Goal: Task Accomplishment & Management: Manage account settings

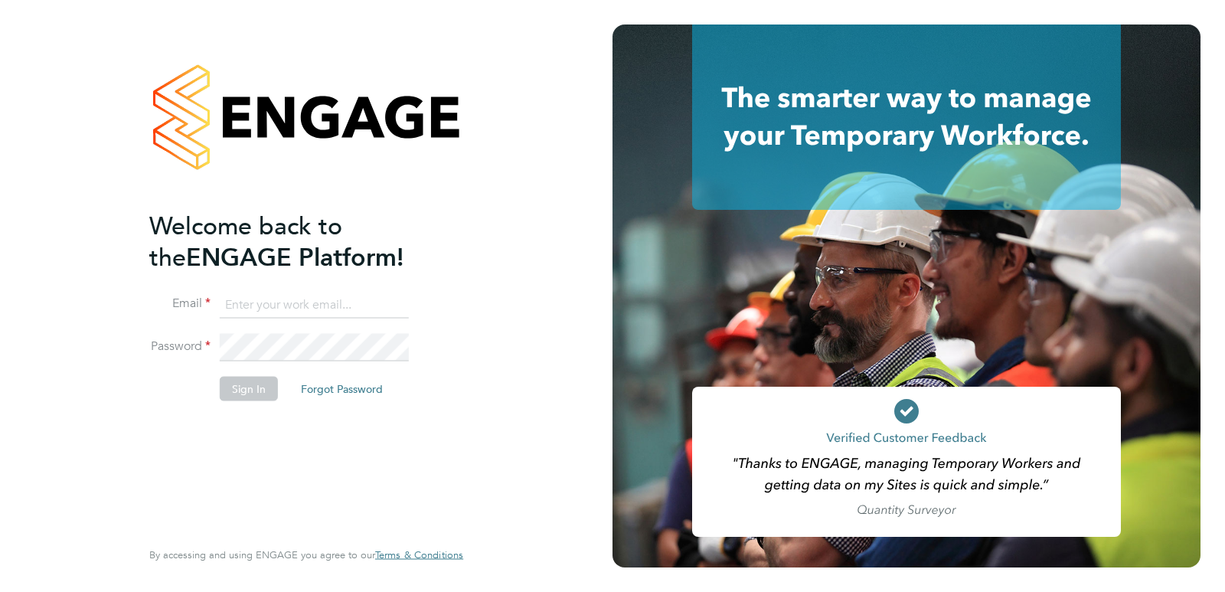
type input "Rufena.Haque@ncclondon.ac.uk"
click at [259, 390] on button "Sign In" at bounding box center [249, 389] width 58 height 24
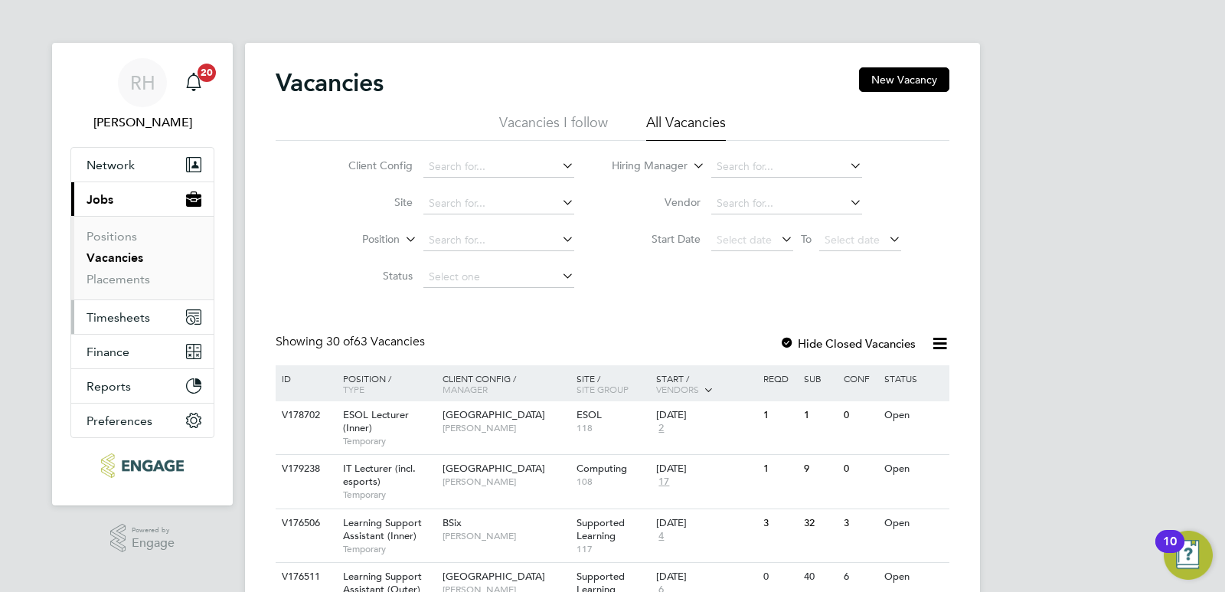
click at [113, 314] on span "Timesheets" at bounding box center [118, 317] width 64 height 15
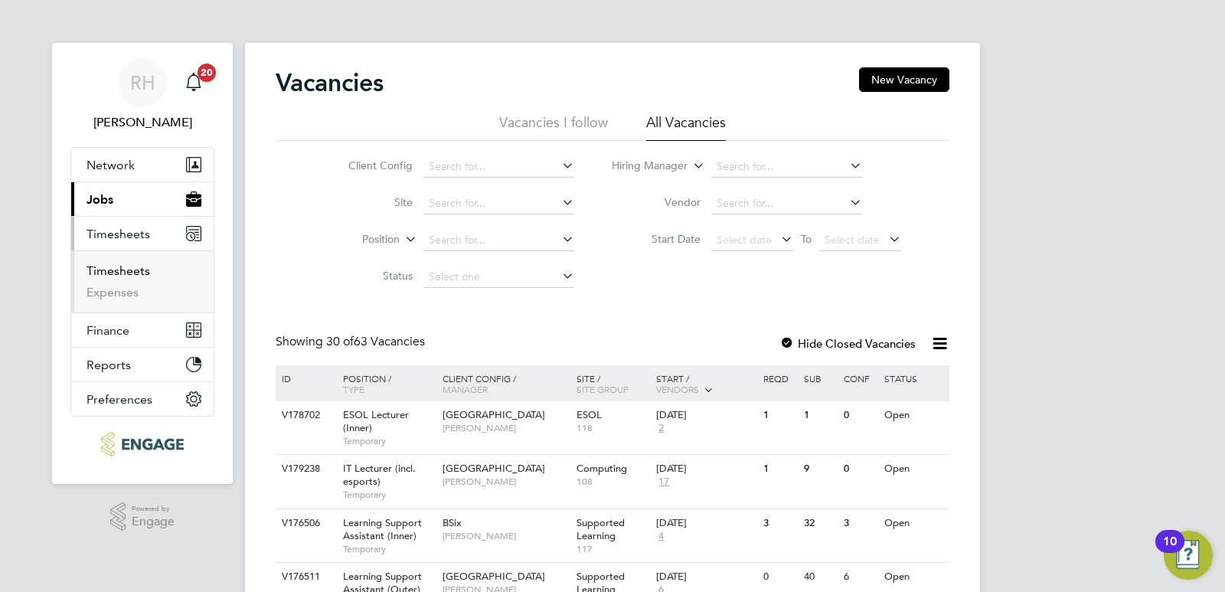
click at [122, 275] on link "Timesheets" at bounding box center [118, 270] width 64 height 15
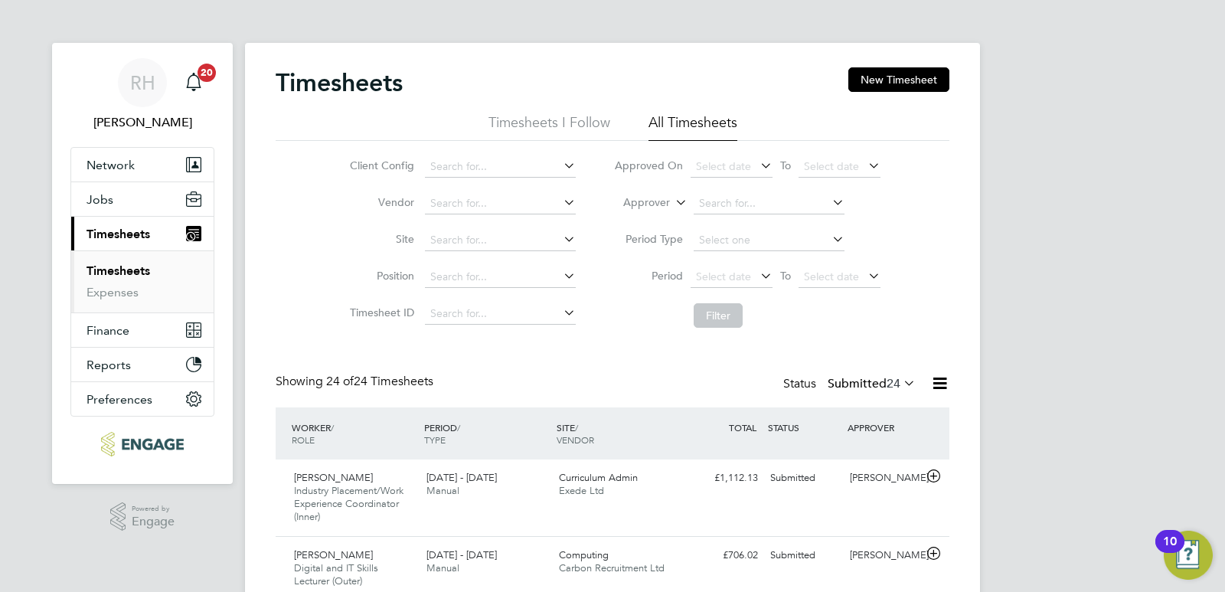
click at [900, 381] on icon at bounding box center [900, 382] width 0 height 21
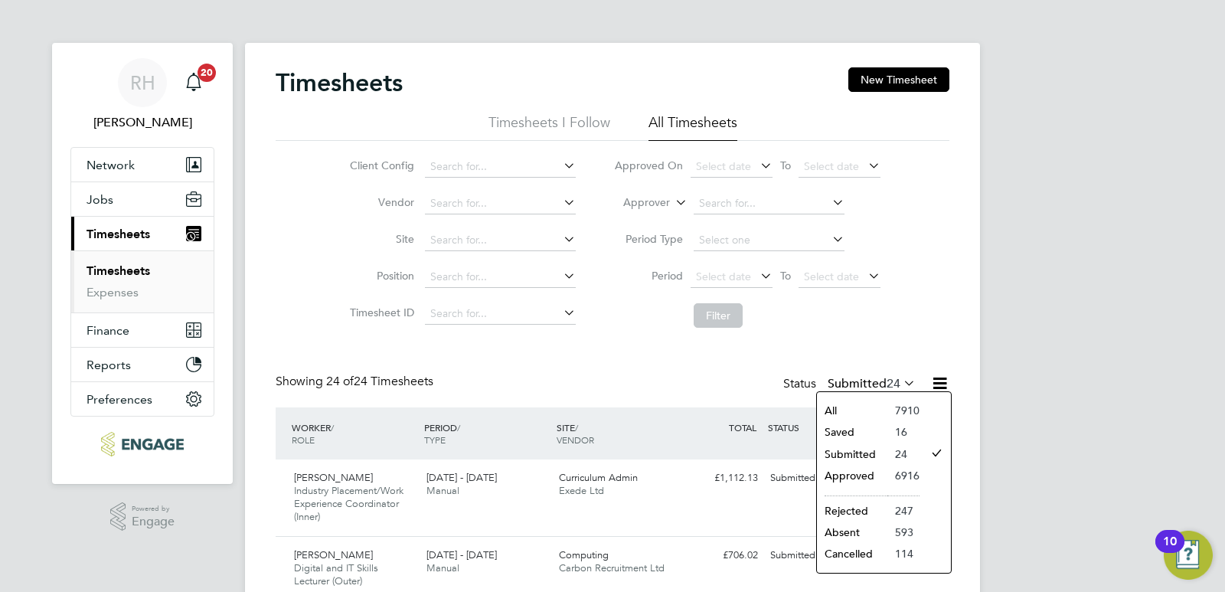
click at [843, 454] on li "Submitted" at bounding box center [852, 453] width 70 height 21
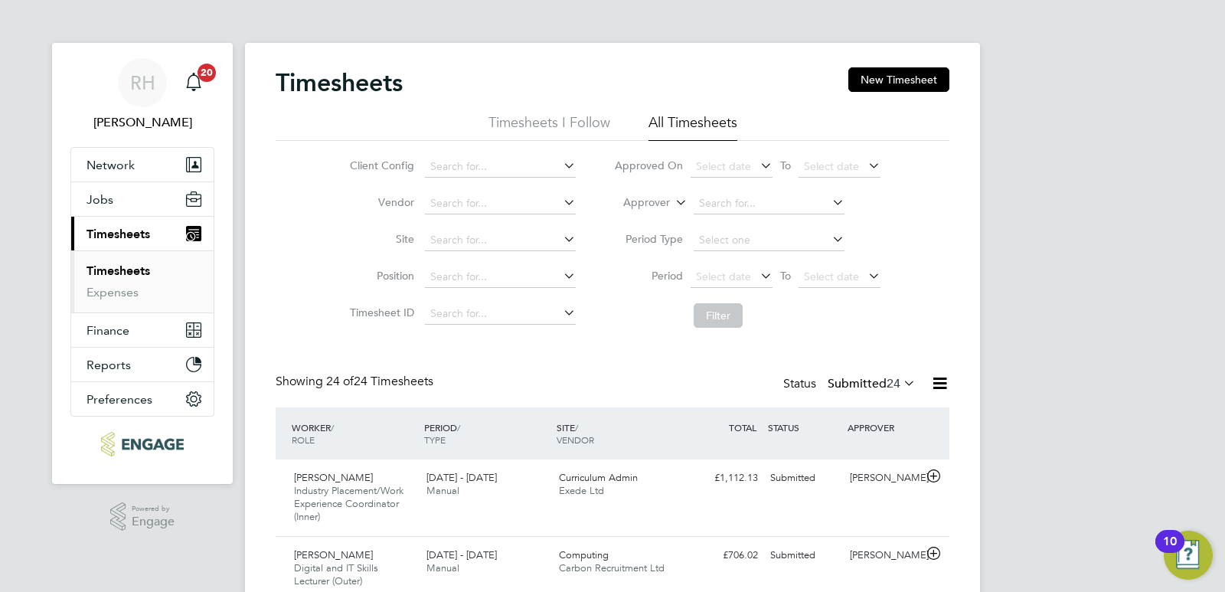
click at [936, 382] on icon at bounding box center [939, 383] width 19 height 19
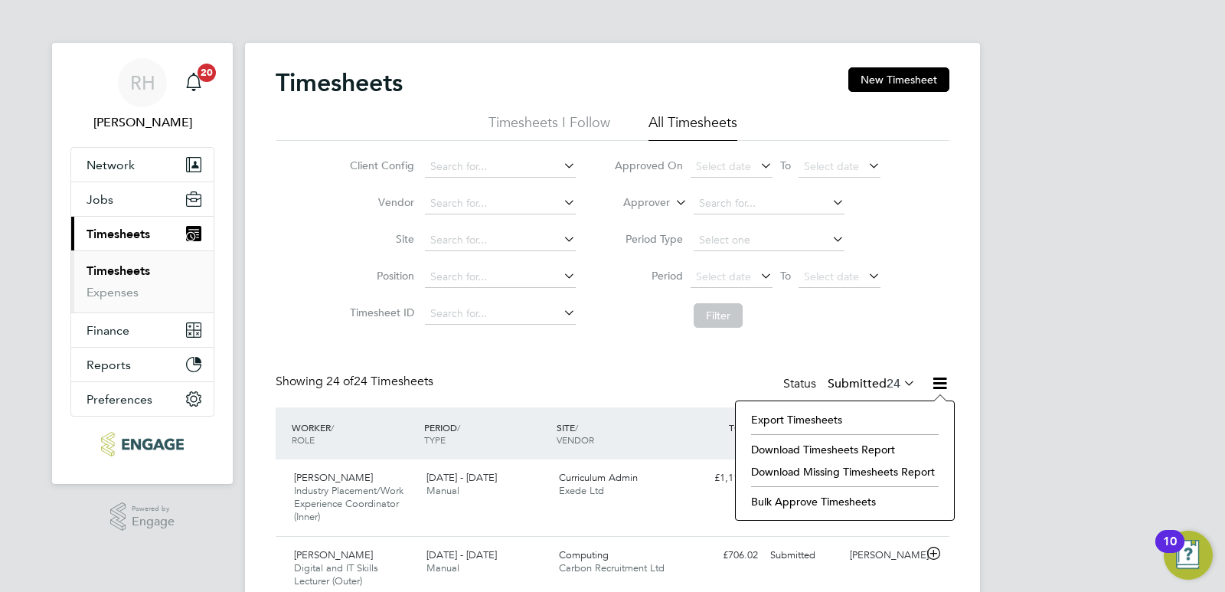
click at [811, 451] on li "Download Timesheets Report" at bounding box center [844, 449] width 203 height 21
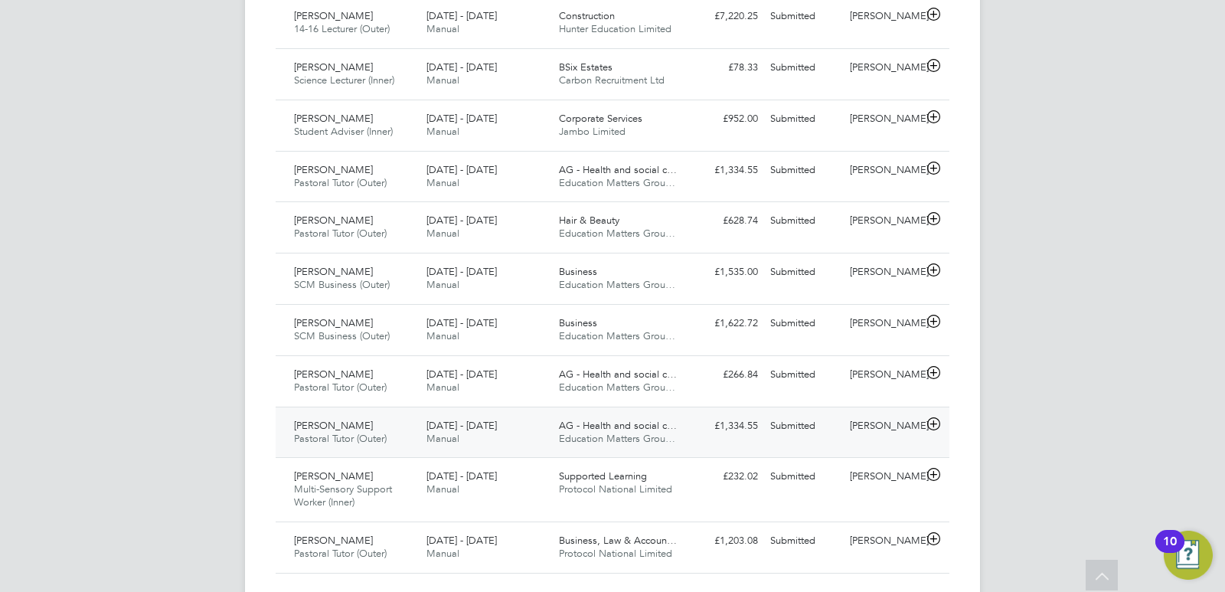
scroll to position [1215, 0]
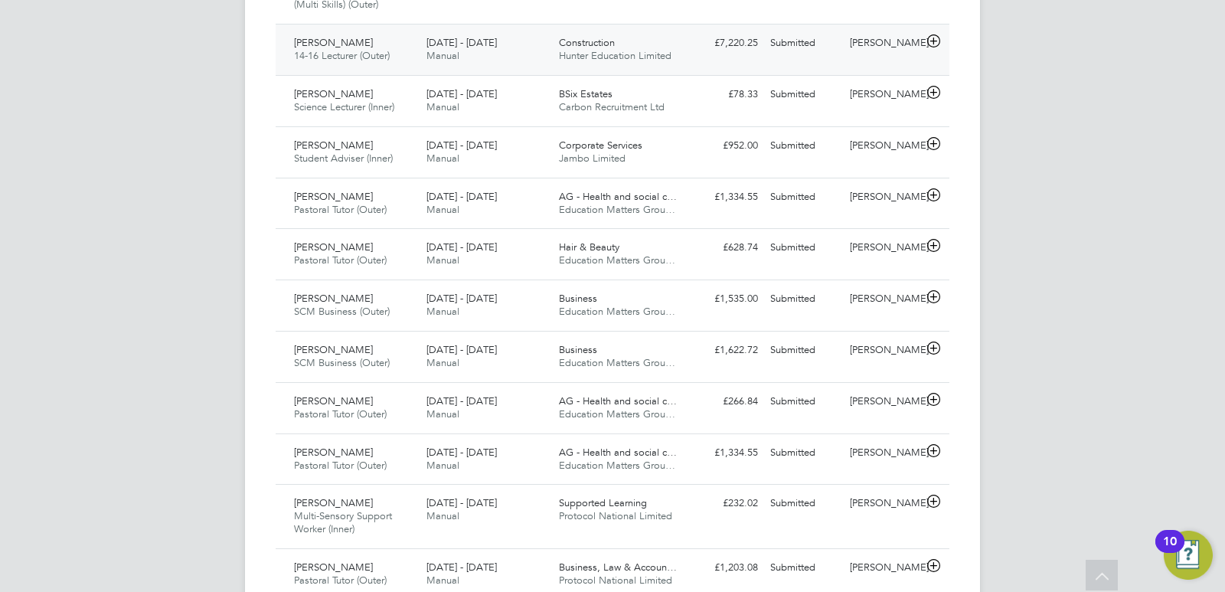
click at [935, 47] on icon at bounding box center [933, 41] width 19 height 12
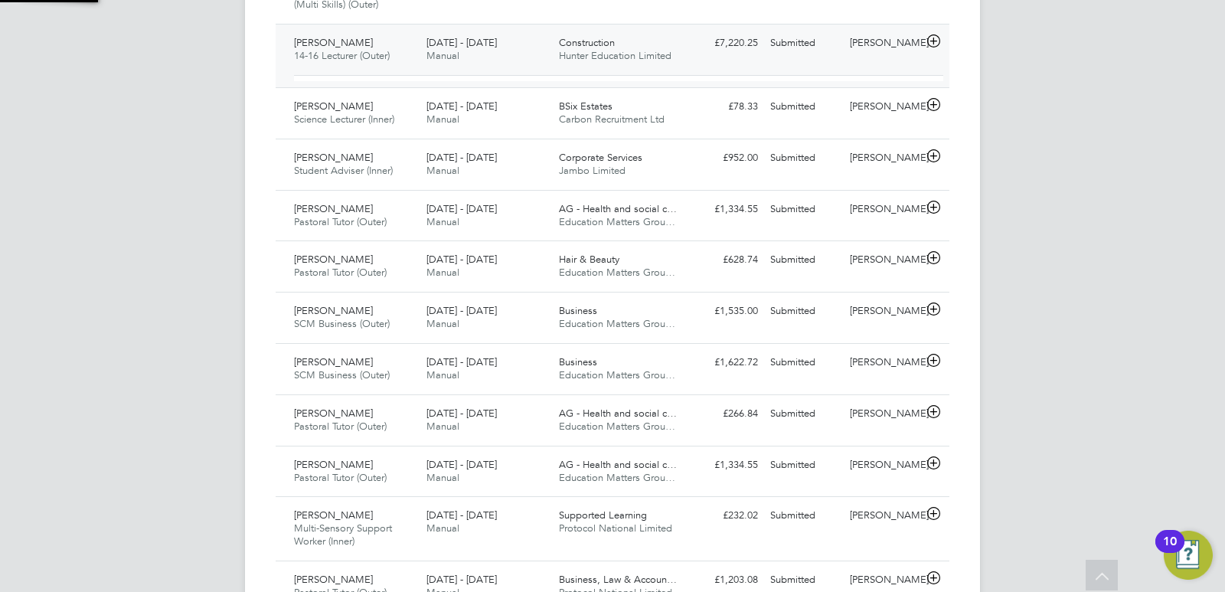
scroll to position [26, 149]
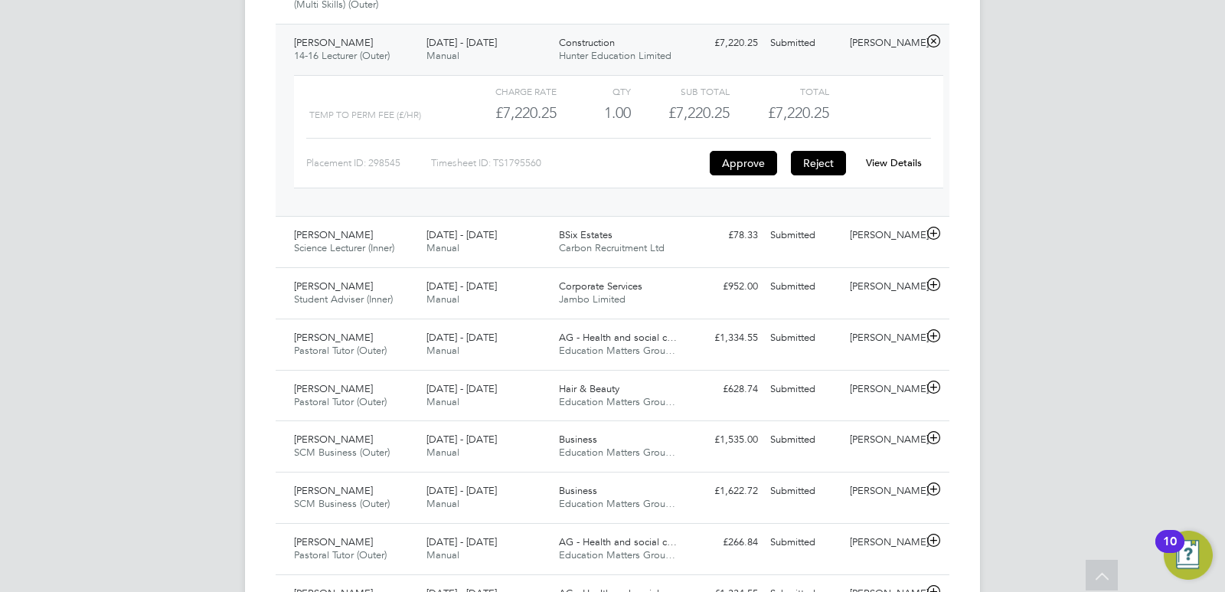
click at [815, 175] on button "Reject" at bounding box center [818, 163] width 55 height 24
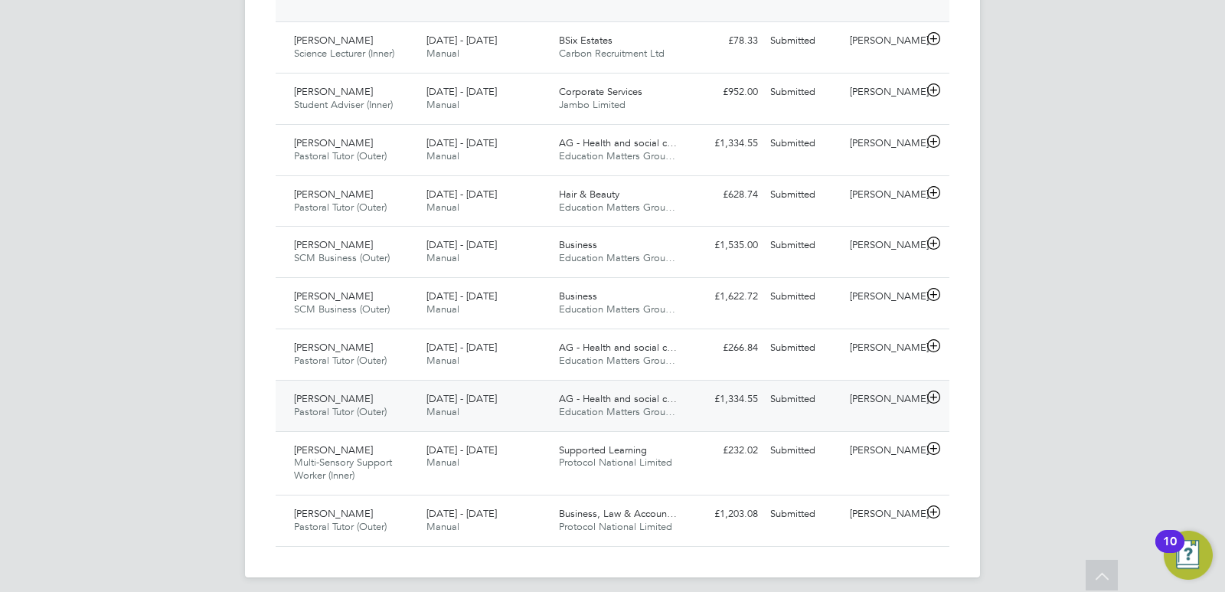
scroll to position [1433, 0]
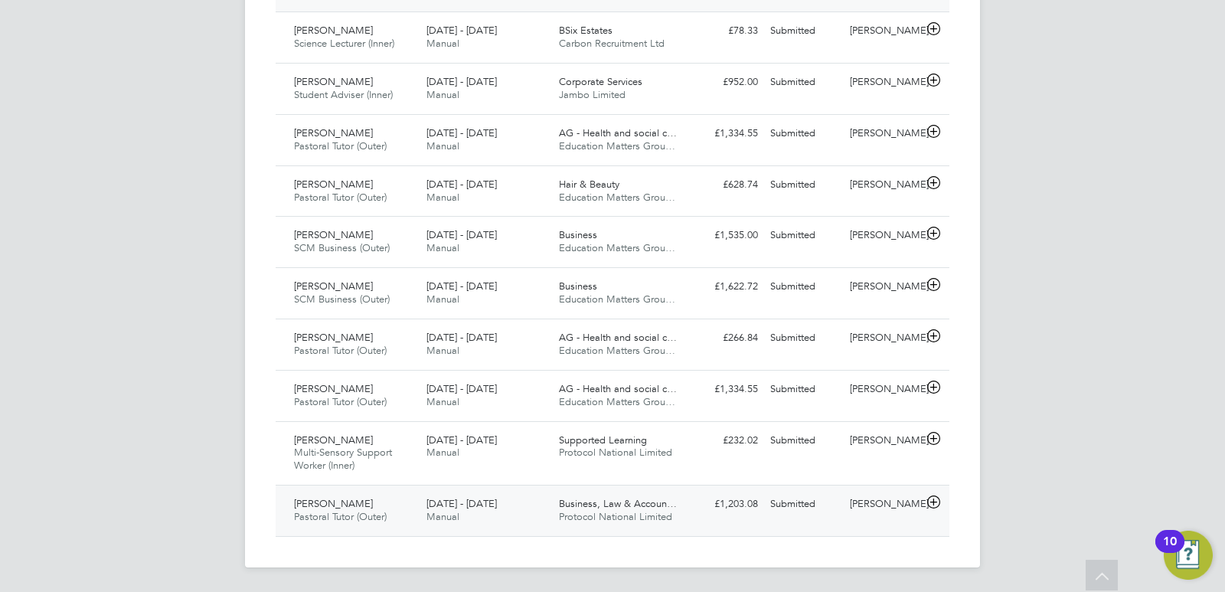
click at [938, 506] on icon at bounding box center [933, 502] width 19 height 12
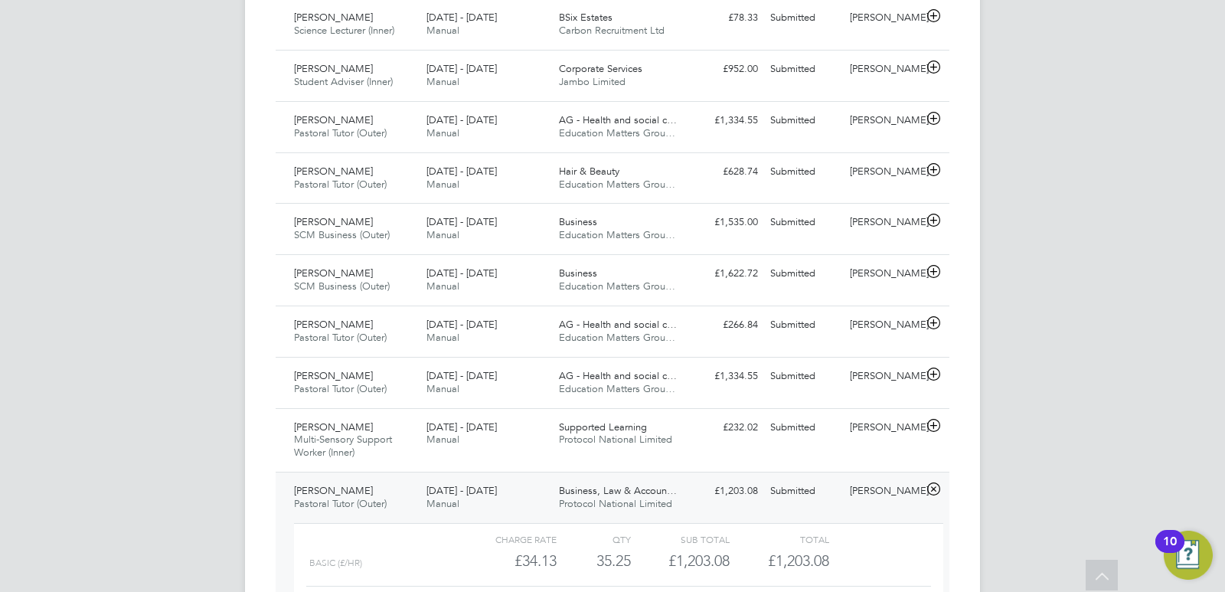
scroll to position [1574, 0]
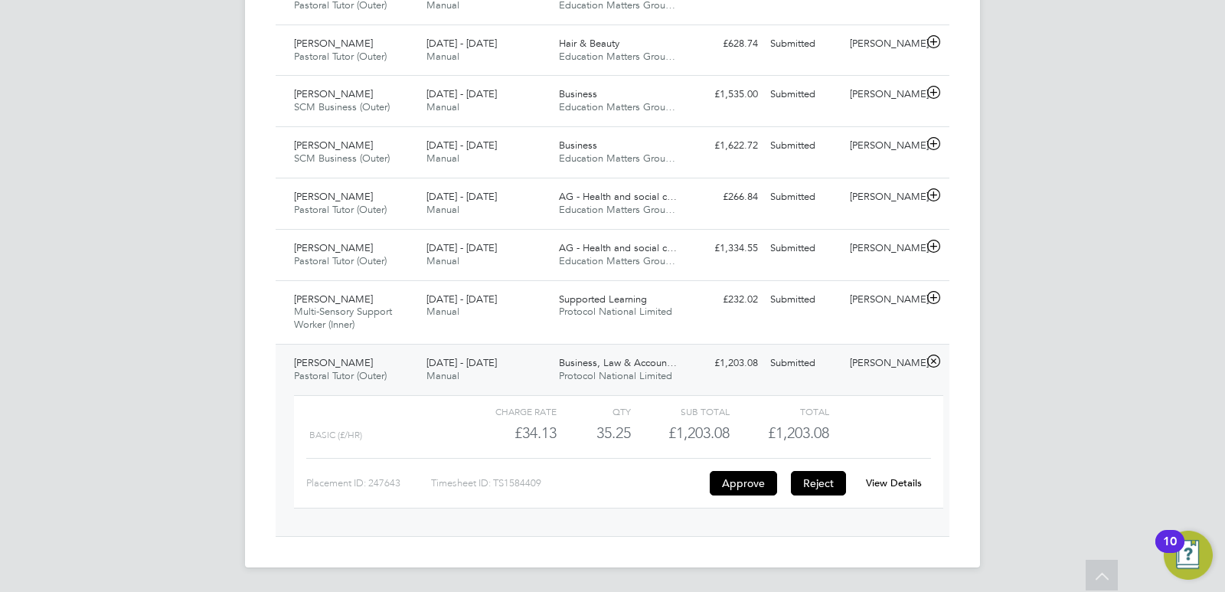
click at [812, 478] on button "Reject" at bounding box center [818, 483] width 55 height 24
click at [935, 292] on icon at bounding box center [933, 298] width 19 height 12
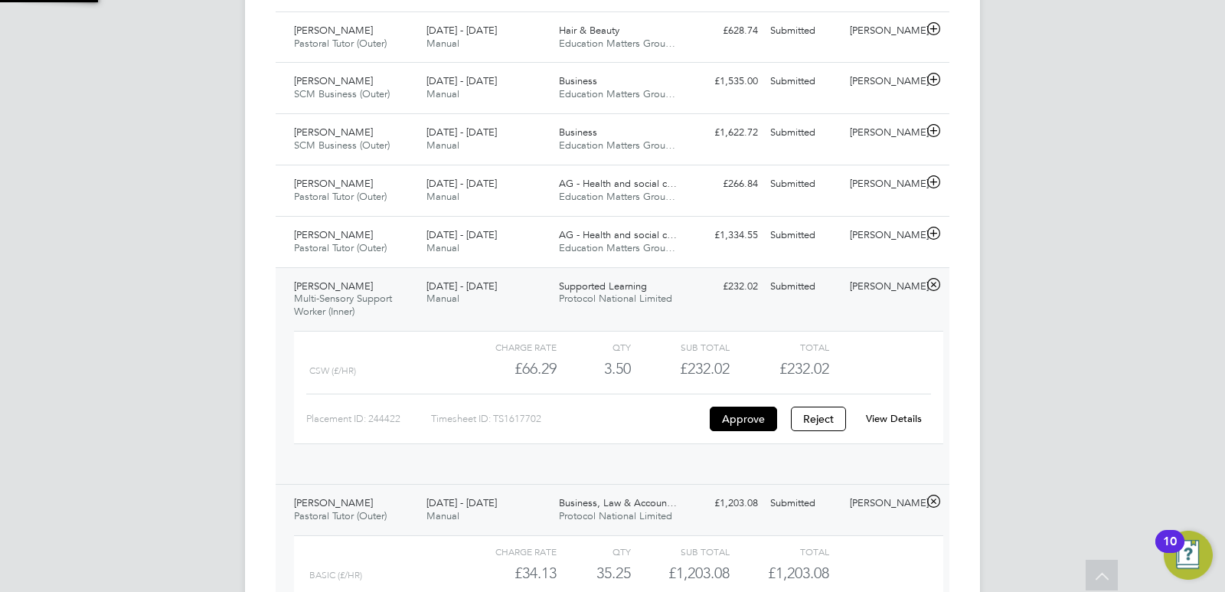
scroll to position [26, 149]
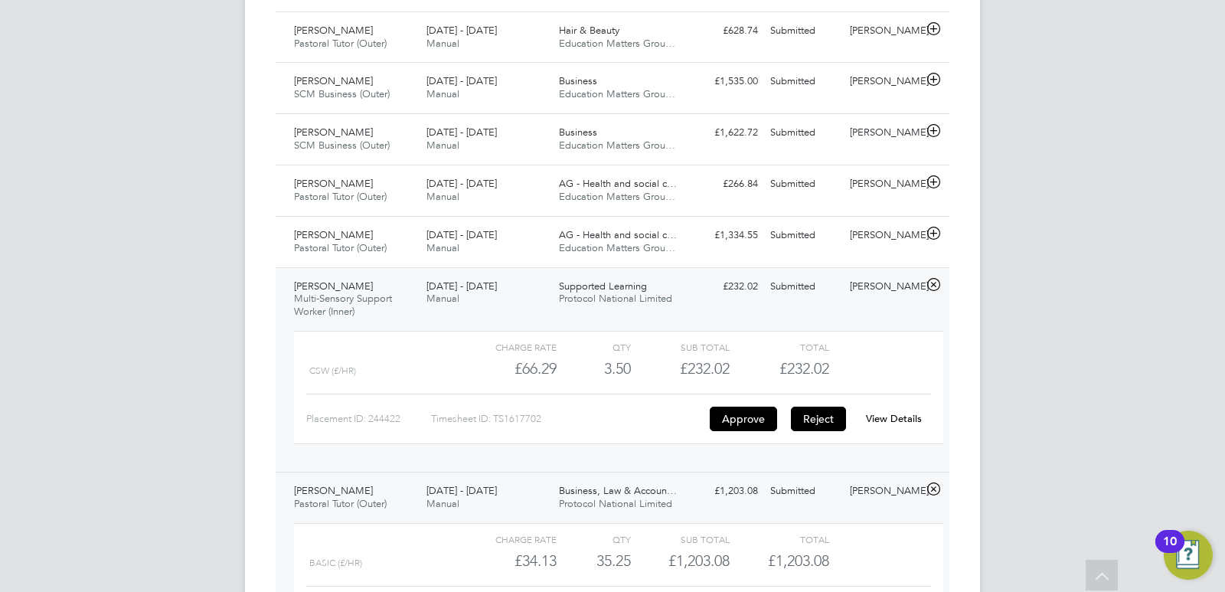
click at [821, 431] on button "Reject" at bounding box center [818, 418] width 55 height 24
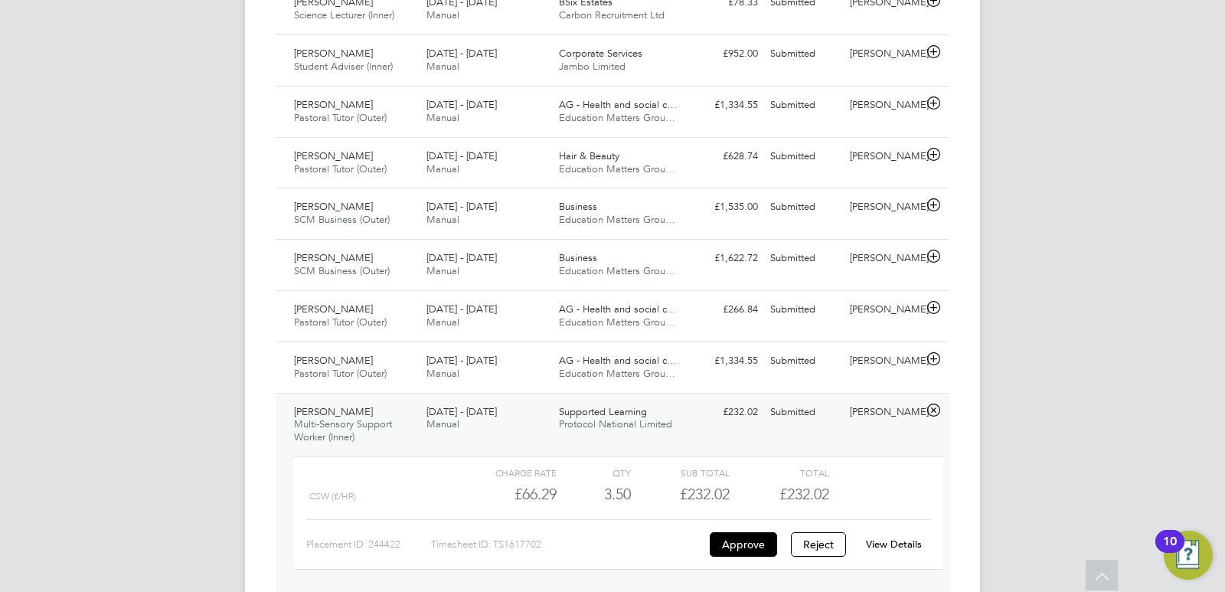
scroll to position [1344, 0]
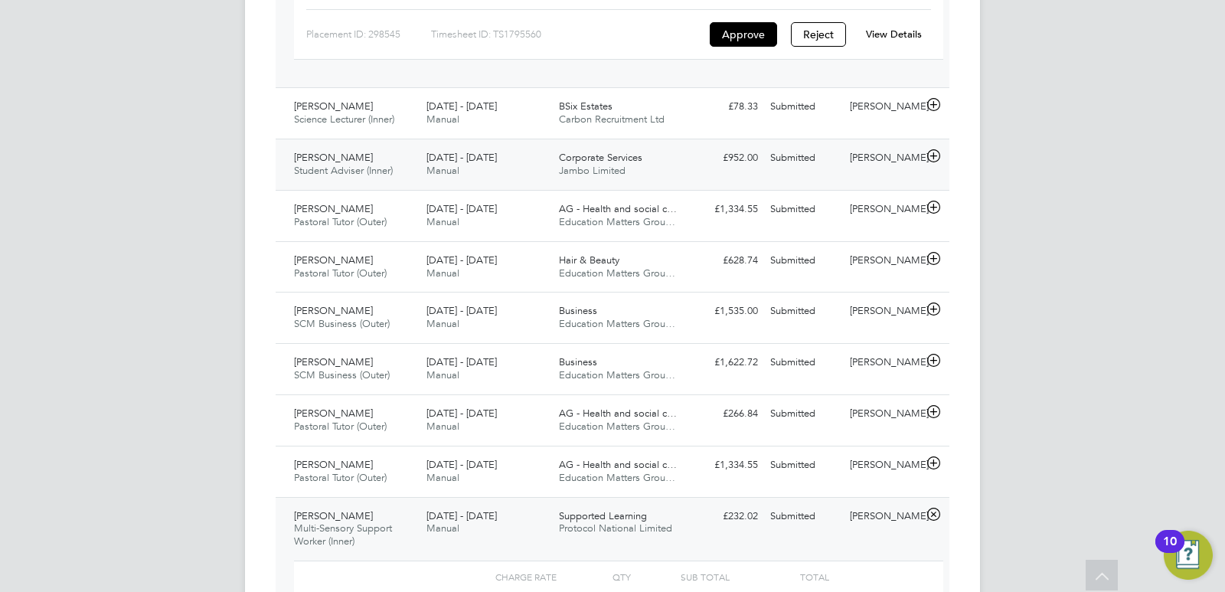
click at [937, 162] on icon at bounding box center [933, 156] width 19 height 12
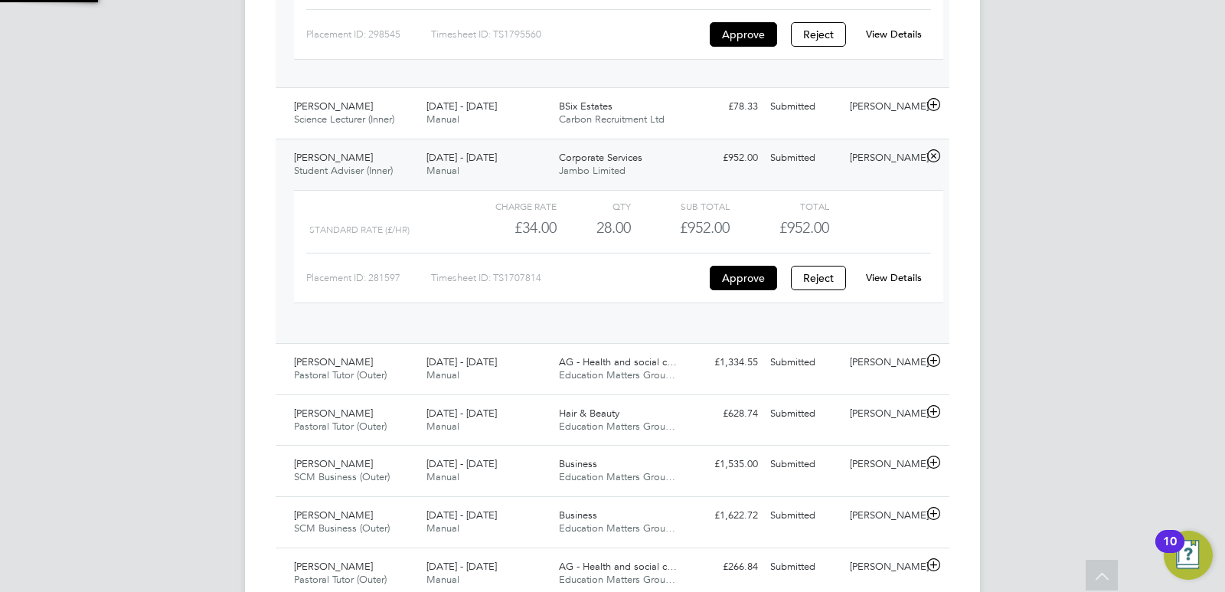
scroll to position [26, 149]
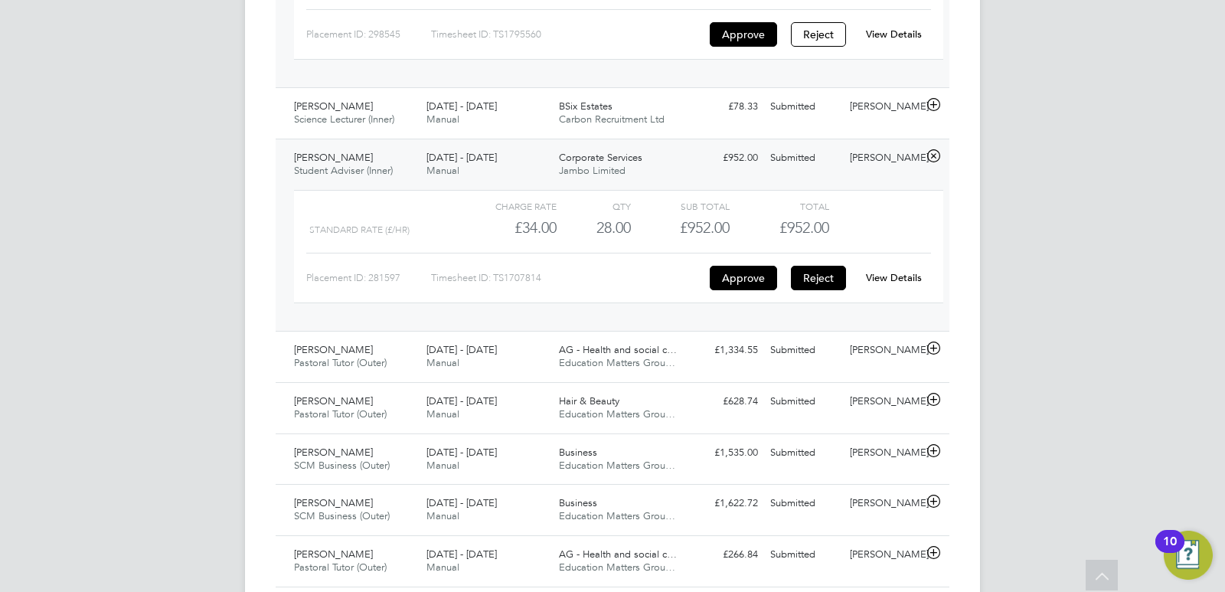
click at [808, 290] on button "Reject" at bounding box center [818, 278] width 55 height 24
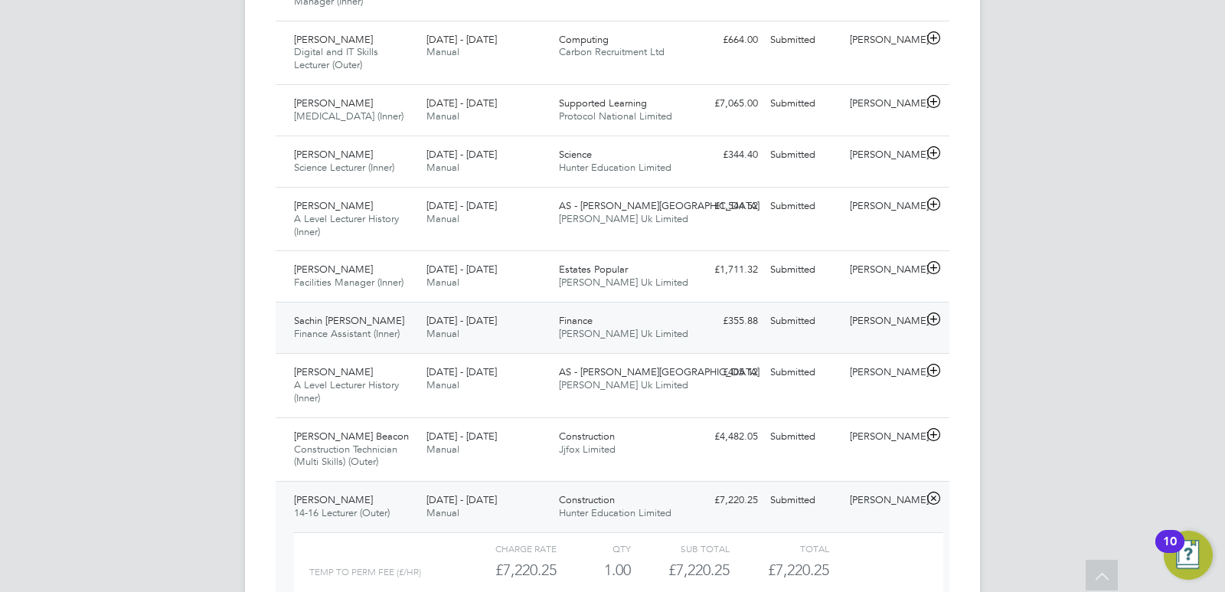
scroll to position [732, 0]
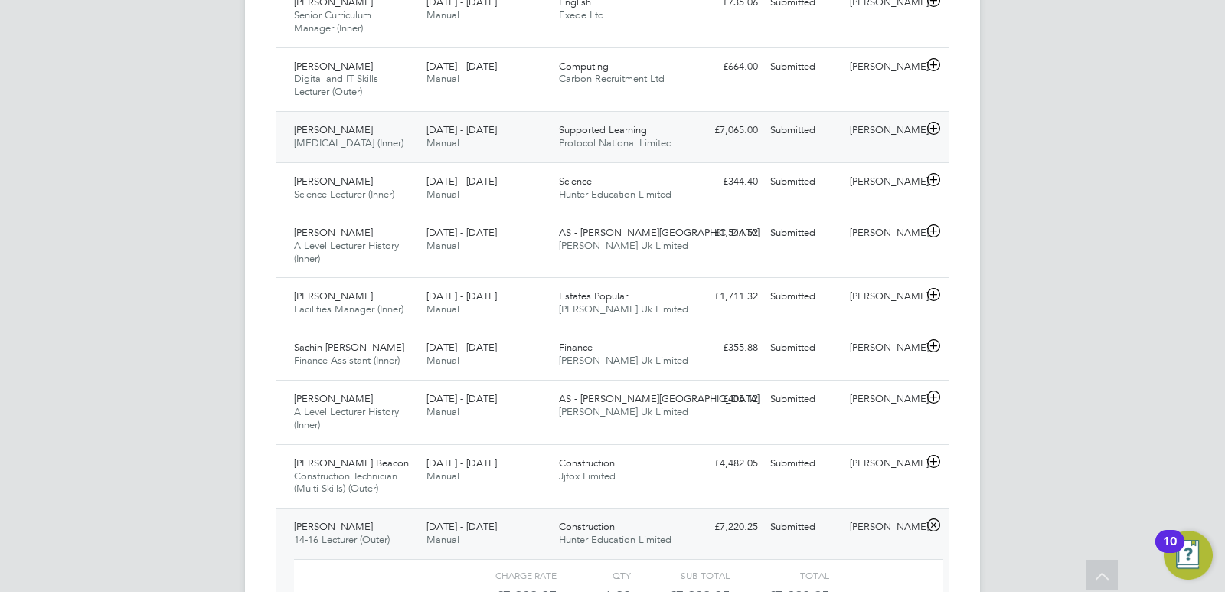
click at [600, 149] on div "Supported Learning Protocol National Limited" at bounding box center [619, 137] width 132 height 38
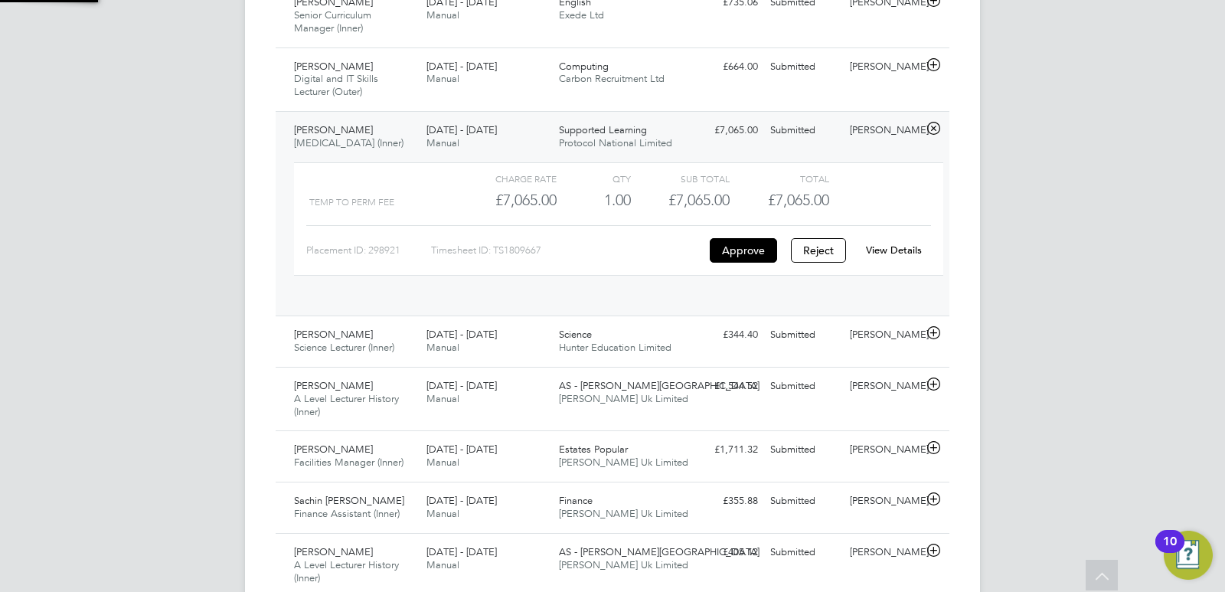
scroll to position [26, 149]
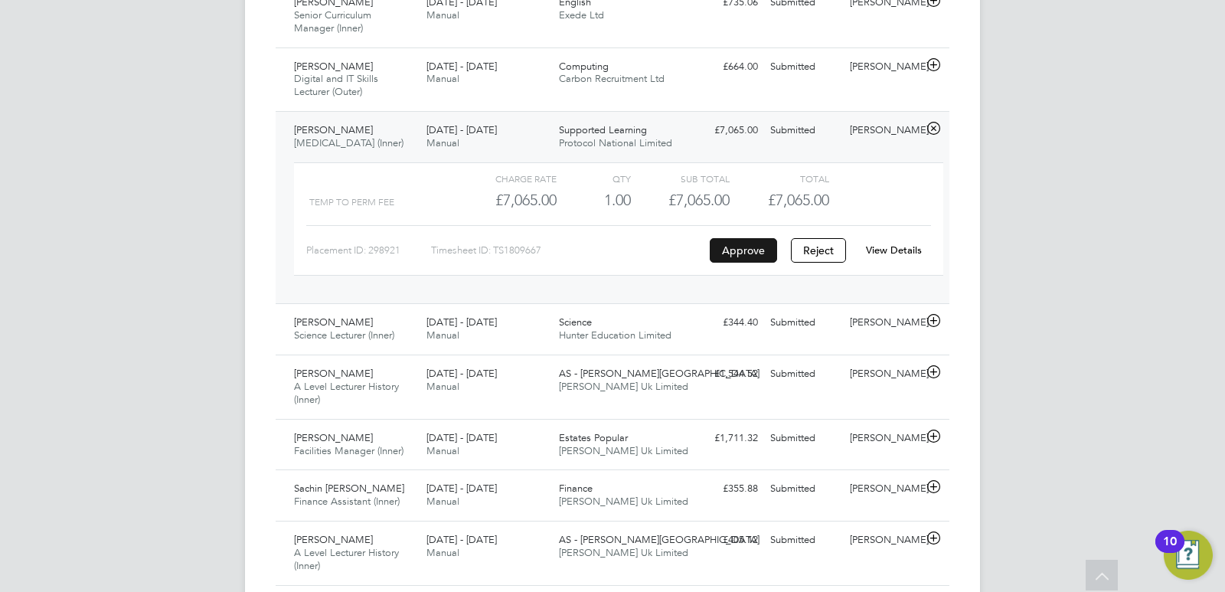
click at [729, 259] on button "Approve" at bounding box center [743, 250] width 67 height 24
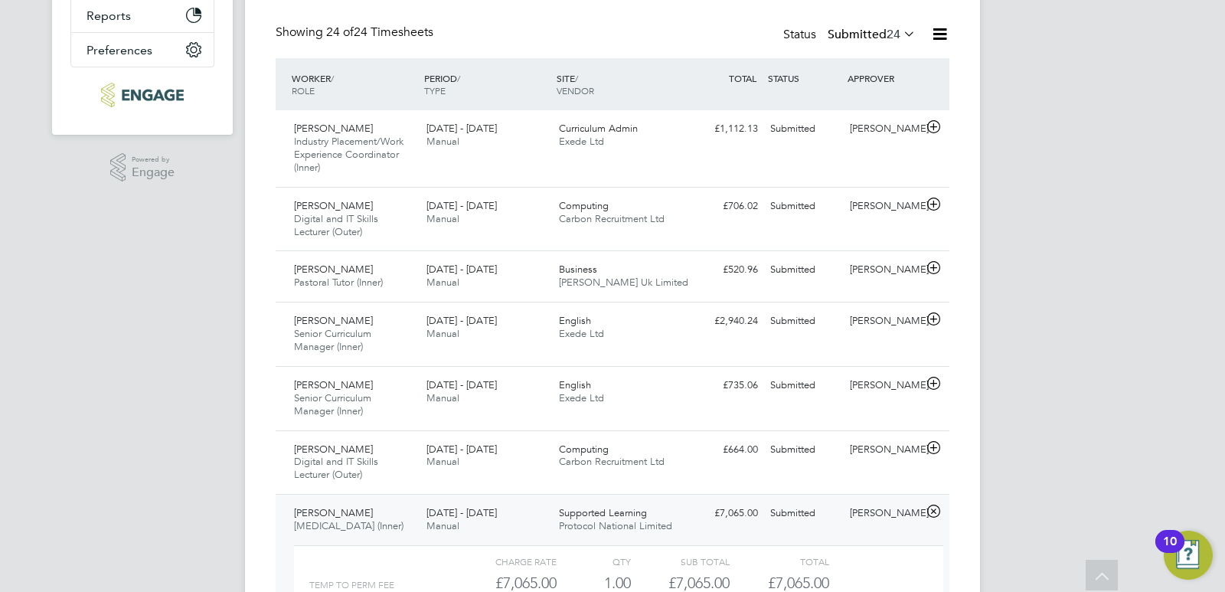
scroll to position [0, 0]
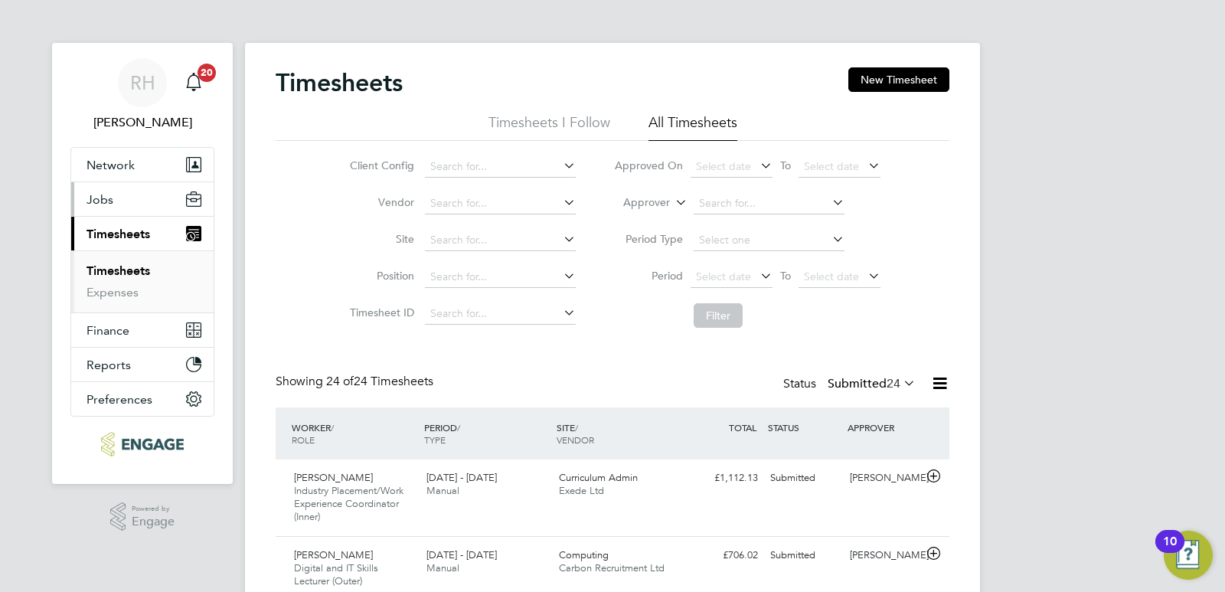
click at [111, 202] on span "Jobs" at bounding box center [99, 199] width 27 height 15
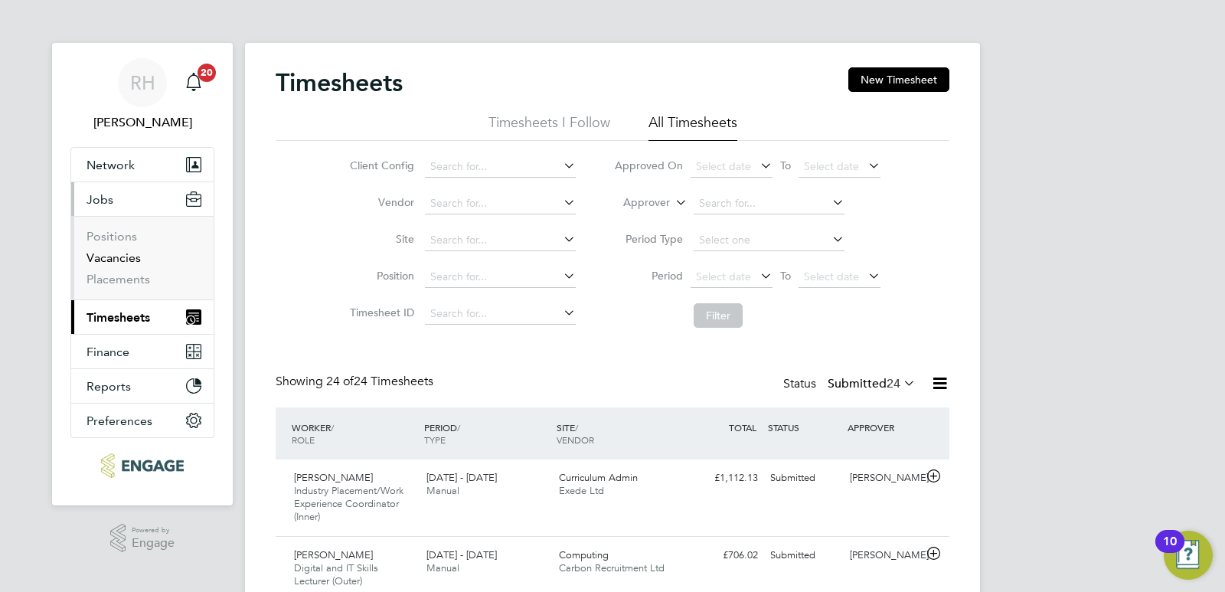
click at [111, 256] on link "Vacancies" at bounding box center [113, 257] width 54 height 15
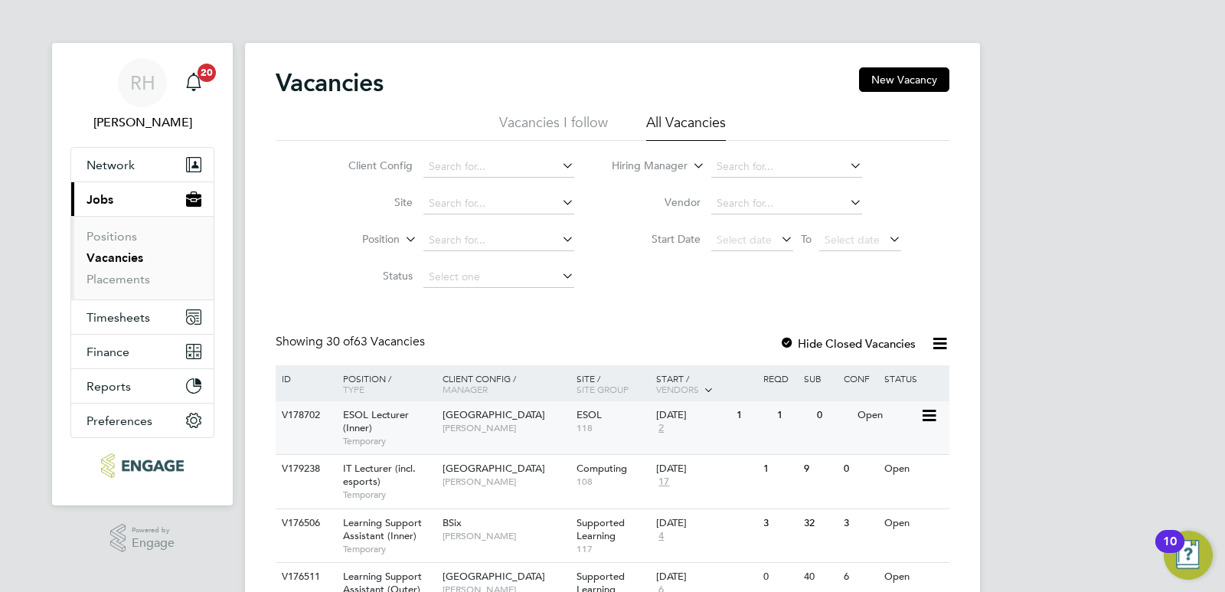
click at [390, 423] on div "ESOL Lecturer (Inner) Temporary" at bounding box center [384, 427] width 107 height 53
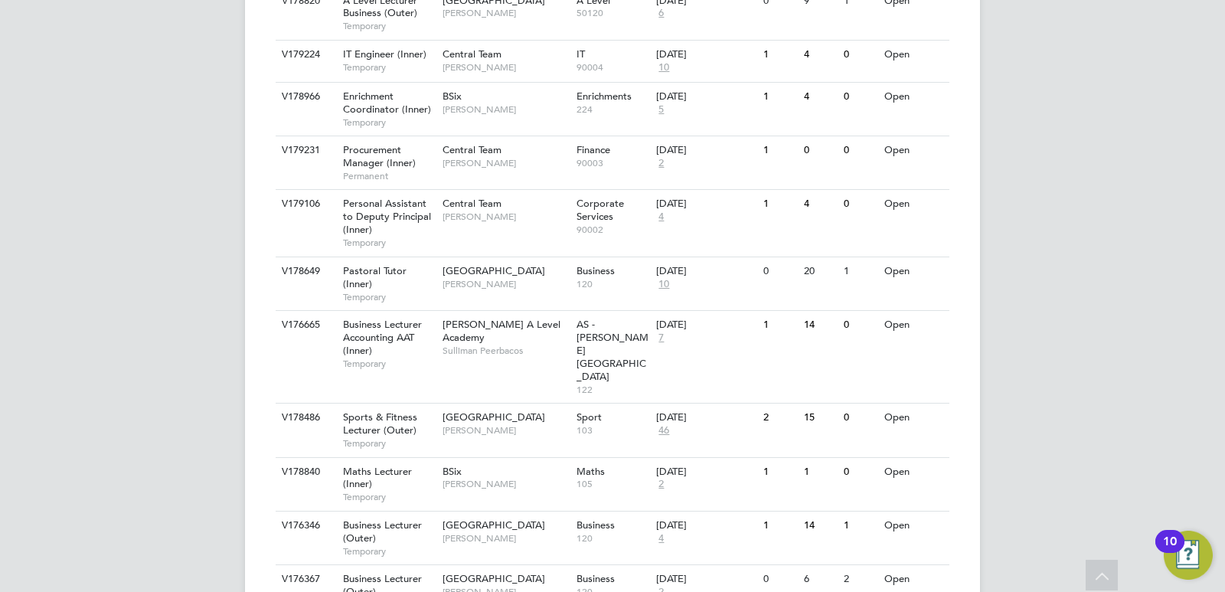
scroll to position [1631, 0]
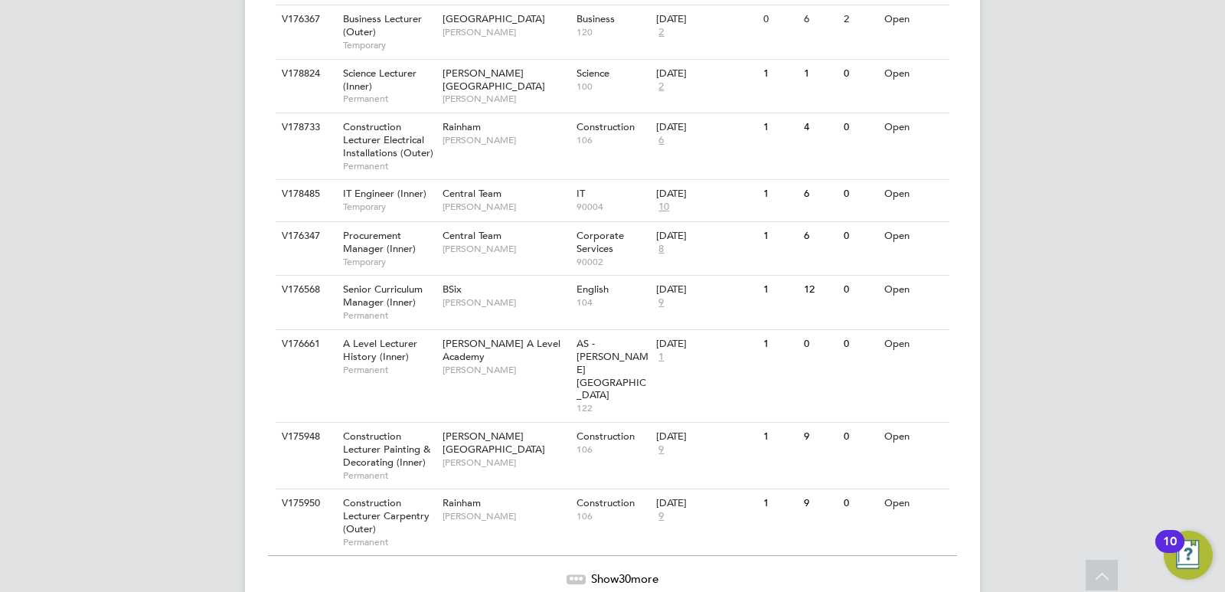
click at [579, 574] on icon at bounding box center [581, 576] width 5 height 5
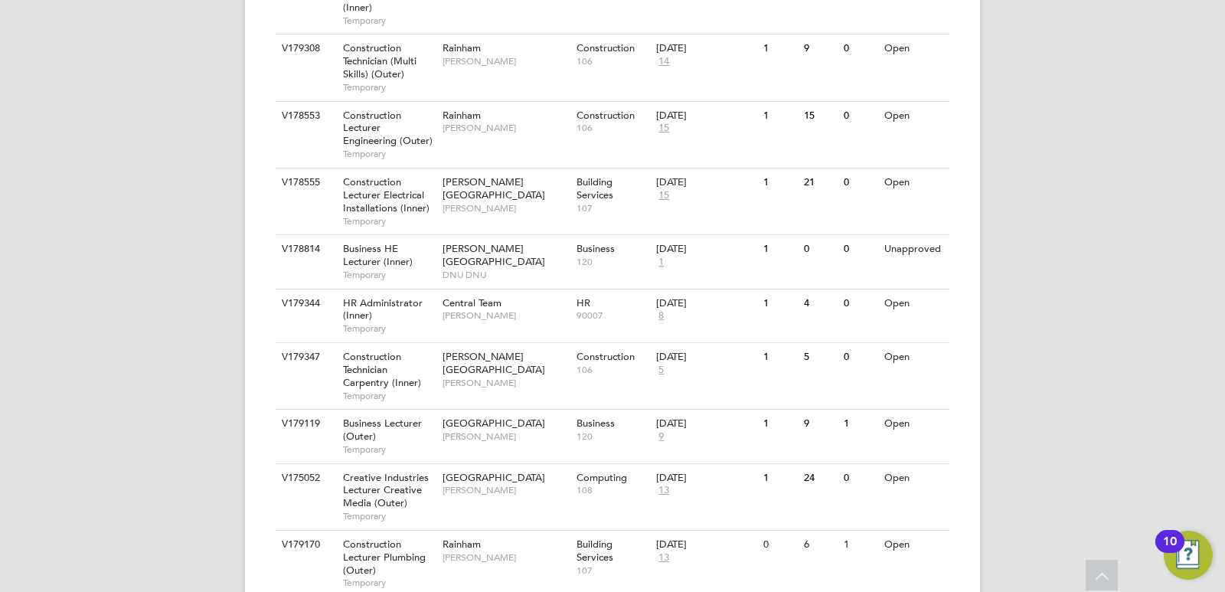
scroll to position [3519, 0]
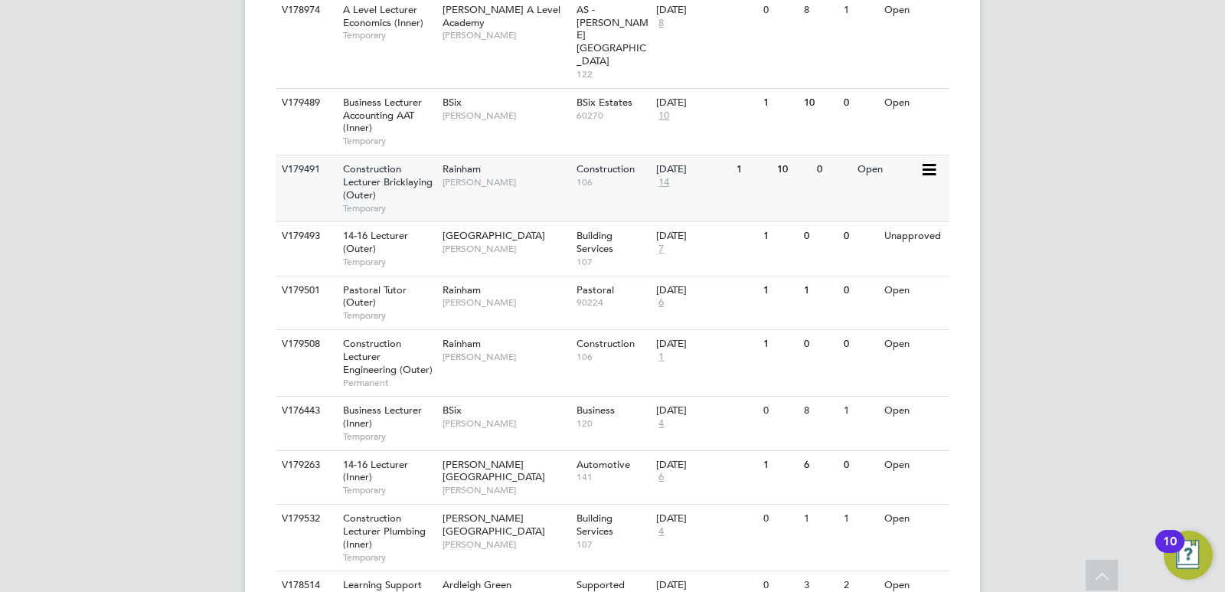
scroll to position [2563, 0]
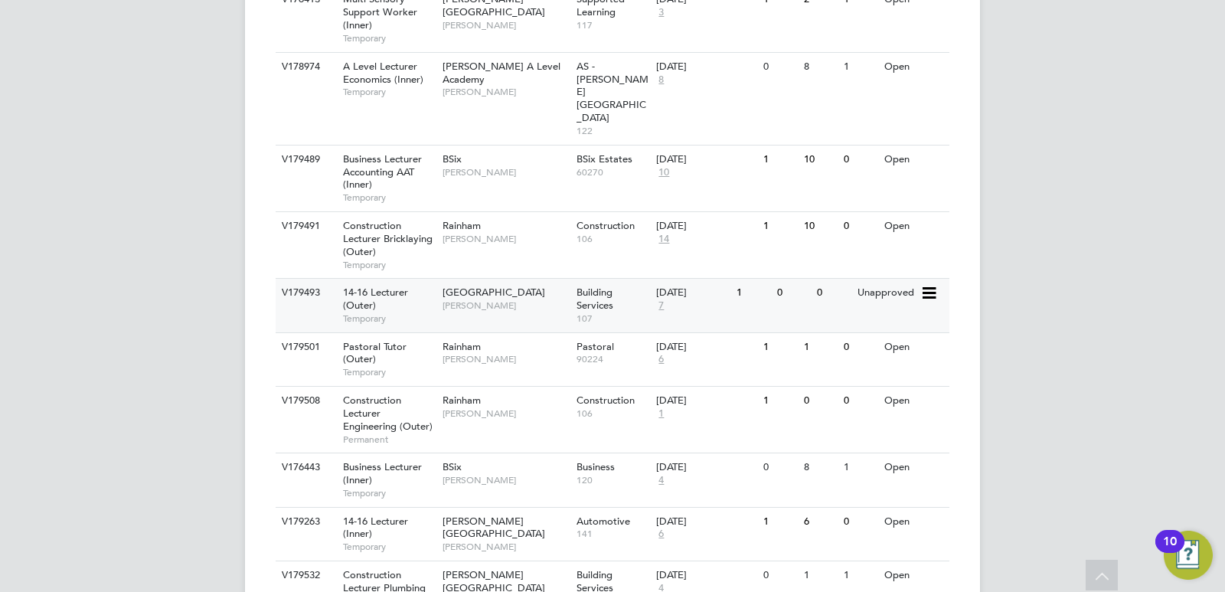
click at [380, 285] on span "14-16 Lecturer (Outer)" at bounding box center [375, 298] width 65 height 26
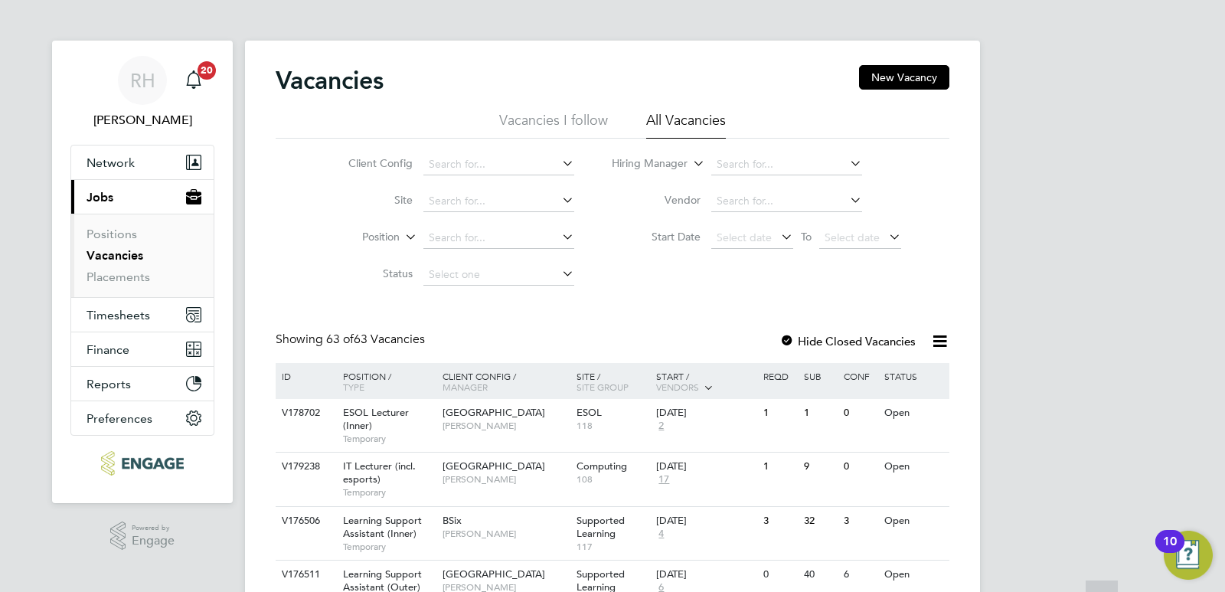
scroll to position [0, 0]
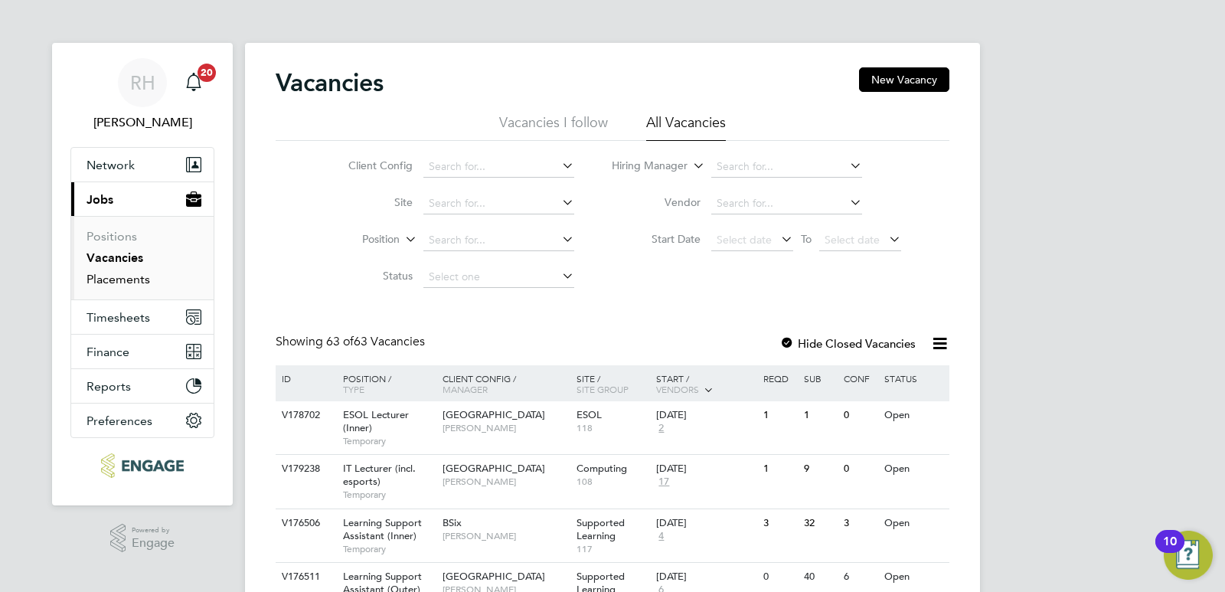
click at [99, 279] on link "Placements" at bounding box center [118, 279] width 64 height 15
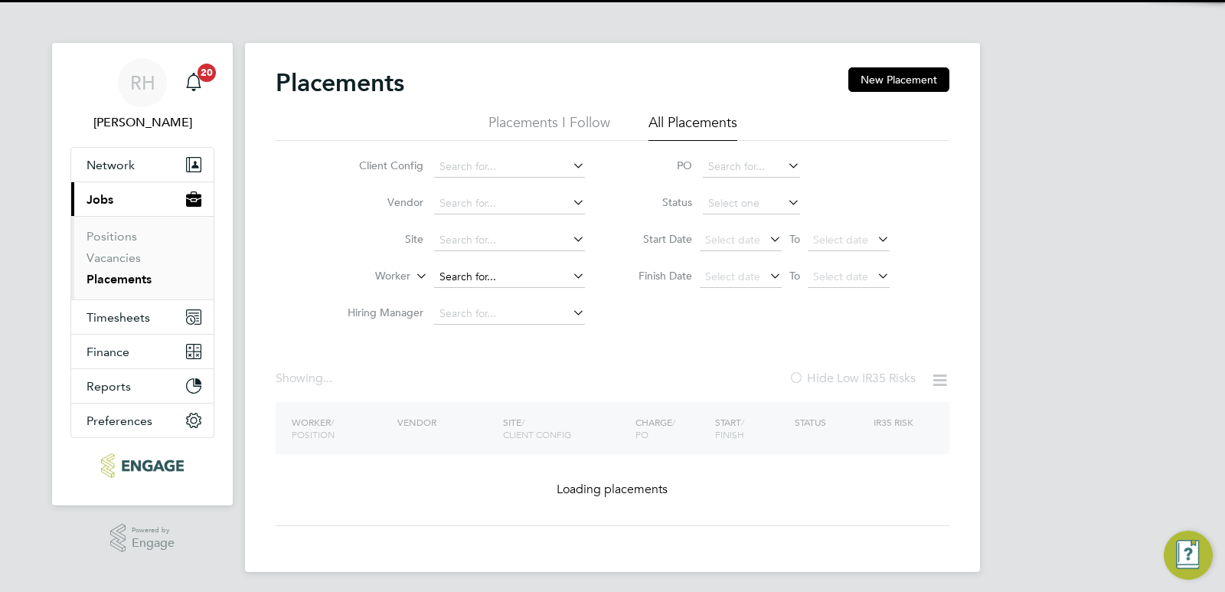
click at [461, 275] on input at bounding box center [509, 276] width 151 height 21
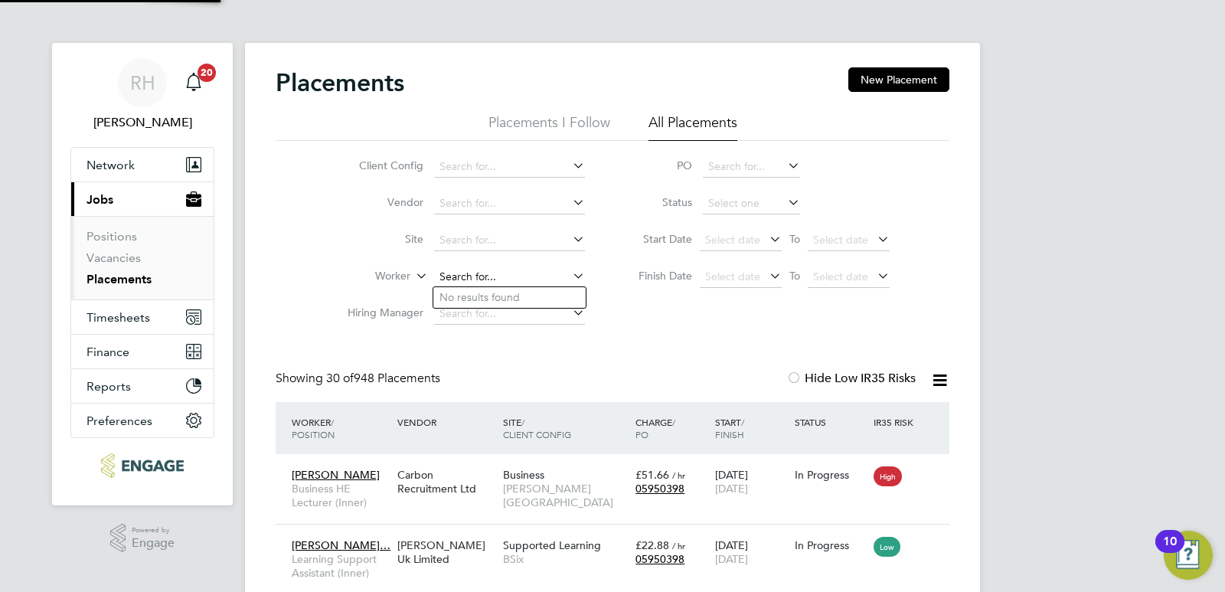
scroll to position [44, 133]
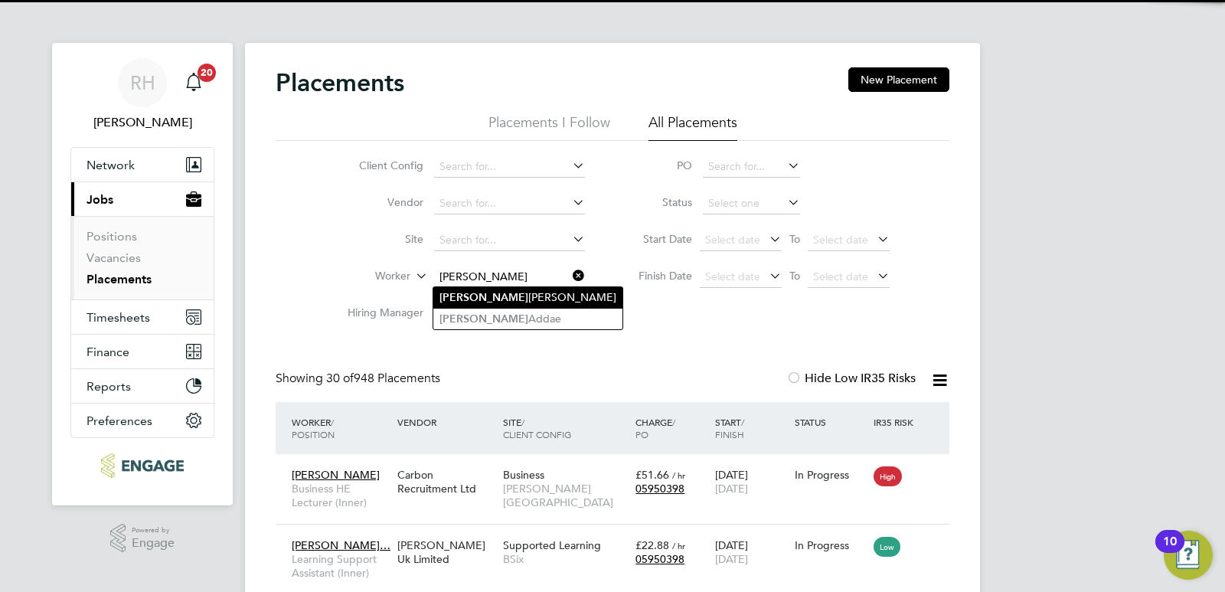
click at [458, 299] on b "Mike" at bounding box center [483, 297] width 89 height 13
type input "Mike Nevitt"
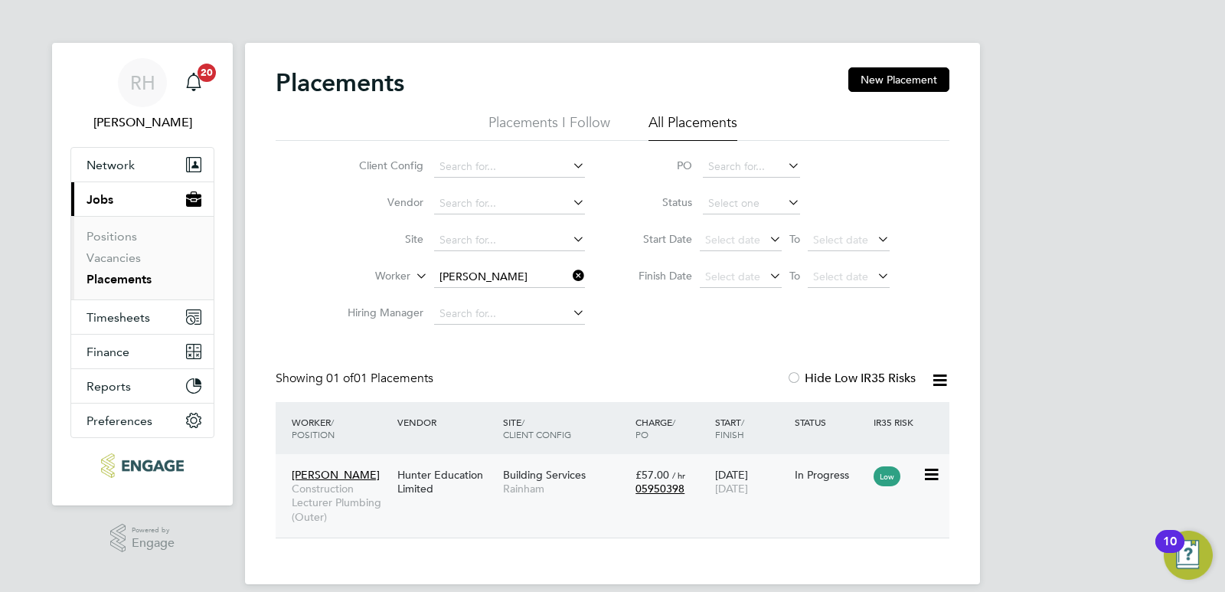
click at [334, 491] on span "Construction Lecturer Plumbing (Outer)" at bounding box center [341, 502] width 98 height 42
click at [121, 257] on link "Vacancies" at bounding box center [113, 257] width 54 height 15
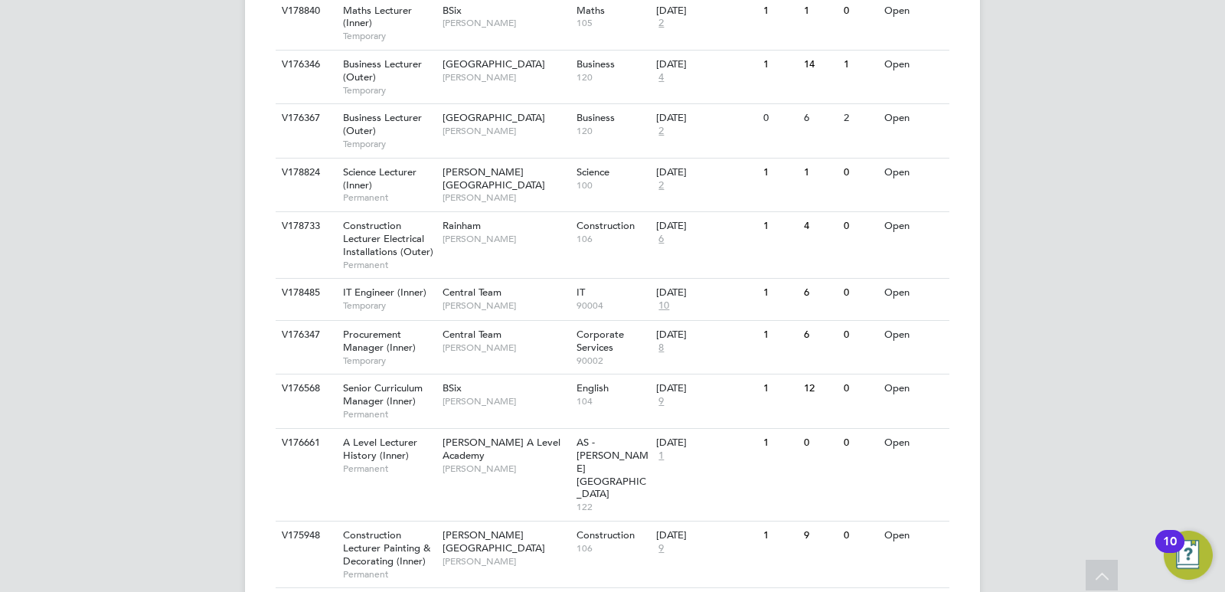
scroll to position [1631, 0]
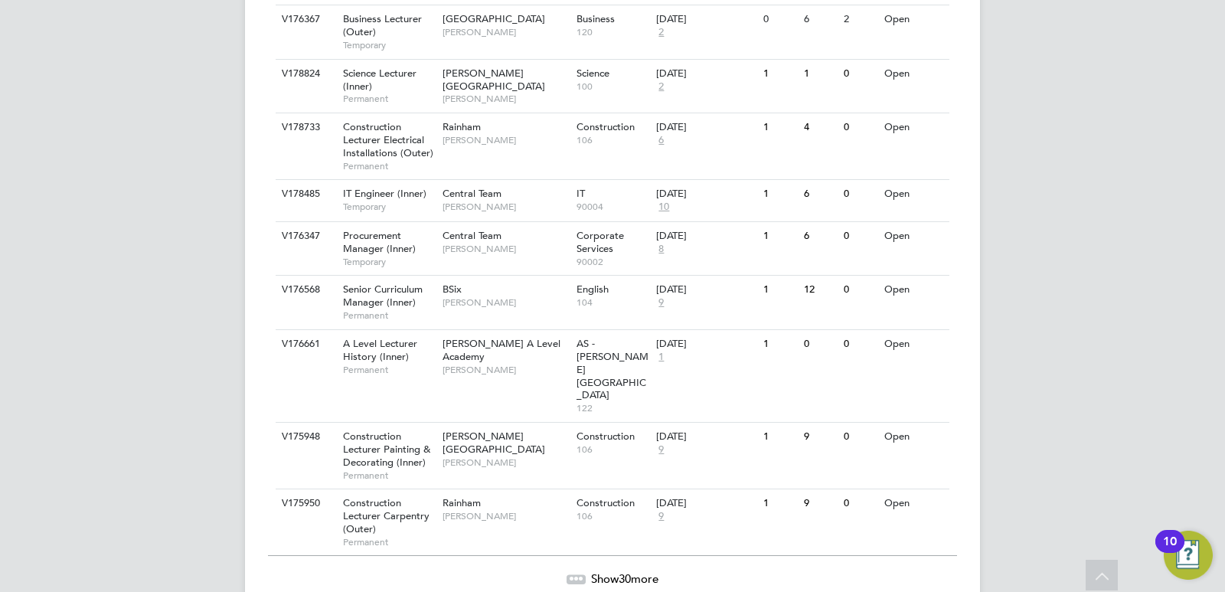
click at [592, 571] on span "Show 30 more" at bounding box center [624, 578] width 67 height 15
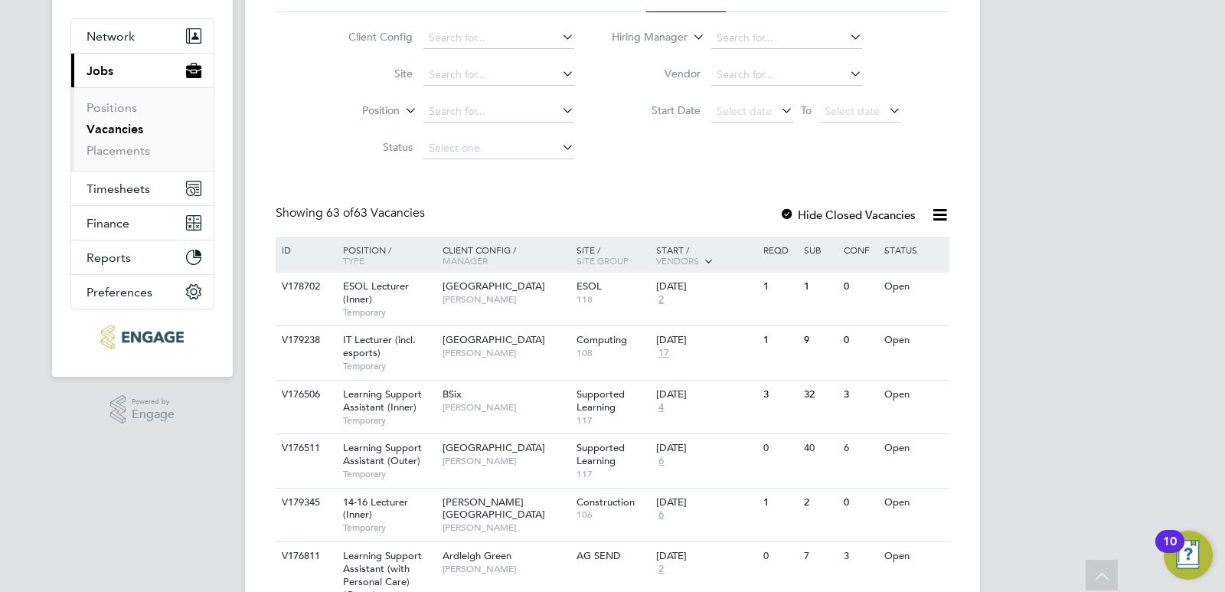
scroll to position [0, 0]
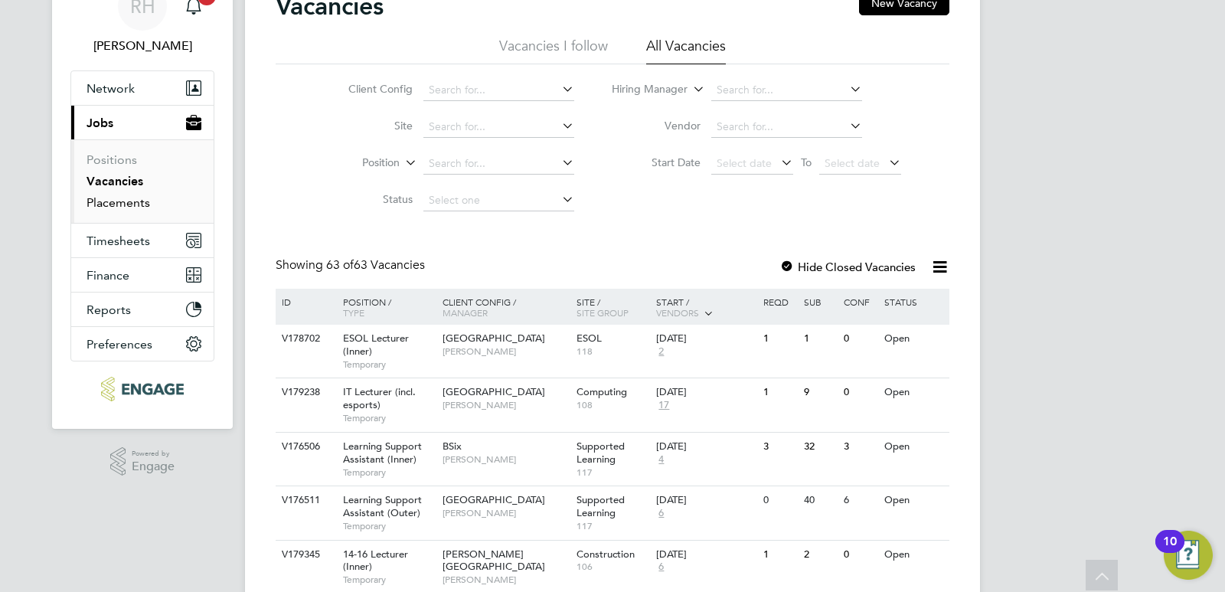
click at [103, 203] on link "Placements" at bounding box center [118, 202] width 64 height 15
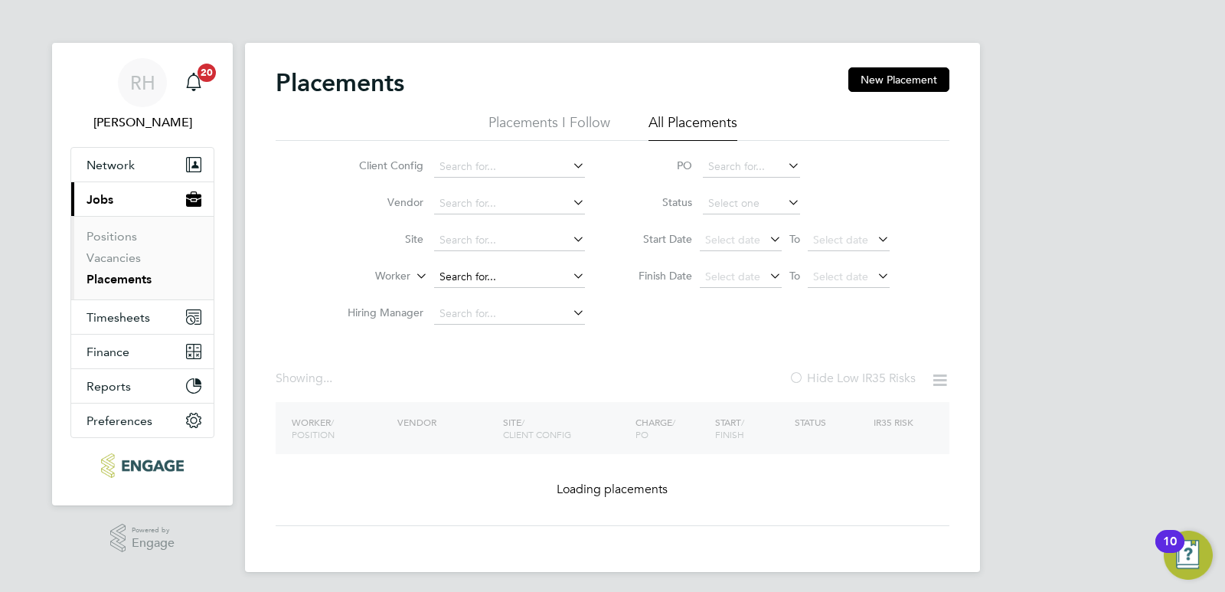
click at [451, 270] on input at bounding box center [509, 276] width 151 height 21
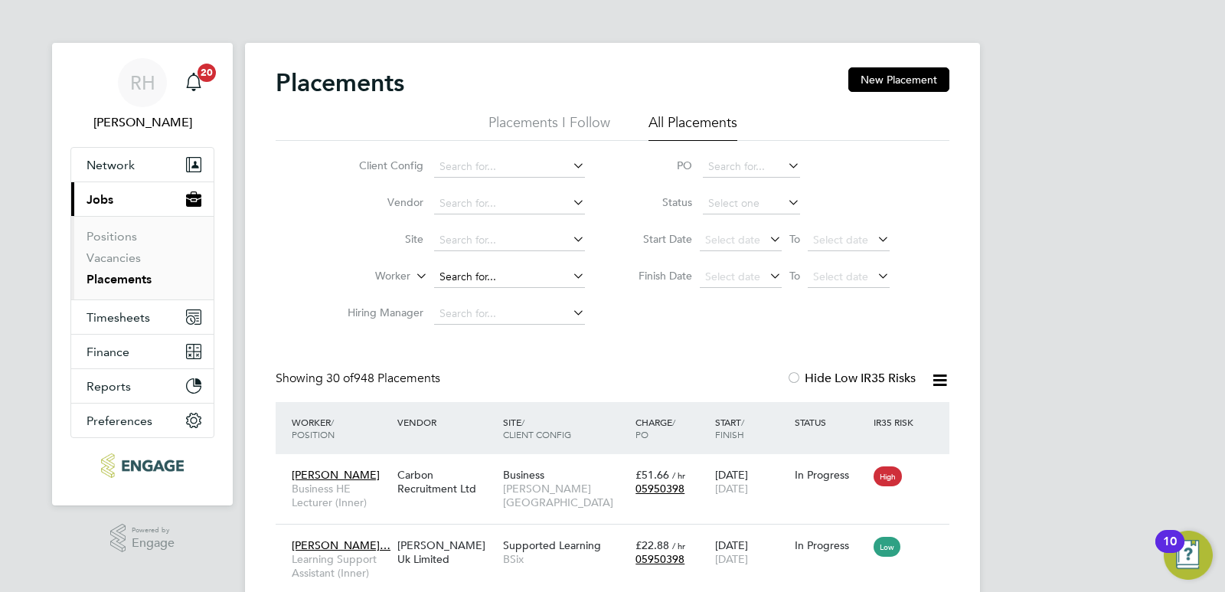
scroll to position [44, 133]
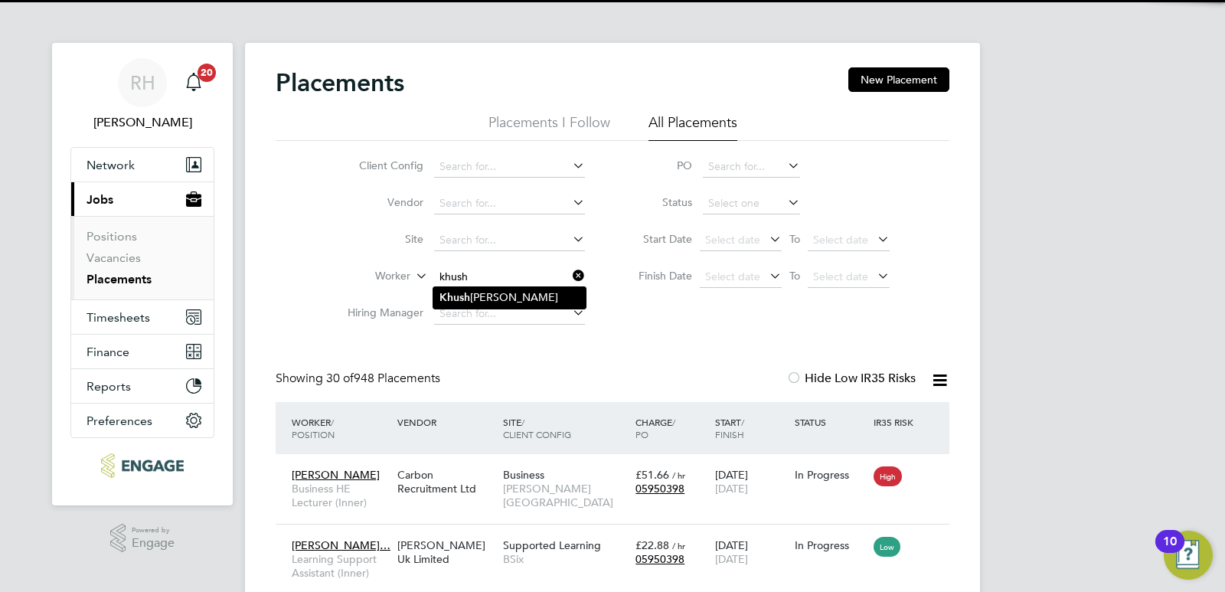
click at [470, 289] on li "Khush bakht Hayat" at bounding box center [509, 297] width 152 height 21
type input "Khushbakht Hayat"
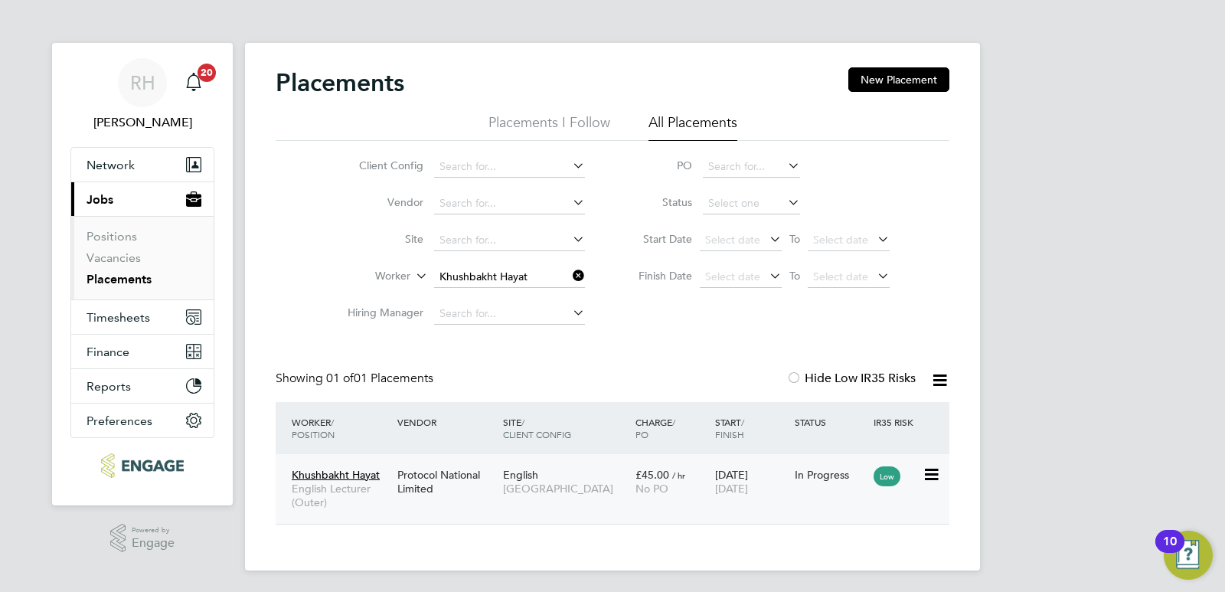
click at [328, 489] on span "English Lecturer (Outer)" at bounding box center [341, 495] width 98 height 28
click at [393, 491] on div "Khushbakht Hayat English Lecturer (Outer)" at bounding box center [341, 488] width 106 height 57
click at [113, 259] on link "Vacancies" at bounding box center [113, 257] width 54 height 15
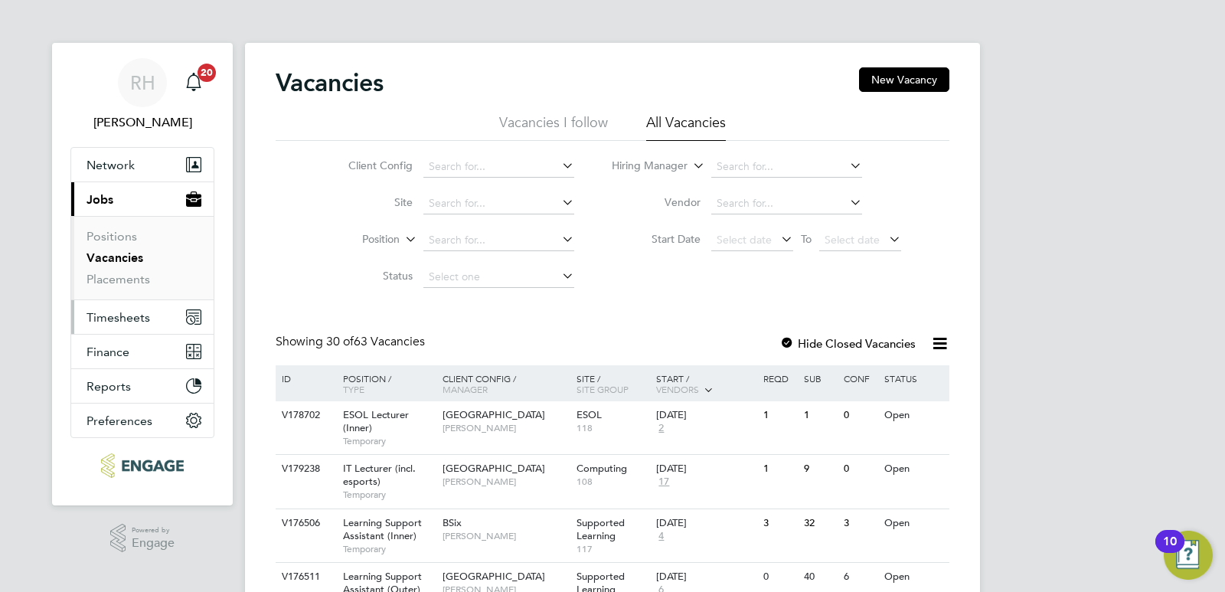
click at [116, 317] on span "Timesheets" at bounding box center [118, 317] width 64 height 15
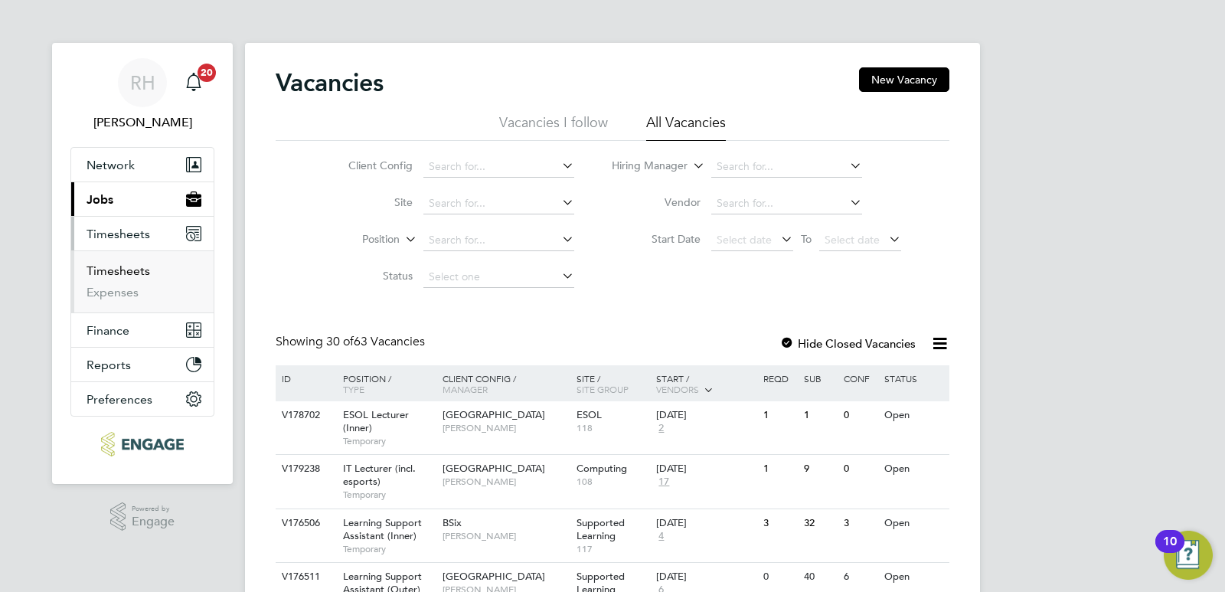
click at [119, 268] on link "Timesheets" at bounding box center [118, 270] width 64 height 15
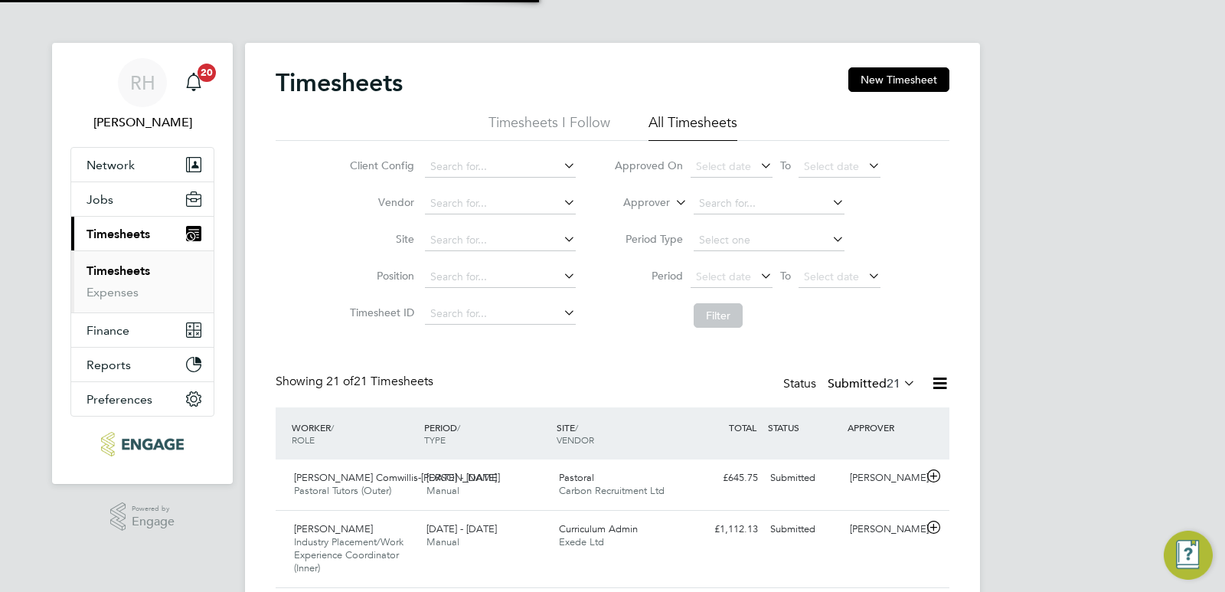
scroll to position [51, 133]
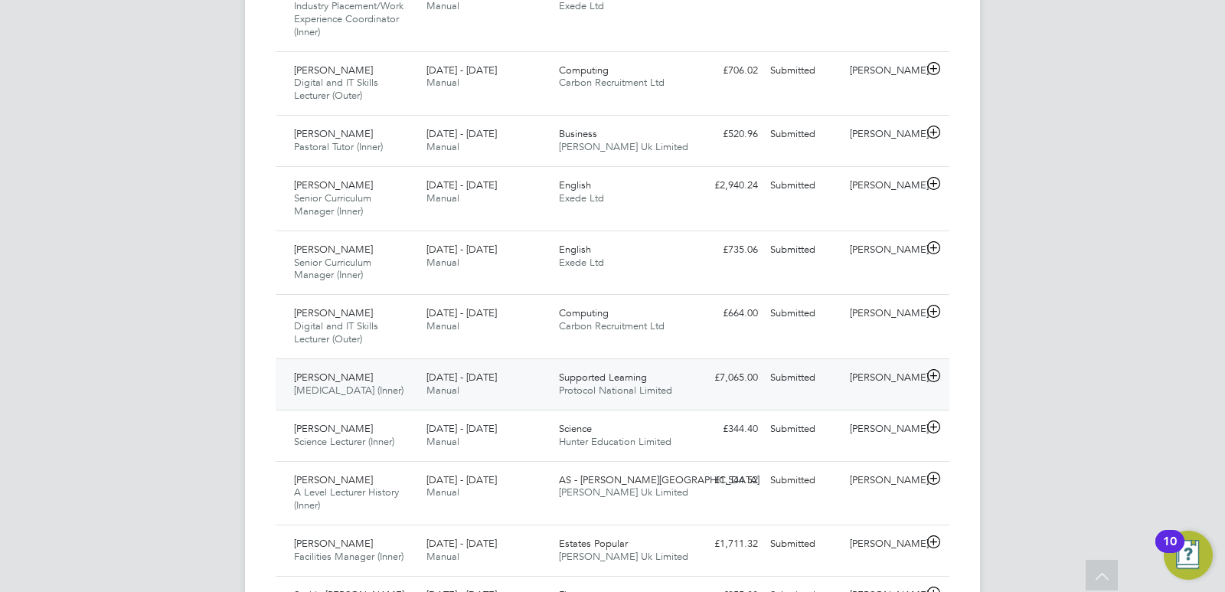
click at [461, 387] on div "14 - 20 Jul 2025 Manual" at bounding box center [486, 384] width 132 height 38
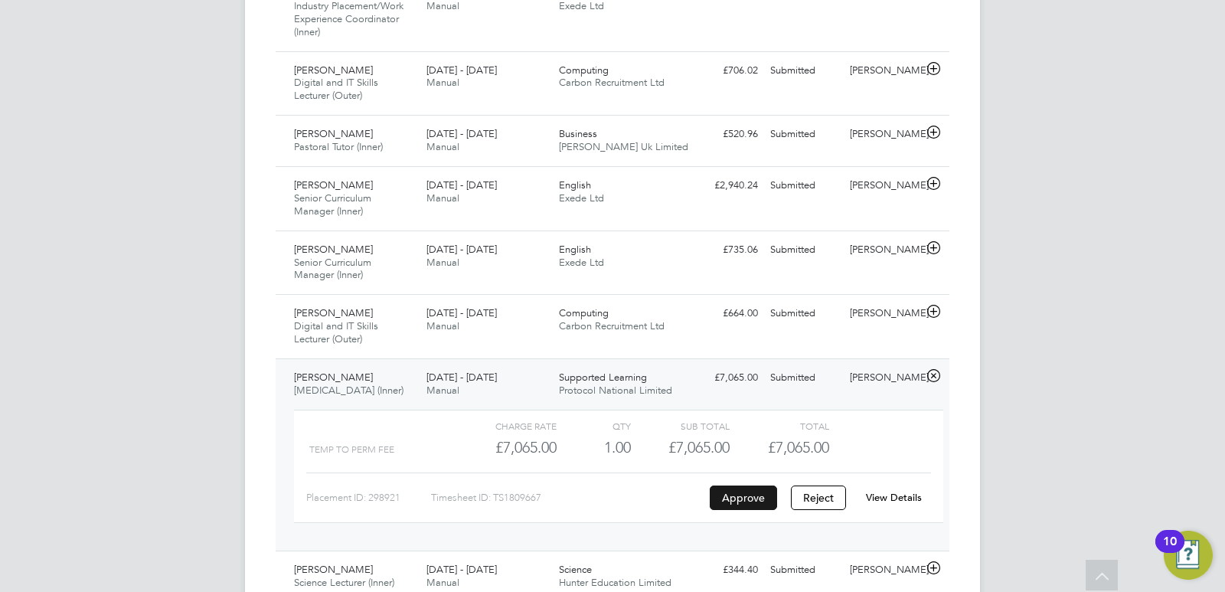
click at [737, 510] on button "Approve" at bounding box center [743, 497] width 67 height 24
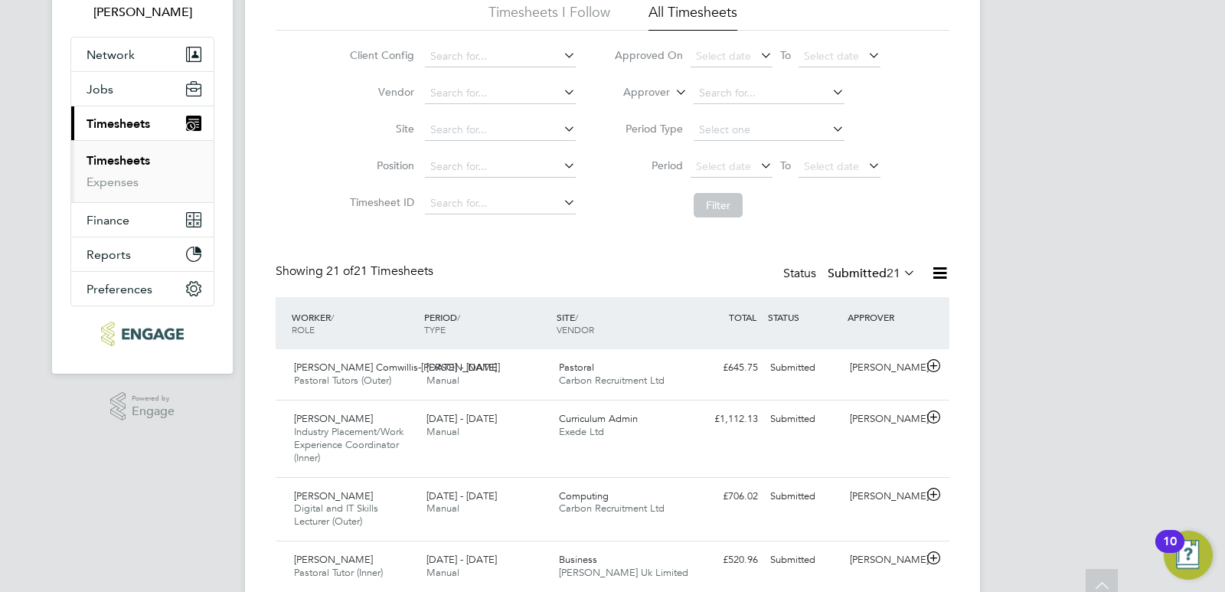
scroll to position [0, 0]
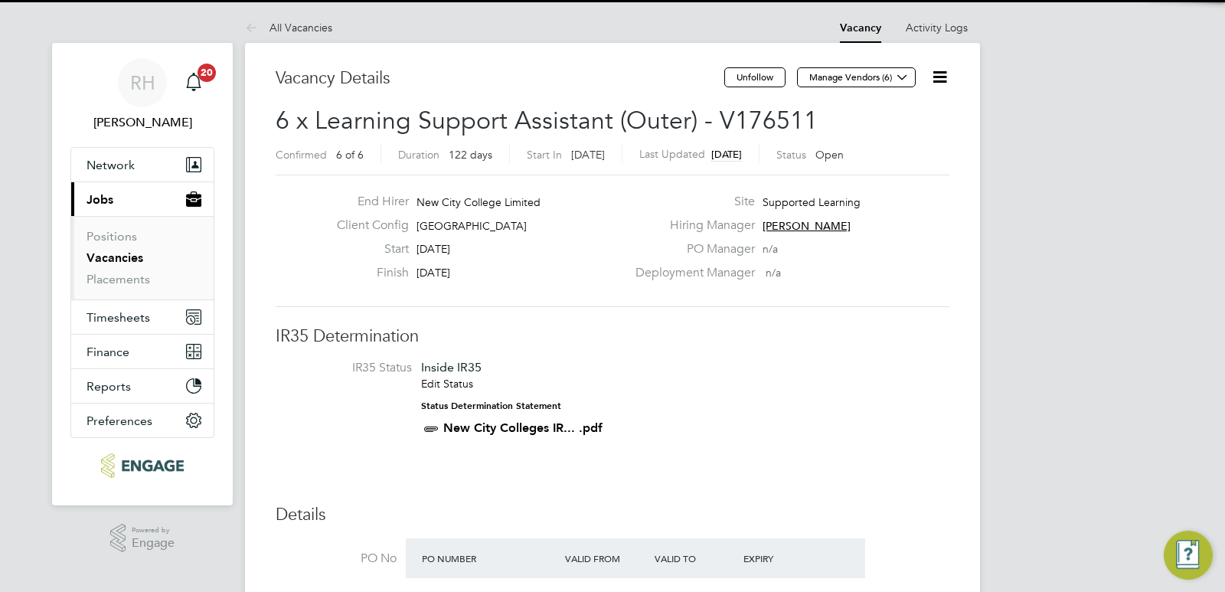
scroll to position [57, 106]
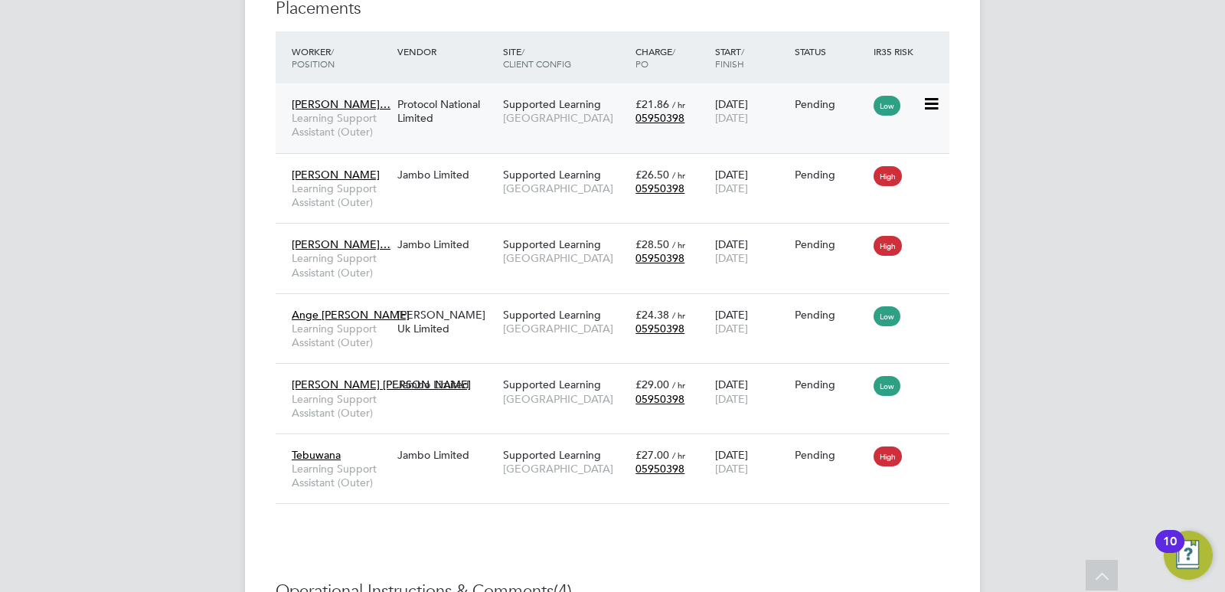
click at [383, 116] on span "Learning Support Assistant (Outer)" at bounding box center [341, 125] width 98 height 28
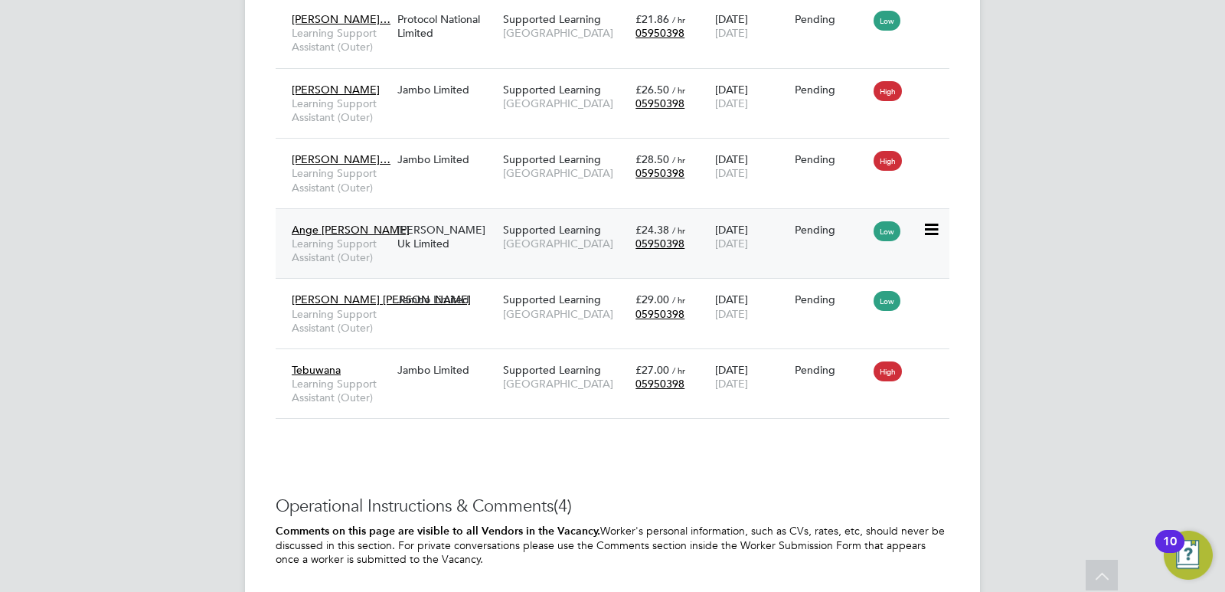
scroll to position [4592, 0]
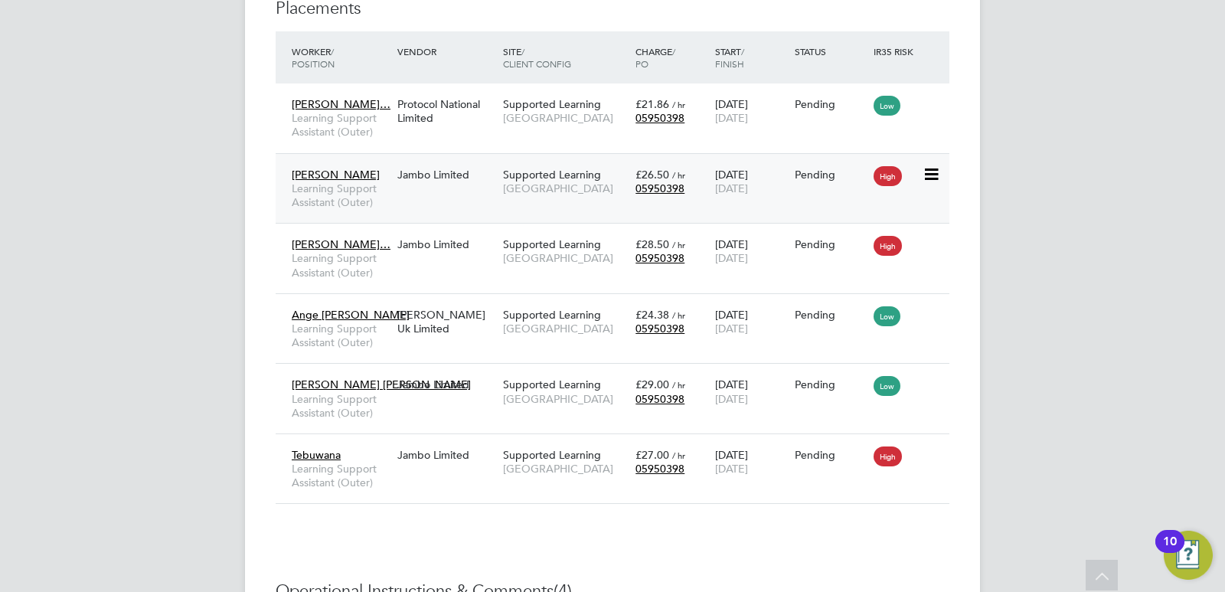
click at [371, 187] on span "Learning Support Assistant (Outer)" at bounding box center [341, 195] width 98 height 28
click at [360, 265] on span "Learning Support Assistant (Outer)" at bounding box center [341, 265] width 98 height 28
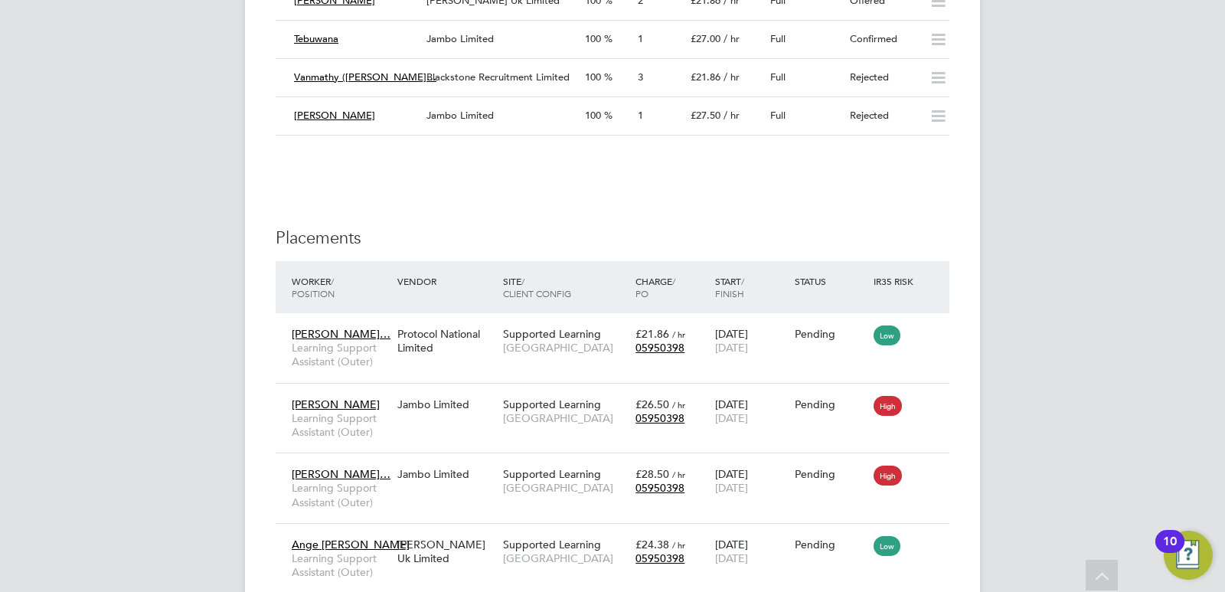
scroll to position [4286, 0]
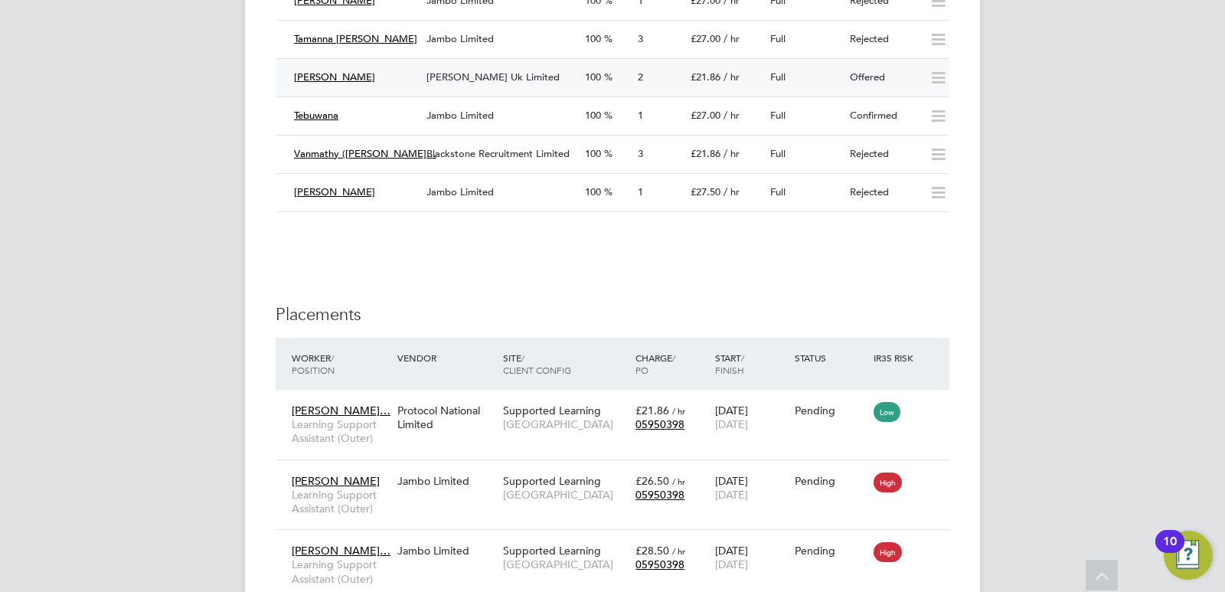
click at [506, 77] on span "[PERSON_NAME] Uk Limited" at bounding box center [492, 76] width 133 height 13
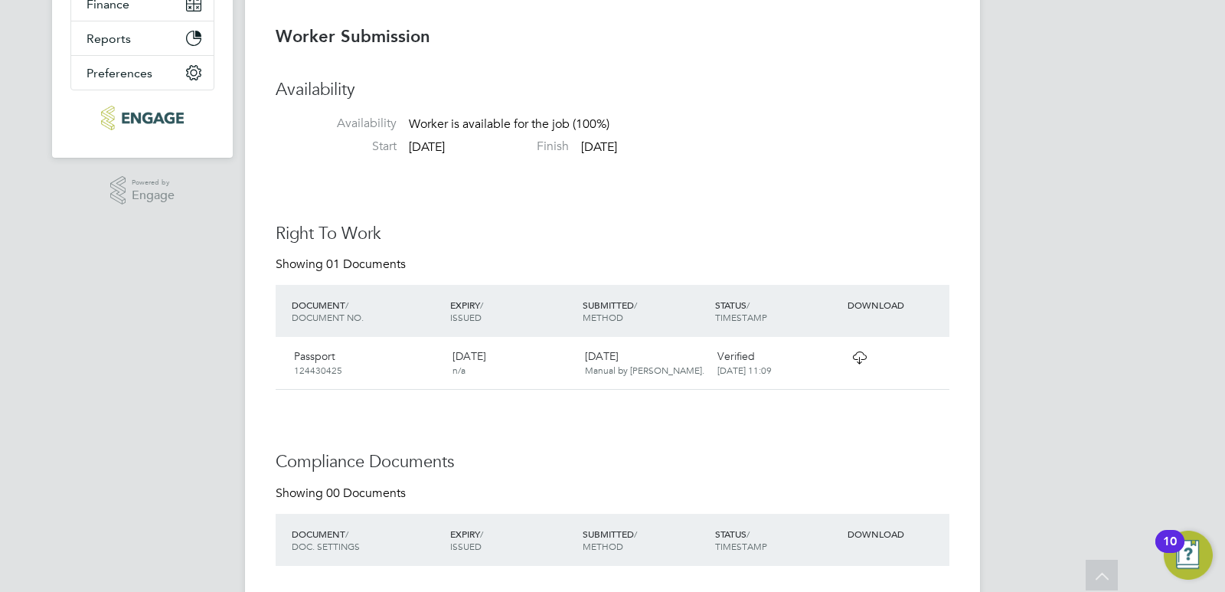
scroll to position [321, 0]
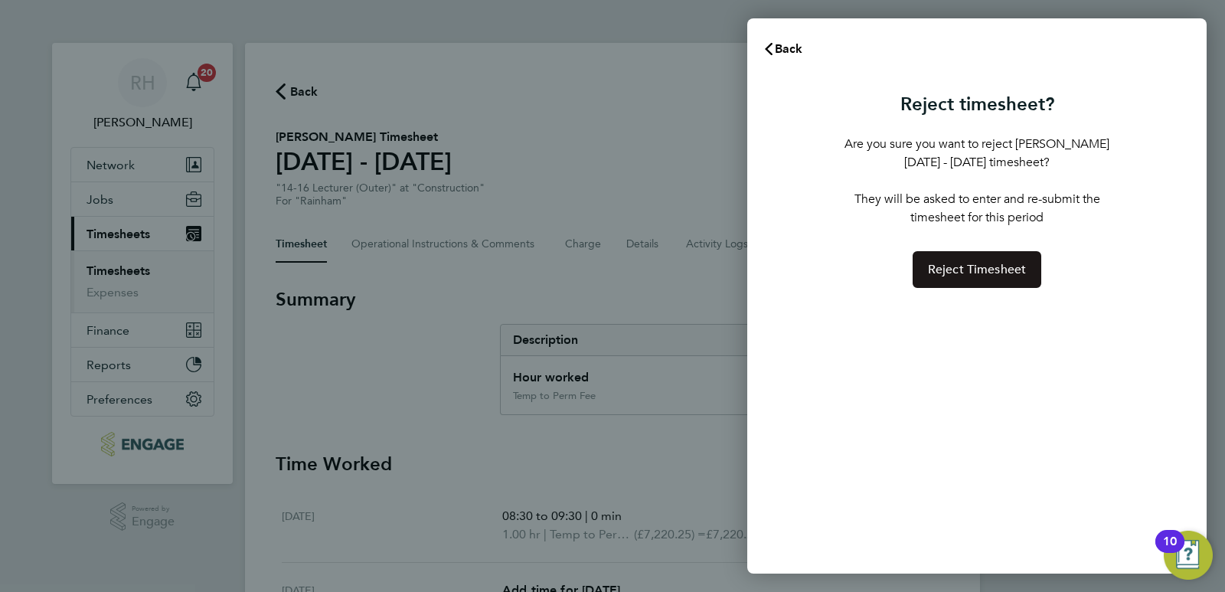
click at [933, 265] on span "Reject Timesheet" at bounding box center [977, 269] width 99 height 15
click at [999, 267] on span "Reject Timesheet" at bounding box center [977, 269] width 99 height 15
click at [974, 260] on button "Reject Timesheet" at bounding box center [976, 269] width 129 height 37
click at [942, 272] on span "Reject Timesheet" at bounding box center [977, 269] width 99 height 15
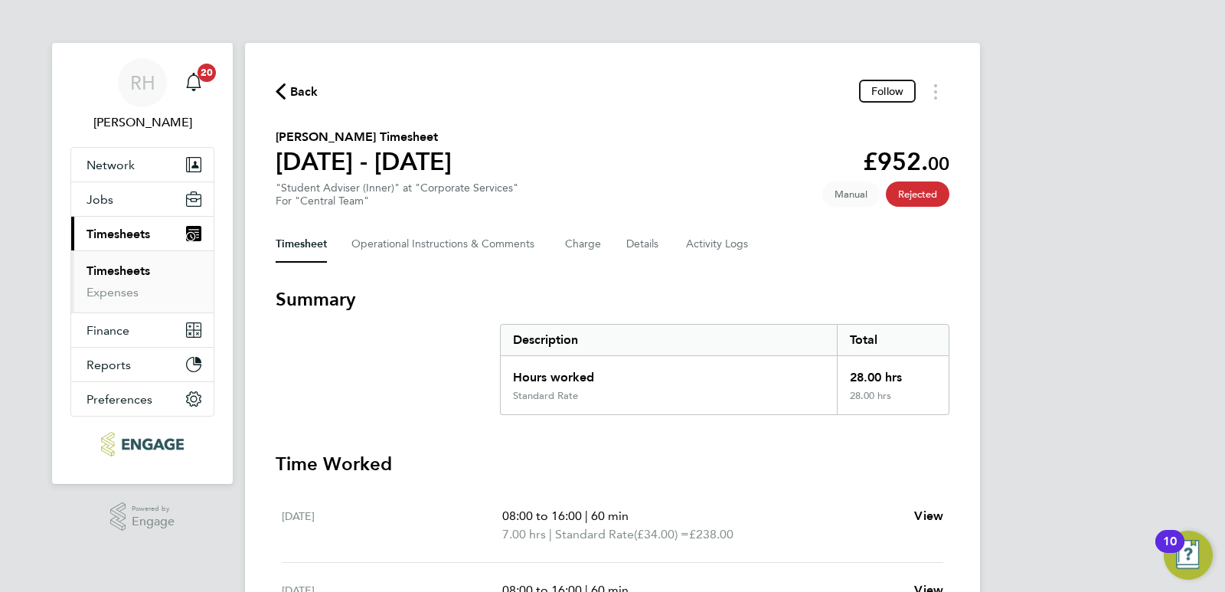
click at [292, 97] on span "Back" at bounding box center [304, 92] width 28 height 18
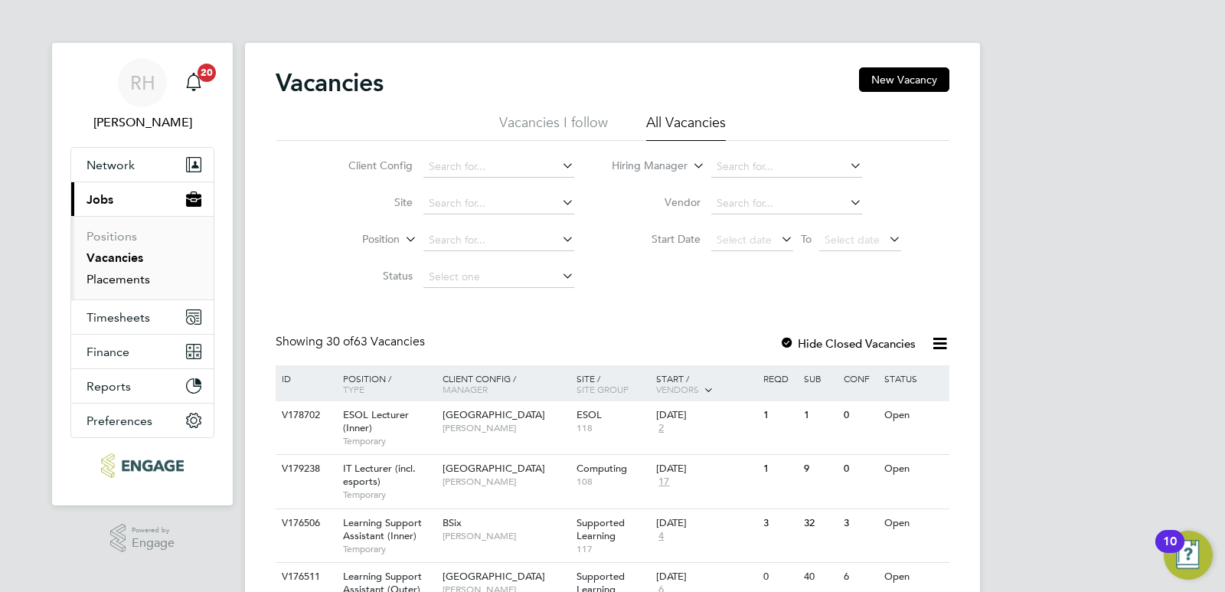
click at [146, 276] on link "Placements" at bounding box center [118, 279] width 64 height 15
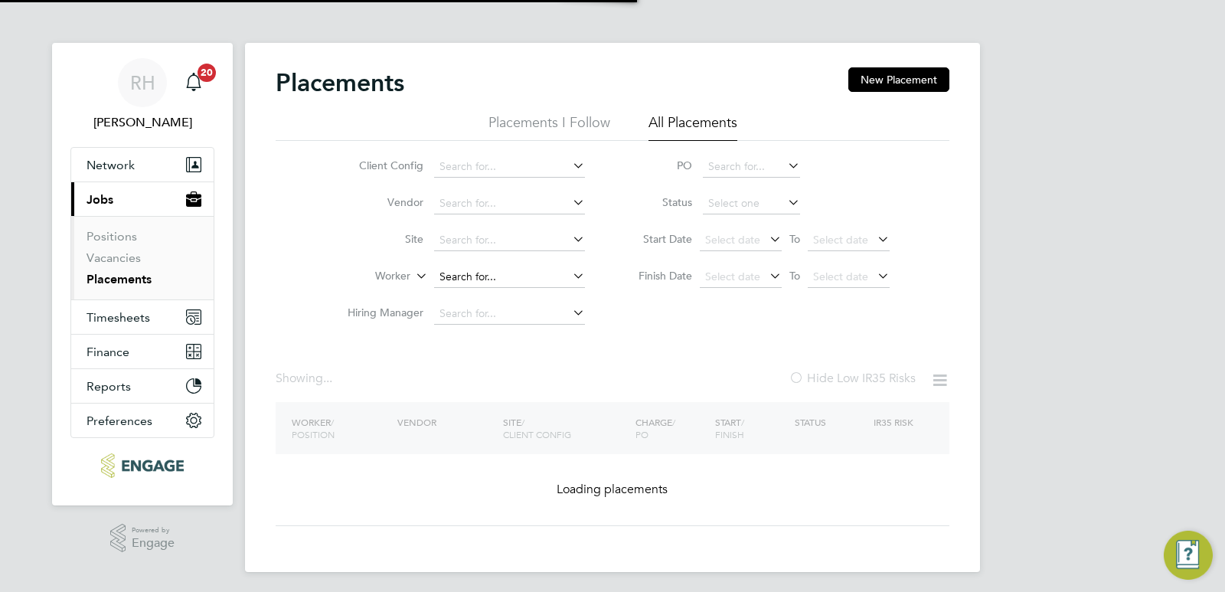
click at [464, 281] on input at bounding box center [509, 276] width 151 height 21
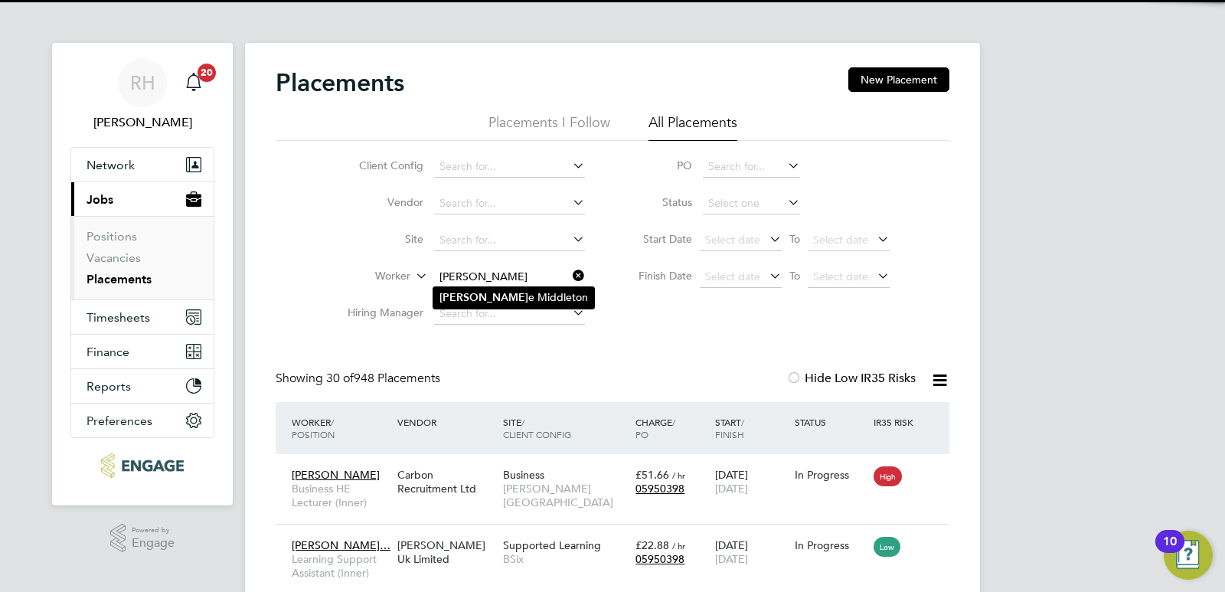
click at [469, 295] on li "Louis e Middleton" at bounding box center [513, 297] width 161 height 21
type input "[PERSON_NAME]"
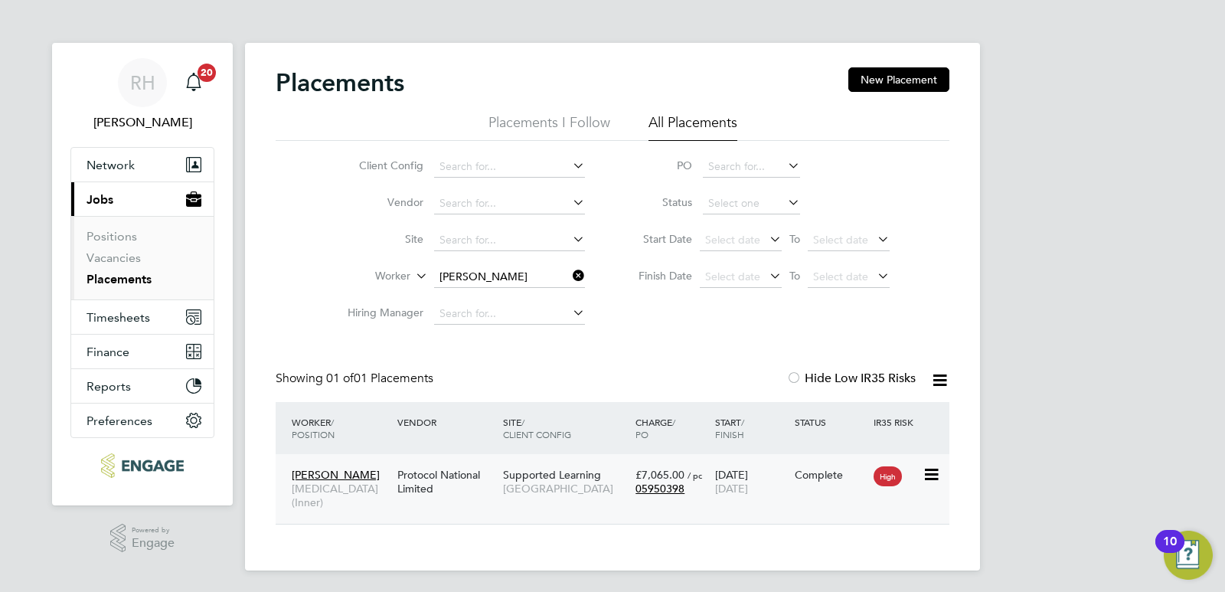
click at [340, 501] on span "[MEDICAL_DATA] (Inner)" at bounding box center [341, 495] width 98 height 28
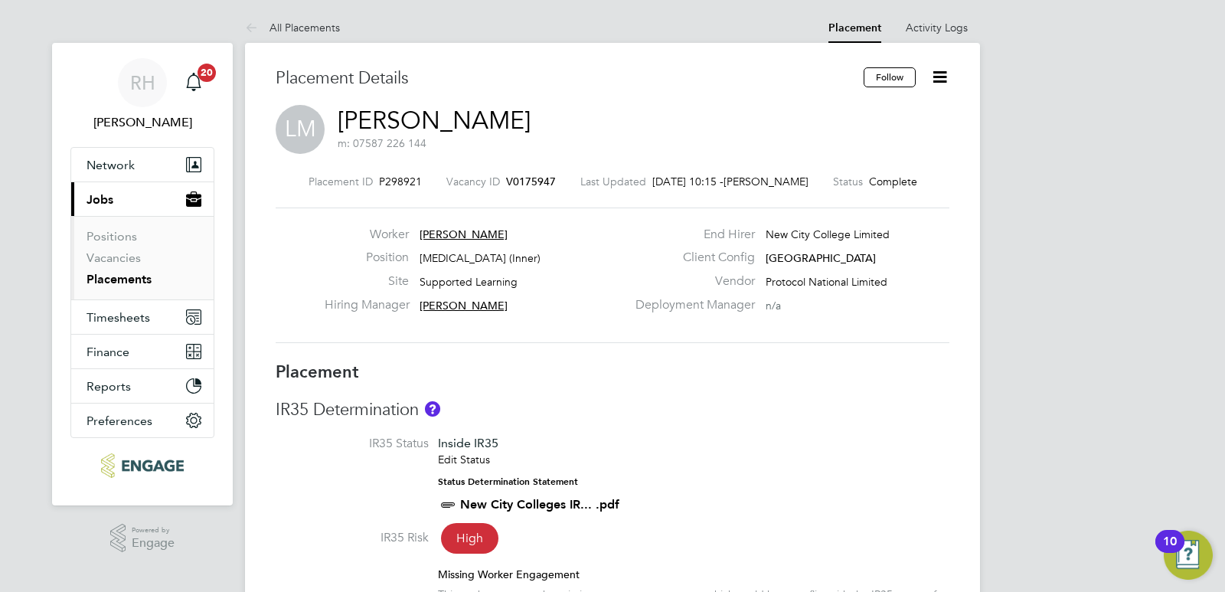
click at [535, 176] on span "V0175947" at bounding box center [531, 182] width 50 height 14
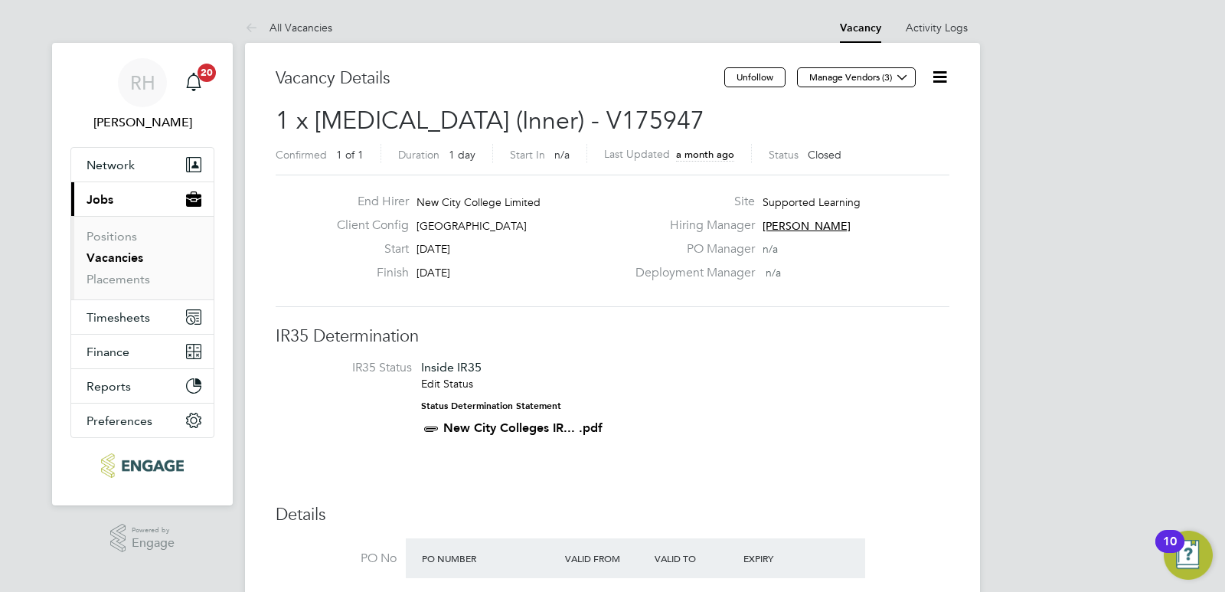
click at [121, 263] on link "Vacancies" at bounding box center [114, 257] width 57 height 15
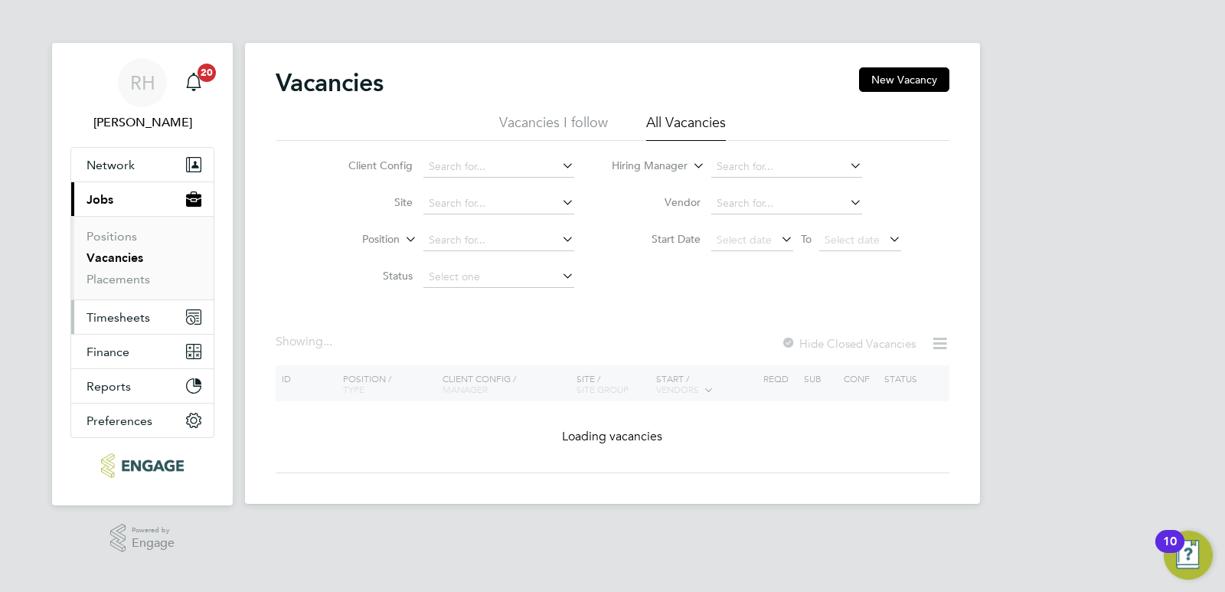
click at [116, 308] on button "Timesheets" at bounding box center [142, 317] width 142 height 34
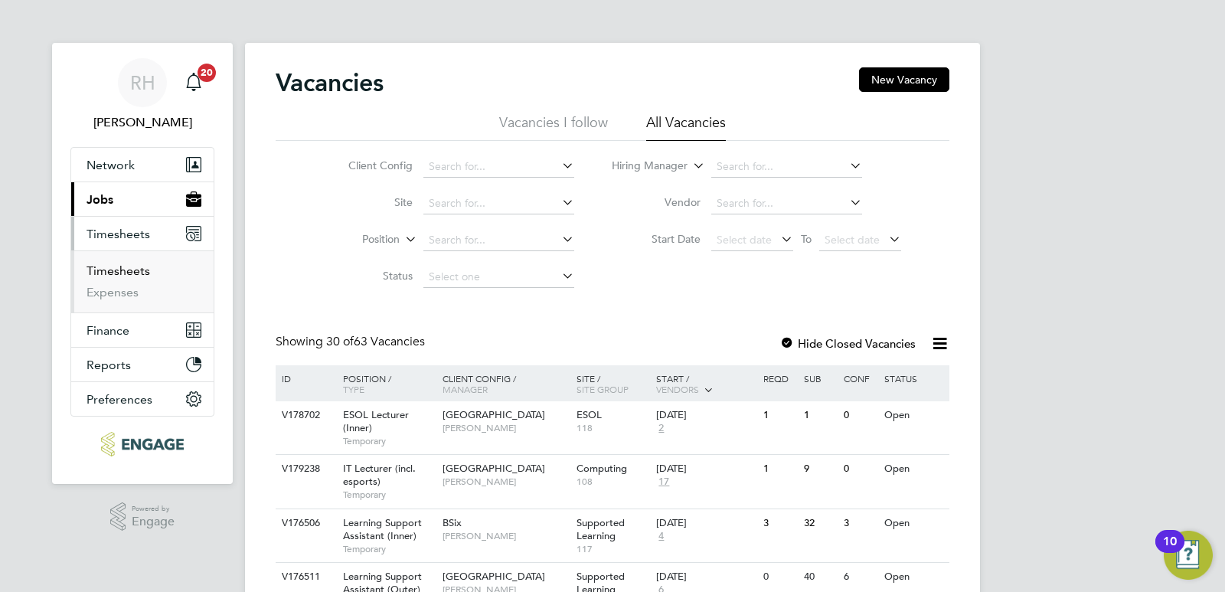
click at [111, 276] on link "Timesheets" at bounding box center [118, 270] width 64 height 15
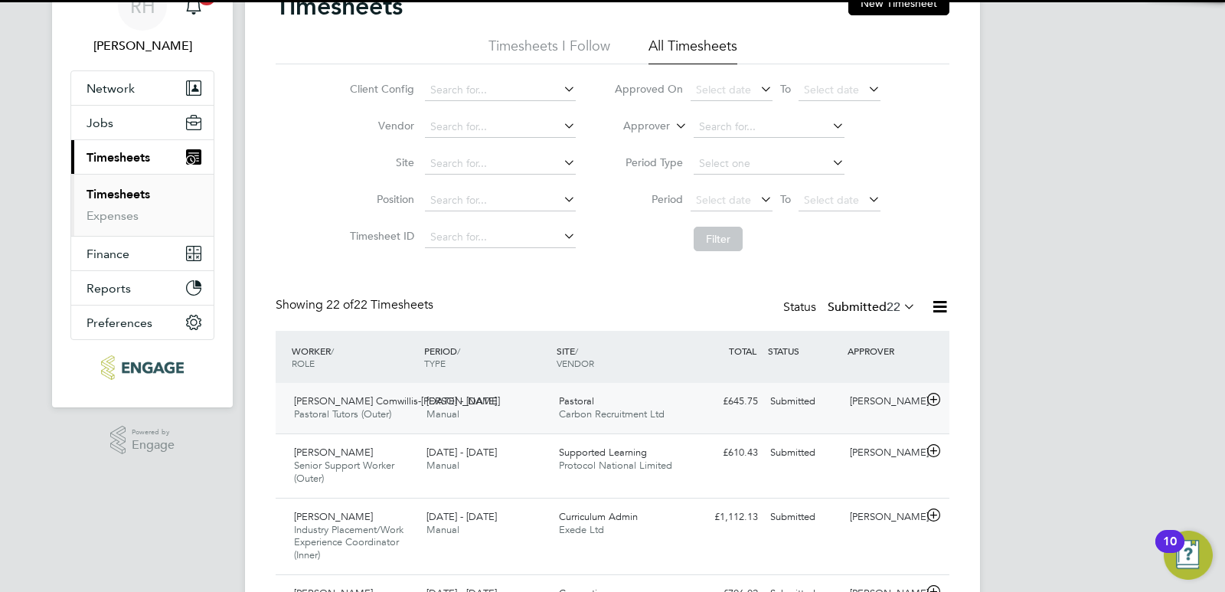
scroll to position [8, 8]
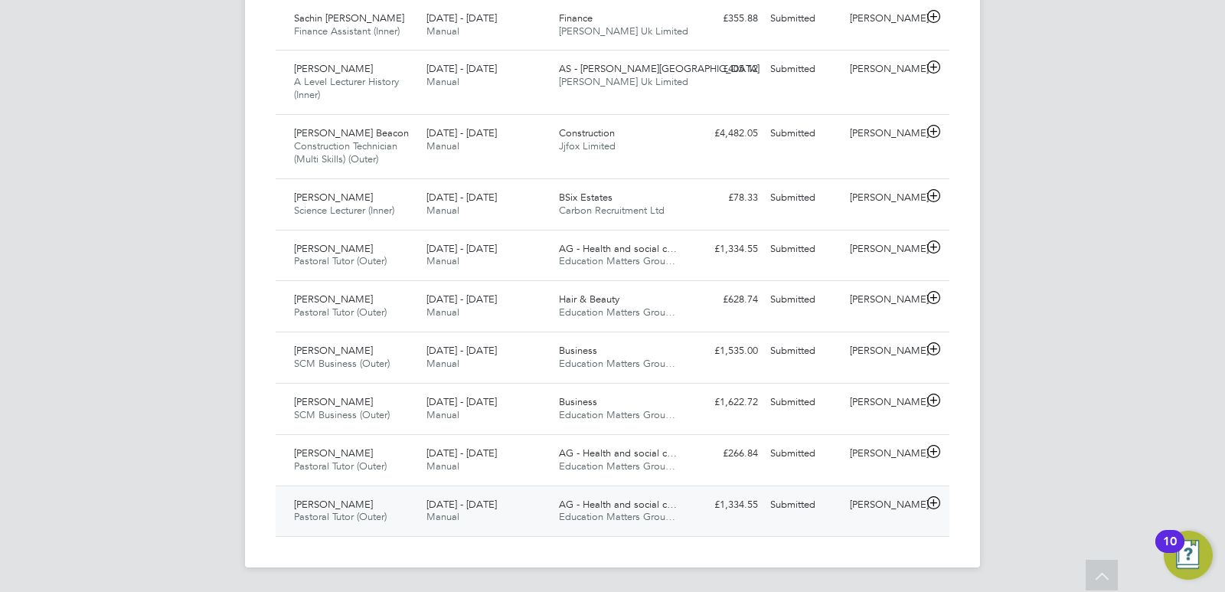
click at [471, 508] on span "27 Jan - 2 Feb 2025" at bounding box center [461, 504] width 70 height 13
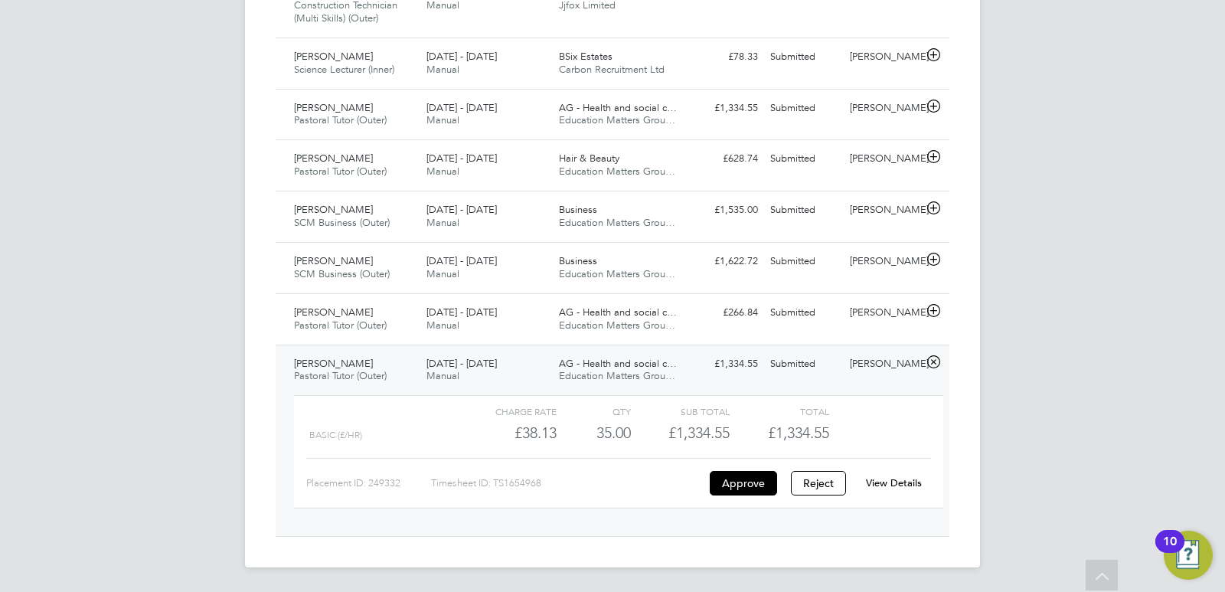
click at [887, 488] on link "View Details" at bounding box center [894, 482] width 56 height 13
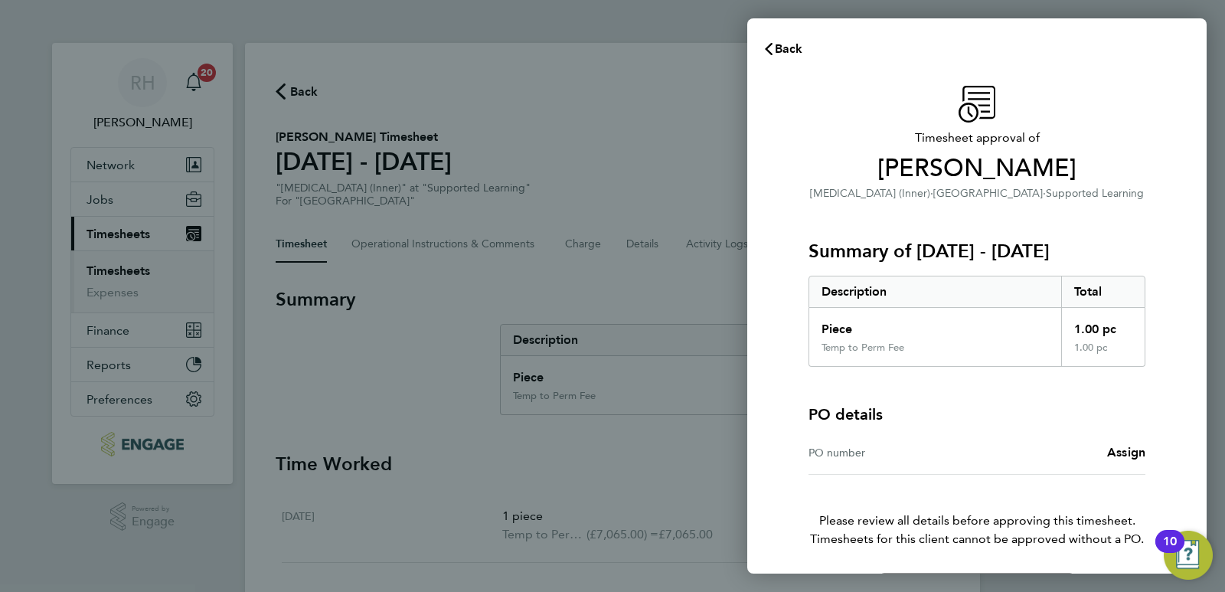
scroll to position [54, 0]
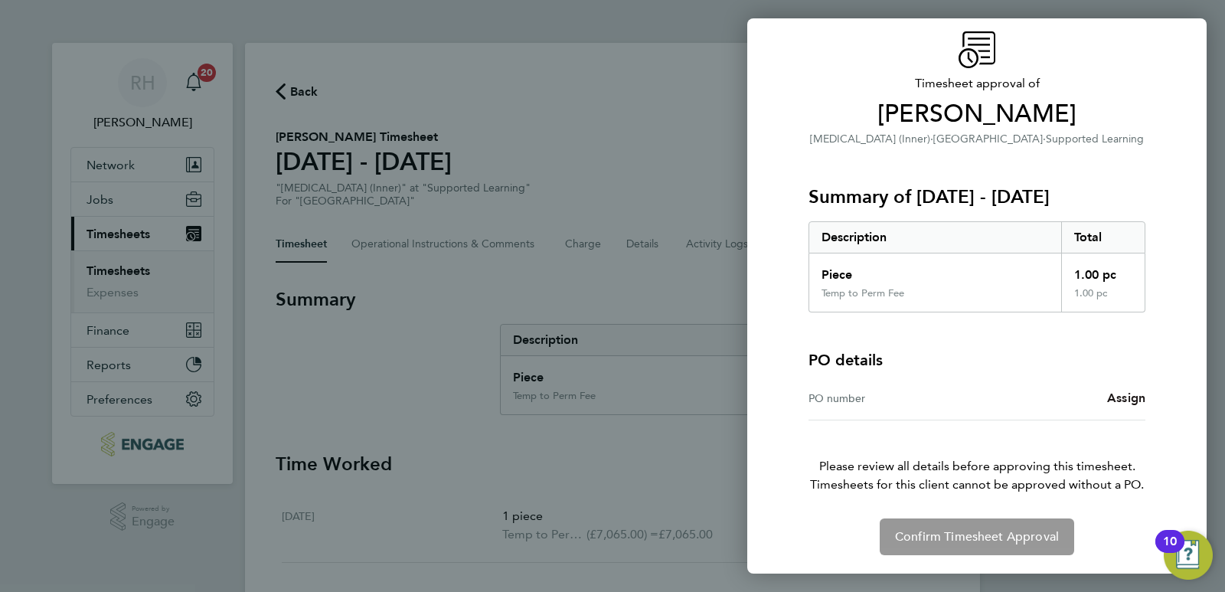
click at [1110, 396] on span "Assign" at bounding box center [1126, 397] width 38 height 15
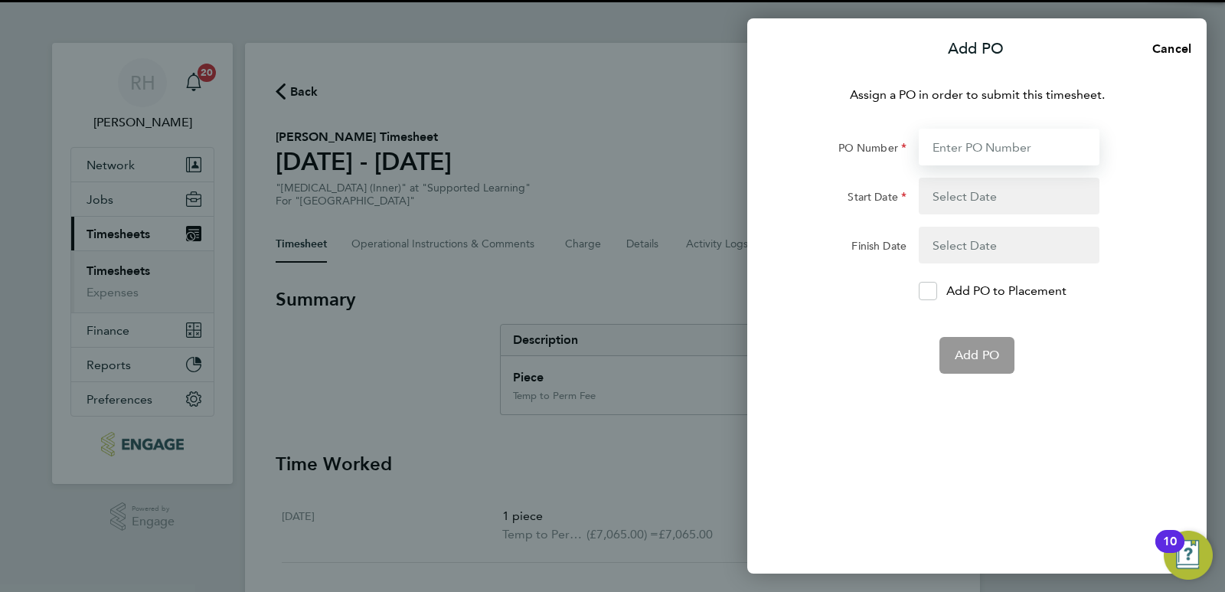
click at [966, 159] on input "PO Number" at bounding box center [1008, 147] width 181 height 37
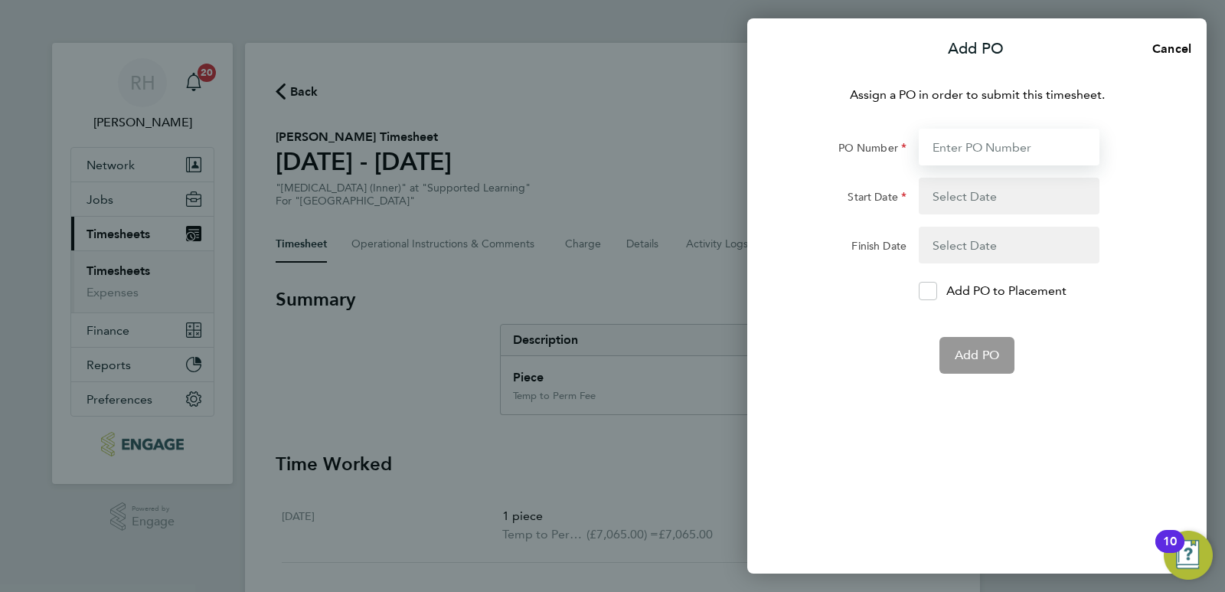
paste input "05950398"
type input "05950398"
type input "[DATE]"
type input "05950398"
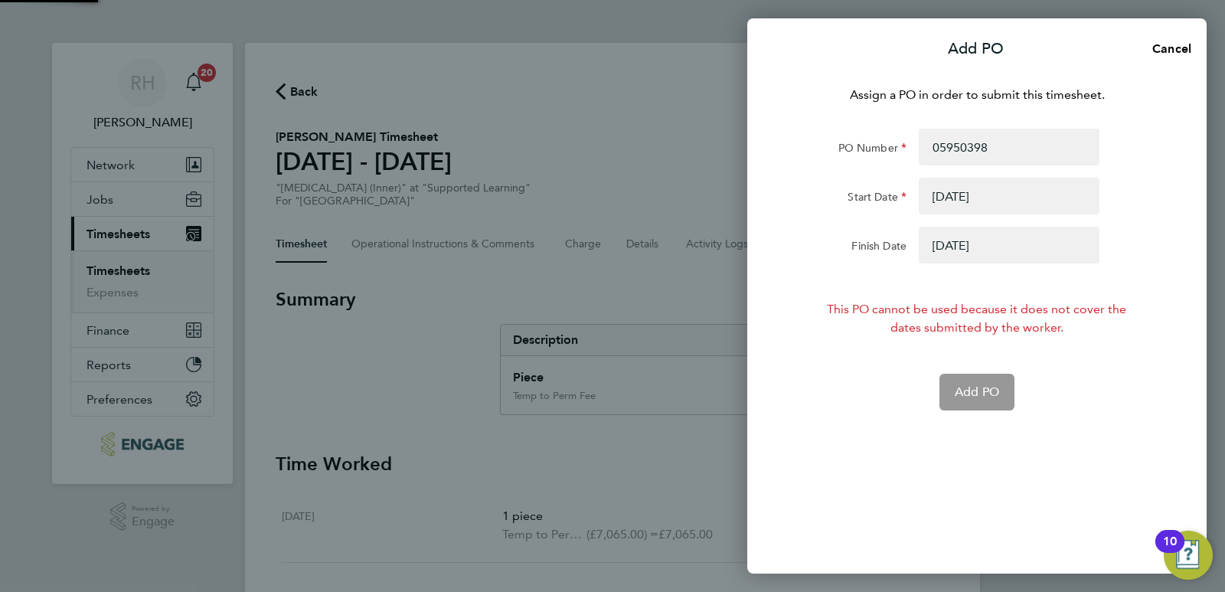
click at [956, 197] on button "button" at bounding box center [1008, 196] width 181 height 37
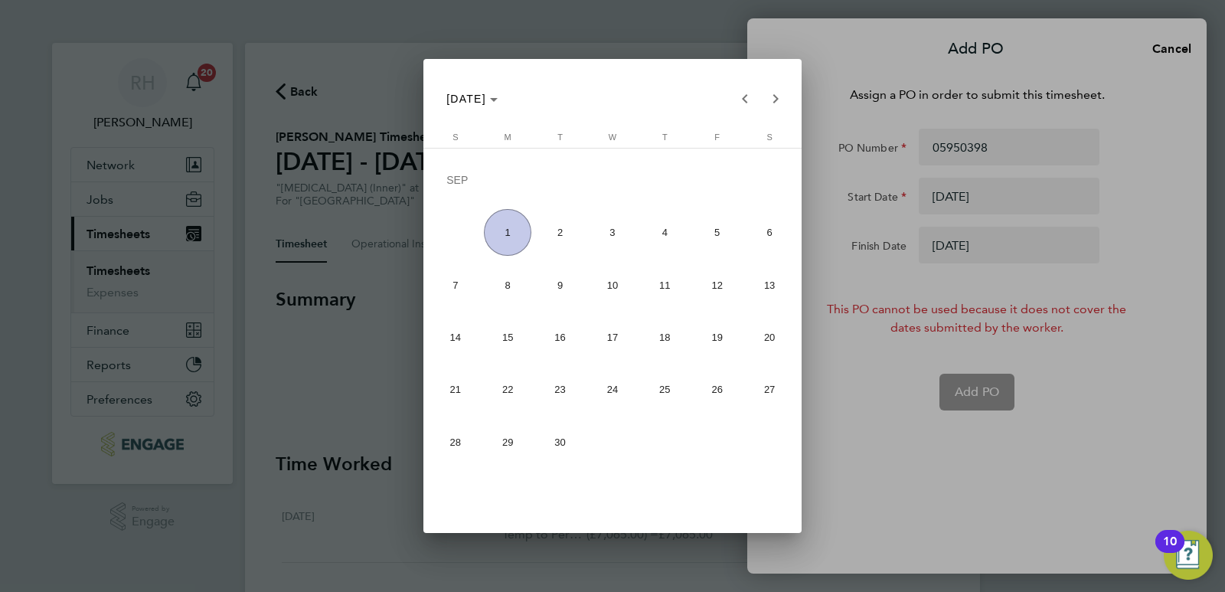
click at [847, 383] on div at bounding box center [612, 296] width 1225 height 592
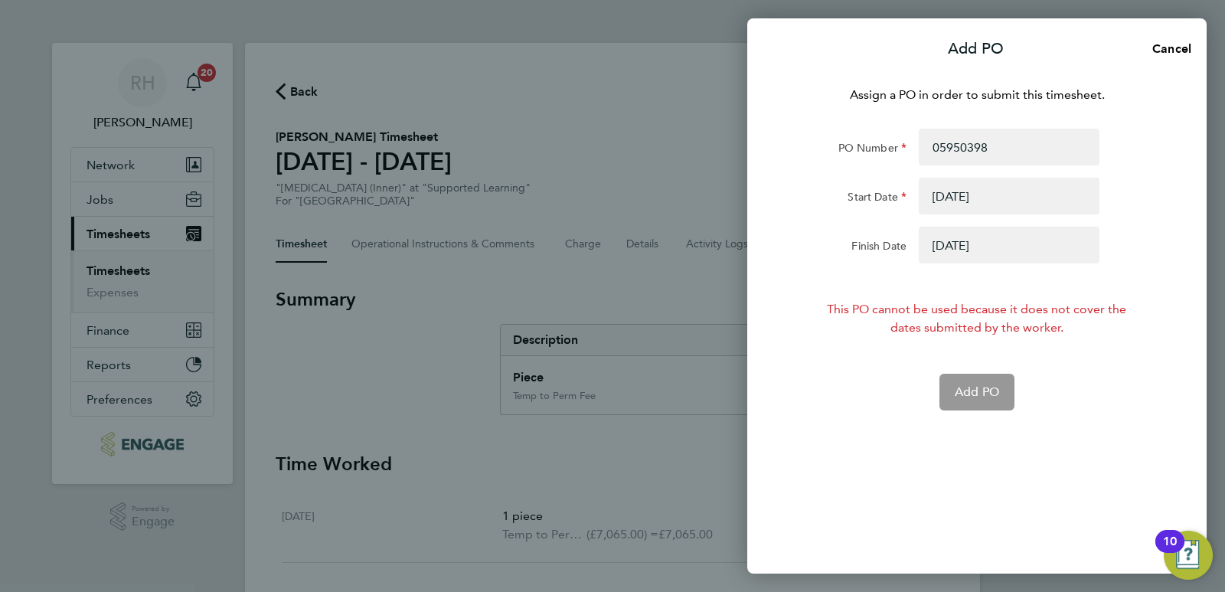
click at [990, 197] on button "button" at bounding box center [1008, 196] width 181 height 37
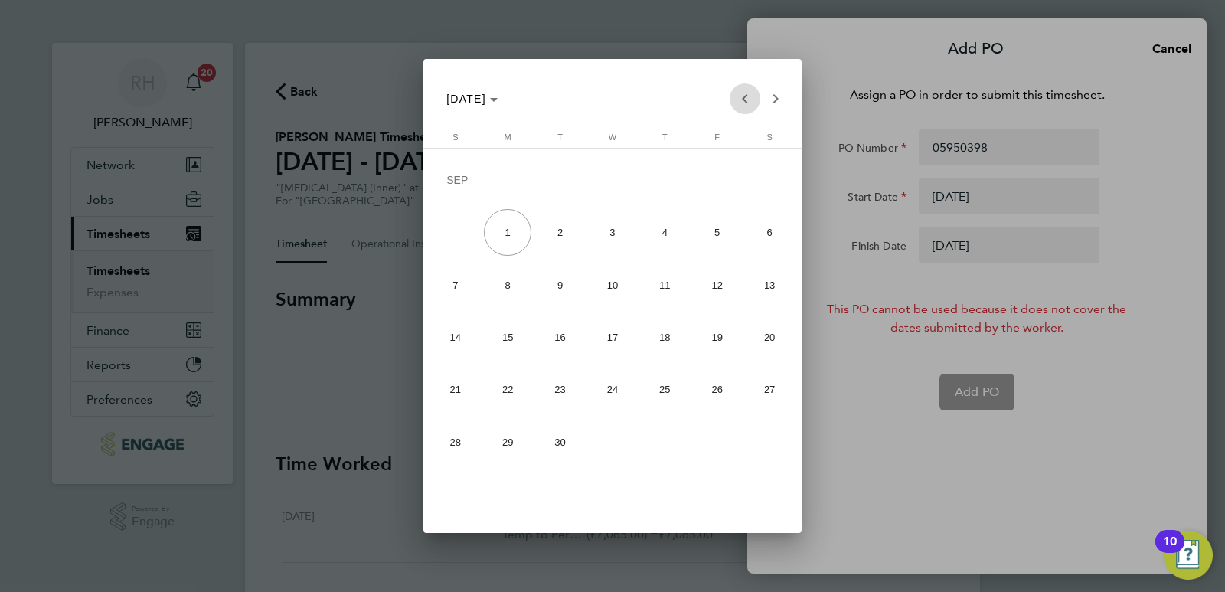
click at [746, 96] on span "Previous month" at bounding box center [744, 98] width 31 height 31
click at [567, 228] on span "1" at bounding box center [560, 232] width 47 height 47
type input "01 Jul 25"
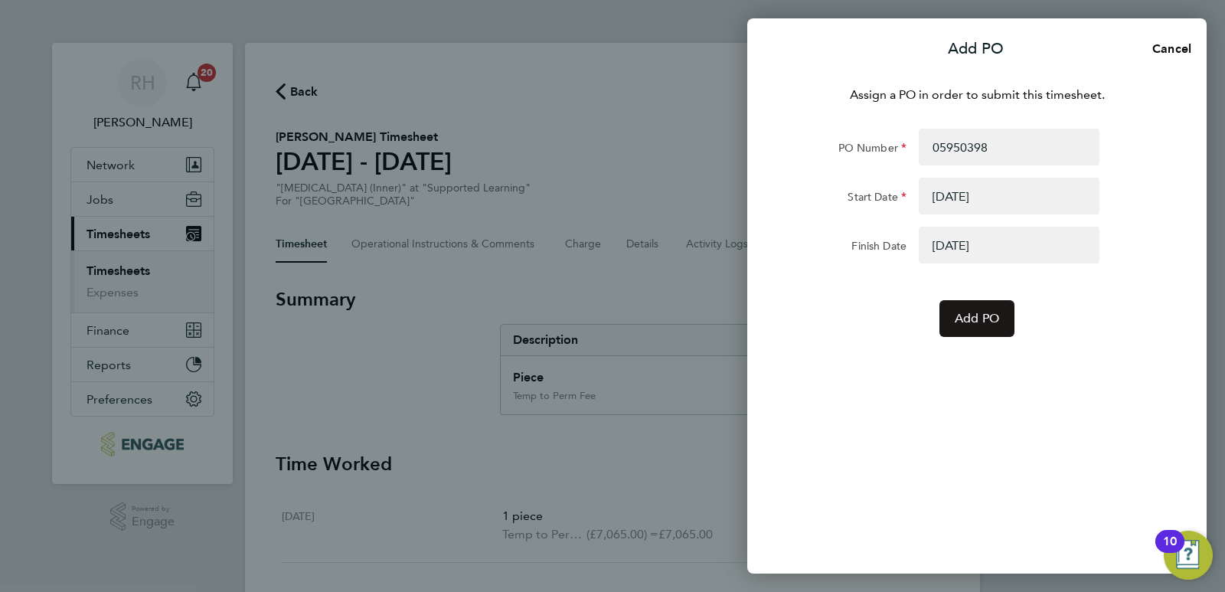
click at [965, 323] on span "Add PO" at bounding box center [976, 318] width 44 height 15
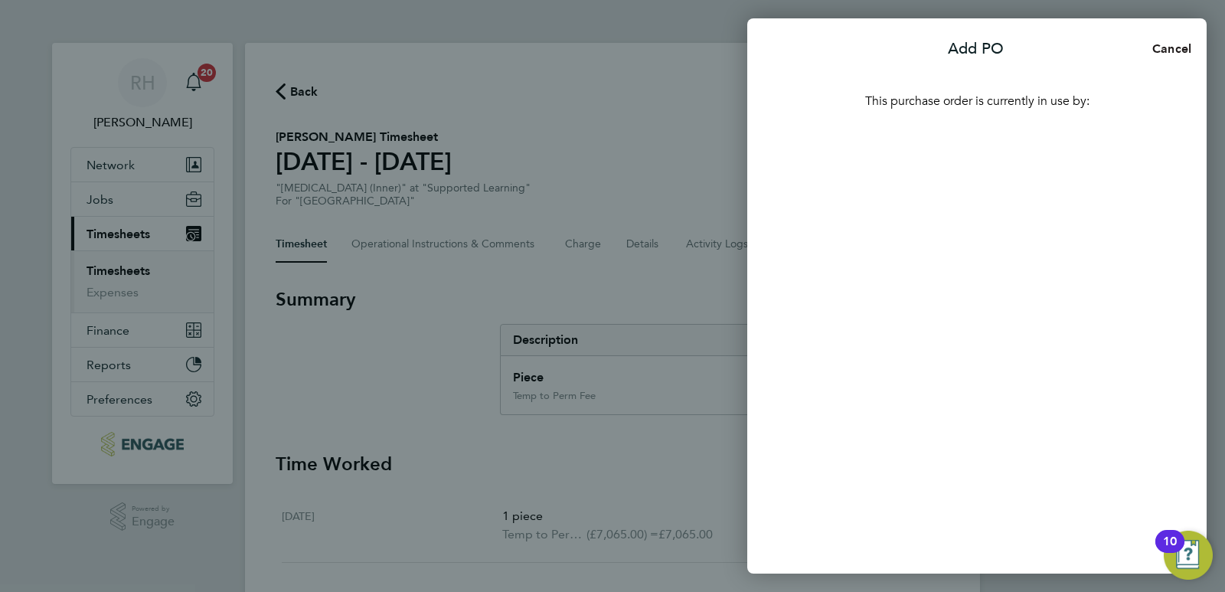
click at [1182, 53] on span "Cancel" at bounding box center [1169, 48] width 44 height 15
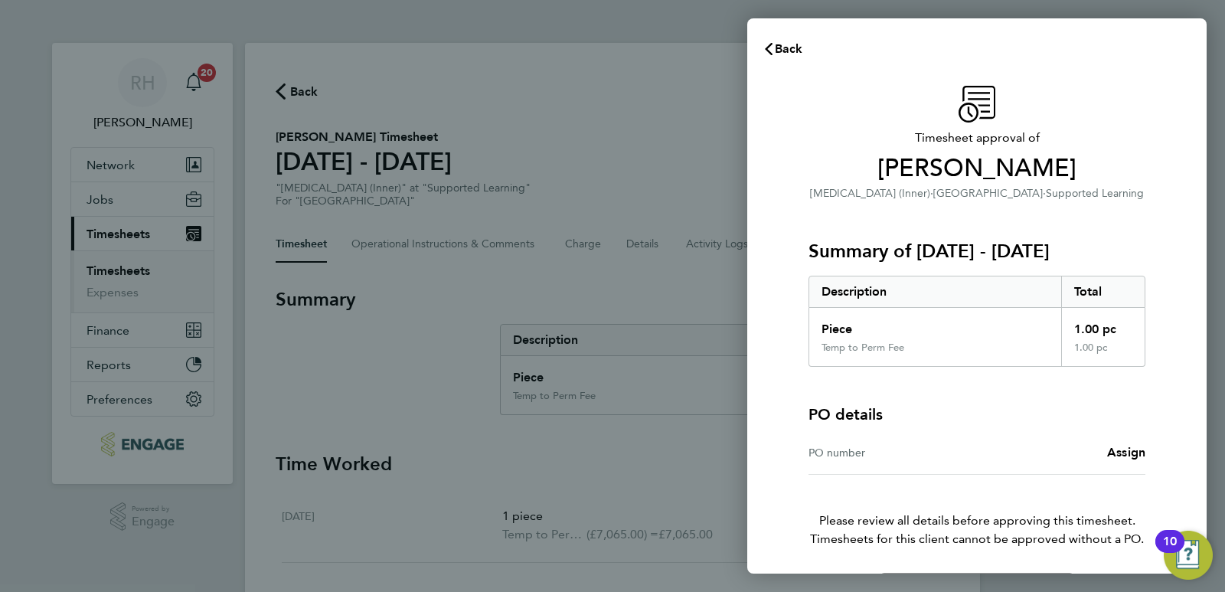
click at [830, 458] on div "PO number" at bounding box center [892, 452] width 168 height 18
click at [828, 451] on div "PO number" at bounding box center [892, 452] width 168 height 18
click at [816, 455] on div "PO number" at bounding box center [892, 452] width 168 height 18
click at [1137, 448] on span "Assign" at bounding box center [1126, 452] width 38 height 15
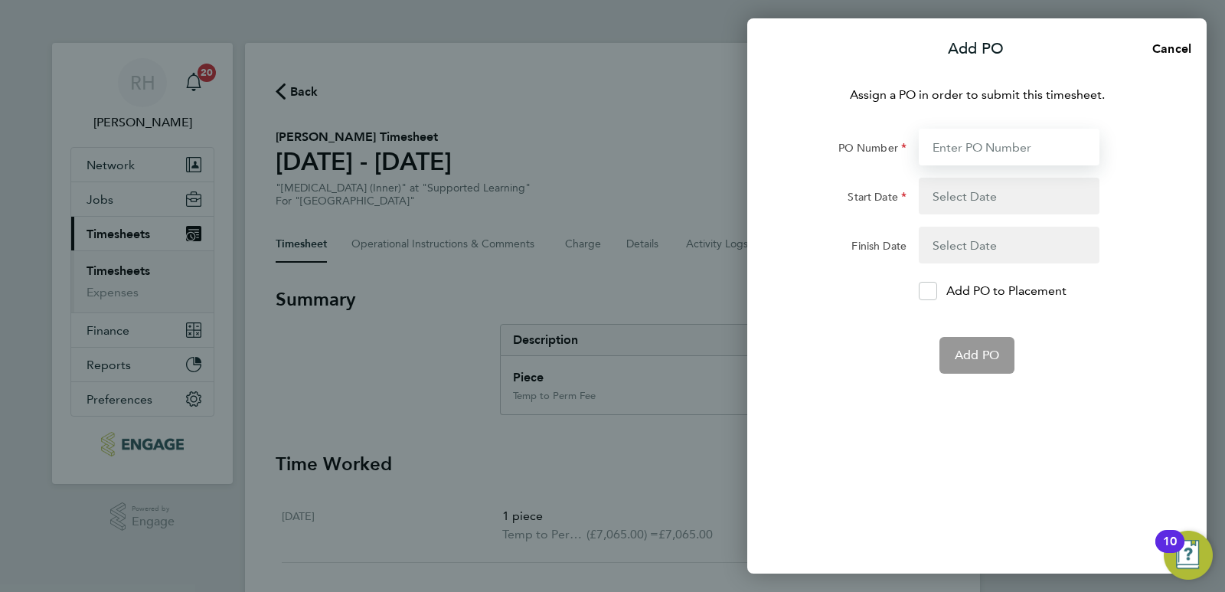
click at [984, 142] on input "PO Number" at bounding box center [1008, 147] width 181 height 37
paste input "05944442"
click at [592, 470] on div "Add PO Cancel Assign a PO in order to submit this timesheet. PO Number 05944442…" at bounding box center [612, 296] width 1225 height 592
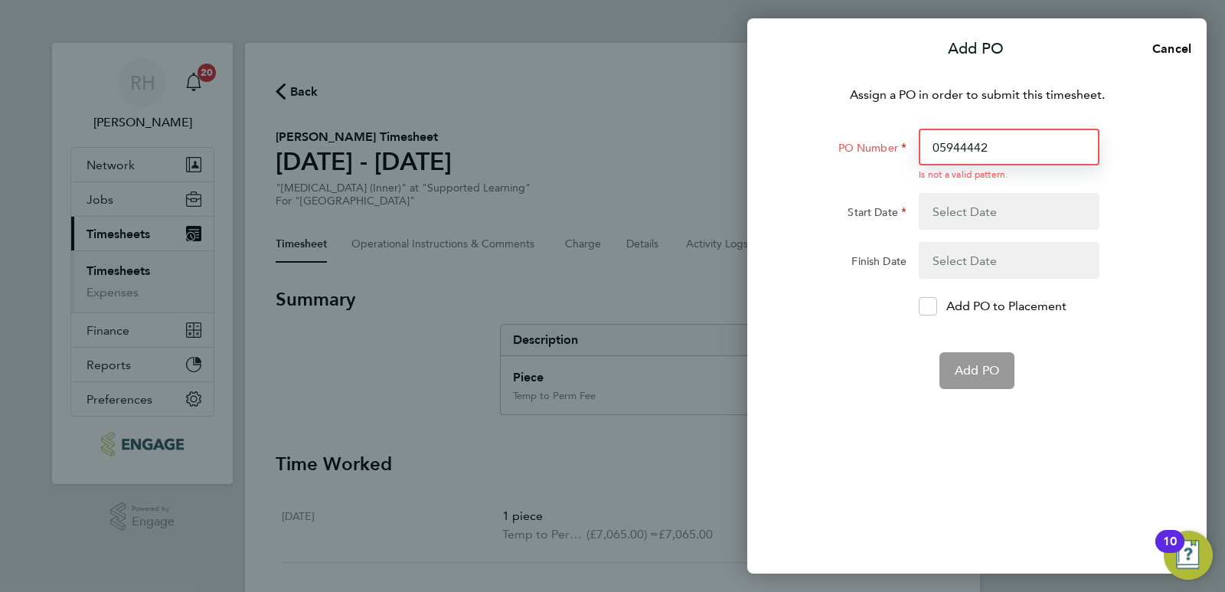
click at [936, 152] on input "05944442" at bounding box center [1008, 147] width 181 height 37
type input "05944442"
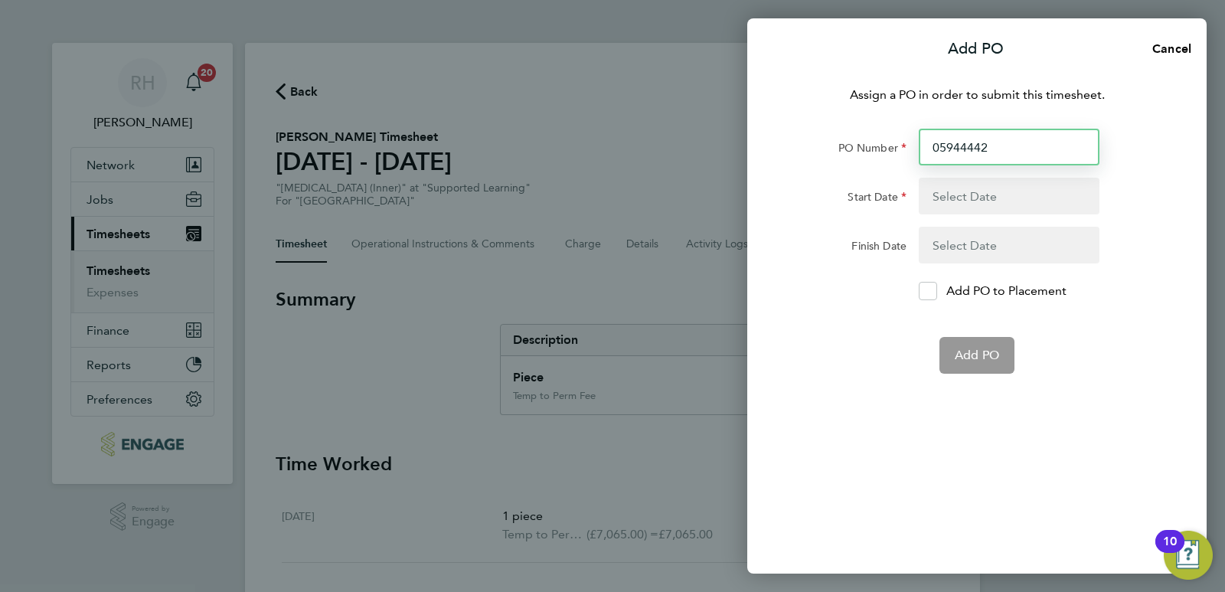
type input "26 Aug 24"
type input "31 Jul 25"
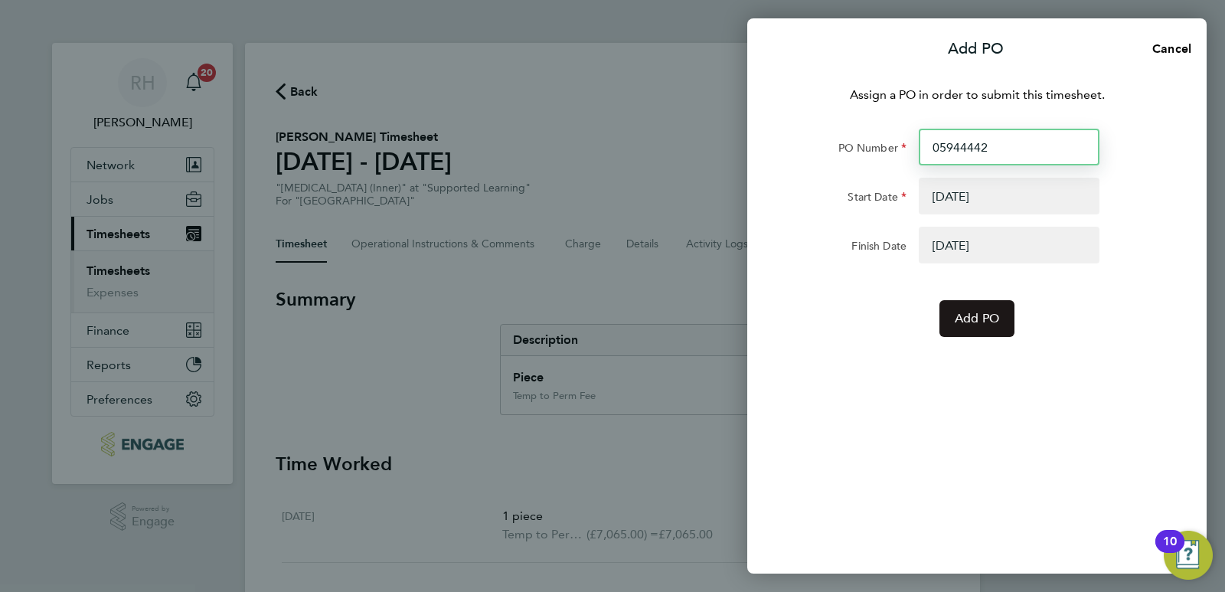
type input "05944442"
click at [971, 316] on span "Add PO" at bounding box center [976, 318] width 44 height 15
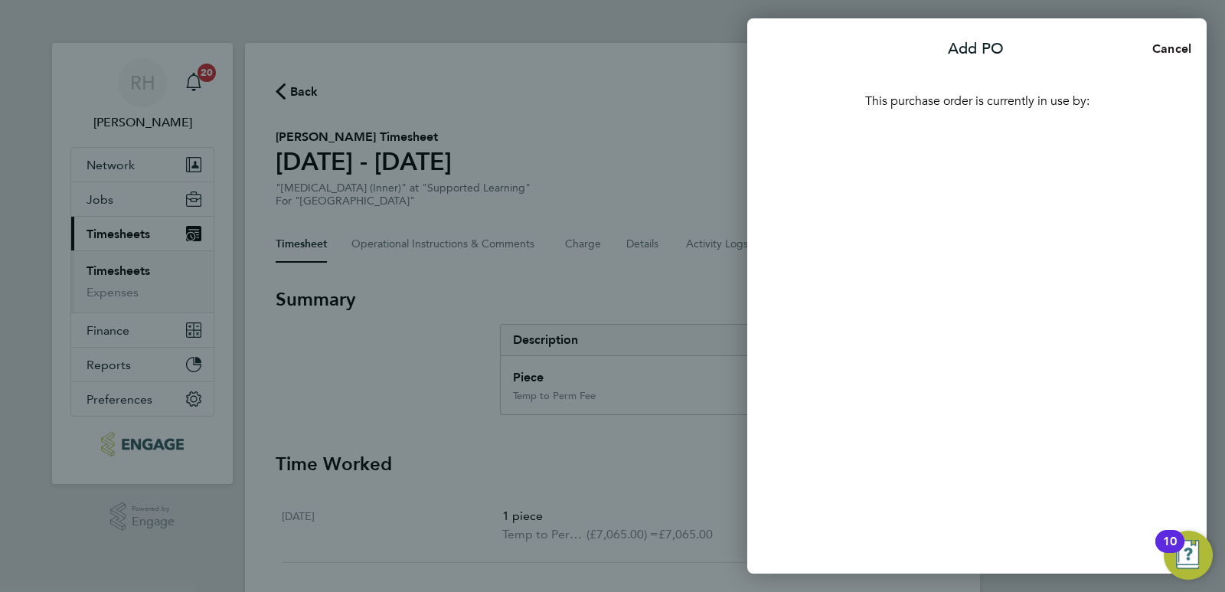
click at [1186, 47] on span "Cancel" at bounding box center [1169, 48] width 44 height 15
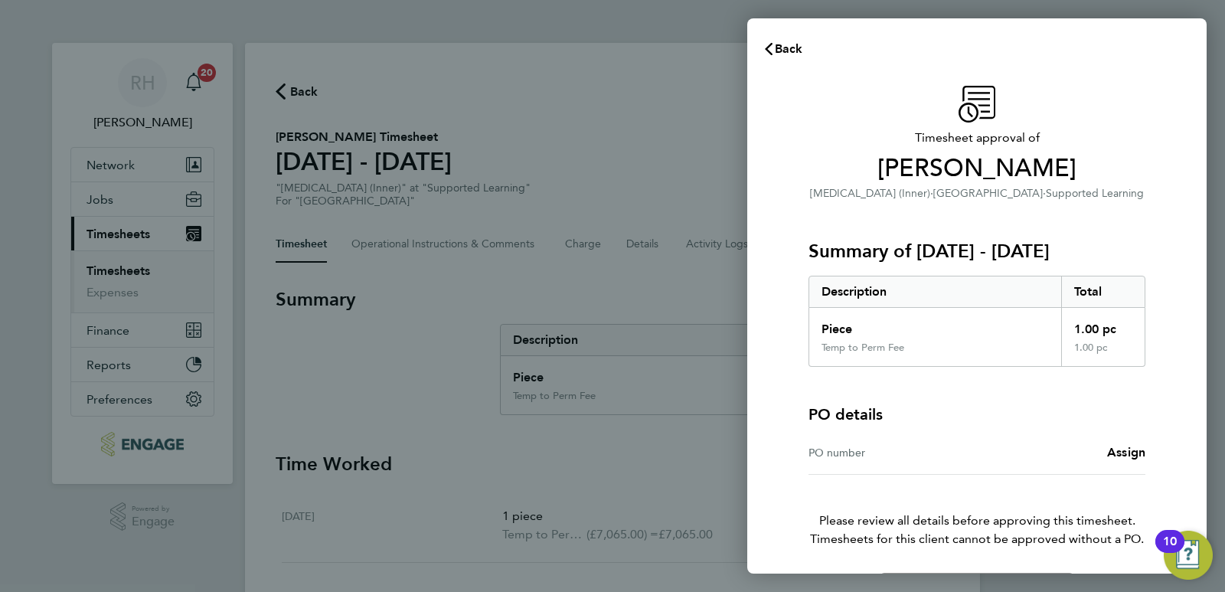
click at [899, 458] on div "PO number" at bounding box center [892, 452] width 168 height 18
click at [1136, 442] on div "PO number Assign" at bounding box center [976, 453] width 337 height 44
click at [1132, 445] on span "Assign" at bounding box center [1126, 452] width 38 height 15
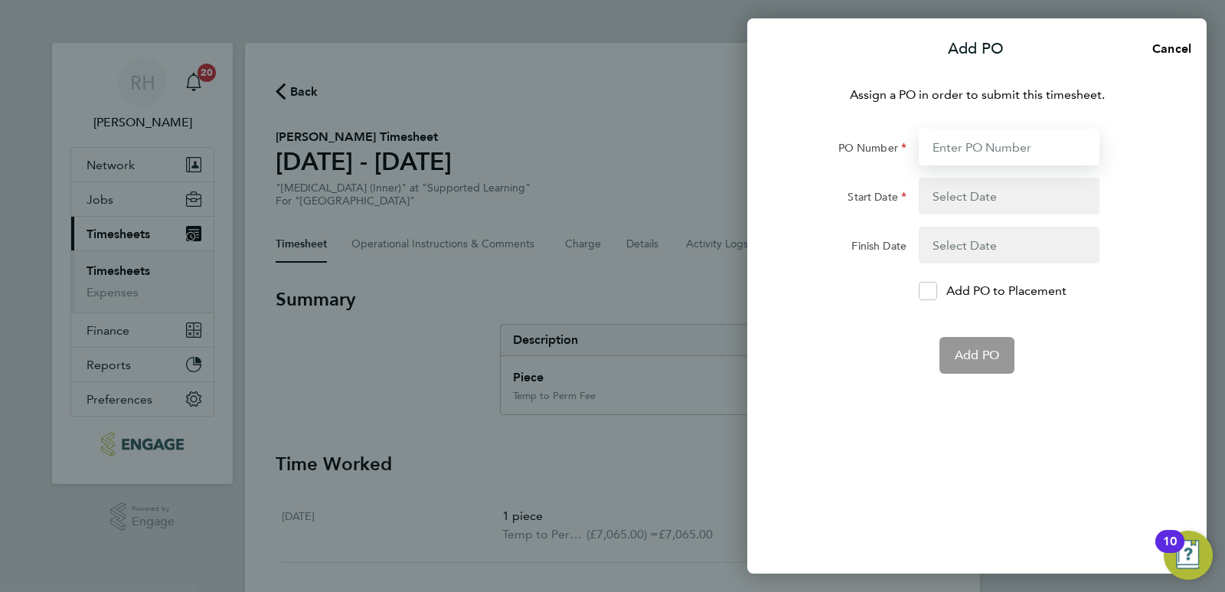
click at [990, 151] on input "PO Number" at bounding box center [1008, 147] width 181 height 37
type input "05944442"
type input "26 Aug 24"
type input "31 Jul 25"
click at [934, 200] on button "button" at bounding box center [1008, 196] width 181 height 37
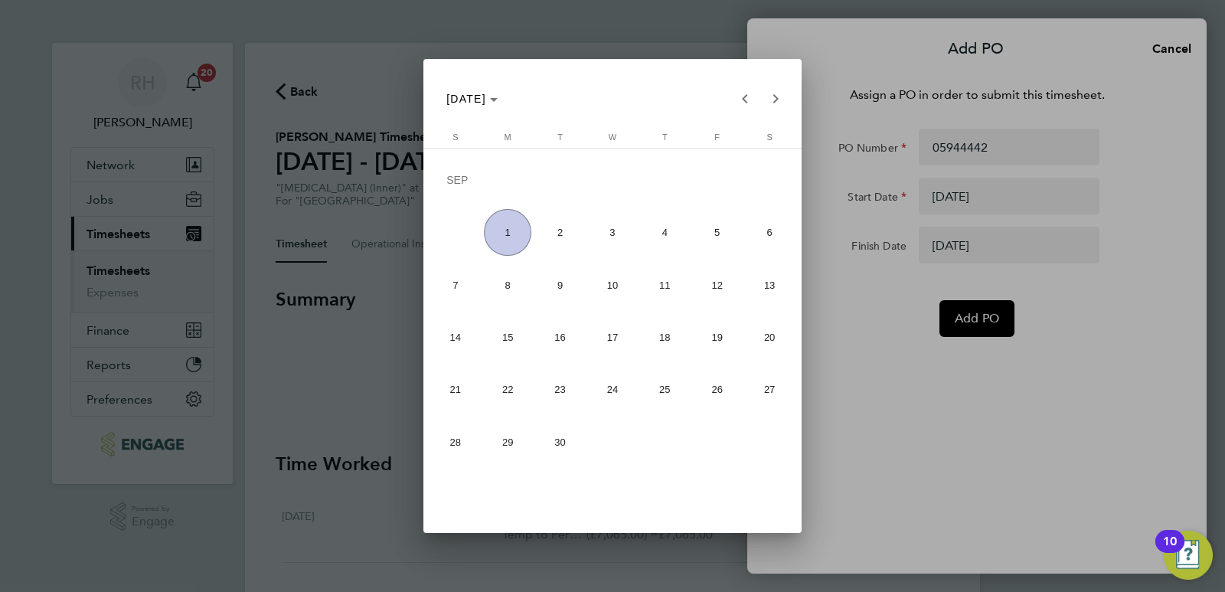
click at [824, 60] on div at bounding box center [612, 296] width 1225 height 592
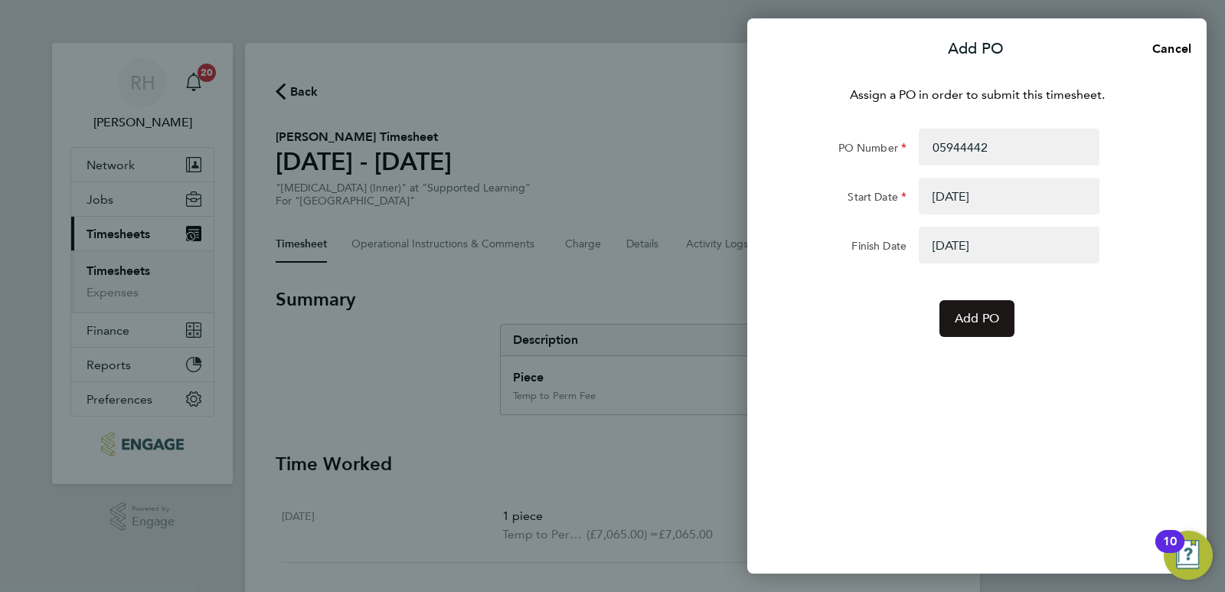
click at [986, 322] on span "Add PO" at bounding box center [976, 318] width 44 height 15
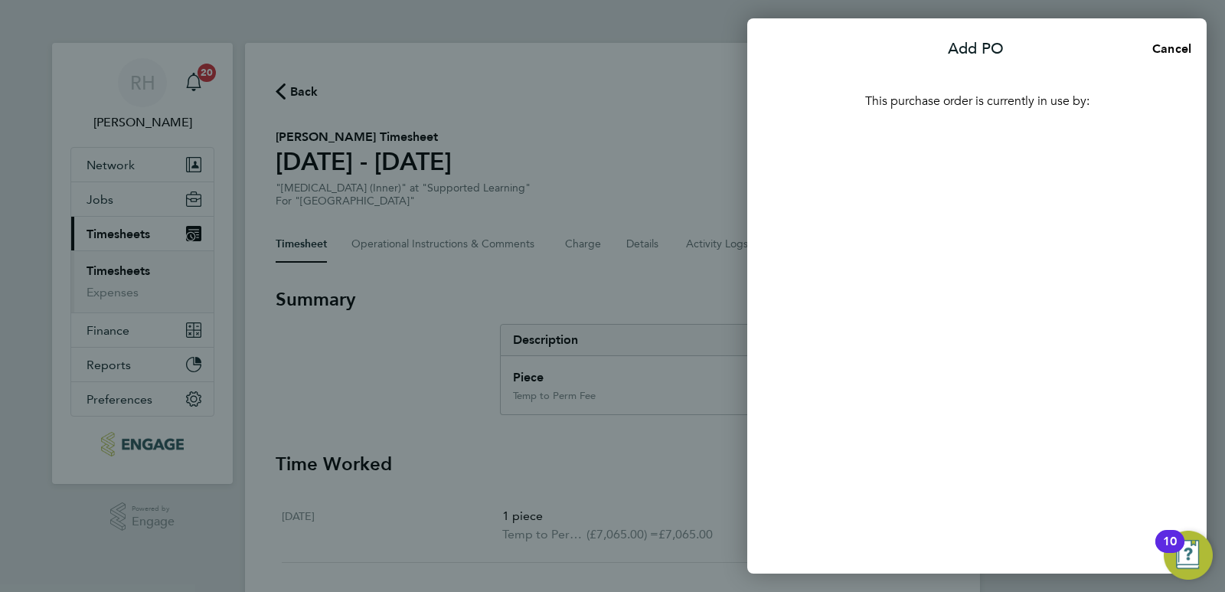
click at [987, 52] on p "Add PO" at bounding box center [976, 48] width 56 height 21
click at [1166, 51] on span "Cancel" at bounding box center [1169, 48] width 44 height 15
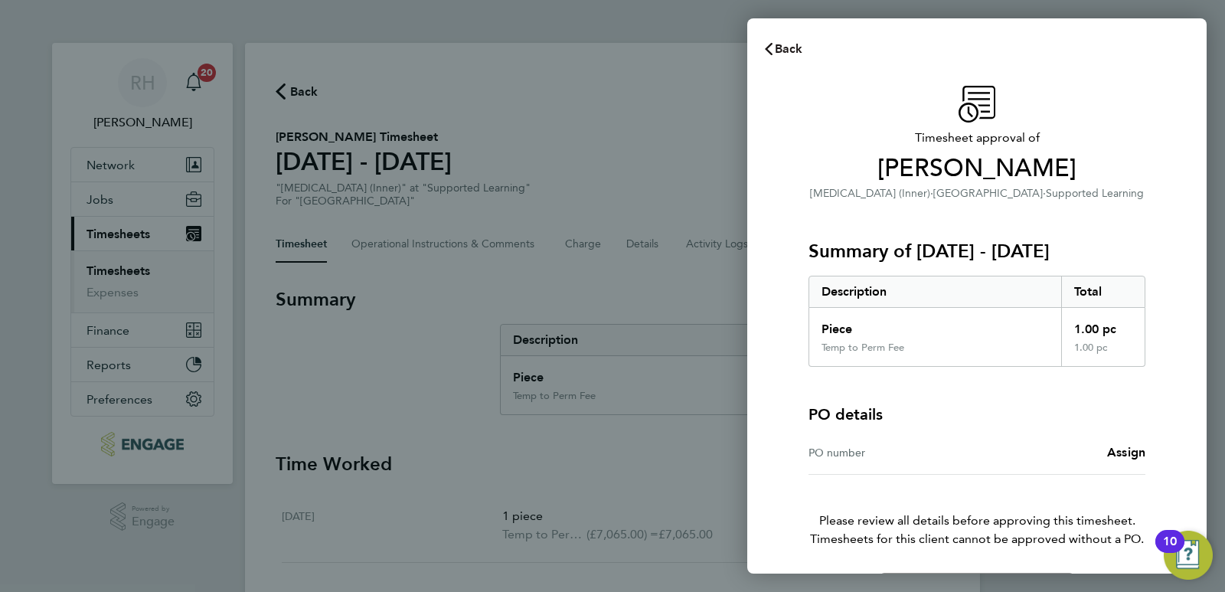
click at [774, 50] on icon "button" at bounding box center [768, 49] width 12 height 12
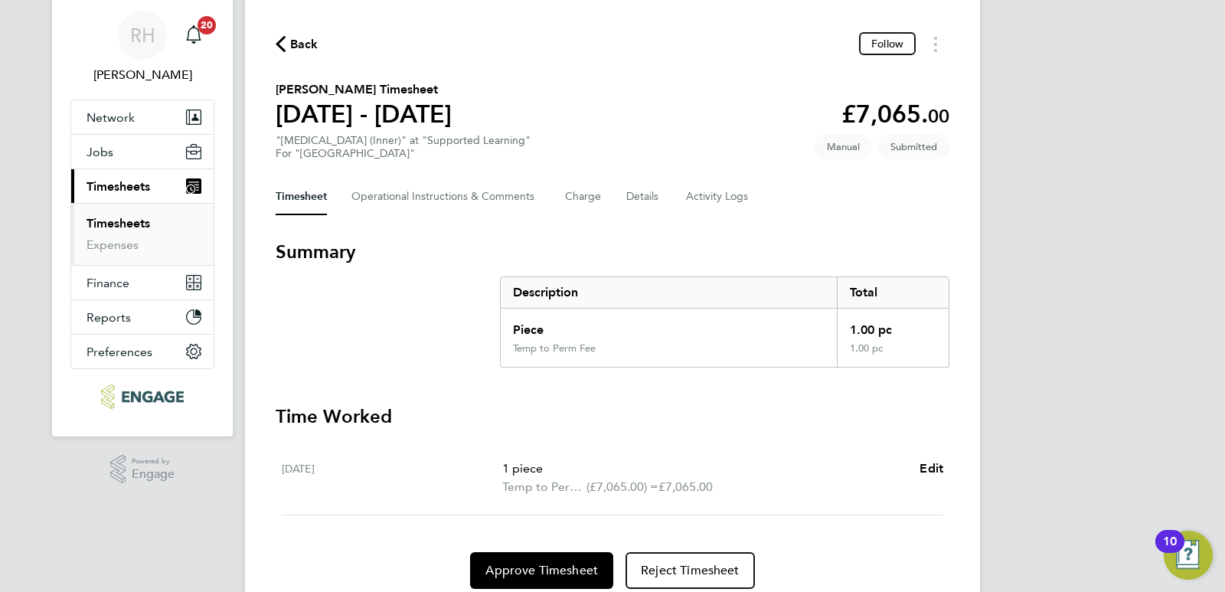
scroll to position [106, 0]
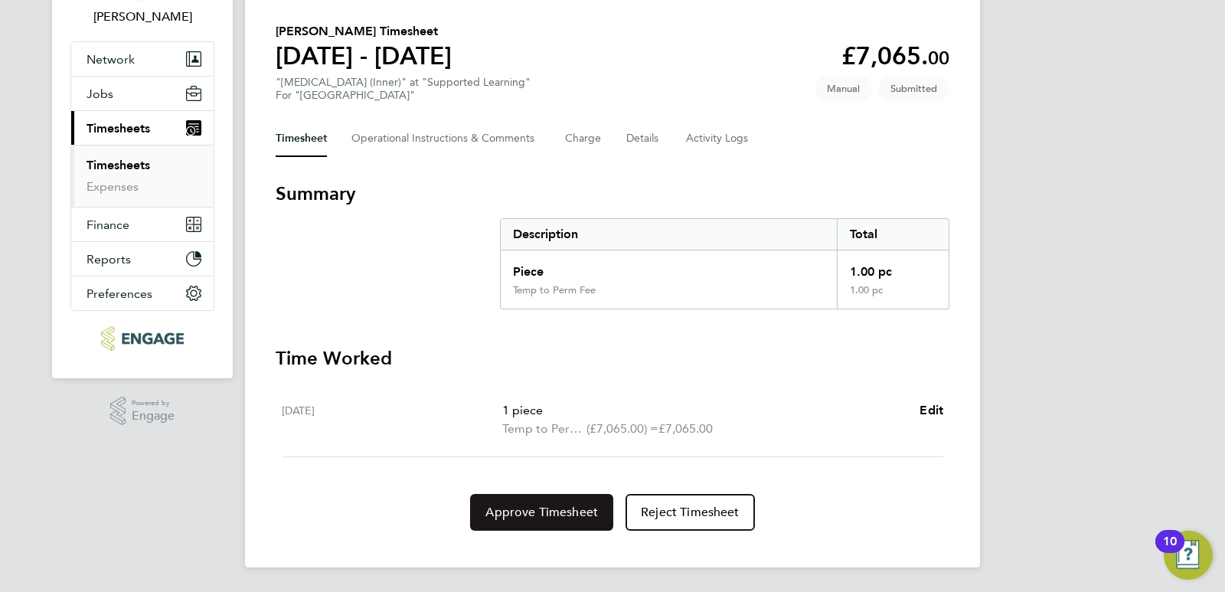
click at [517, 516] on span "Approve Timesheet" at bounding box center [541, 511] width 113 height 15
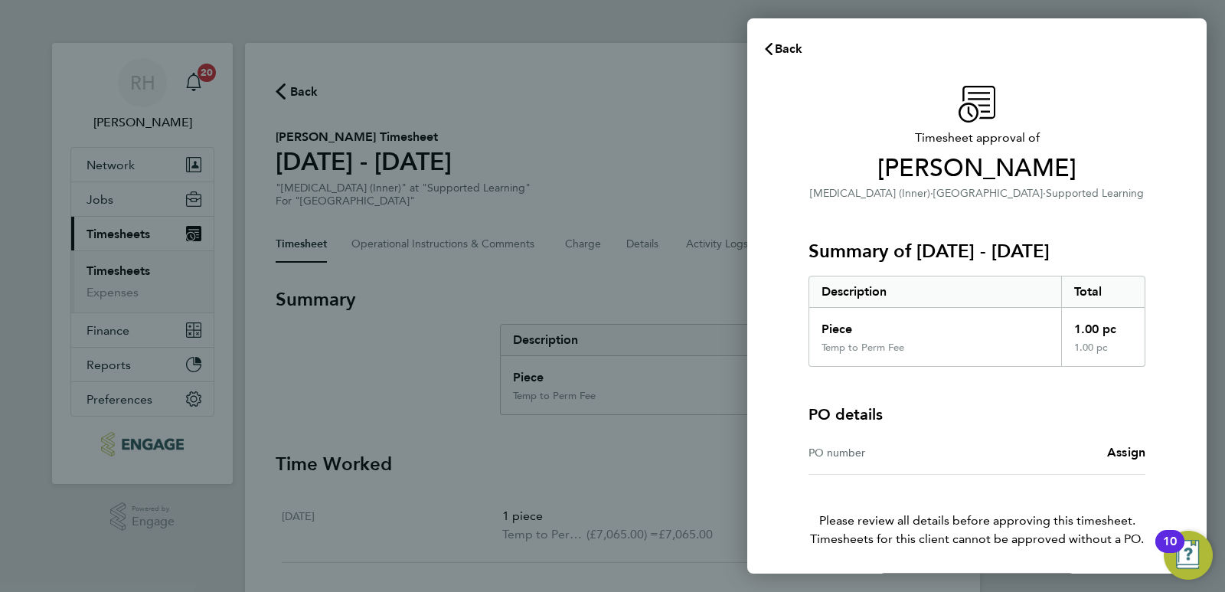
click at [829, 452] on div "PO number" at bounding box center [892, 452] width 168 height 18
click at [1137, 453] on span "Assign" at bounding box center [1126, 452] width 38 height 15
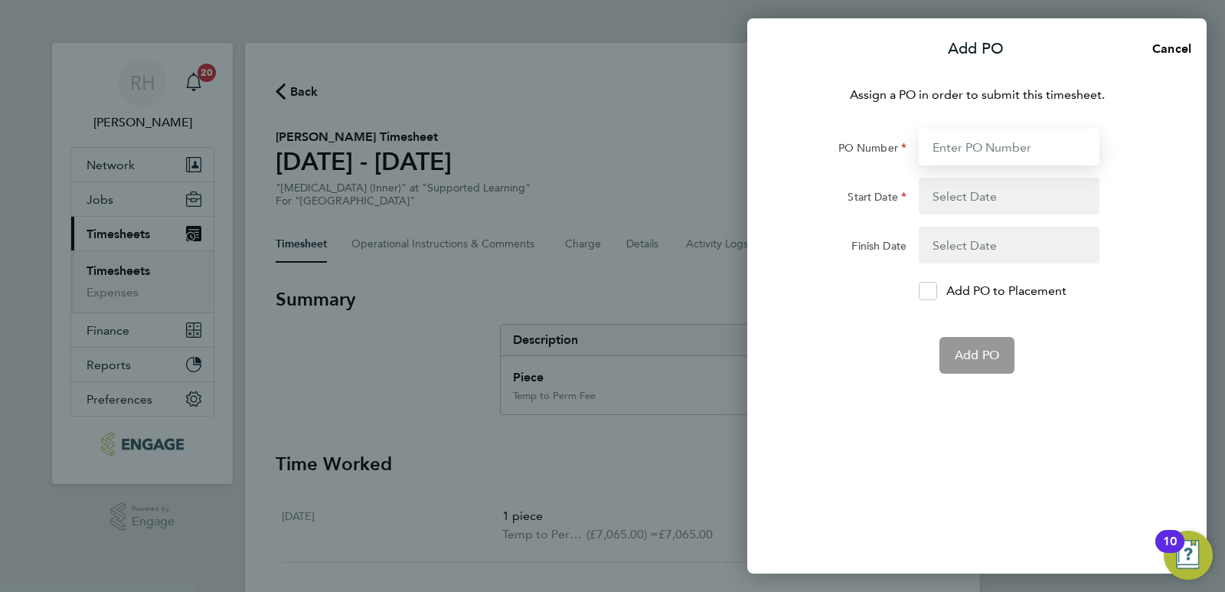
click at [928, 143] on input "PO Number" at bounding box center [1008, 147] width 181 height 37
type input "05944442"
type input "26 Aug 24"
type input "31 Jul 25"
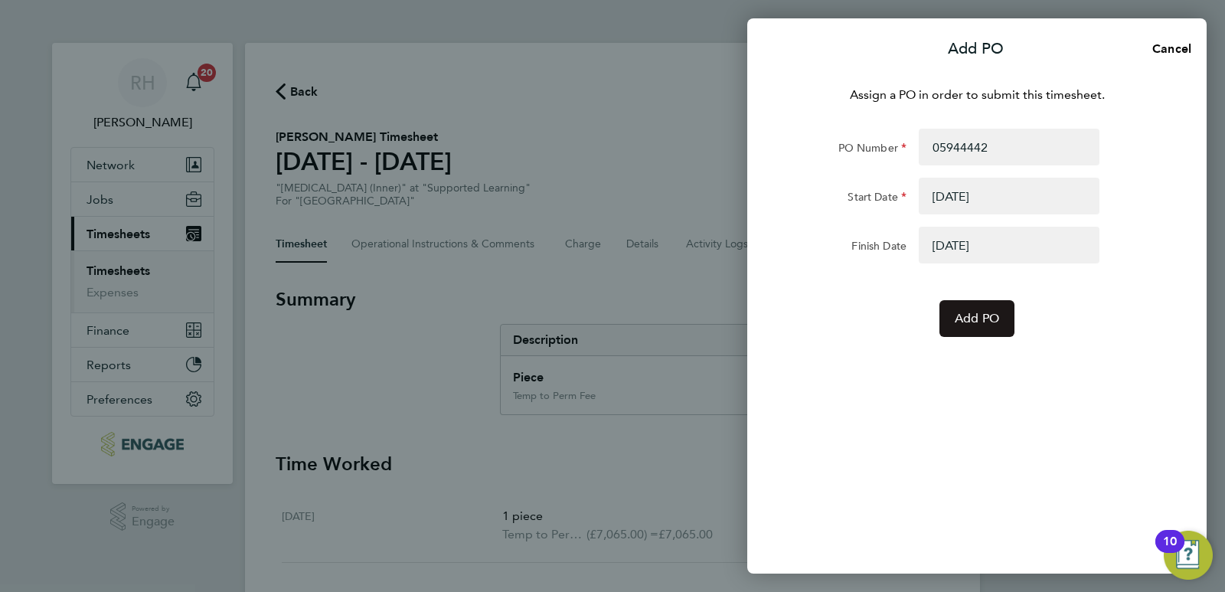
click at [990, 323] on span "Add PO" at bounding box center [976, 318] width 44 height 15
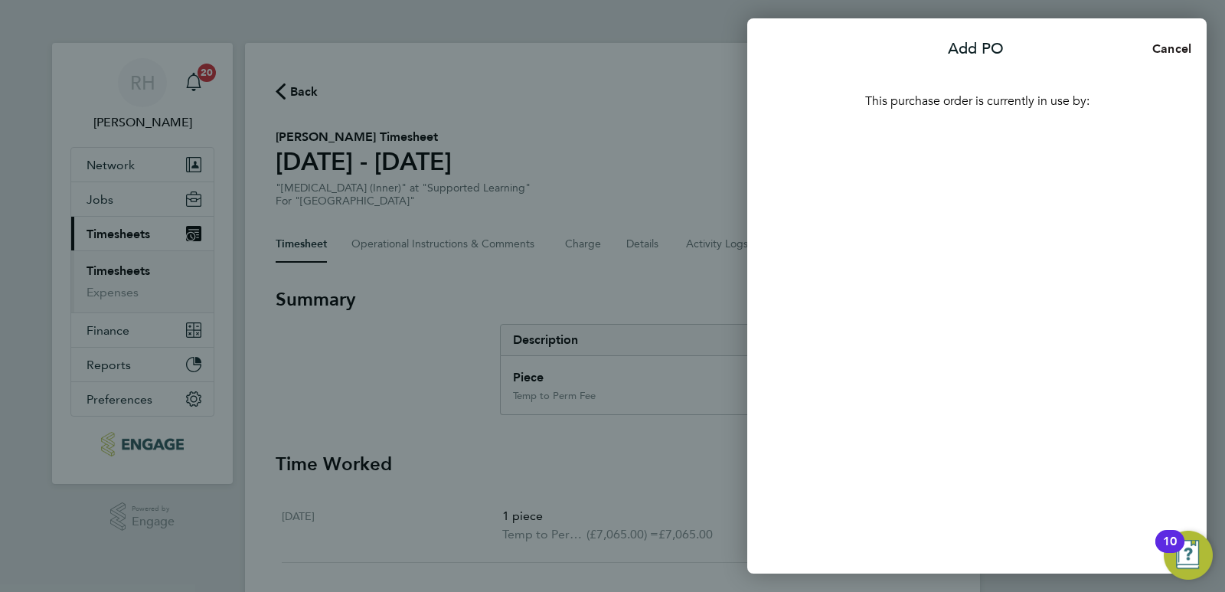
click at [1175, 50] on span "Cancel" at bounding box center [1169, 48] width 44 height 15
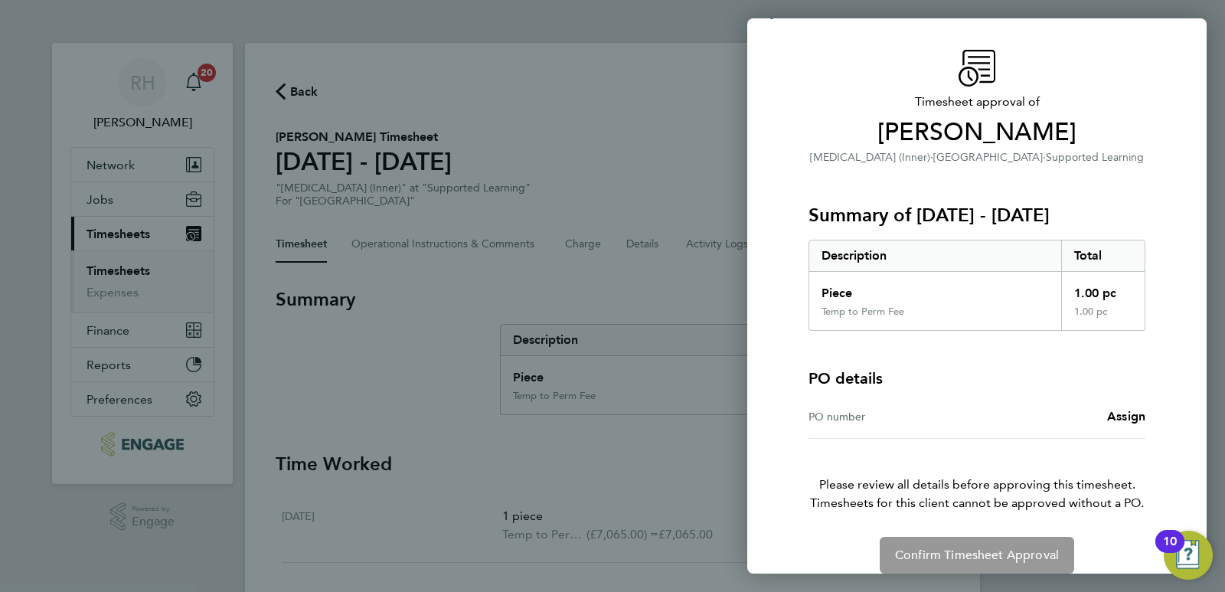
scroll to position [54, 0]
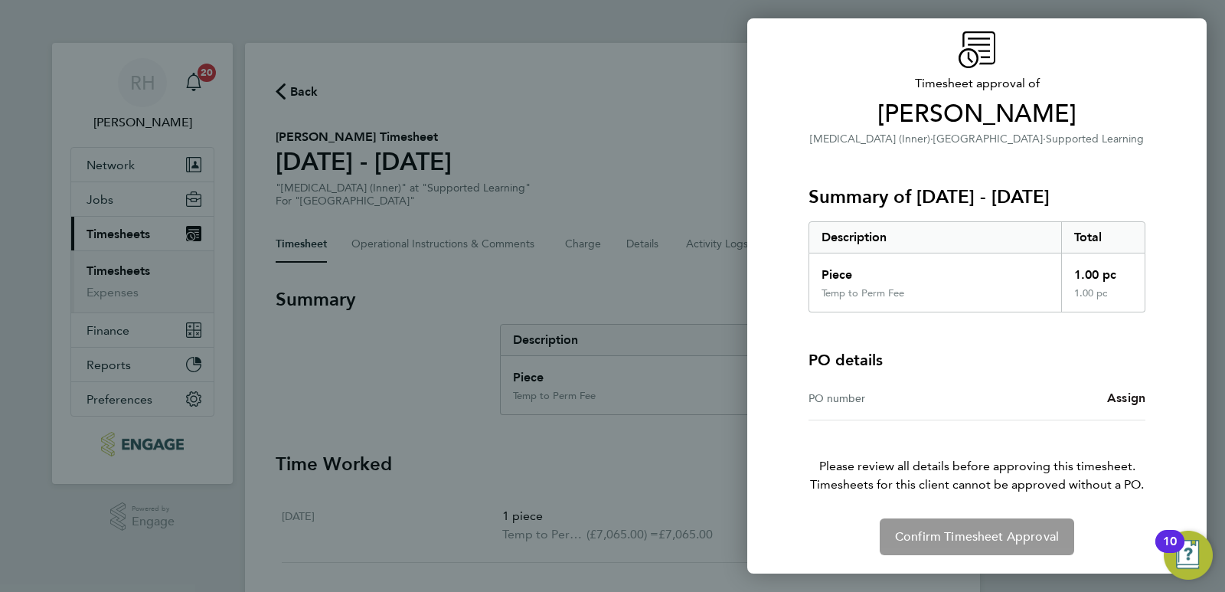
click at [1113, 400] on span "Assign" at bounding box center [1126, 397] width 38 height 15
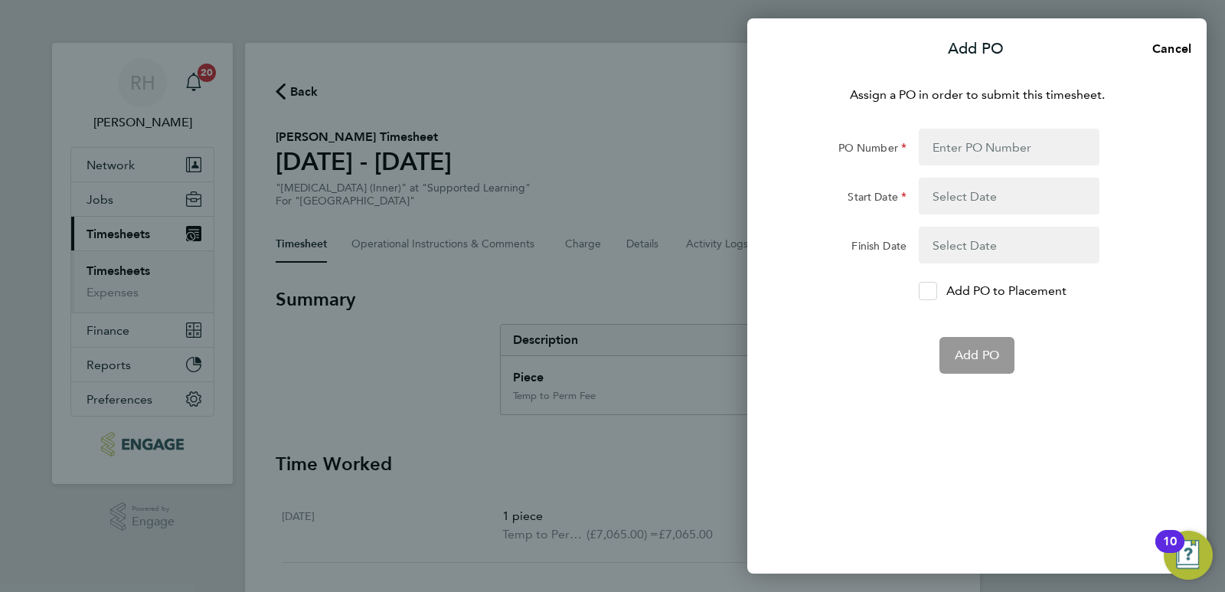
click at [928, 288] on icon at bounding box center [927, 291] width 11 height 10
click at [933, 291] on input "Add PO to Placement" at bounding box center [933, 291] width 0 height 0
click at [938, 145] on input "PO Number" at bounding box center [1008, 147] width 181 height 37
type input "05944442"
type input "26 Aug 24"
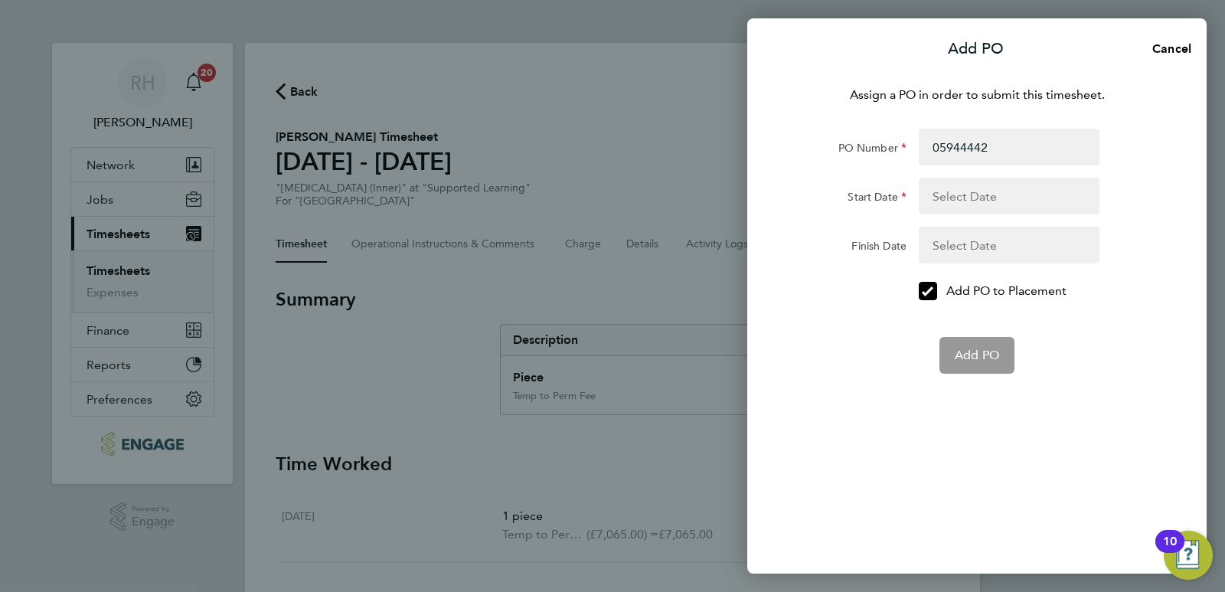
type input "31 Jul 25"
click at [1012, 201] on button "button" at bounding box center [1008, 196] width 181 height 37
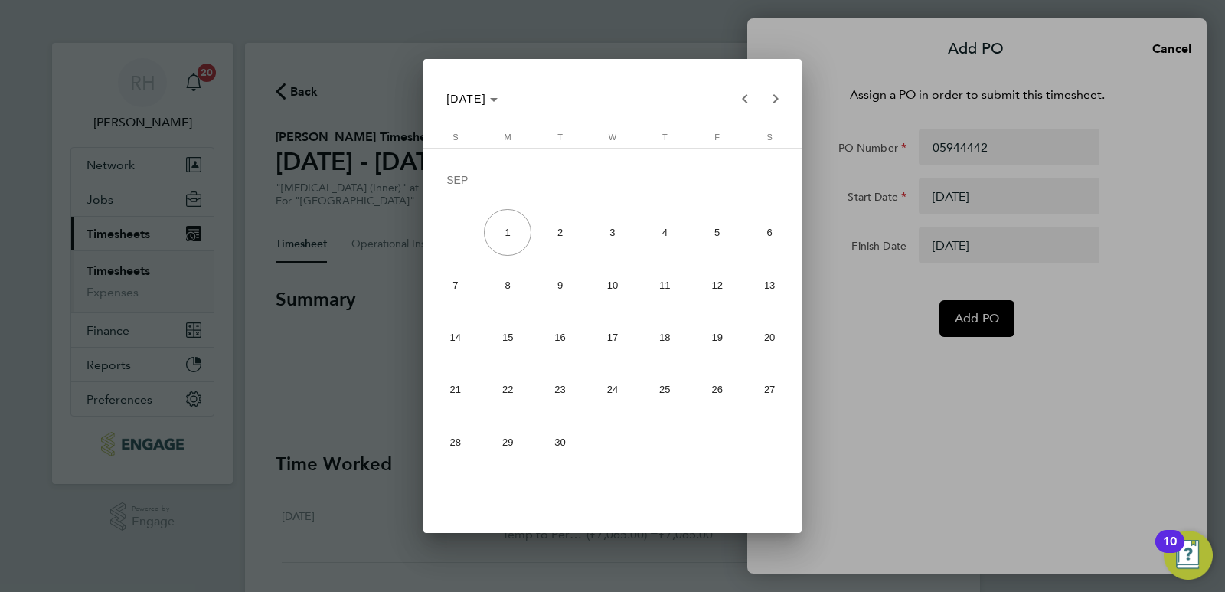
click at [1160, 47] on div at bounding box center [612, 296] width 1225 height 592
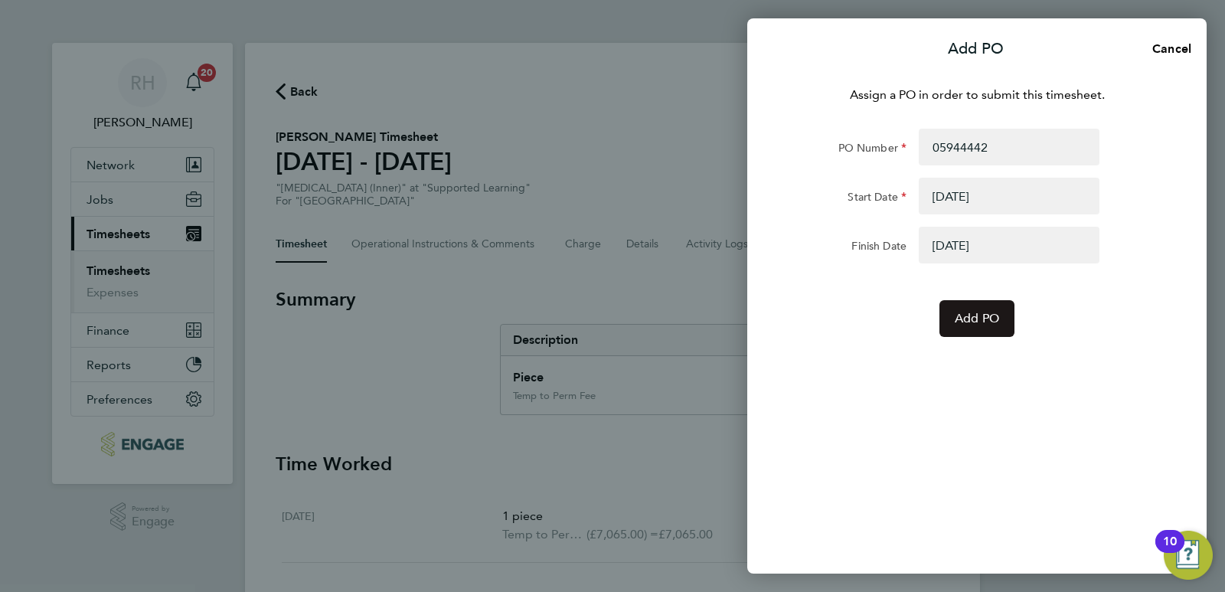
click at [995, 325] on span "Add PO" at bounding box center [976, 318] width 44 height 15
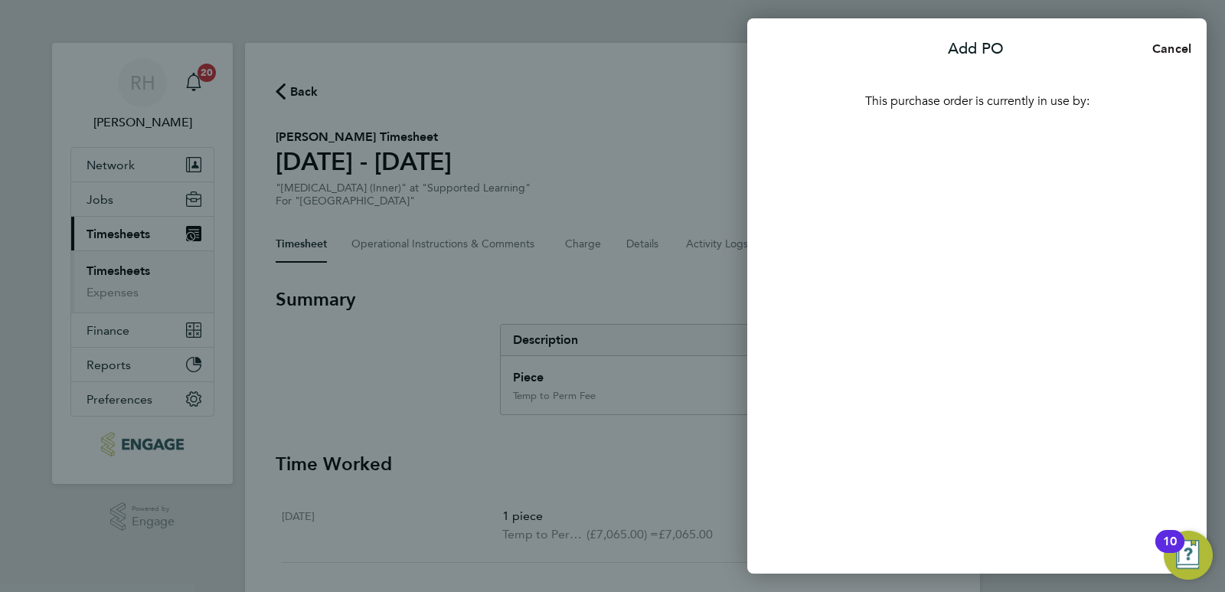
click at [1170, 50] on span "Cancel" at bounding box center [1169, 48] width 44 height 15
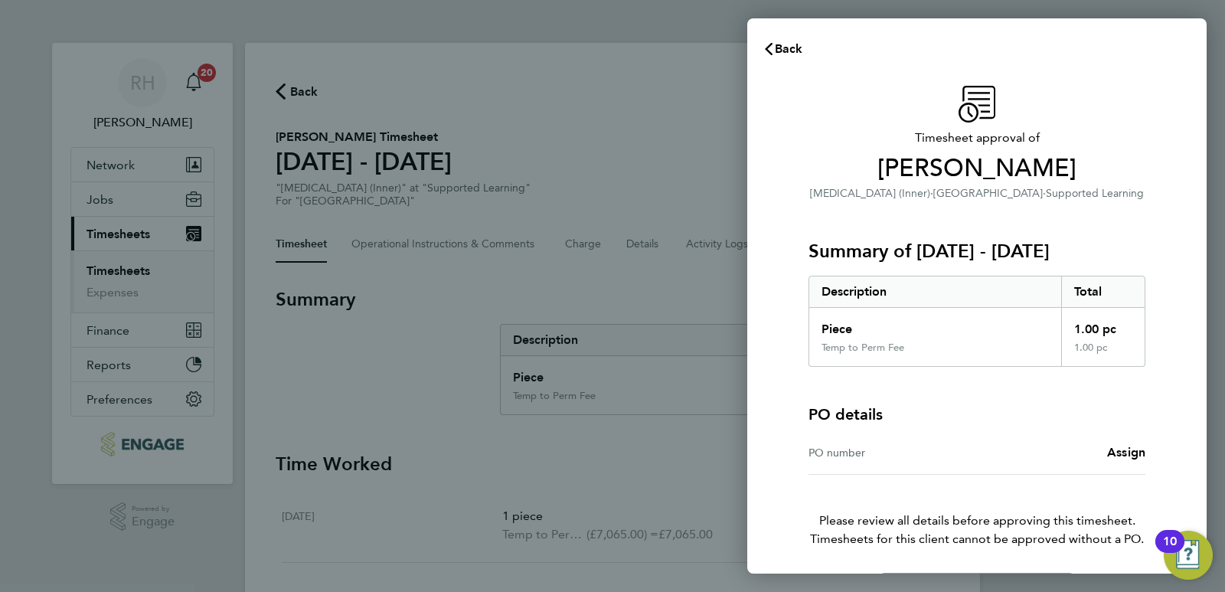
click at [463, 259] on div "Back Timesheet approval of Louise Middleton Speech and Language Therapist (Inne…" at bounding box center [612, 296] width 1225 height 592
click at [781, 47] on span "Back" at bounding box center [789, 48] width 28 height 15
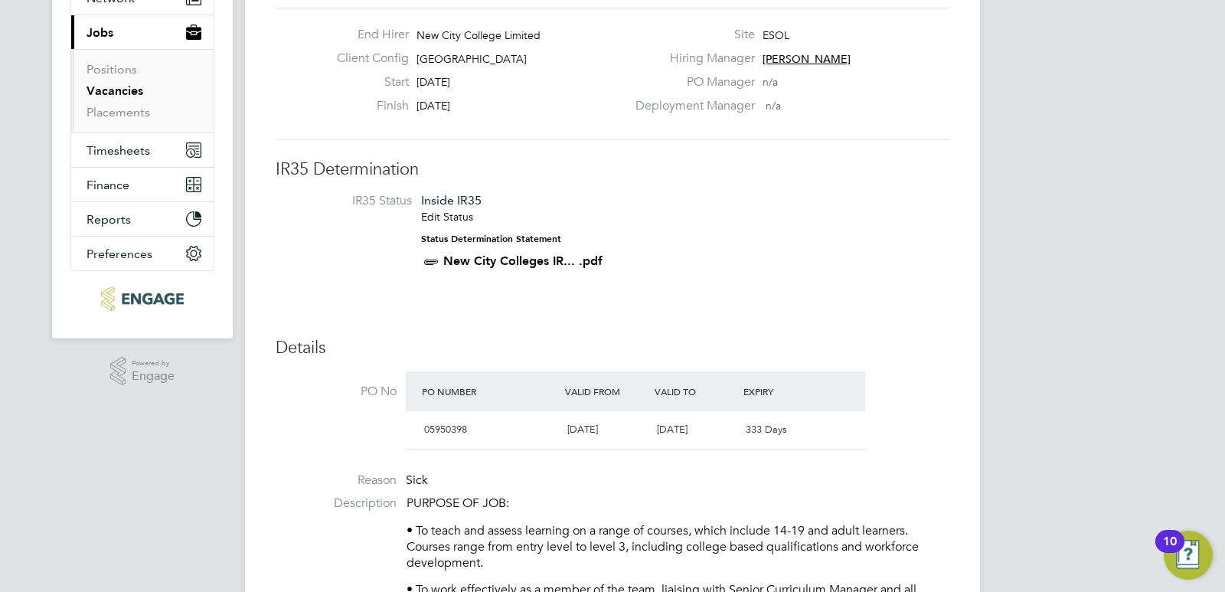
scroll to position [306, 0]
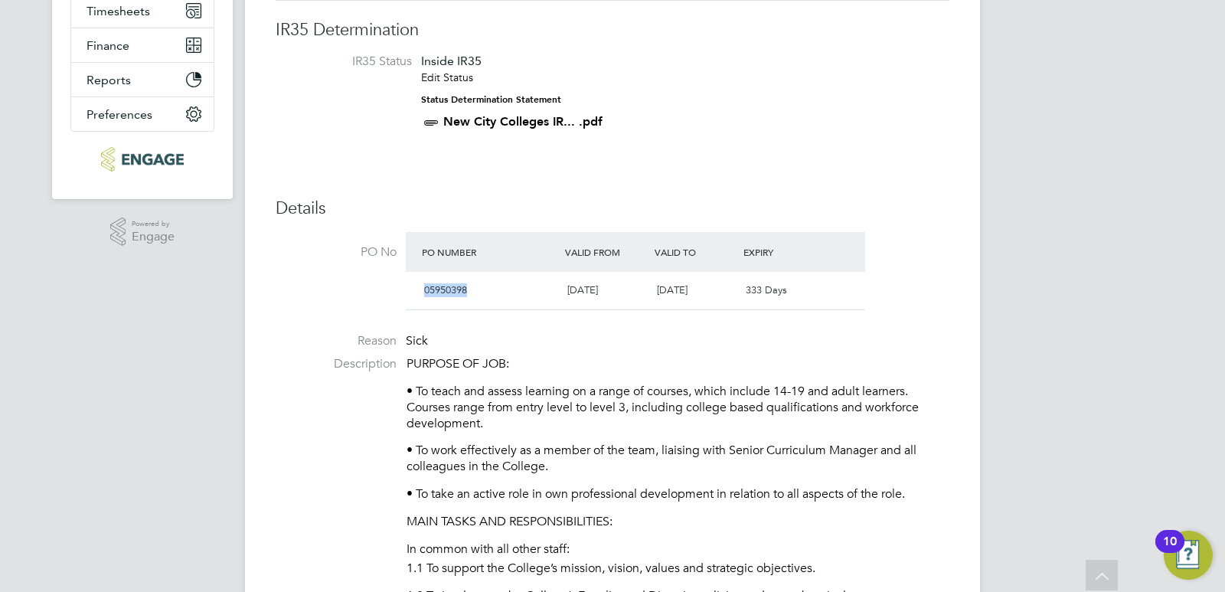
drag, startPoint x: 473, startPoint y: 289, endPoint x: 420, endPoint y: 296, distance: 53.4
click at [420, 296] on div "05950398" at bounding box center [489, 290] width 143 height 25
copy span "05950398"
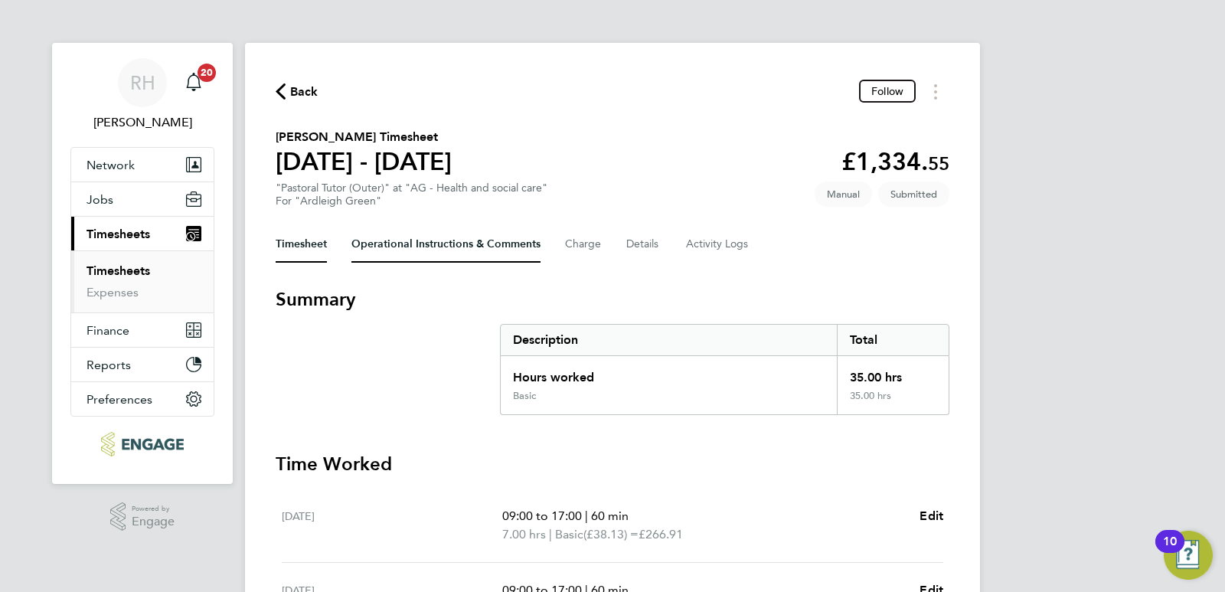
click at [507, 246] on Comments-tab "Operational Instructions & Comments" at bounding box center [445, 244] width 189 height 37
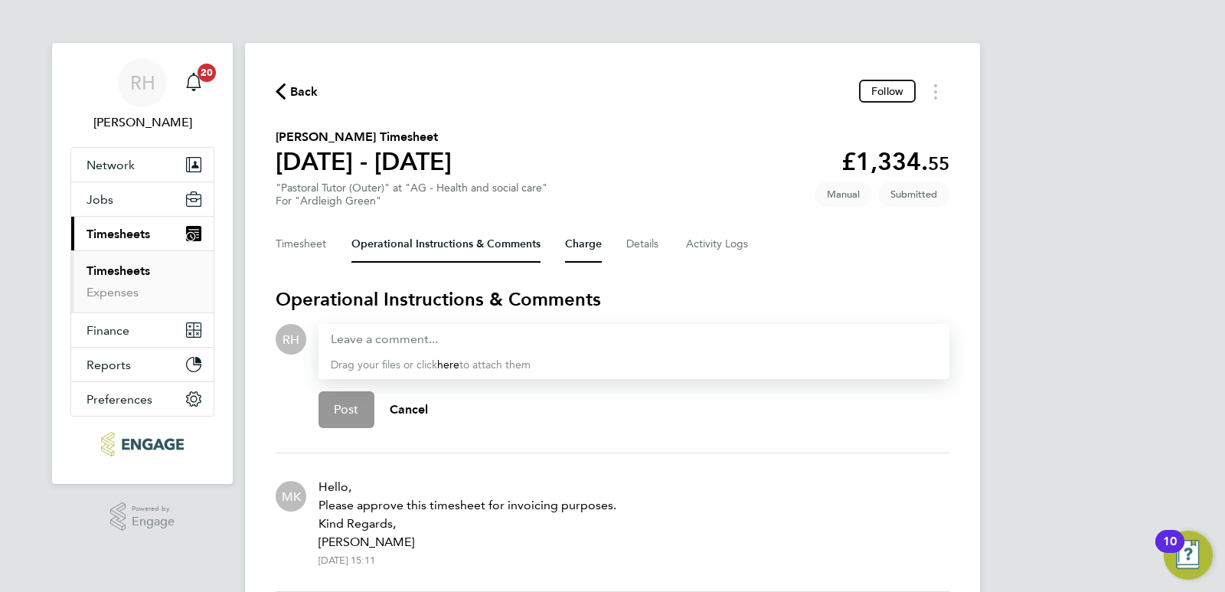
click at [573, 249] on button "Charge" at bounding box center [583, 244] width 37 height 37
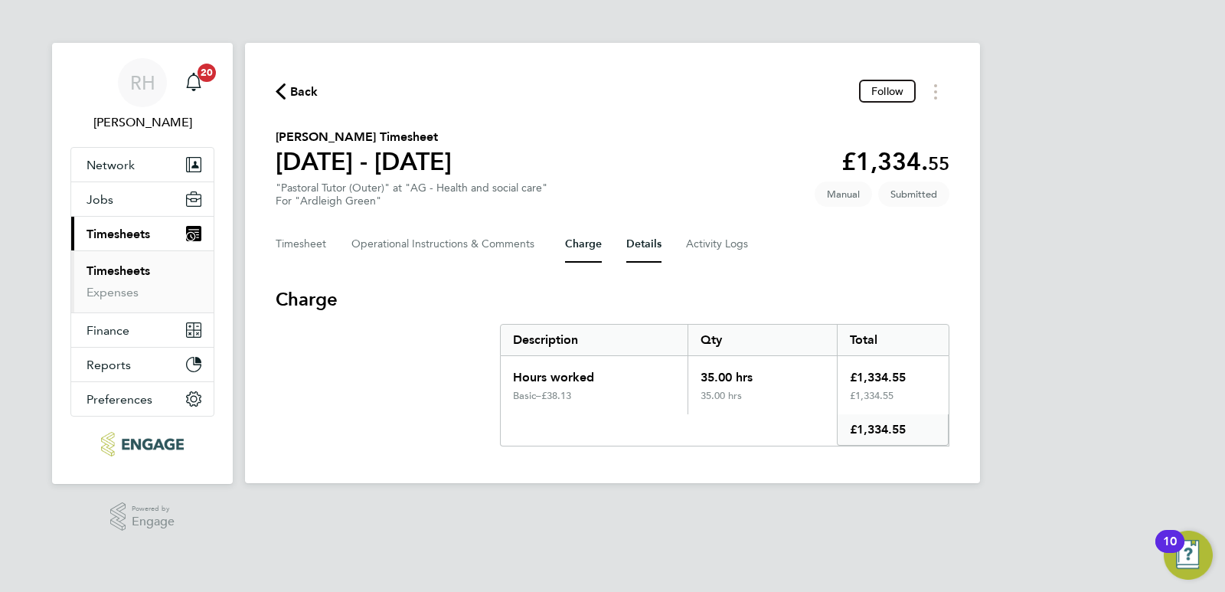
click at [638, 248] on button "Details" at bounding box center [643, 244] width 35 height 37
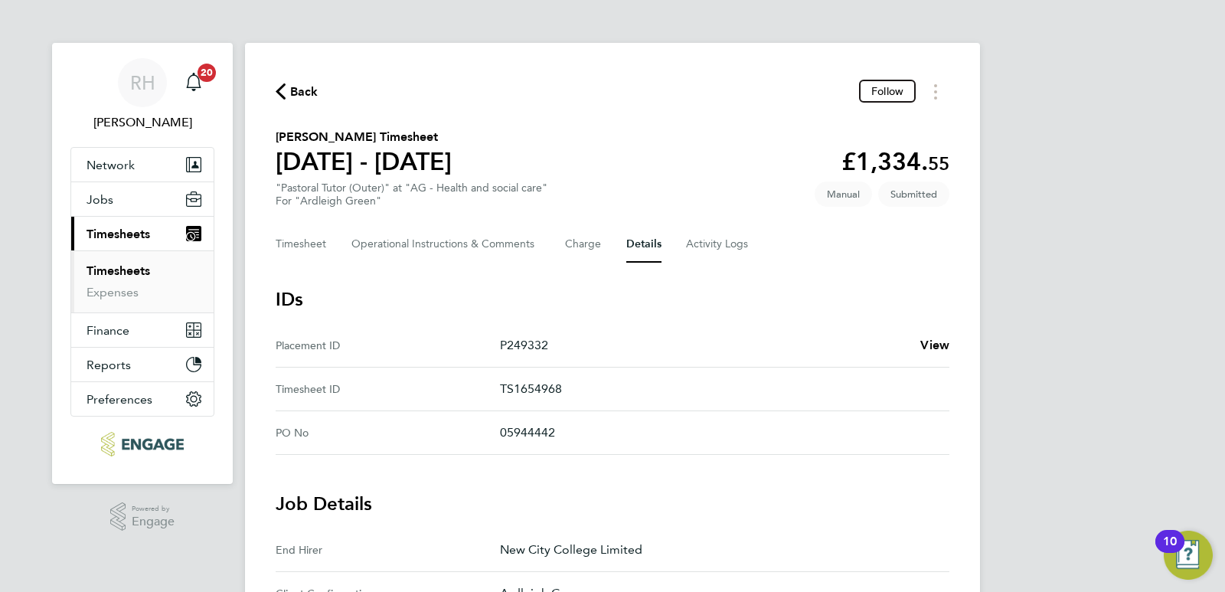
drag, startPoint x: 566, startPoint y: 432, endPoint x: 486, endPoint y: 433, distance: 79.6
click at [486, 433] on No "PO No 05944442" at bounding box center [613, 433] width 674 height 44
copy No "05944442"
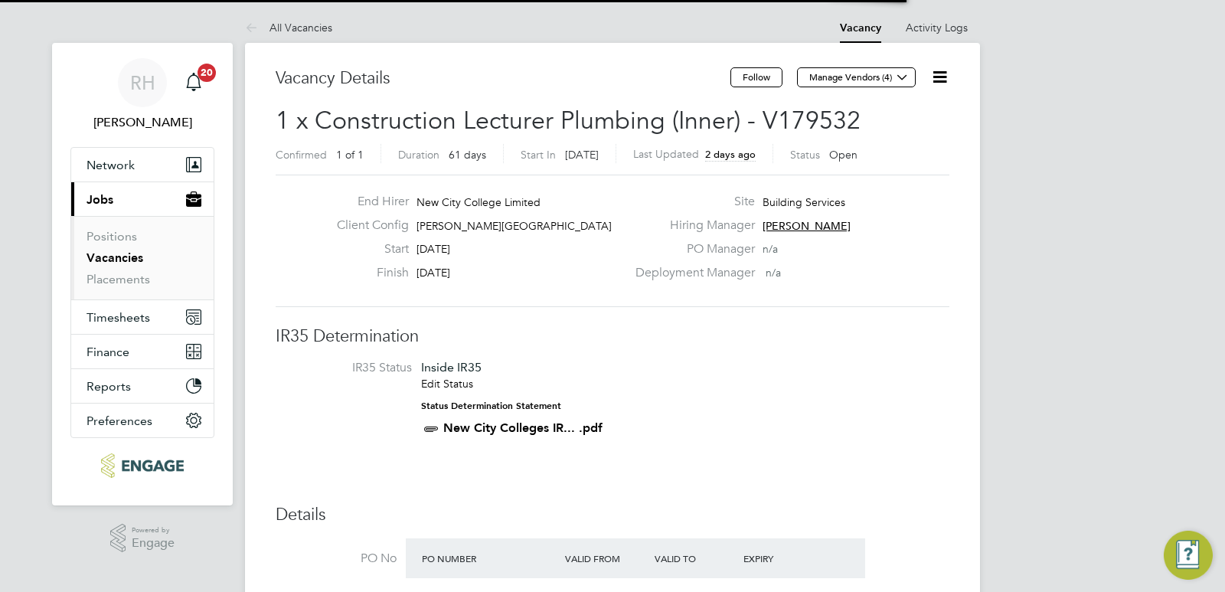
scroll to position [26, 160]
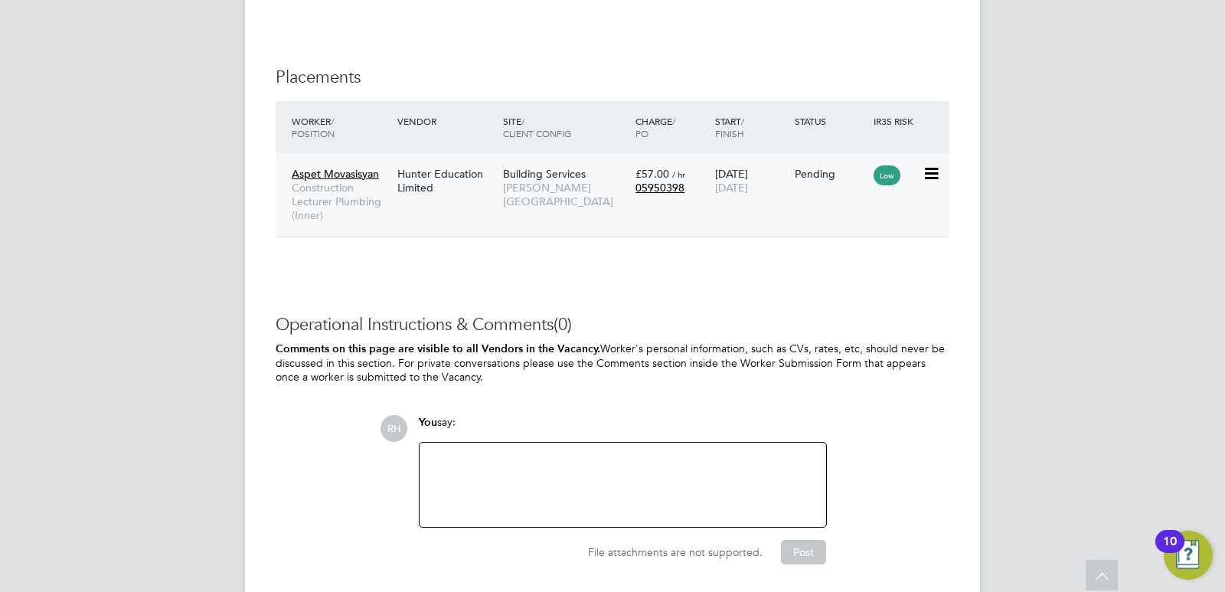
click at [540, 191] on span "[PERSON_NAME][GEOGRAPHIC_DATA]" at bounding box center [565, 195] width 125 height 28
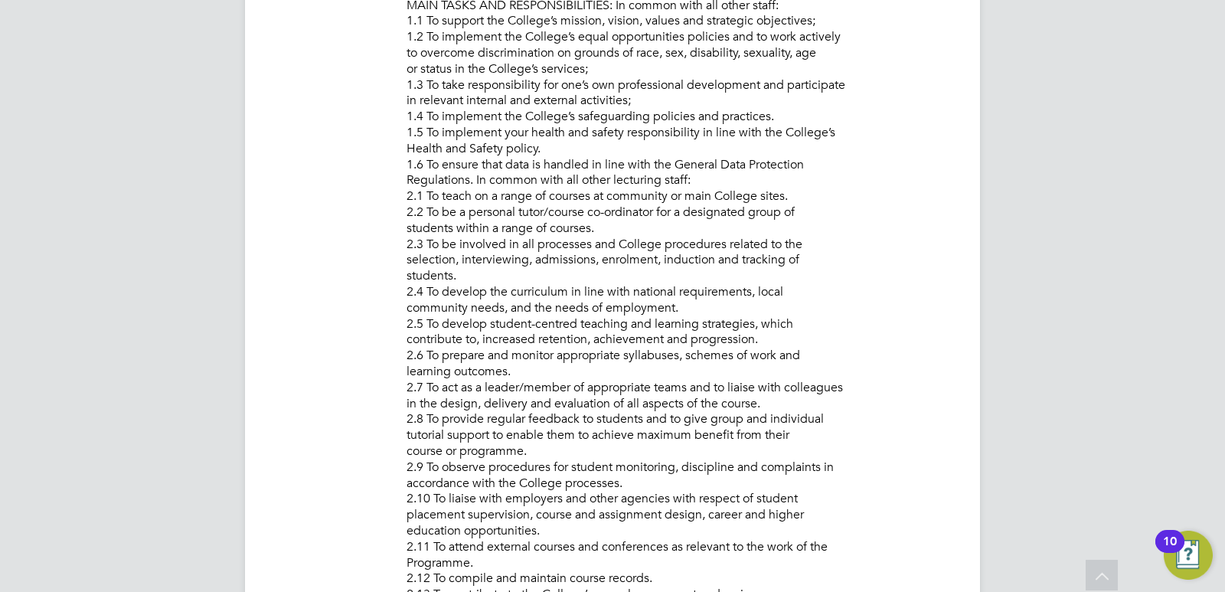
scroll to position [612, 0]
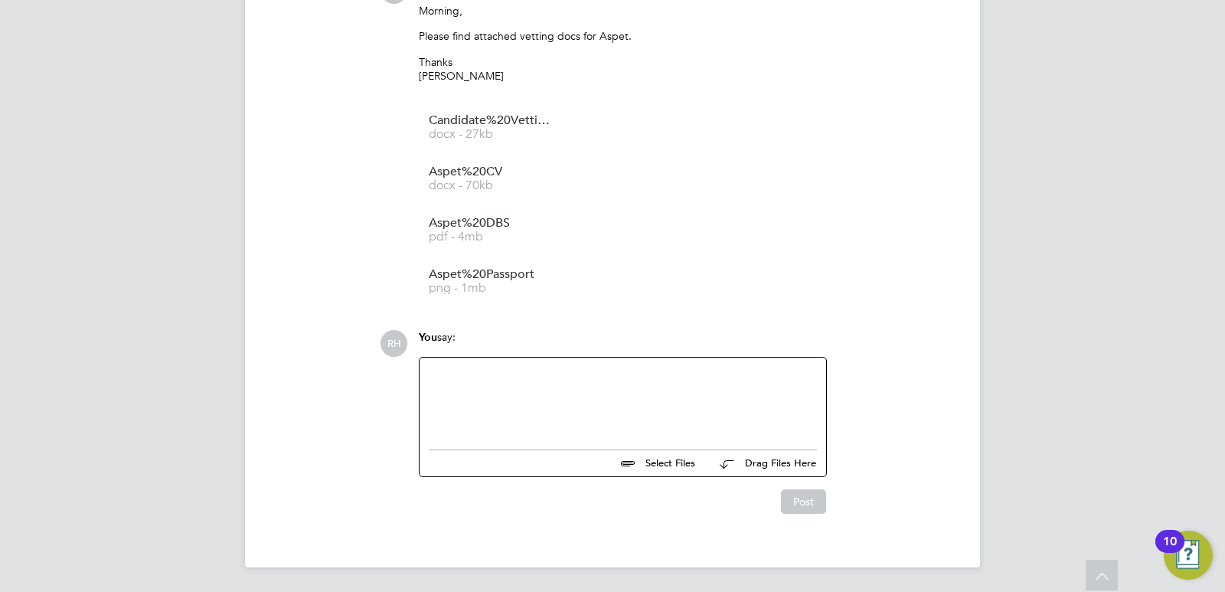
click at [488, 390] on div at bounding box center [623, 400] width 388 height 66
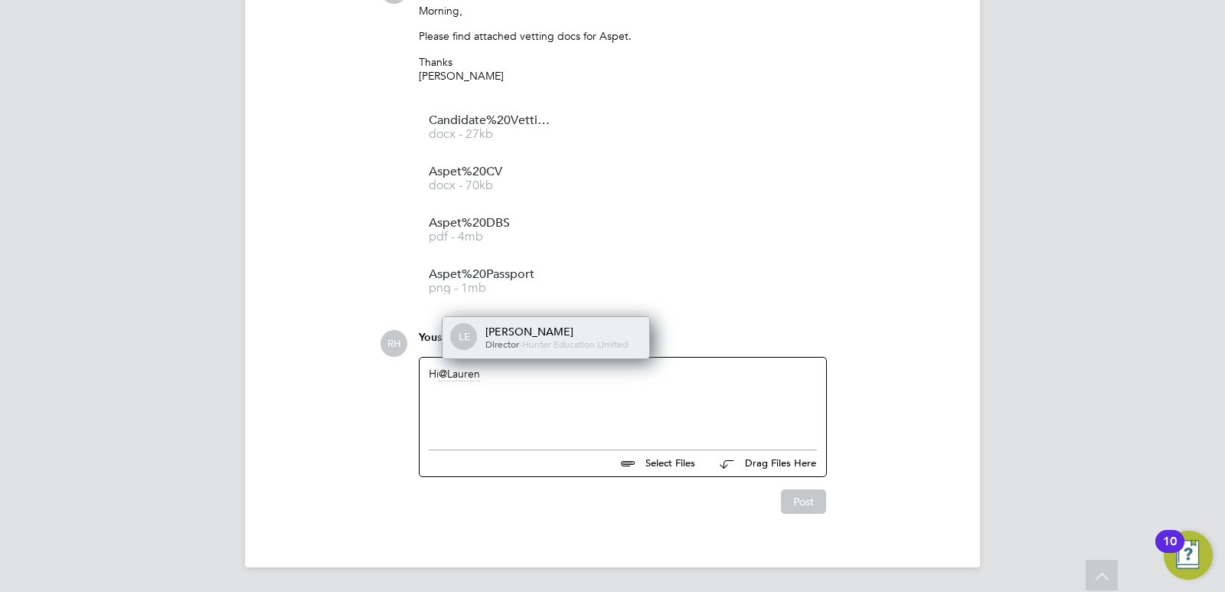
click at [556, 339] on span "Hunter Education Limited" at bounding box center [575, 344] width 106 height 12
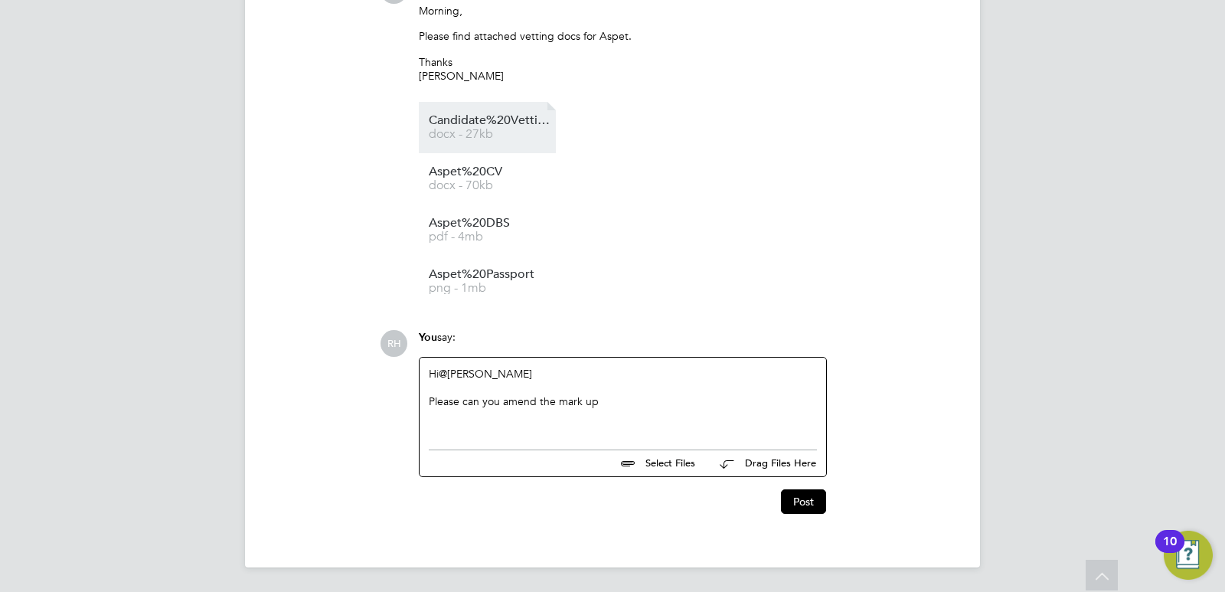
click at [504, 134] on span "docx - 27kb" at bounding box center [490, 134] width 122 height 11
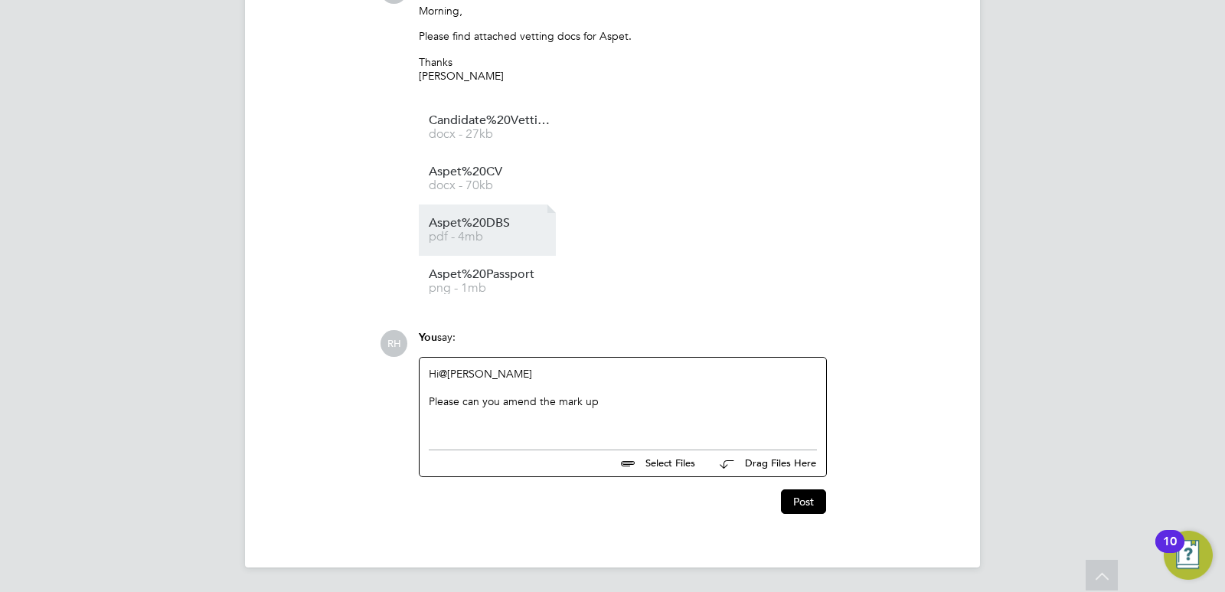
click at [460, 229] on link "Aspet%20DBS pdf - 4mb" at bounding box center [490, 229] width 122 height 25
click at [606, 400] on div "Please can you amend the mark up" at bounding box center [623, 401] width 388 height 14
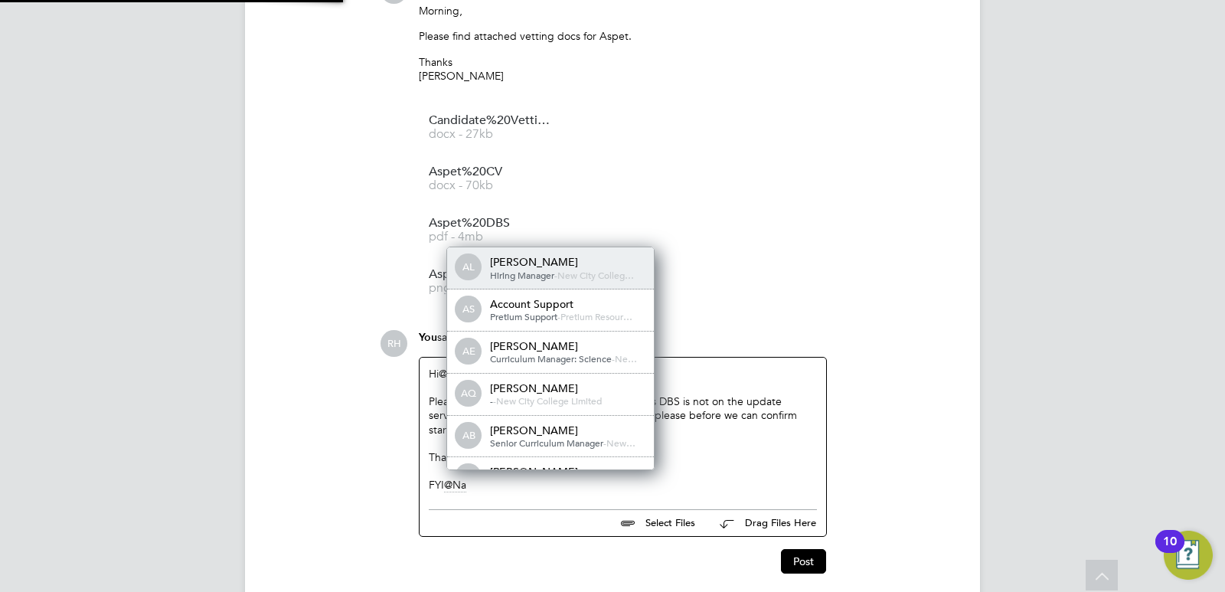
scroll to position [12, 154]
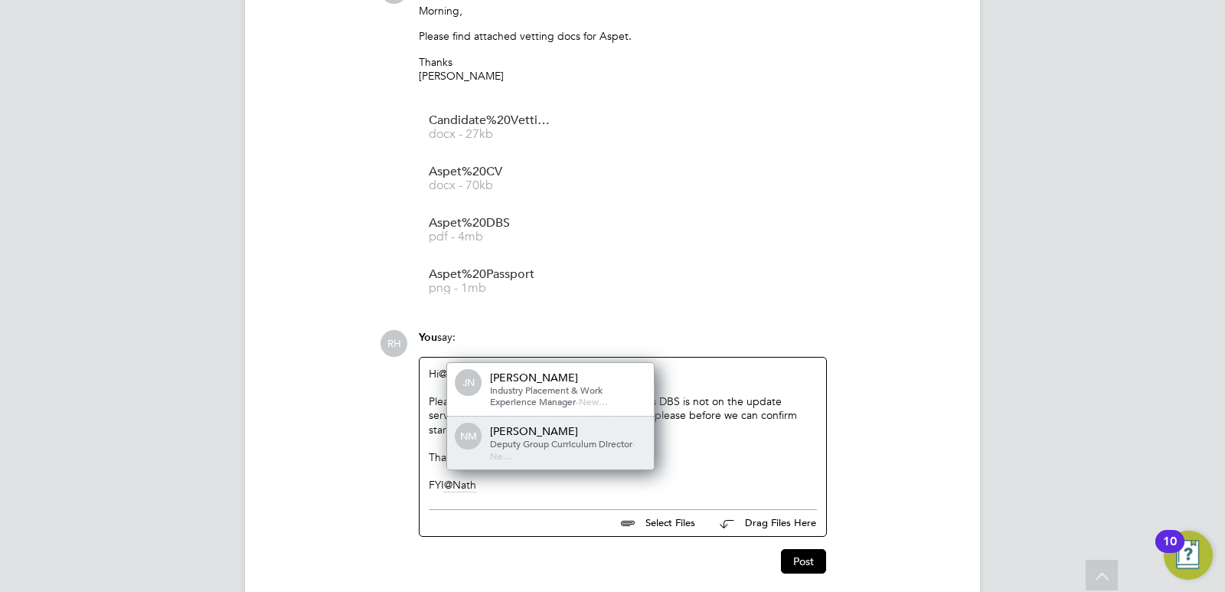
click at [581, 437] on span "Deputy Group Curriculum Director" at bounding box center [561, 443] width 142 height 12
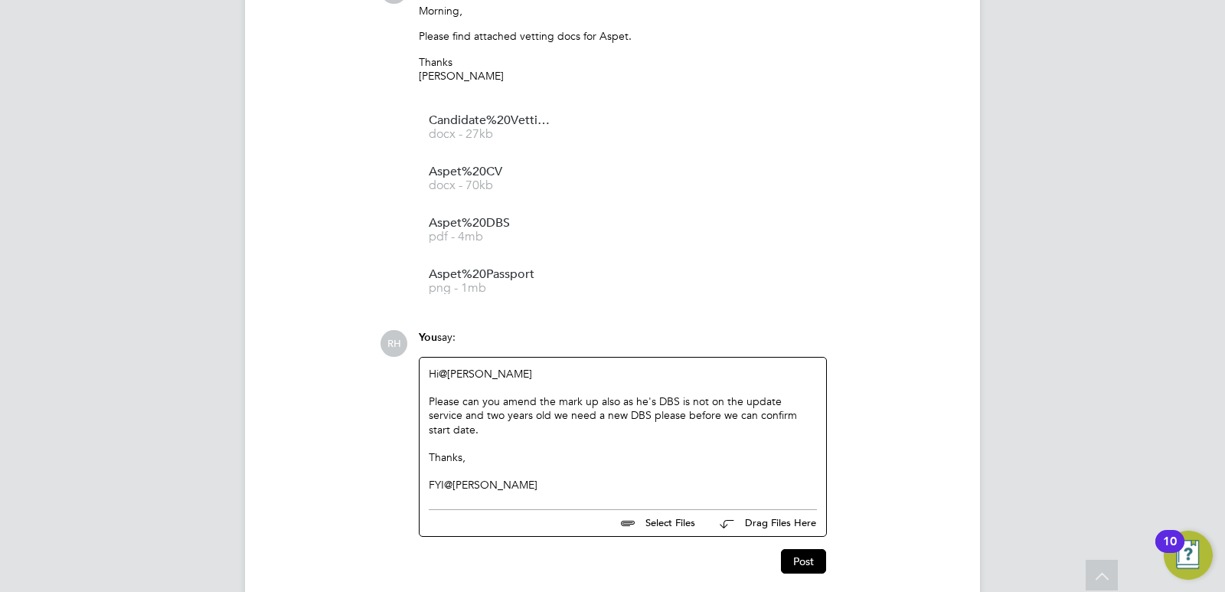
click at [648, 436] on div "Please can you amend the mark up also as he's DBS is not on the update service …" at bounding box center [623, 443] width 388 height 14
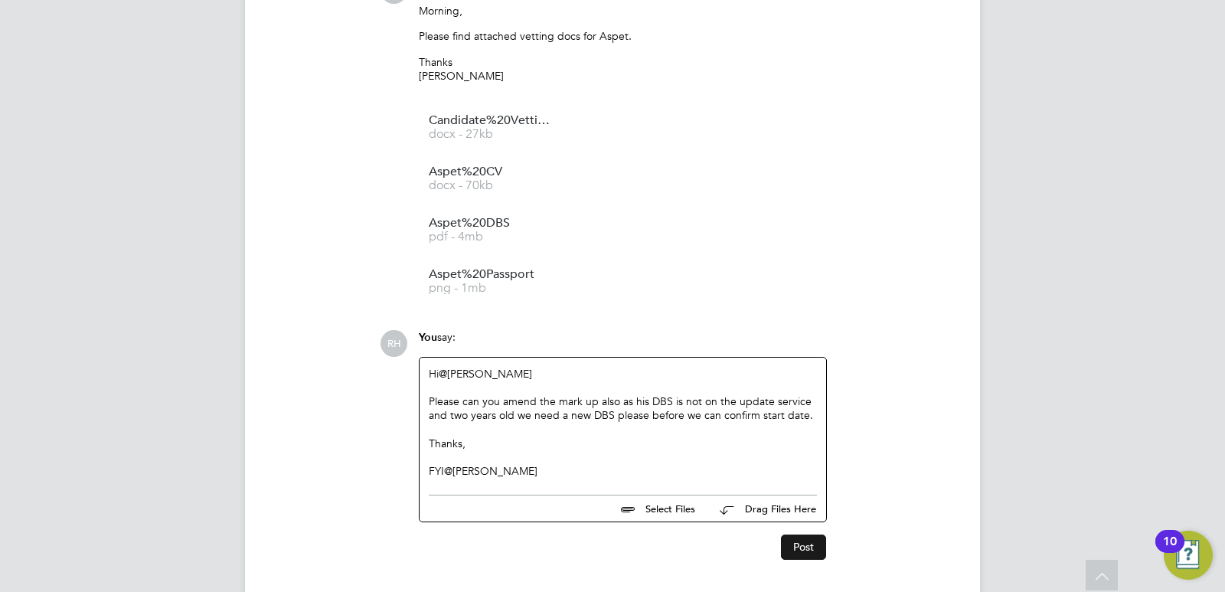
click at [803, 551] on button "Post" at bounding box center [803, 546] width 45 height 24
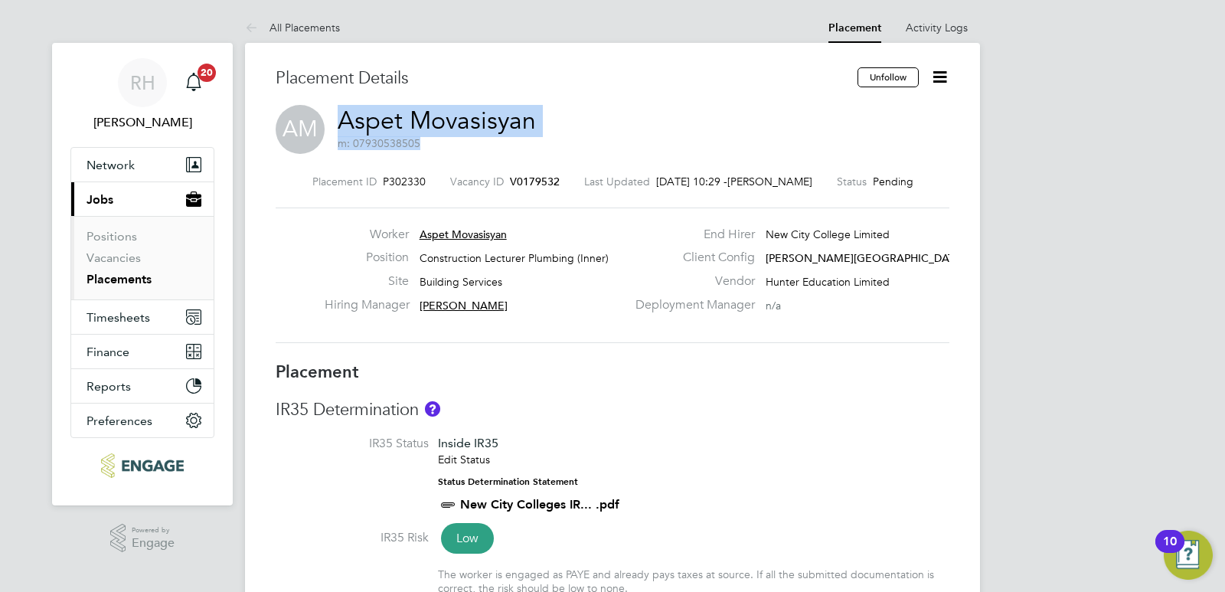
drag, startPoint x: 533, startPoint y: 125, endPoint x: 331, endPoint y: 122, distance: 202.1
click at [331, 122] on div "AM Aspet Movasisyan m: 07930538505" at bounding box center [613, 131] width 674 height 52
click at [577, 139] on div "AM Aspet Movasisyan m: 07930538505" at bounding box center [613, 131] width 674 height 52
drag, startPoint x: 544, startPoint y: 127, endPoint x: 341, endPoint y: 122, distance: 203.7
click at [341, 122] on div "AM Aspet Movasisyan m: 07930538505" at bounding box center [613, 131] width 674 height 52
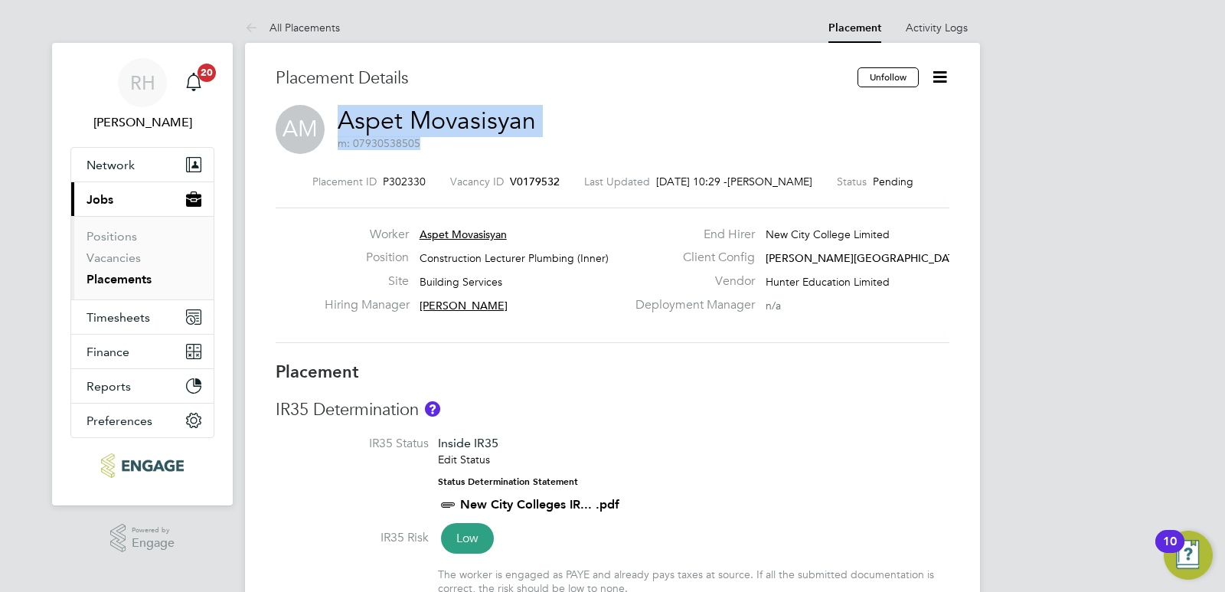
copy h2 "Aspet Movasisyan m: 07930538505"
click at [520, 181] on span "V0179532" at bounding box center [535, 182] width 50 height 14
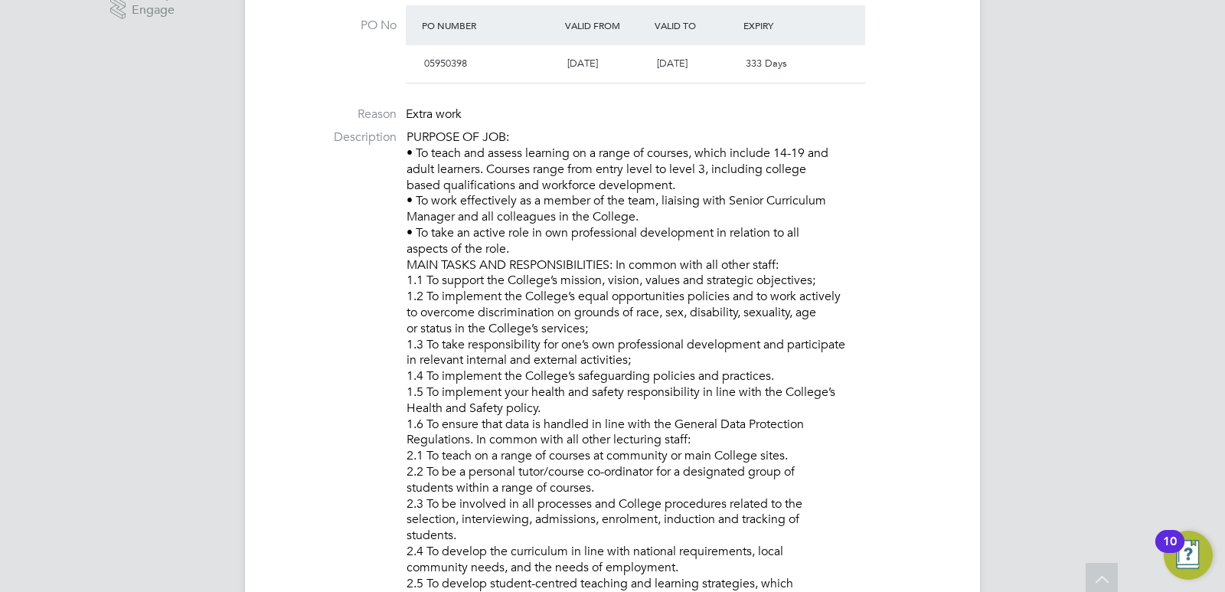
scroll to position [536, 0]
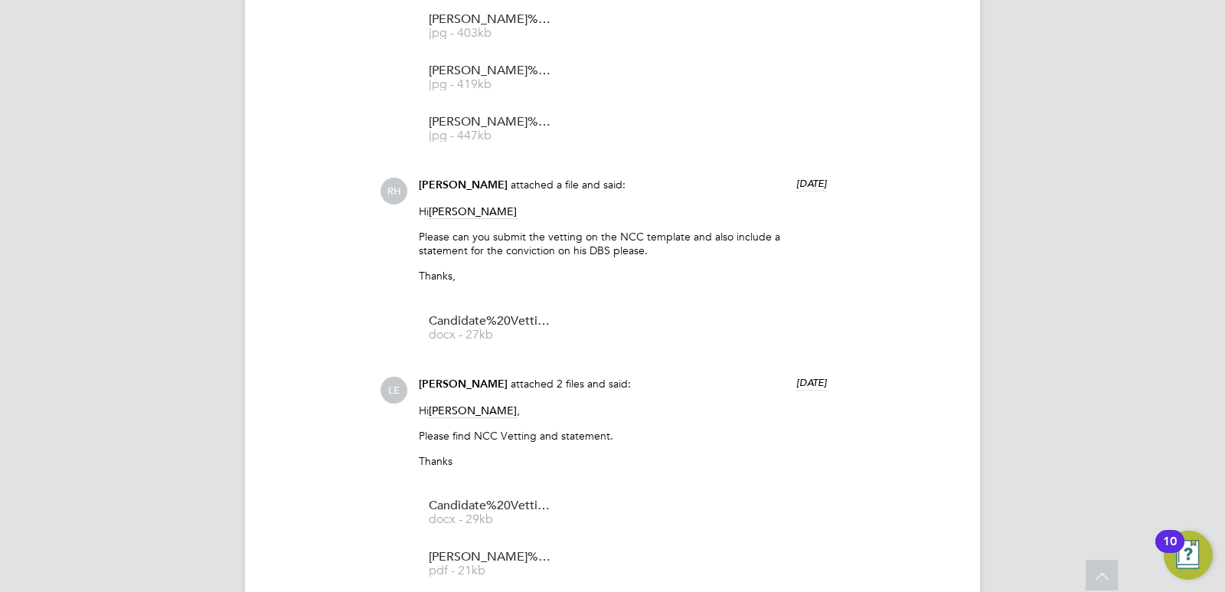
scroll to position [1962, 0]
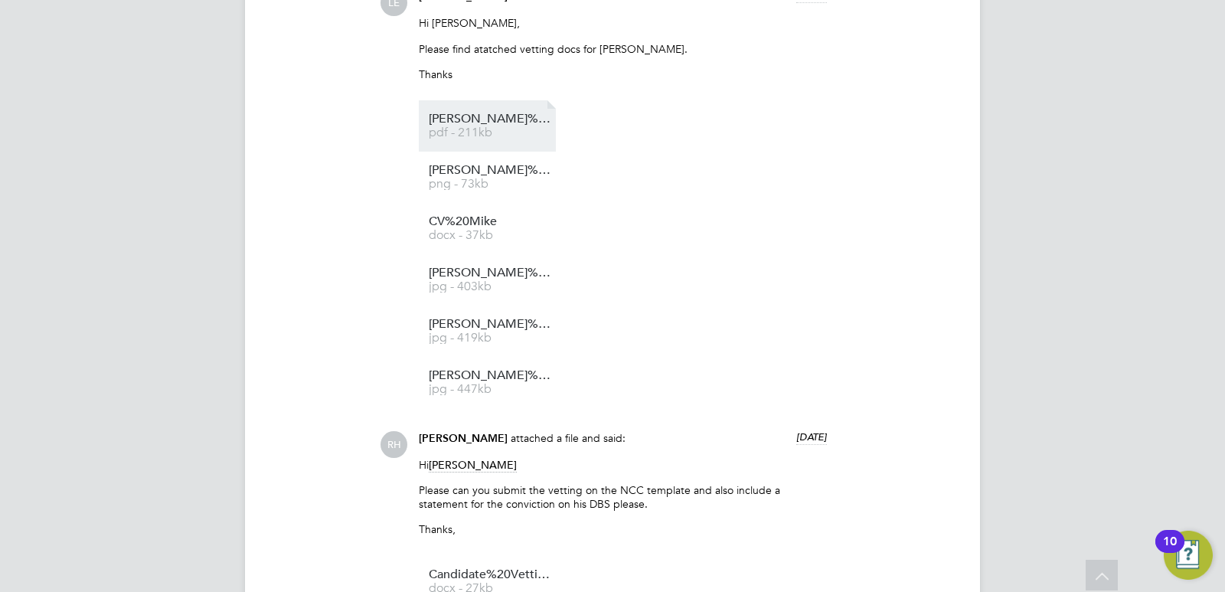
click at [470, 131] on span "pdf - 211kb" at bounding box center [490, 132] width 122 height 11
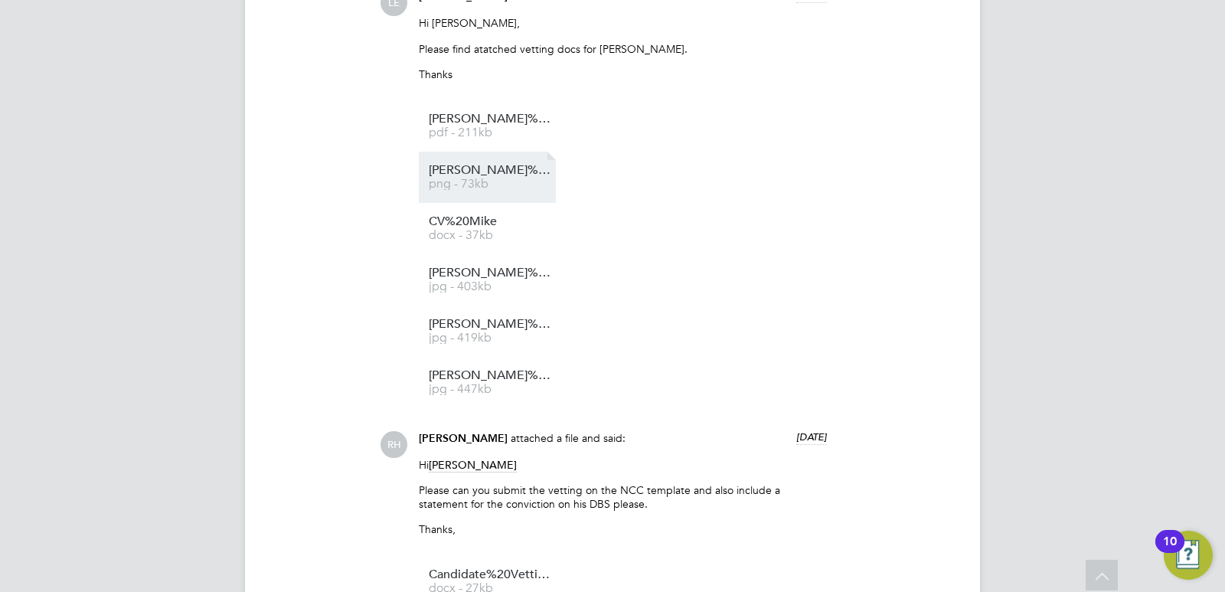
click at [439, 158] on li "[PERSON_NAME]%20Nevitt%20DBS%20Update png - 73kb" at bounding box center [487, 177] width 137 height 51
click at [440, 166] on span "[PERSON_NAME]%20Nevitt%20DBS%20Update" at bounding box center [490, 170] width 122 height 11
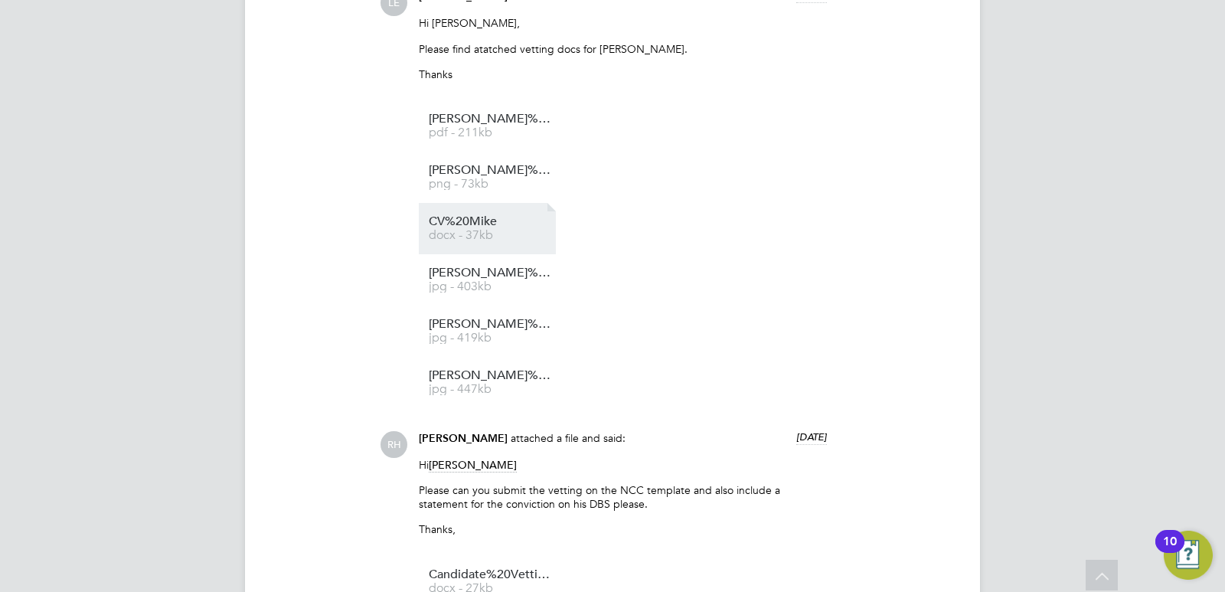
click at [472, 219] on span "CV%20Mike" at bounding box center [490, 221] width 122 height 11
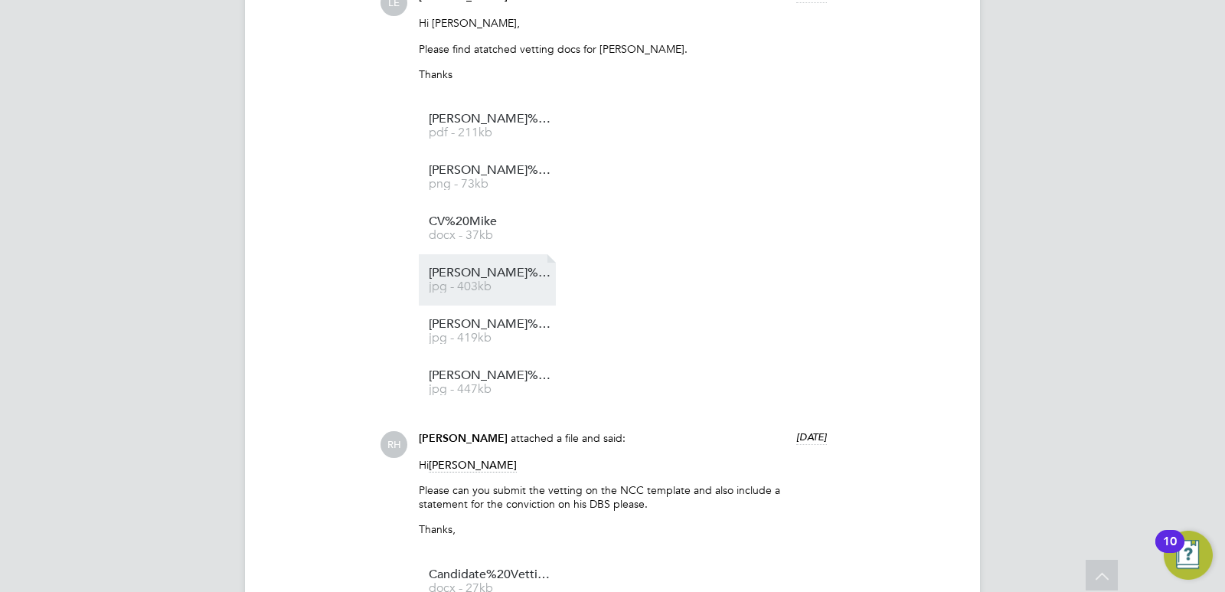
click at [488, 277] on span "[PERSON_NAME]%20Nevitt%20DBS%202" at bounding box center [490, 272] width 122 height 11
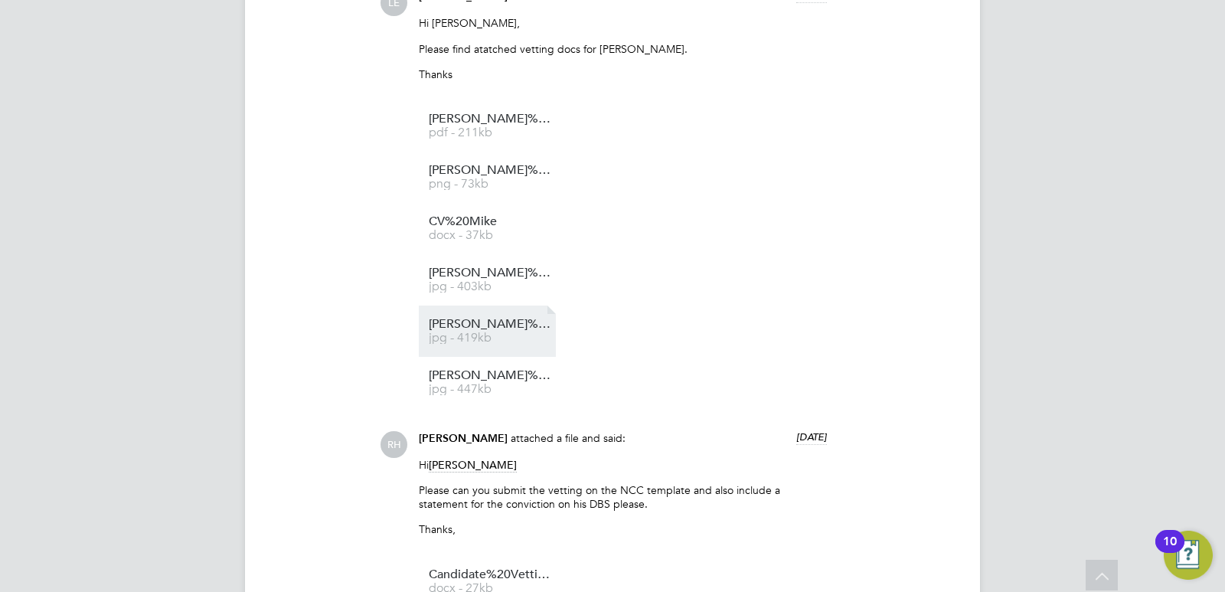
click at [467, 324] on span "[PERSON_NAME]%20Nevitt%20DBS" at bounding box center [490, 323] width 122 height 11
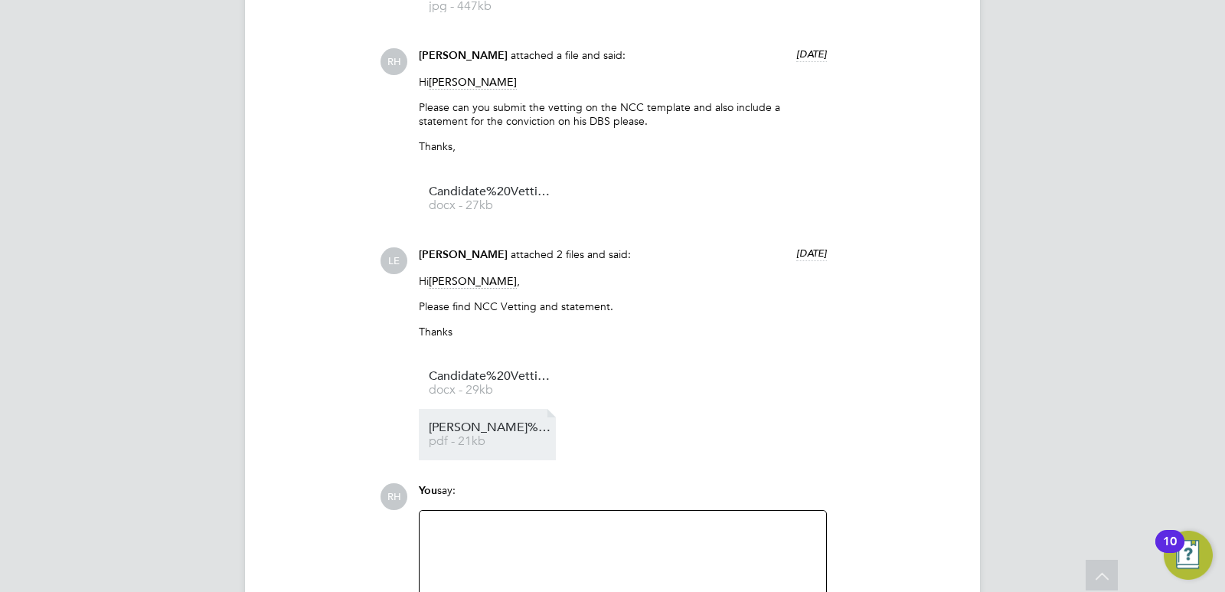
click at [465, 439] on span "pdf - 21kb" at bounding box center [490, 441] width 122 height 11
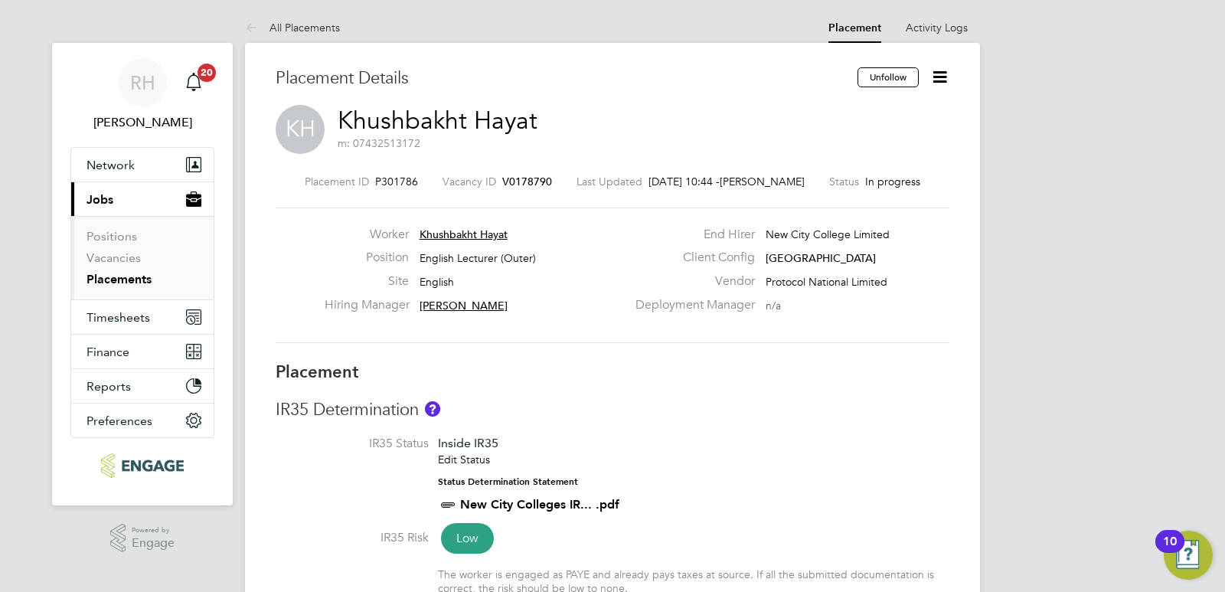
click at [520, 181] on span "V0178790" at bounding box center [527, 182] width 50 height 14
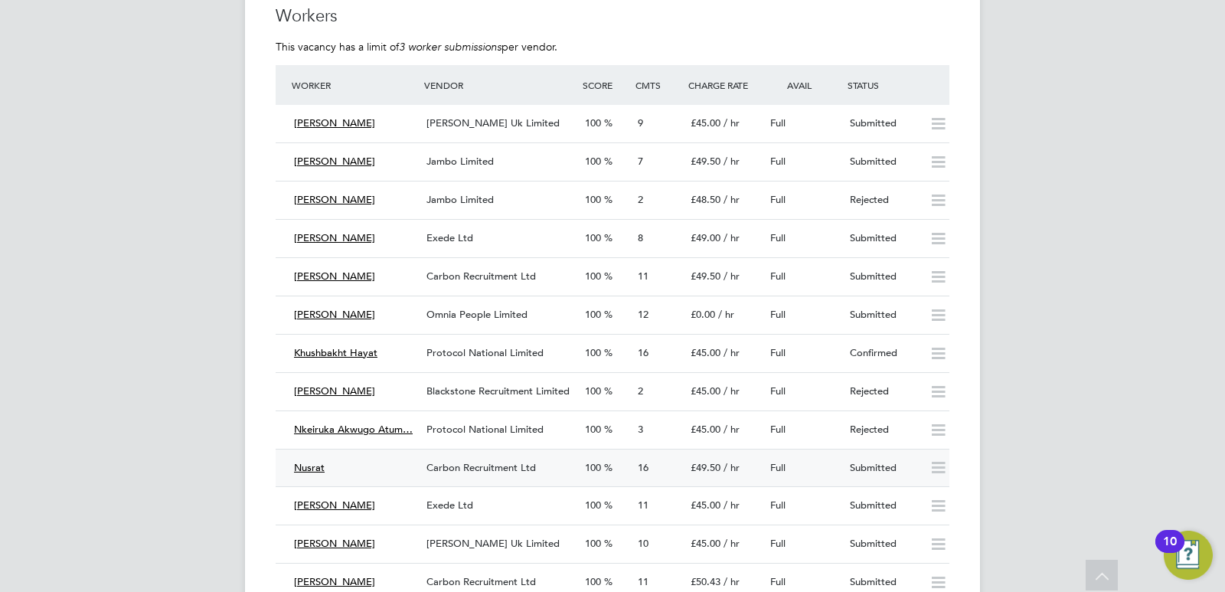
click at [354, 470] on div "Nusrat" at bounding box center [354, 467] width 132 height 25
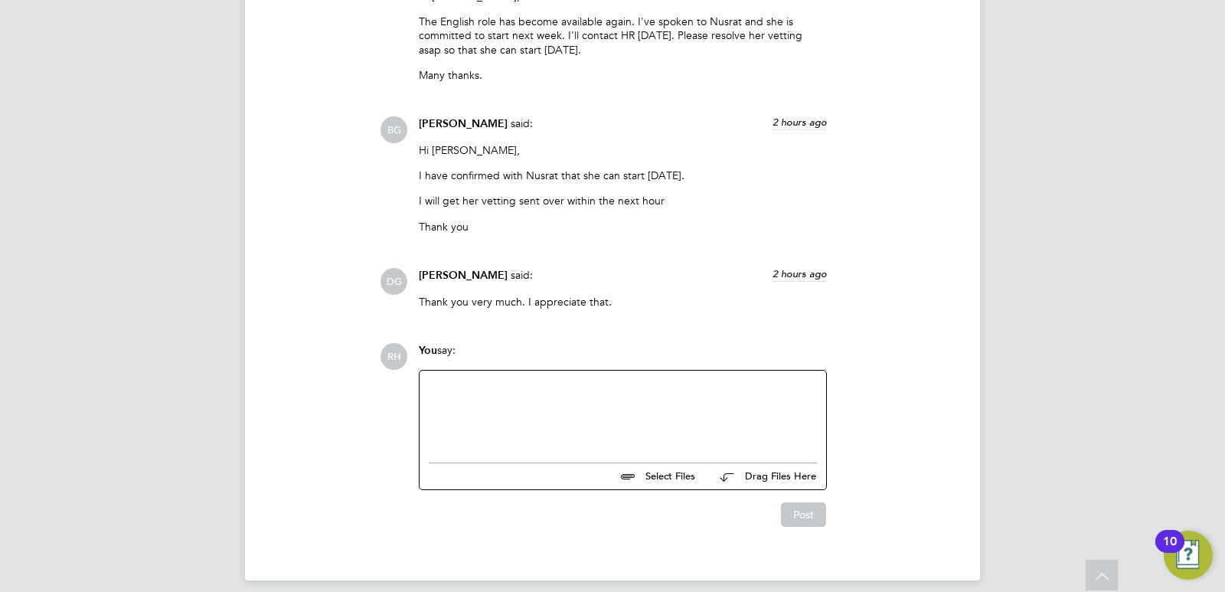
click at [518, 401] on div at bounding box center [623, 413] width 388 height 66
drag, startPoint x: 494, startPoint y: 373, endPoint x: 445, endPoint y: 376, distance: 49.8
click at [445, 380] on div "Hi @Becky" at bounding box center [623, 413] width 388 height 66
click at [515, 380] on div "Hi @Becky" at bounding box center [623, 413] width 388 height 66
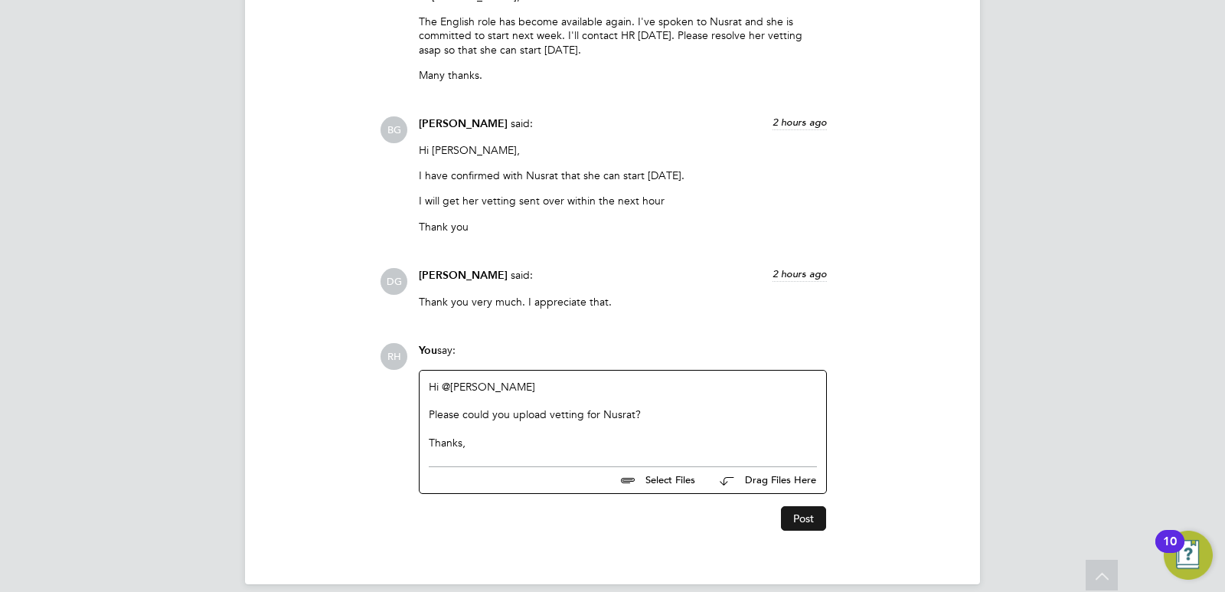
click at [808, 506] on button "Post" at bounding box center [803, 518] width 45 height 24
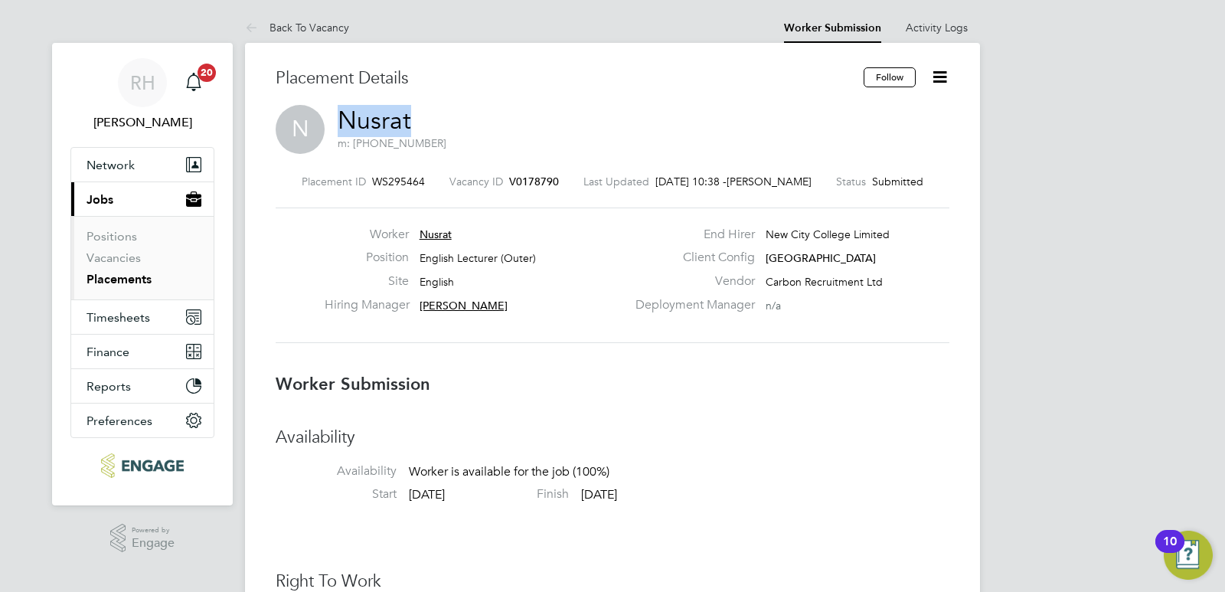
drag, startPoint x: 415, startPoint y: 116, endPoint x: 344, endPoint y: 126, distance: 71.0
click at [344, 126] on h2 "Nusrat m: +44 7908026570" at bounding box center [392, 128] width 109 height 46
copy link "Nusrat"
click at [546, 181] on span "V0178790" at bounding box center [534, 182] width 50 height 14
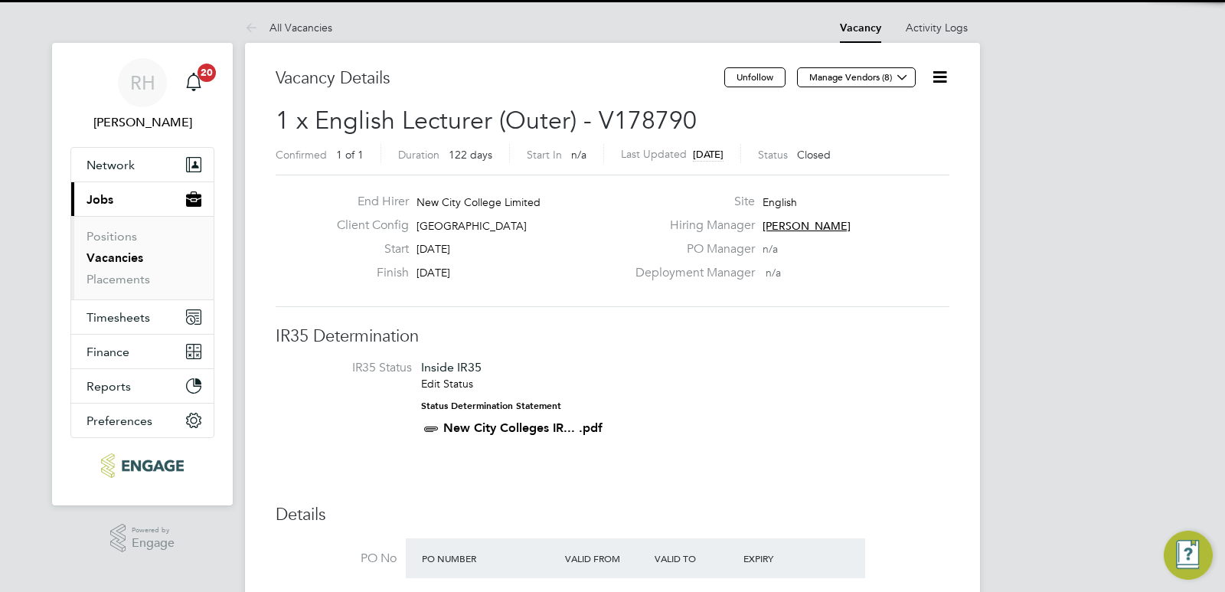
scroll to position [26, 133]
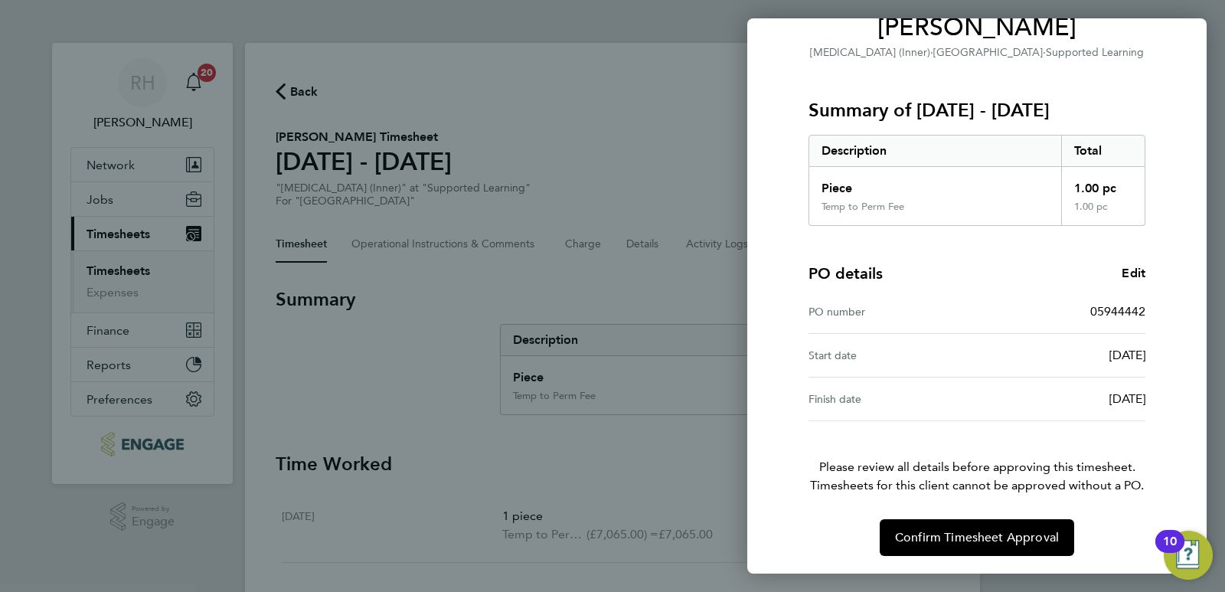
scroll to position [142, 0]
click at [1012, 543] on span "Confirm Timesheet Approval" at bounding box center [977, 536] width 164 height 15
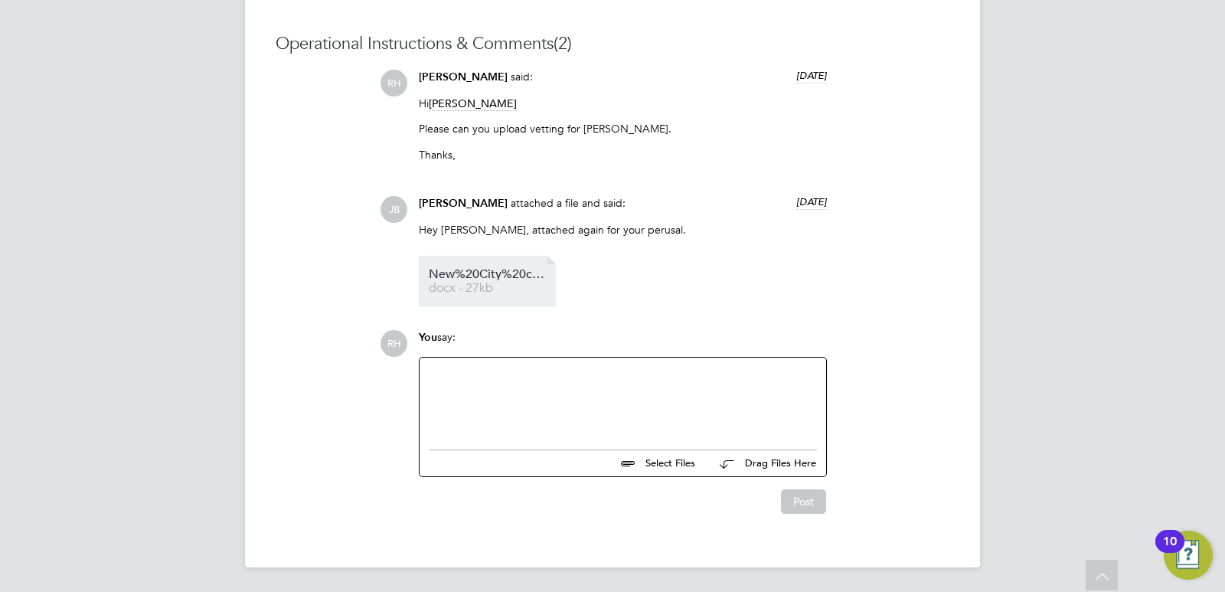
click at [471, 284] on span "docx - 27kb" at bounding box center [490, 287] width 122 height 11
click at [516, 398] on div at bounding box center [623, 400] width 388 height 66
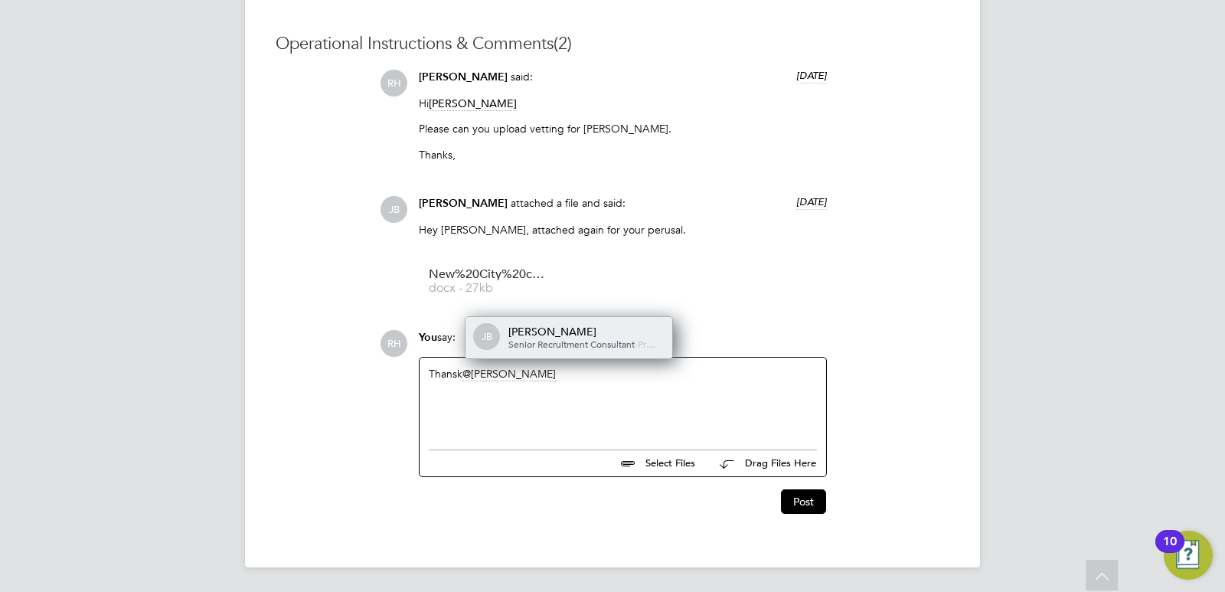
click at [550, 325] on div "[PERSON_NAME]" at bounding box center [584, 332] width 153 height 14
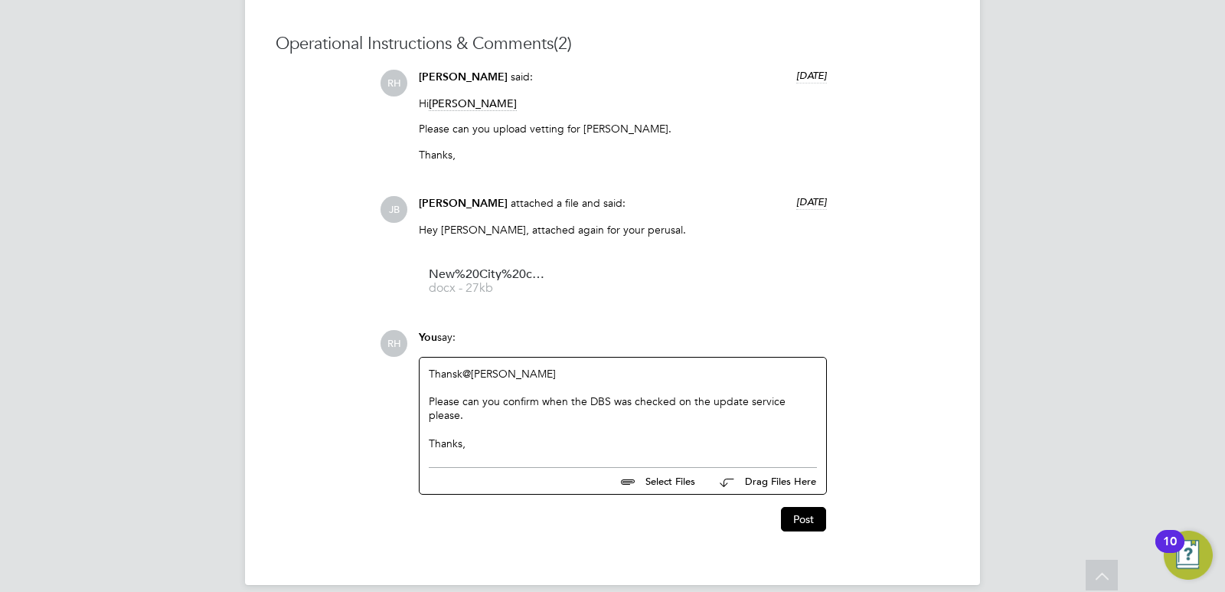
drag, startPoint x: 444, startPoint y: 380, endPoint x: 481, endPoint y: 416, distance: 52.5
click at [491, 443] on div "Thanks," at bounding box center [623, 443] width 388 height 14
click at [452, 374] on div "Thansk @Josh Boulding ​ Please can you confirm when the DBS was checked on the …" at bounding box center [623, 408] width 388 height 83
click at [485, 423] on div "Please can you confirm when the DBS was checked on the update service please." at bounding box center [623, 430] width 388 height 14
click at [798, 517] on button "Post" at bounding box center [803, 519] width 45 height 24
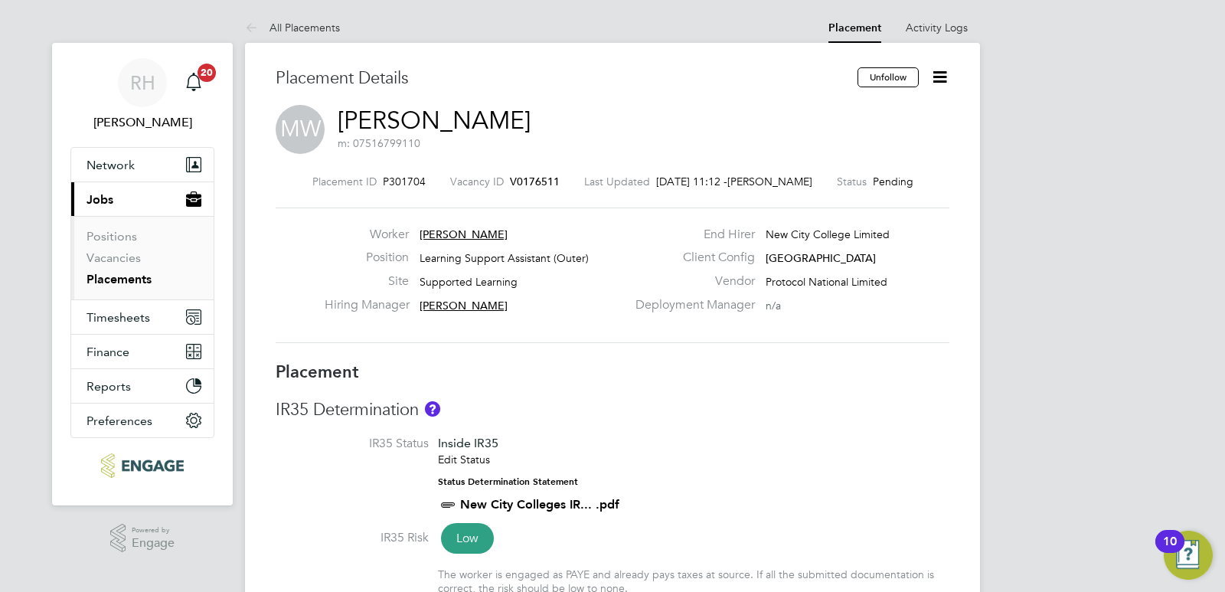
click at [122, 281] on link "Placements" at bounding box center [118, 279] width 65 height 15
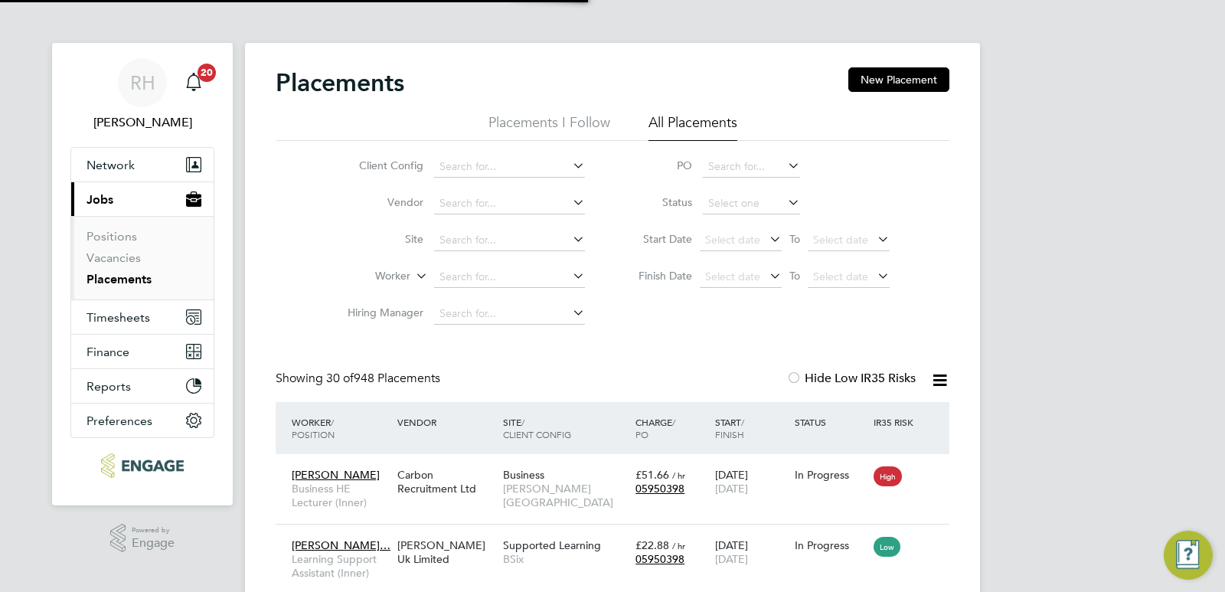
scroll to position [44, 133]
click at [478, 279] on input at bounding box center [509, 276] width 151 height 21
type input "M"
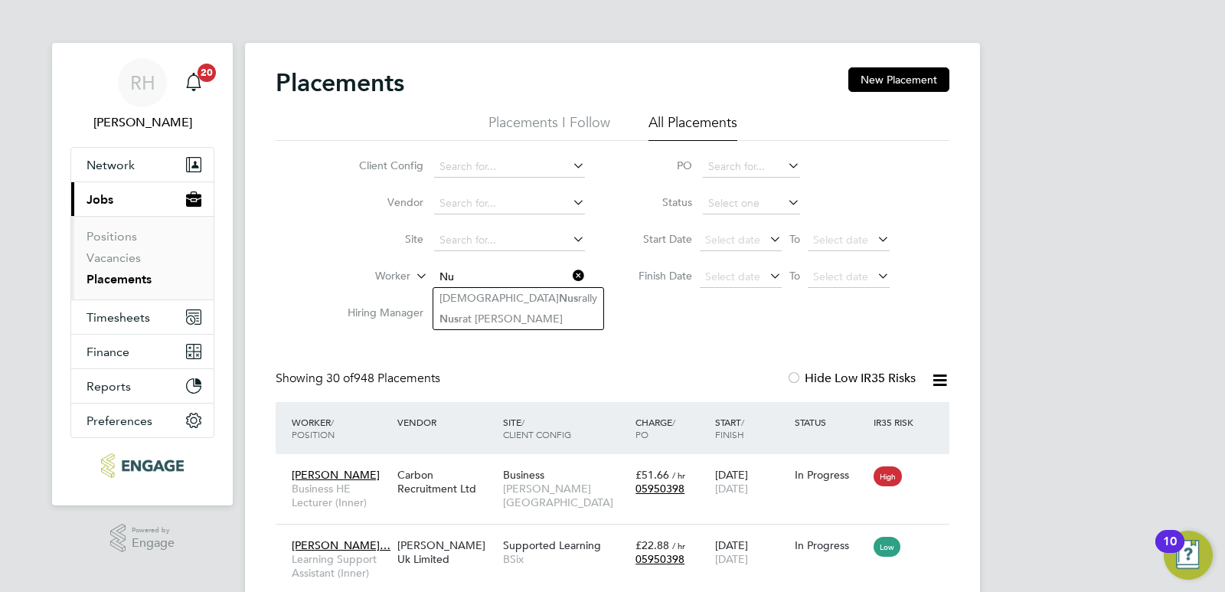
type input "N"
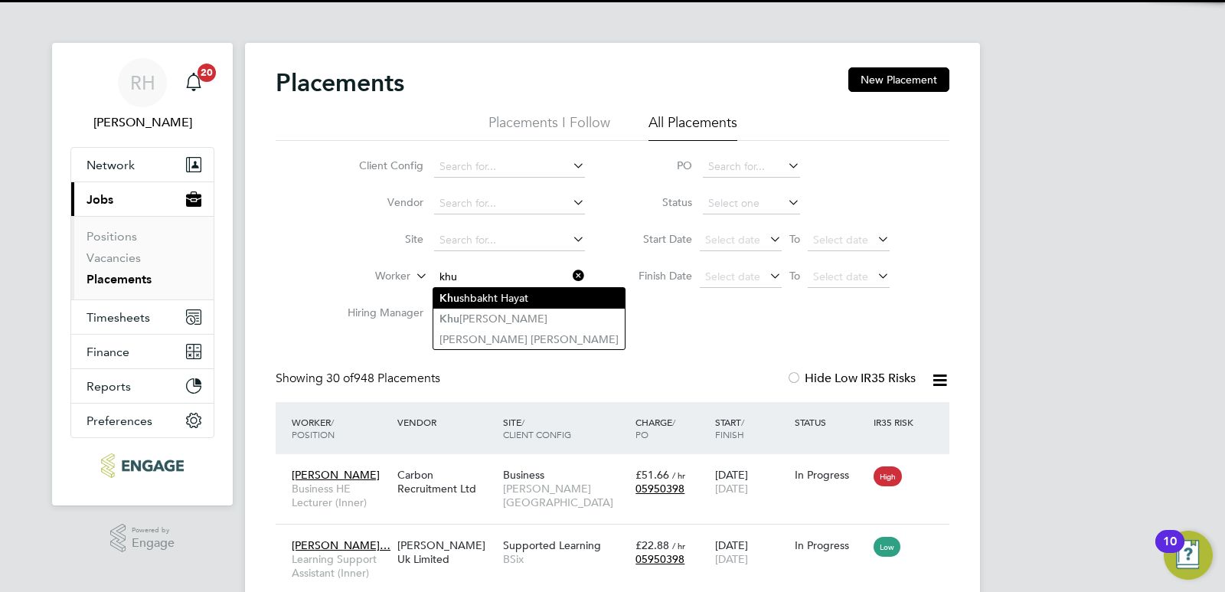
click at [480, 292] on li "Khu shbakht Hayat" at bounding box center [528, 298] width 191 height 21
type input "Khushbakht Hayat"
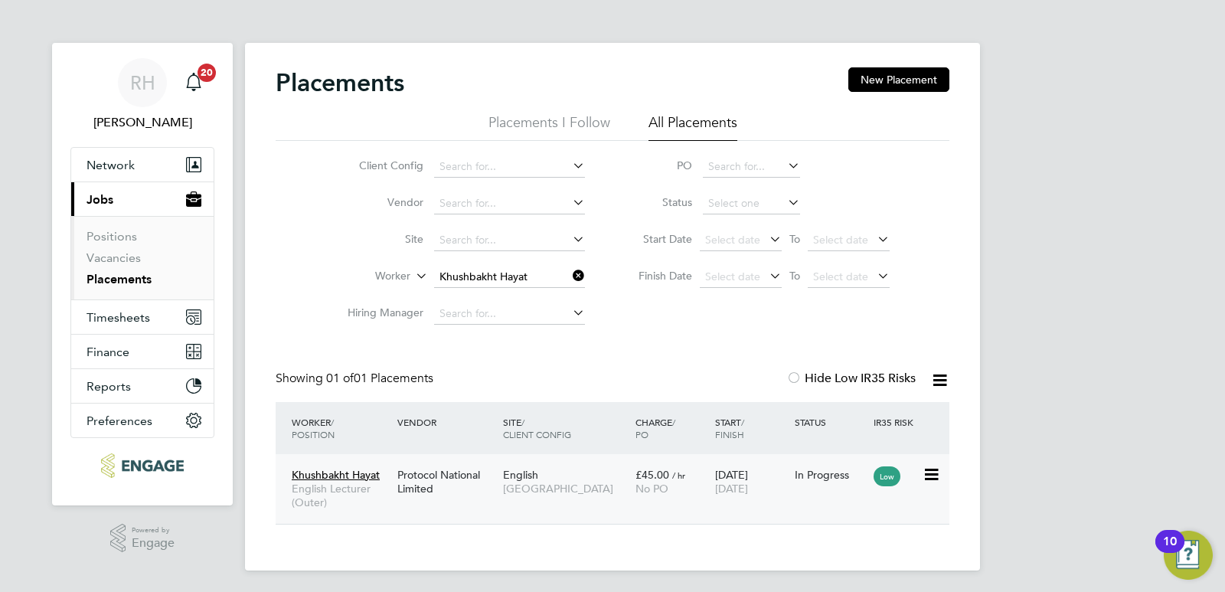
click at [364, 489] on span "English Lecturer (Outer)" at bounding box center [341, 495] width 98 height 28
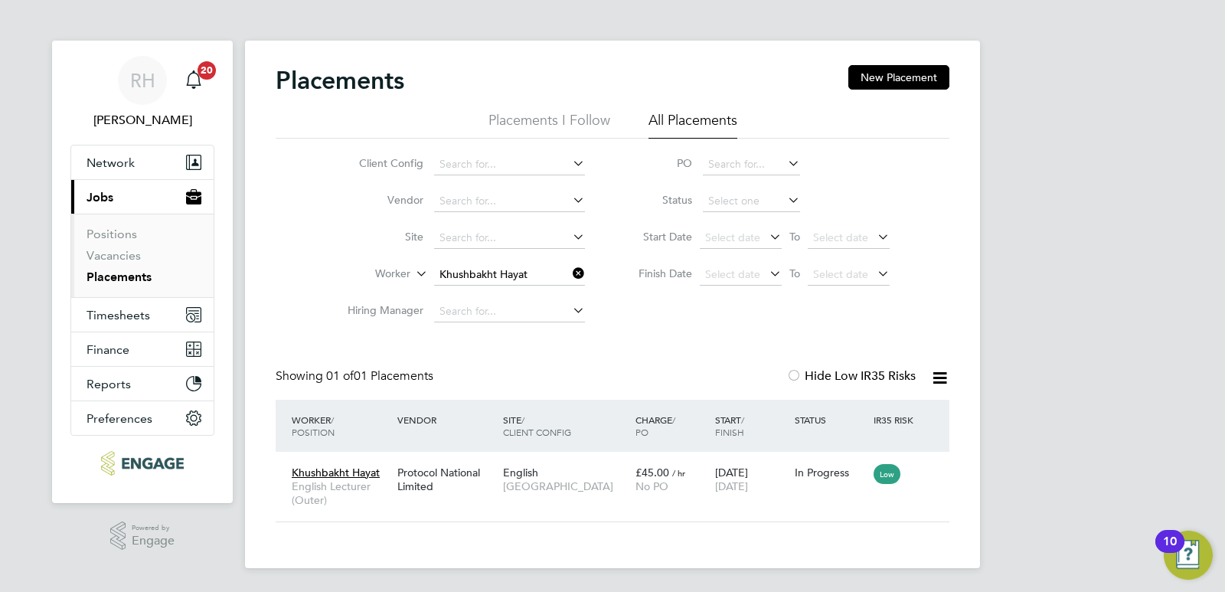
scroll to position [3, 0]
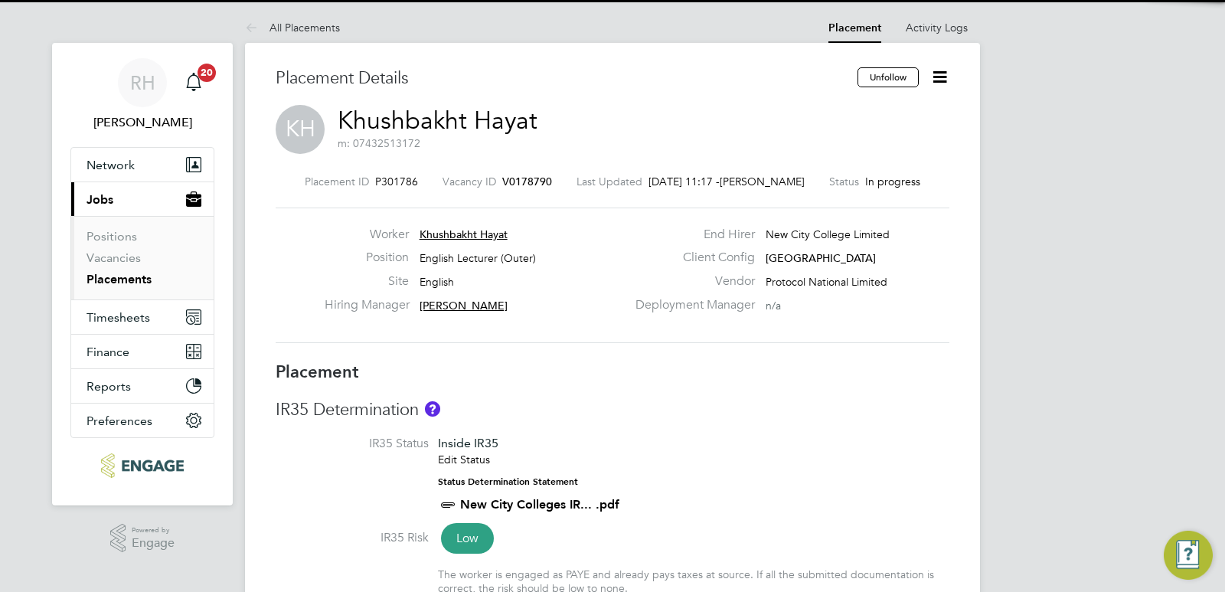
click at [504, 178] on span "V0178790" at bounding box center [527, 182] width 50 height 14
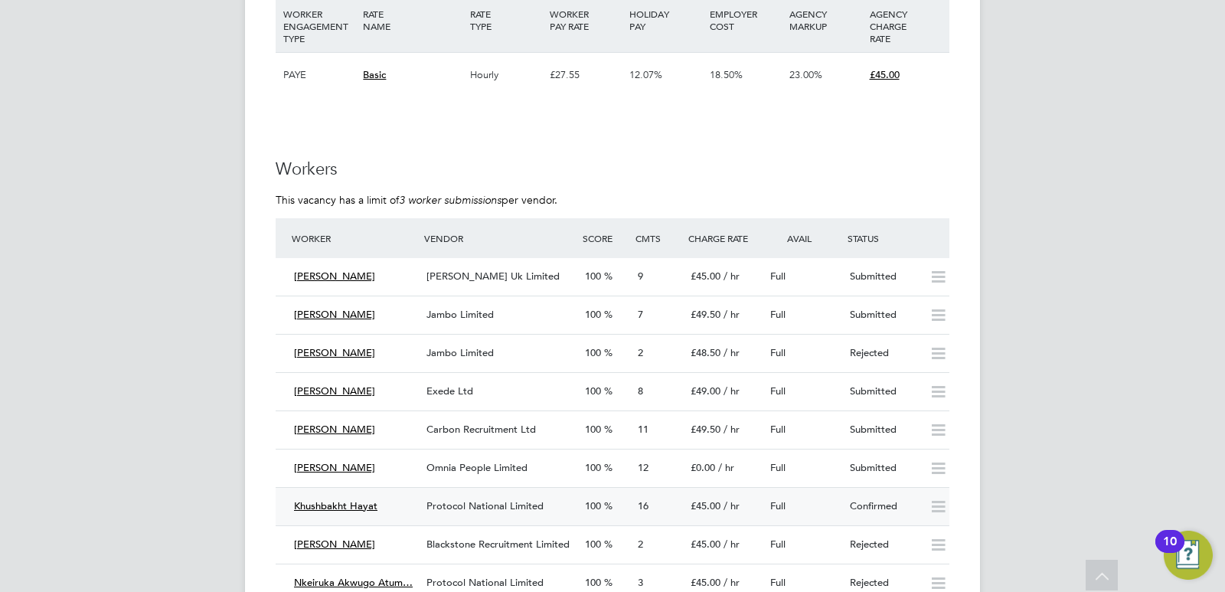
click at [421, 504] on div "Protocol National Limited" at bounding box center [499, 506] width 158 height 25
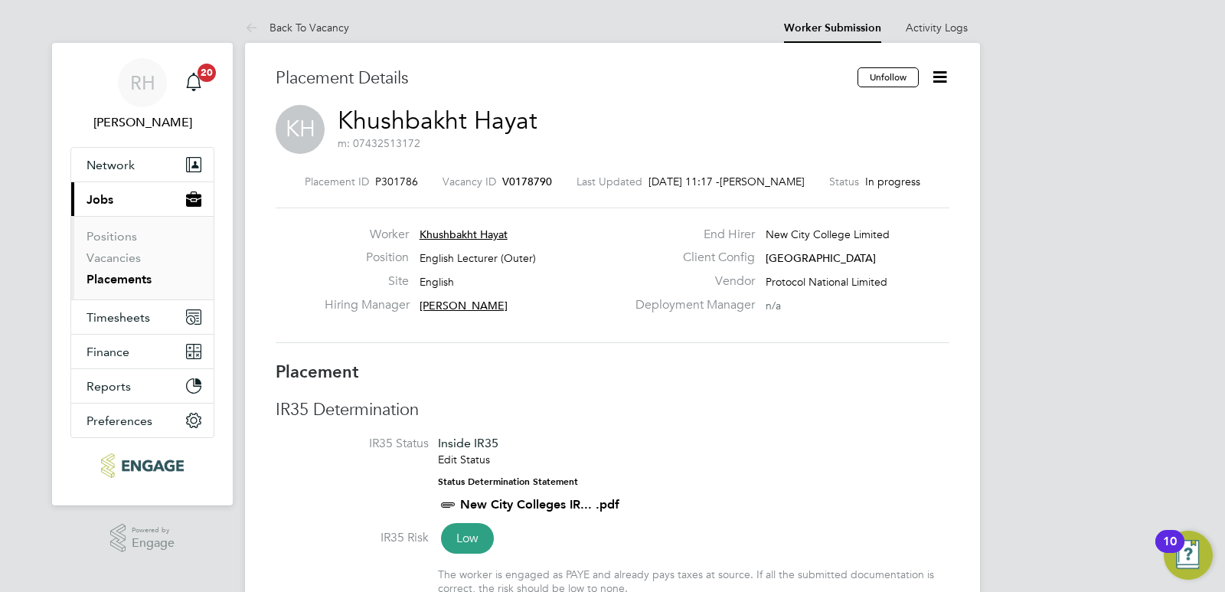
click at [505, 181] on span "V0178790" at bounding box center [527, 182] width 50 height 14
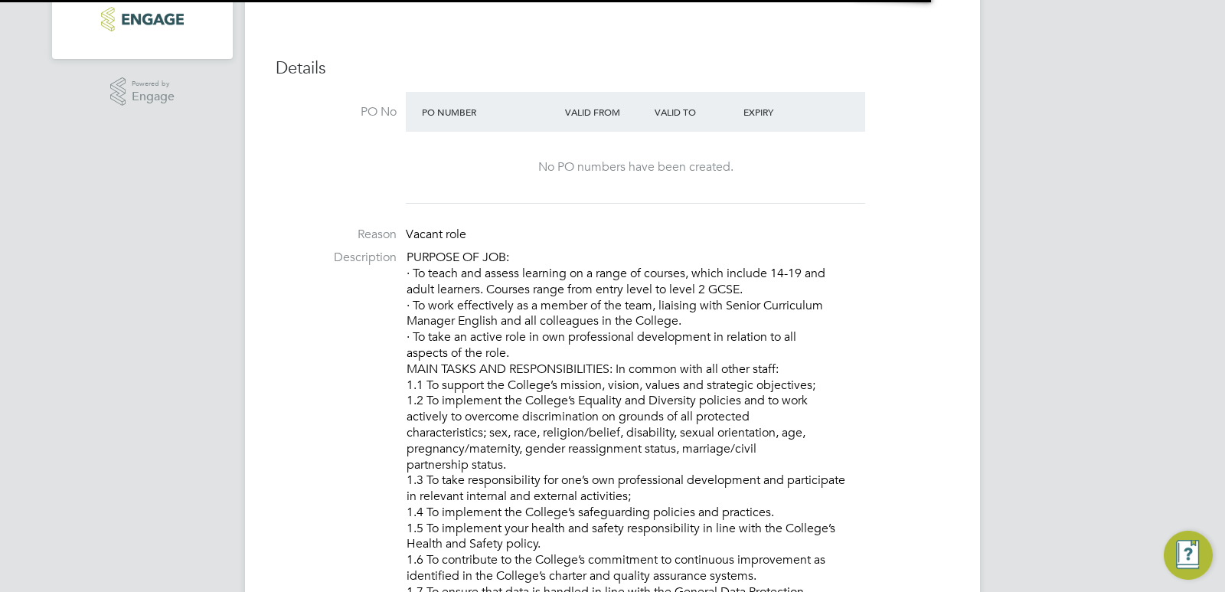
scroll to position [8, 8]
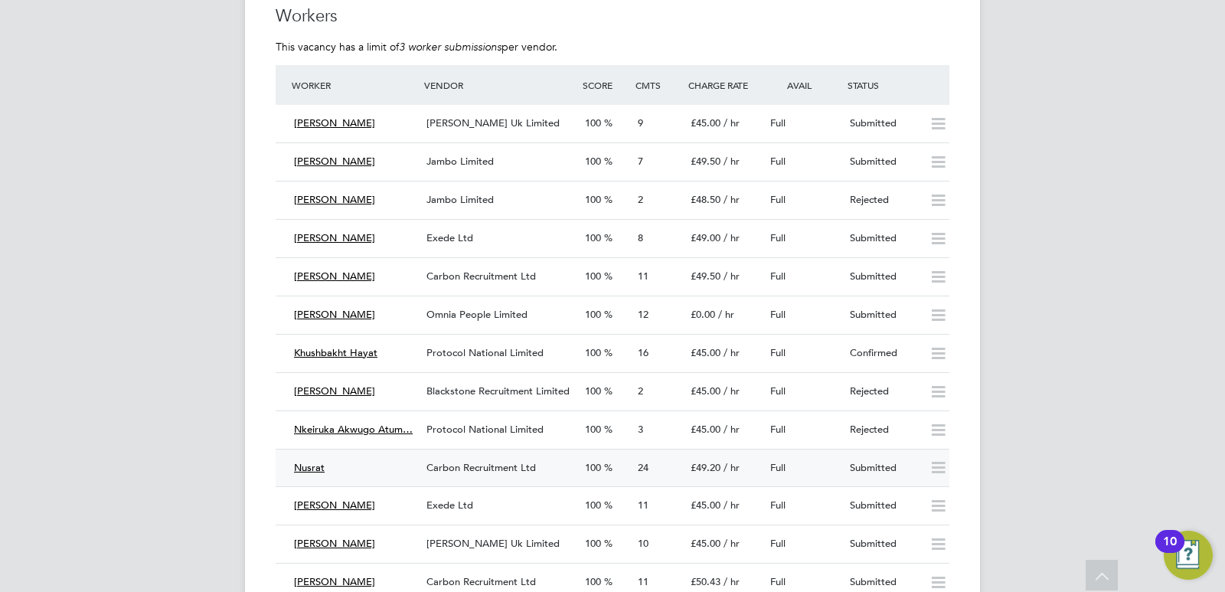
click at [941, 465] on icon at bounding box center [937, 468] width 19 height 12
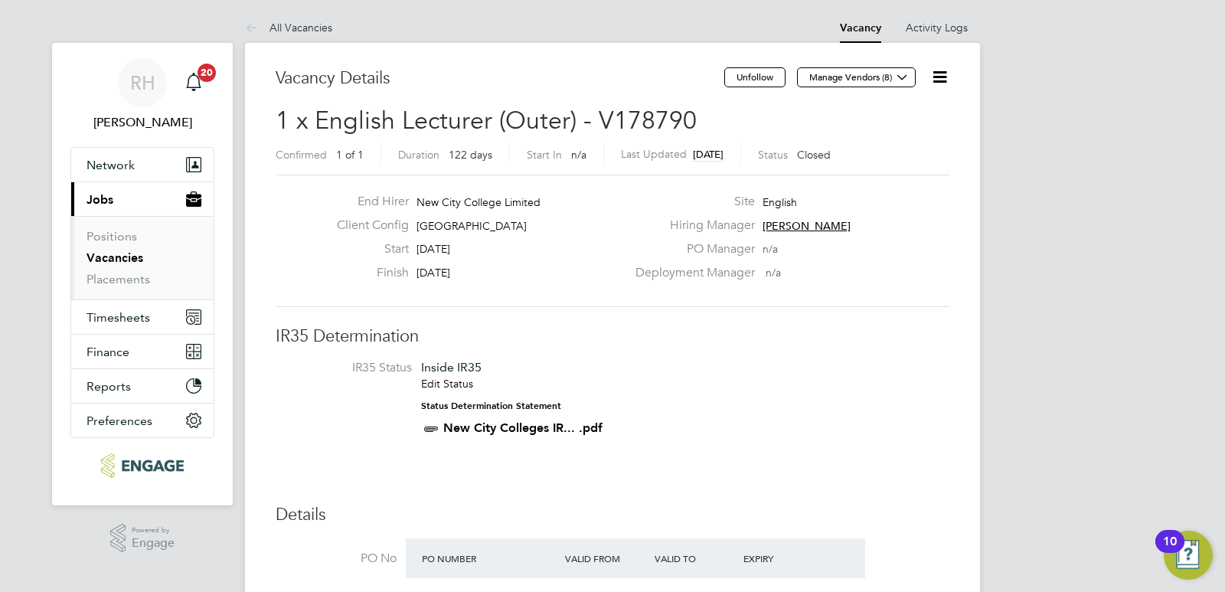
click at [935, 80] on icon at bounding box center [939, 76] width 19 height 19
click at [899, 132] on li "Update Status" at bounding box center [902, 134] width 89 height 21
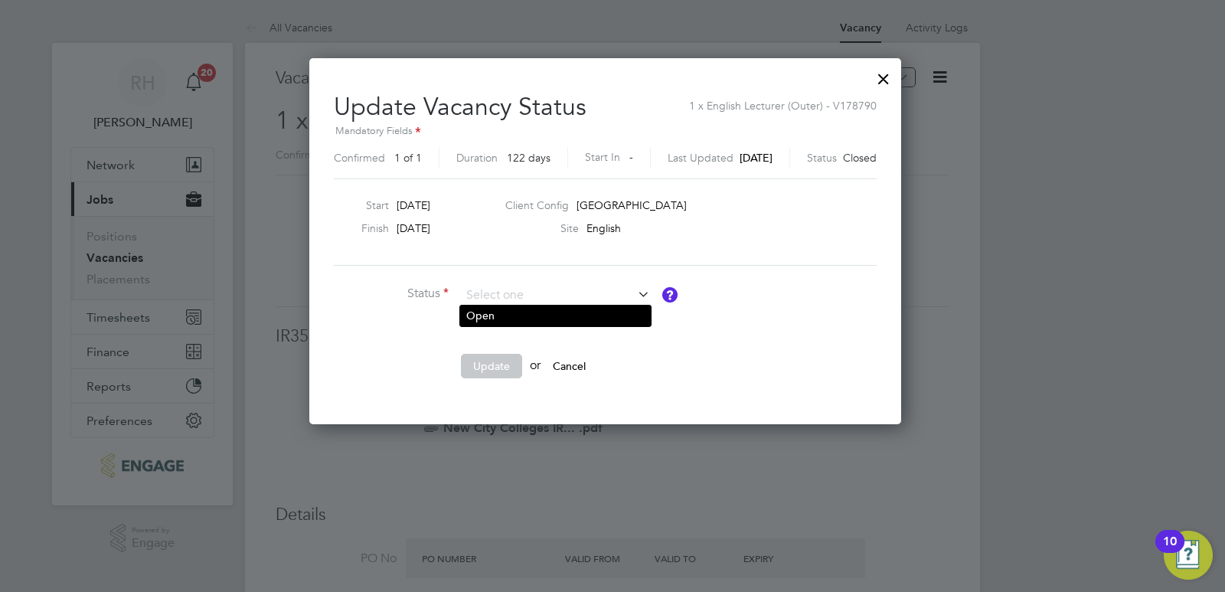
click at [543, 313] on li "Open" at bounding box center [555, 315] width 191 height 20
type input "Open"
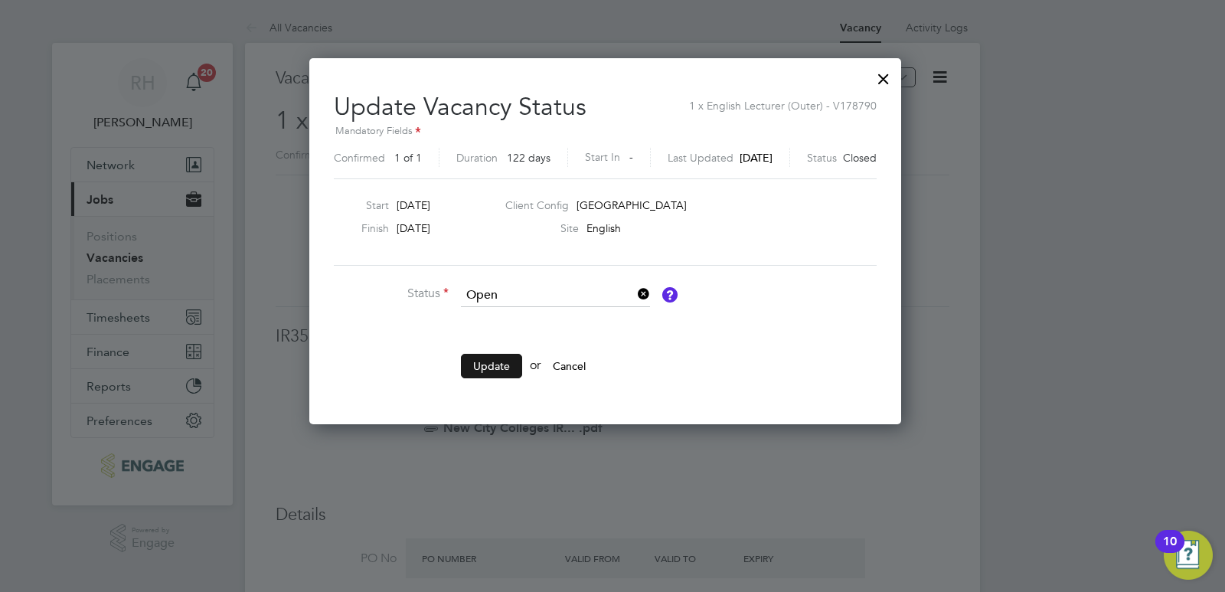
click at [488, 365] on button "Update" at bounding box center [491, 366] width 61 height 24
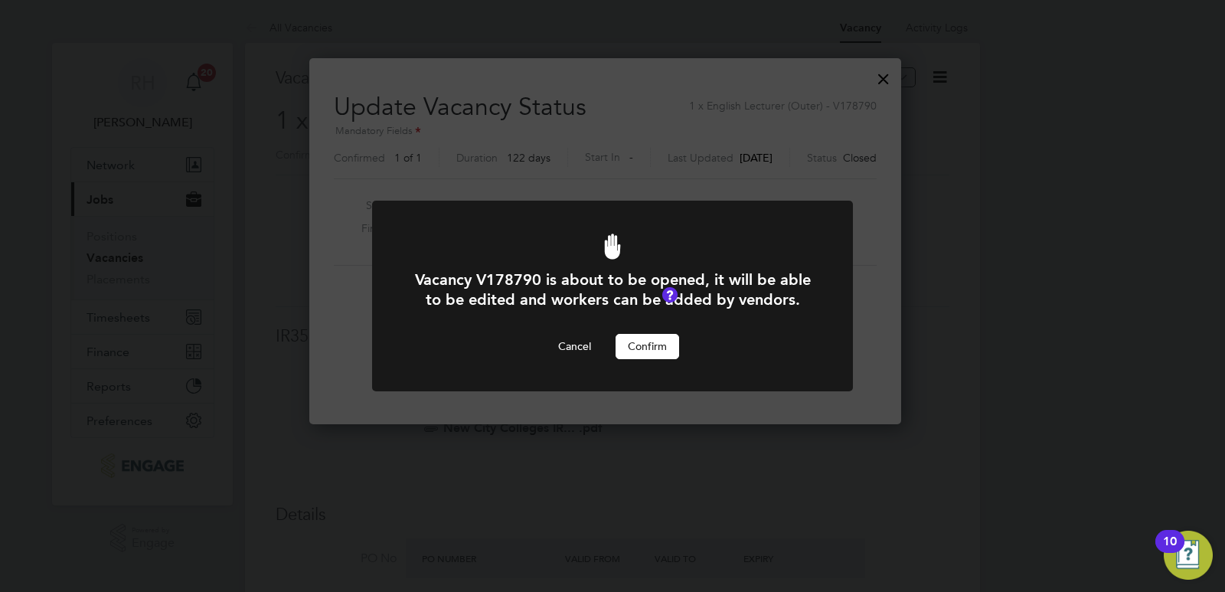
click at [628, 345] on button "Confirm" at bounding box center [647, 346] width 64 height 24
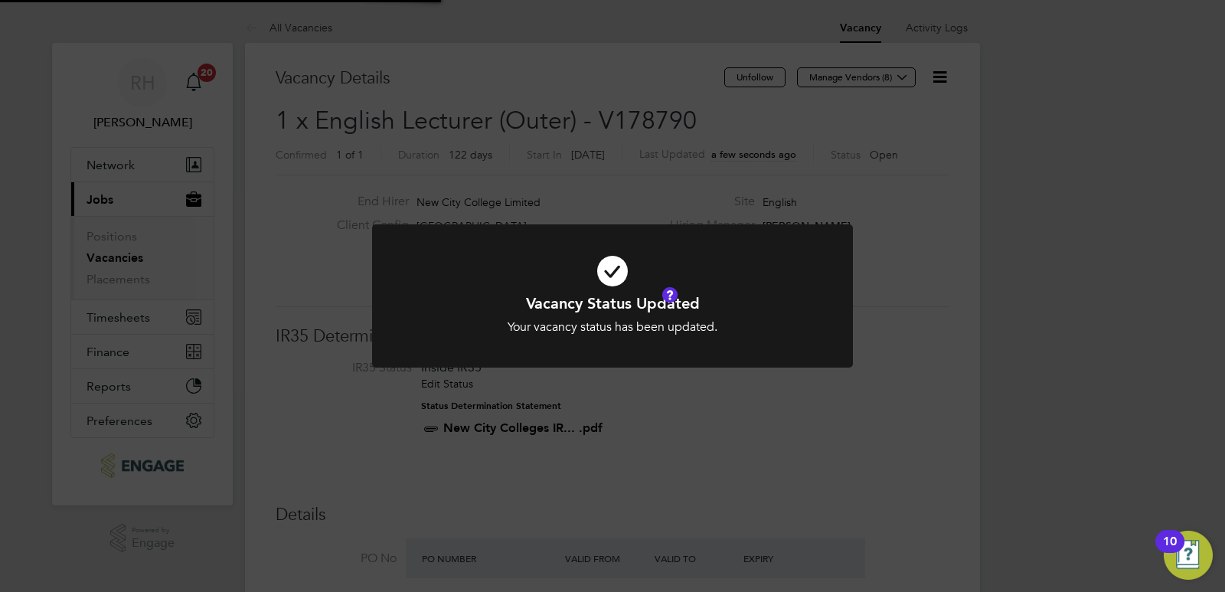
scroll to position [45, 107]
click at [633, 422] on div "Vacancy Status Updated Your vacancy status has been updated. Cancel Okay" at bounding box center [612, 296] width 1225 height 592
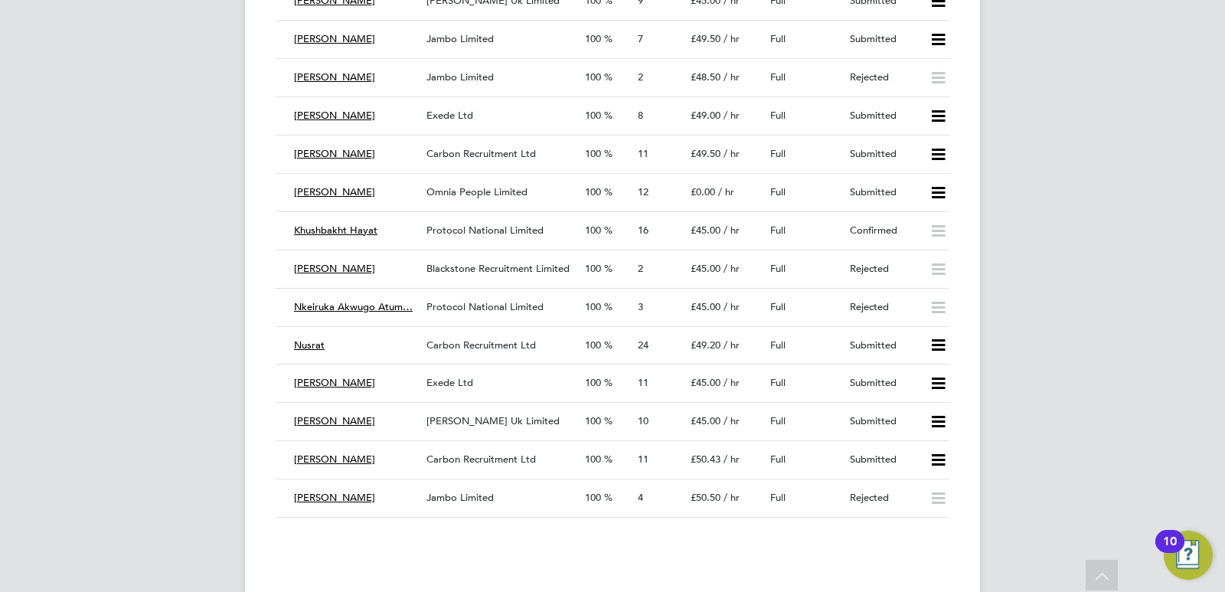
scroll to position [2526, 0]
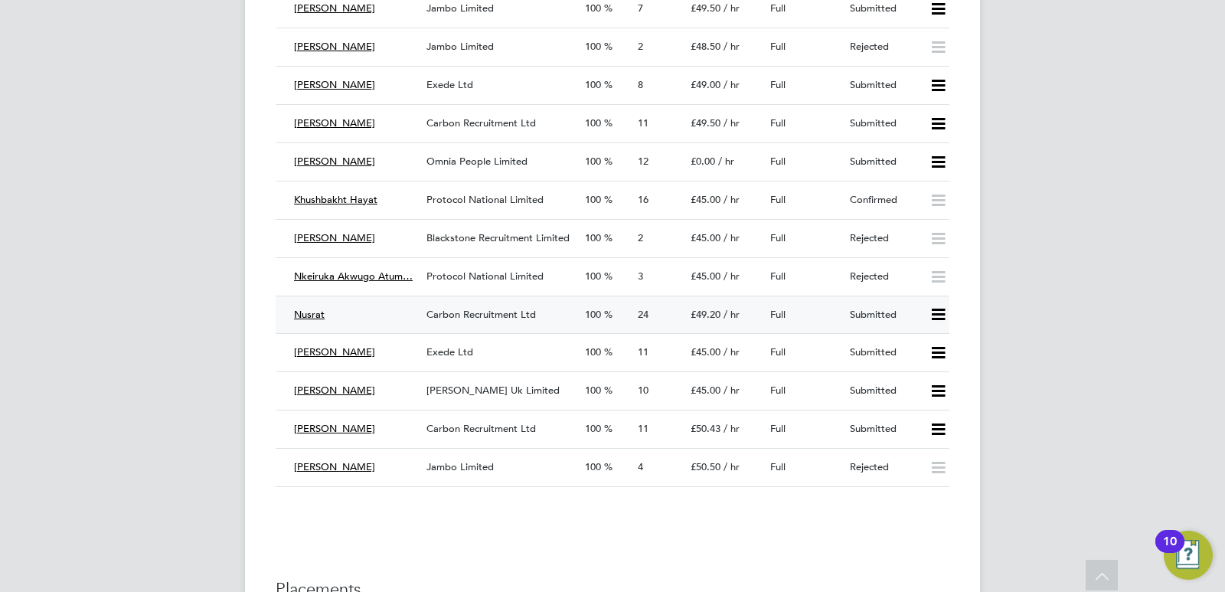
click at [935, 317] on icon at bounding box center [937, 314] width 19 height 12
click at [916, 346] on li "Offer" at bounding box center [918, 346] width 54 height 21
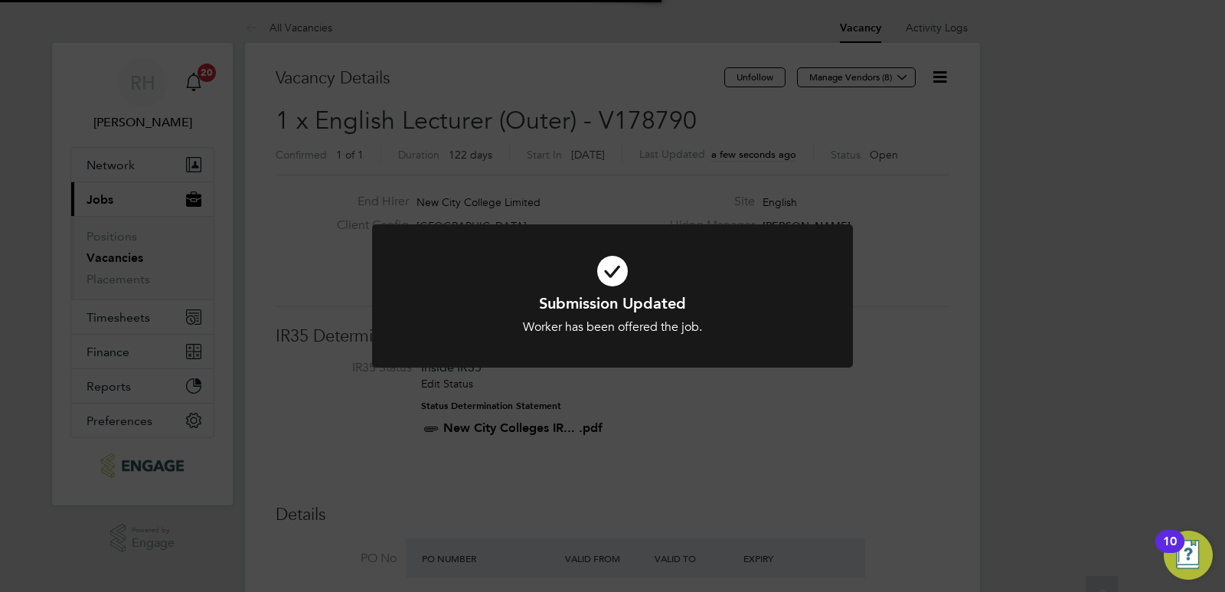
scroll to position [45, 107]
click at [736, 452] on div "Submission Updated Worker has been offered the job. Cancel Okay" at bounding box center [612, 296] width 1225 height 592
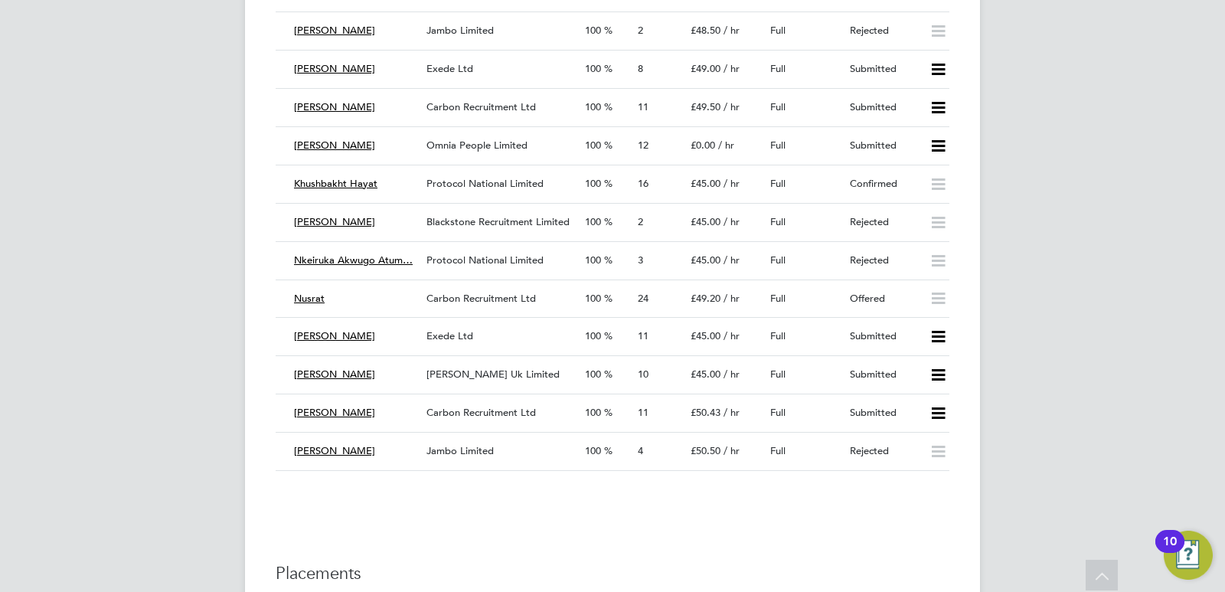
scroll to position [2526, 0]
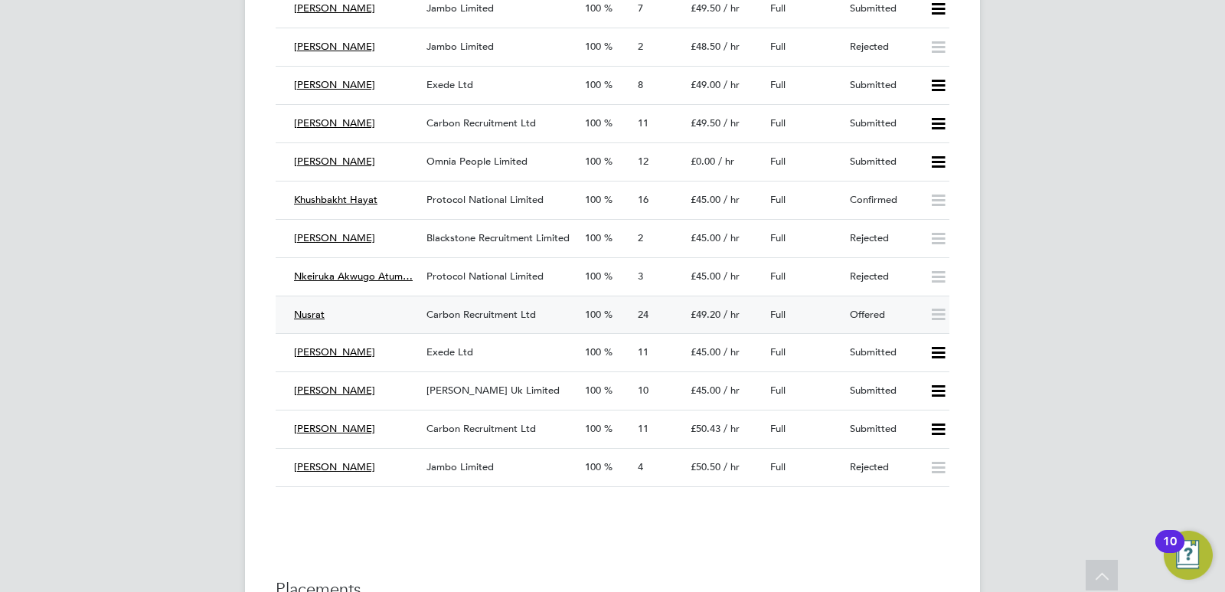
click at [471, 308] on span "Carbon Recruitment Ltd" at bounding box center [480, 314] width 109 height 13
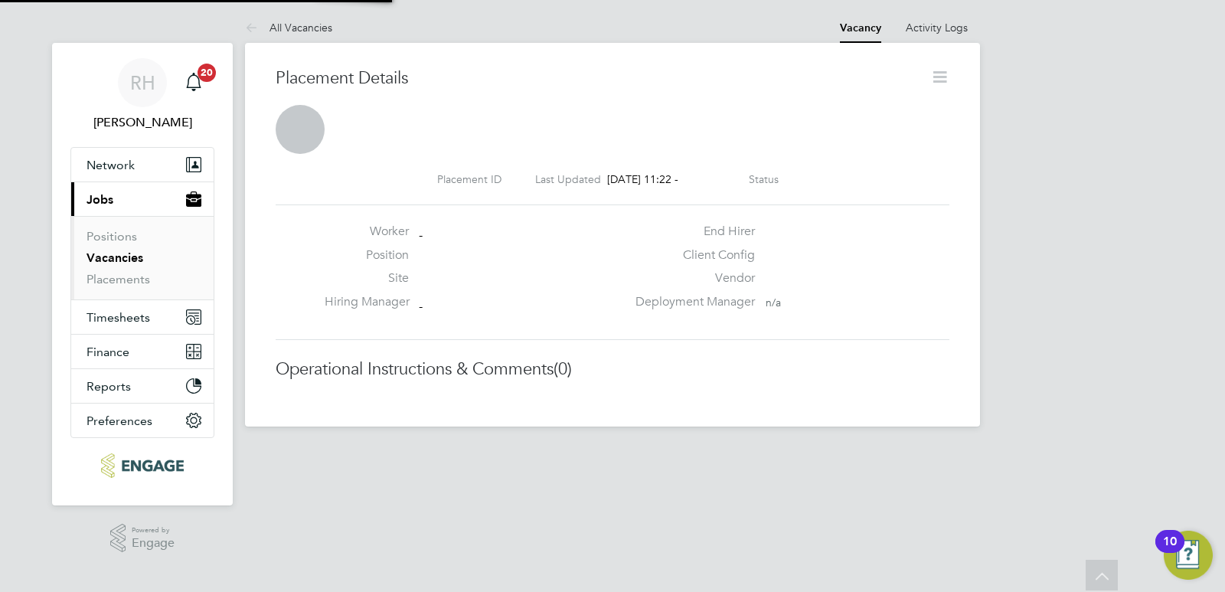
scroll to position [8, 8]
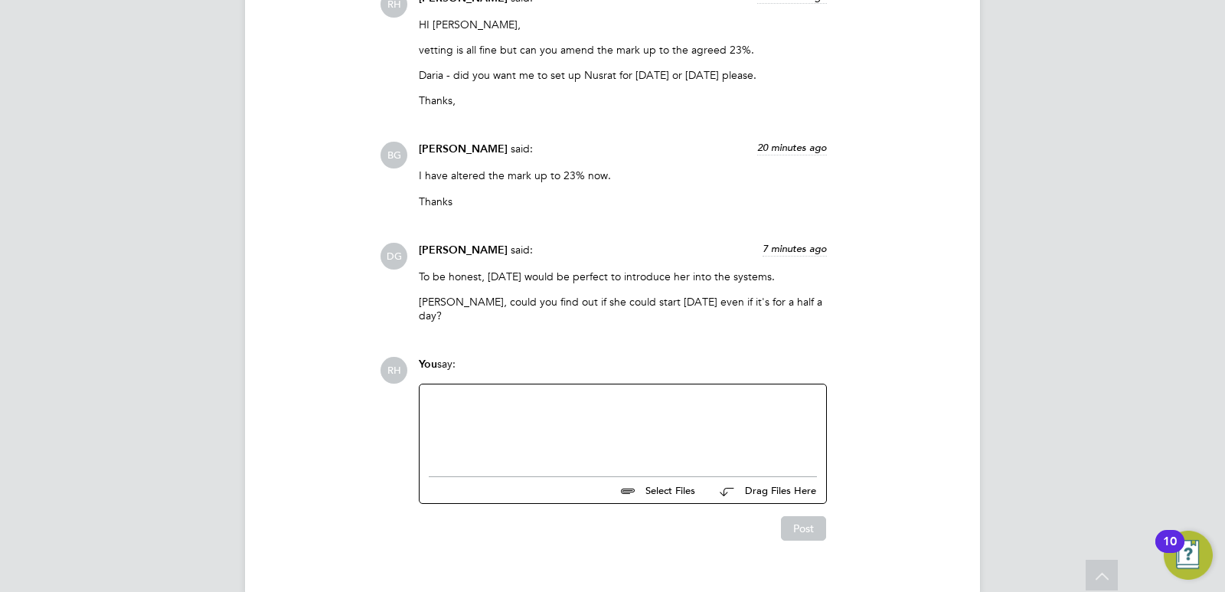
click at [469, 393] on div at bounding box center [623, 426] width 388 height 66
click at [799, 516] on button "Post" at bounding box center [803, 528] width 45 height 24
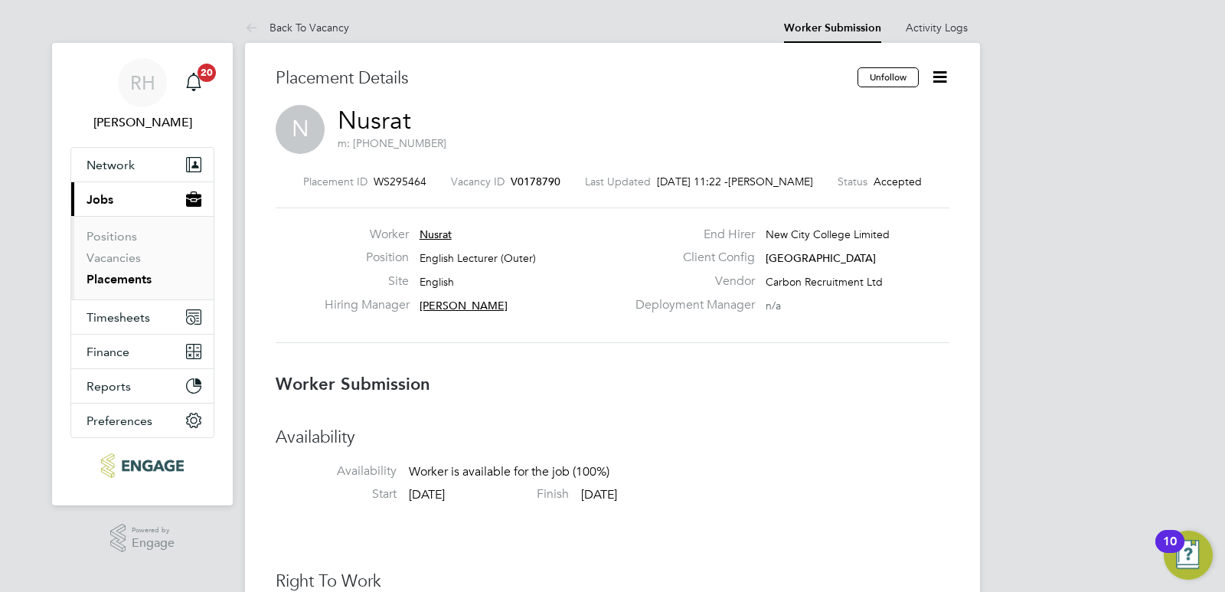
click at [533, 186] on span "V0178790" at bounding box center [536, 182] width 50 height 14
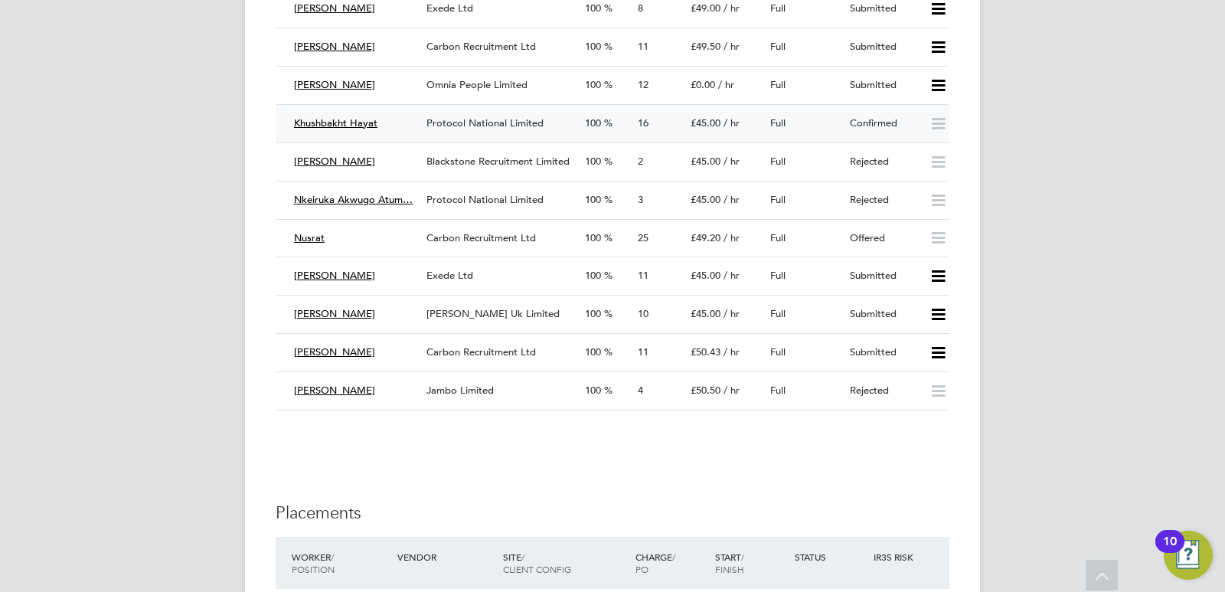
click at [394, 122] on div "Khushbakht Hayat" at bounding box center [354, 123] width 132 height 25
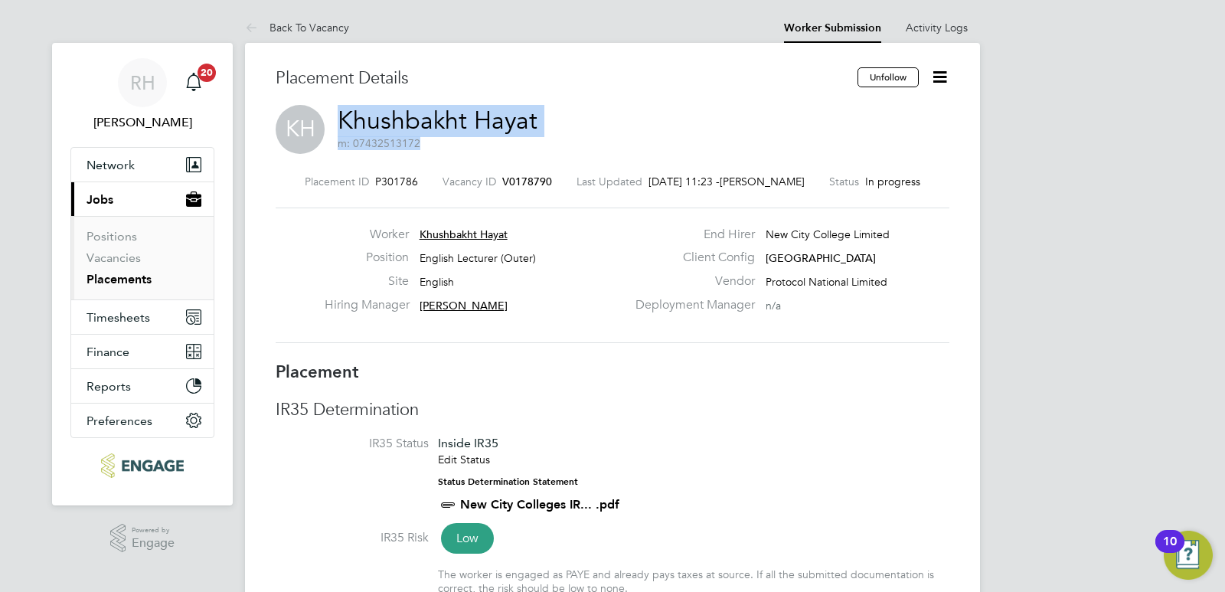
drag, startPoint x: 556, startPoint y: 114, endPoint x: 369, endPoint y: 113, distance: 186.8
click at [342, 125] on div "KH Khushbakht Hayat m: 07432513172" at bounding box center [613, 131] width 674 height 52
copy h2 "Khushbakht Hayat m: 07432513172"
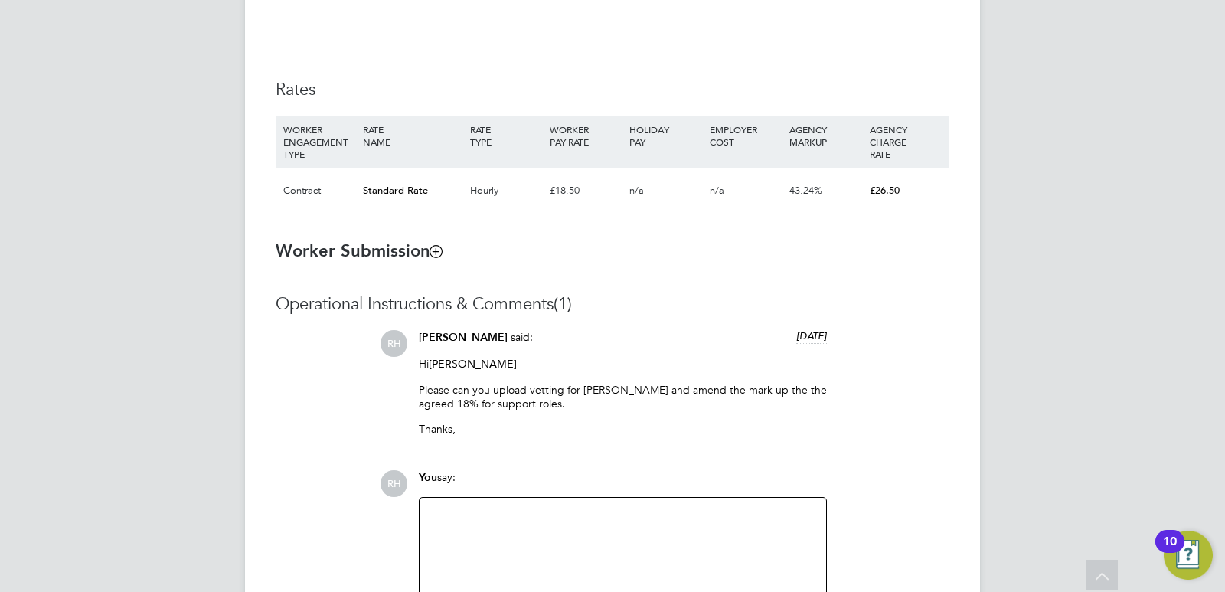
scroll to position [941, 0]
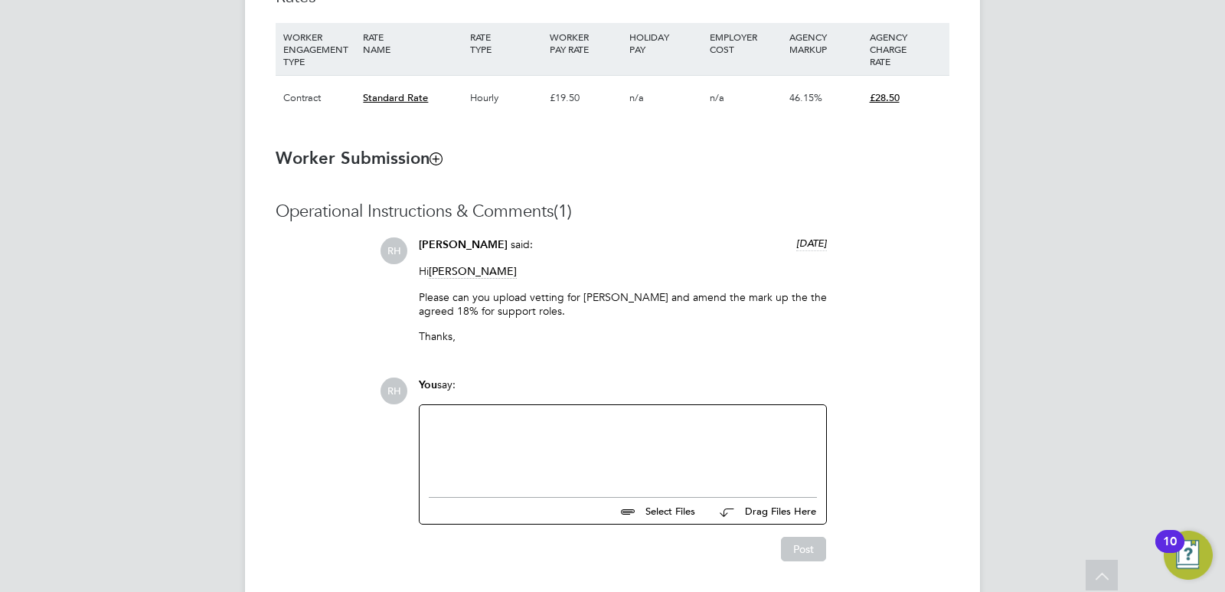
scroll to position [1170, 0]
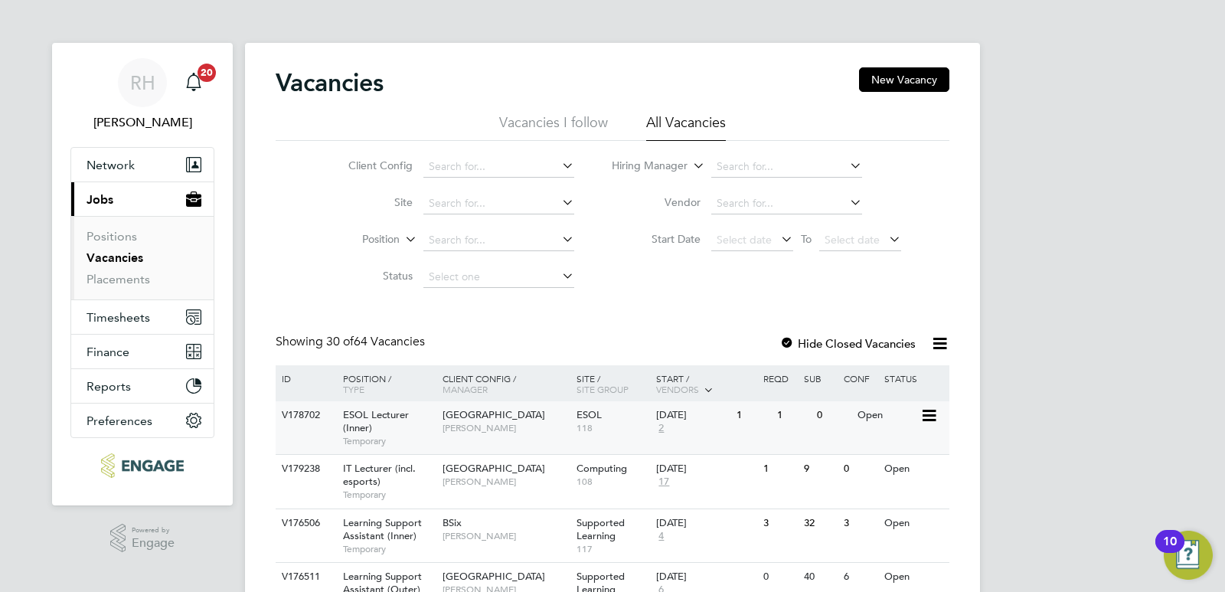
click at [364, 420] on span "ESOL Lecturer (Inner)" at bounding box center [376, 421] width 66 height 26
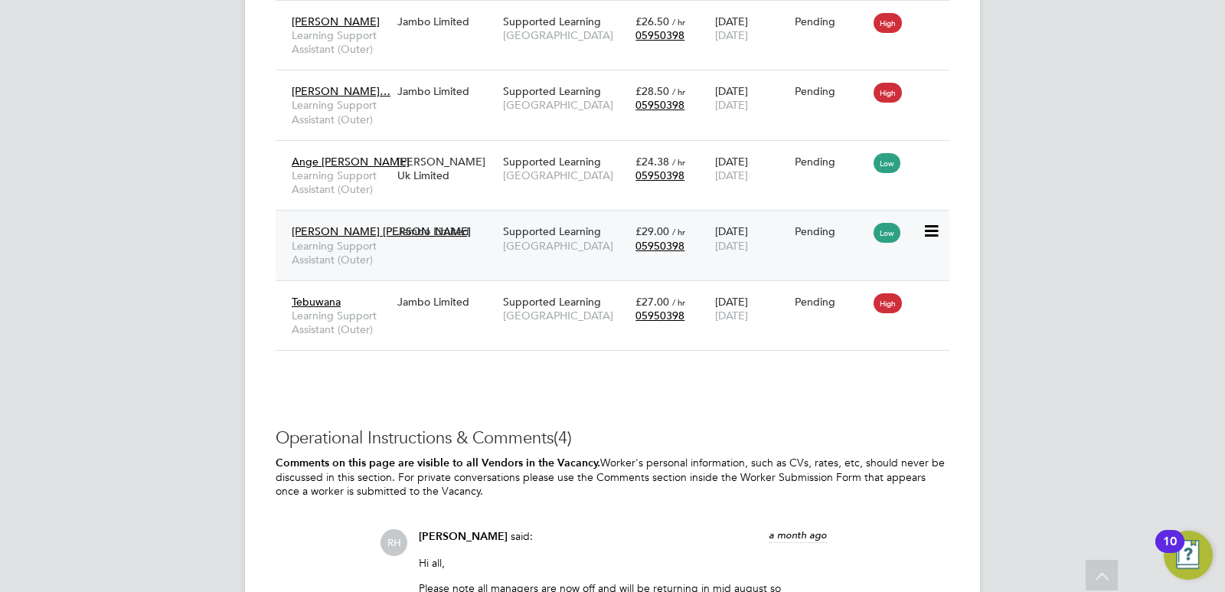
scroll to position [4669, 0]
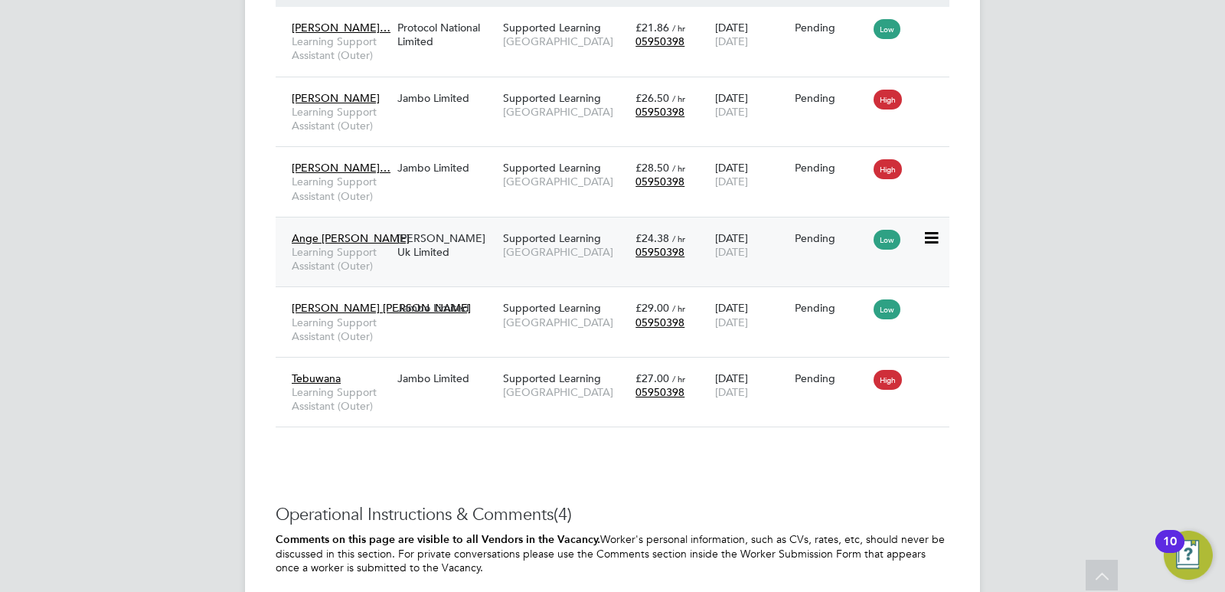
click at [393, 249] on div "Ange Noe Mootoo Learning Support Assistant (Outer)" at bounding box center [341, 252] width 106 height 57
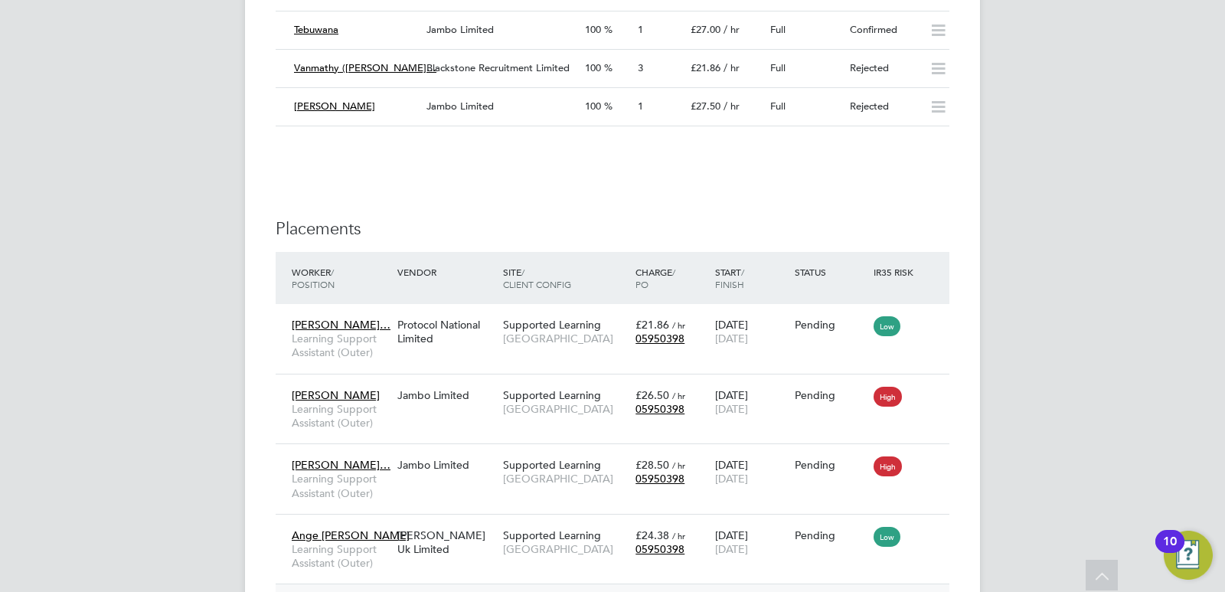
scroll to position [4363, 0]
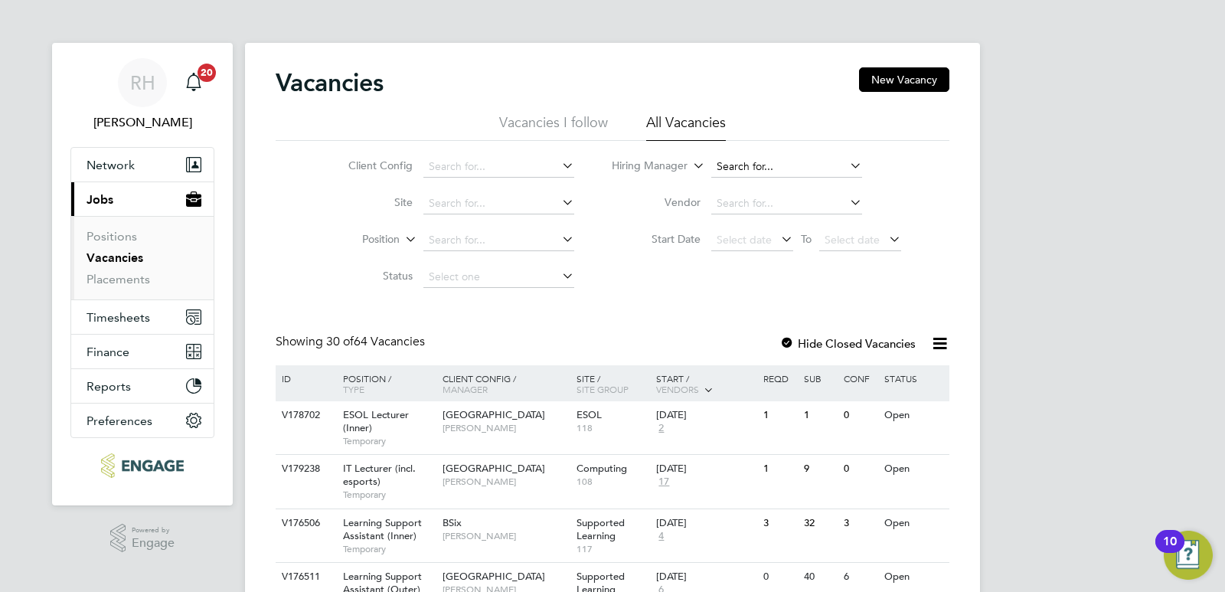
click at [766, 168] on input at bounding box center [786, 166] width 151 height 21
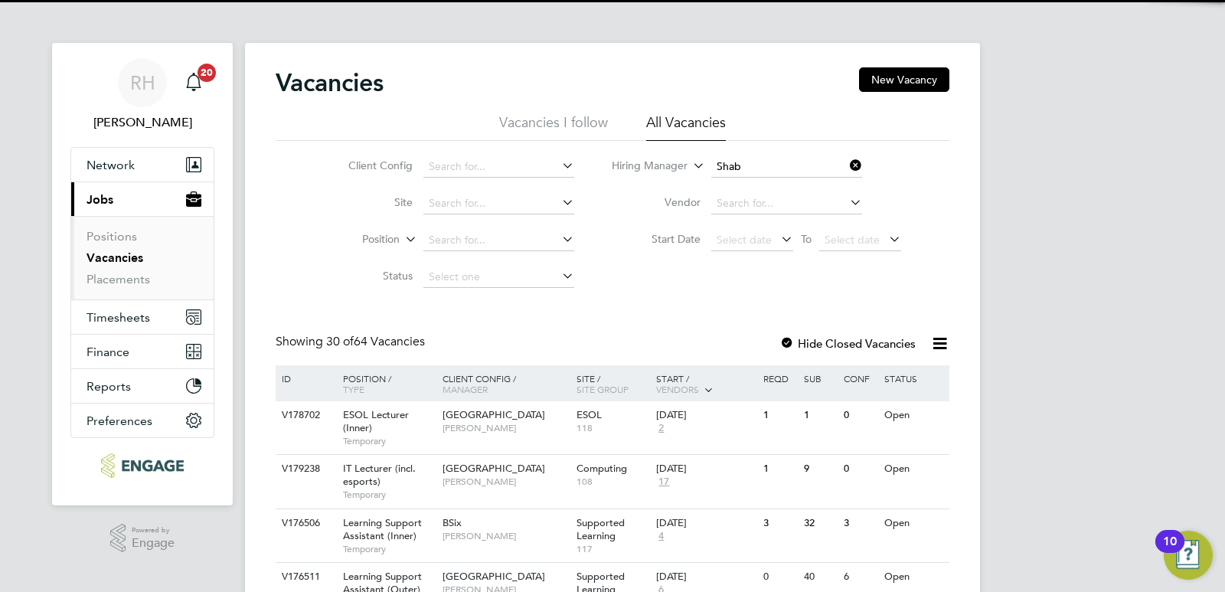
click at [753, 189] on li "[PERSON_NAME]" at bounding box center [786, 188] width 152 height 21
type input "[PERSON_NAME]"
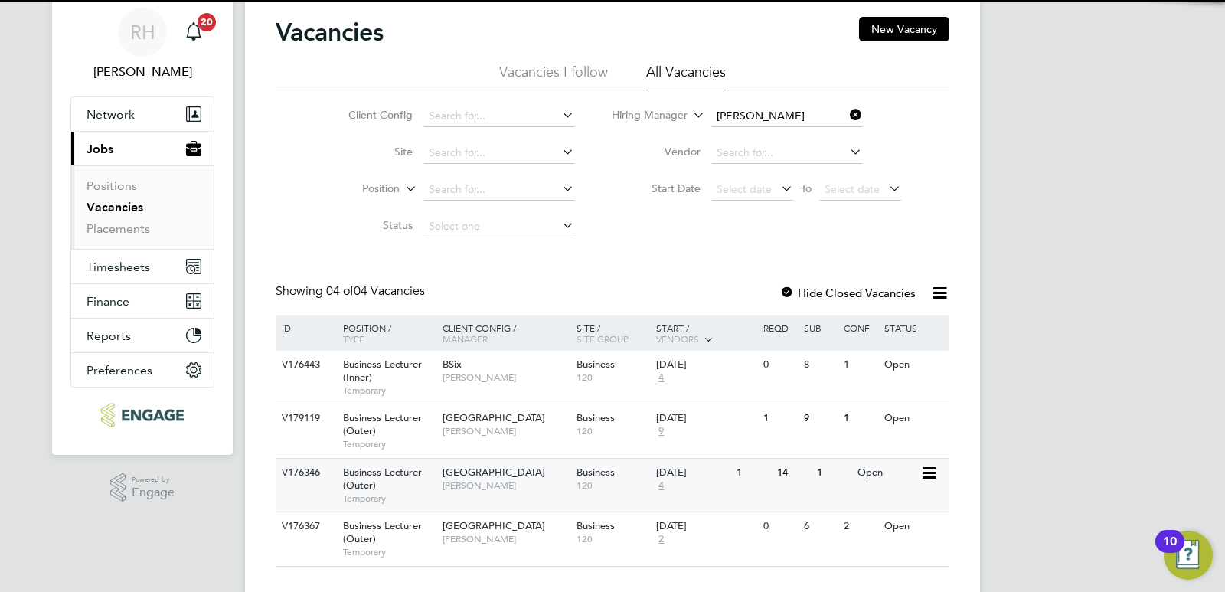
scroll to position [80, 0]
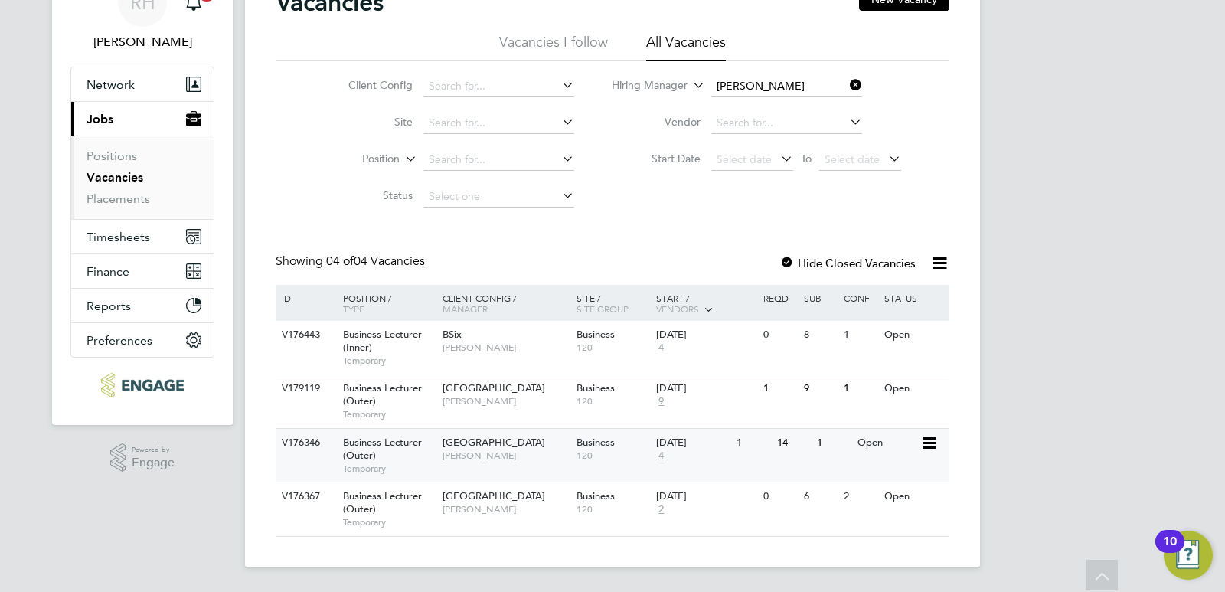
click at [377, 452] on div "Business Lecturer (Outer) Temporary" at bounding box center [384, 455] width 107 height 53
click at [415, 407] on div "Business Lecturer (Outer) Temporary" at bounding box center [384, 400] width 107 height 53
click at [499, 513] on span "[PERSON_NAME]" at bounding box center [505, 509] width 126 height 12
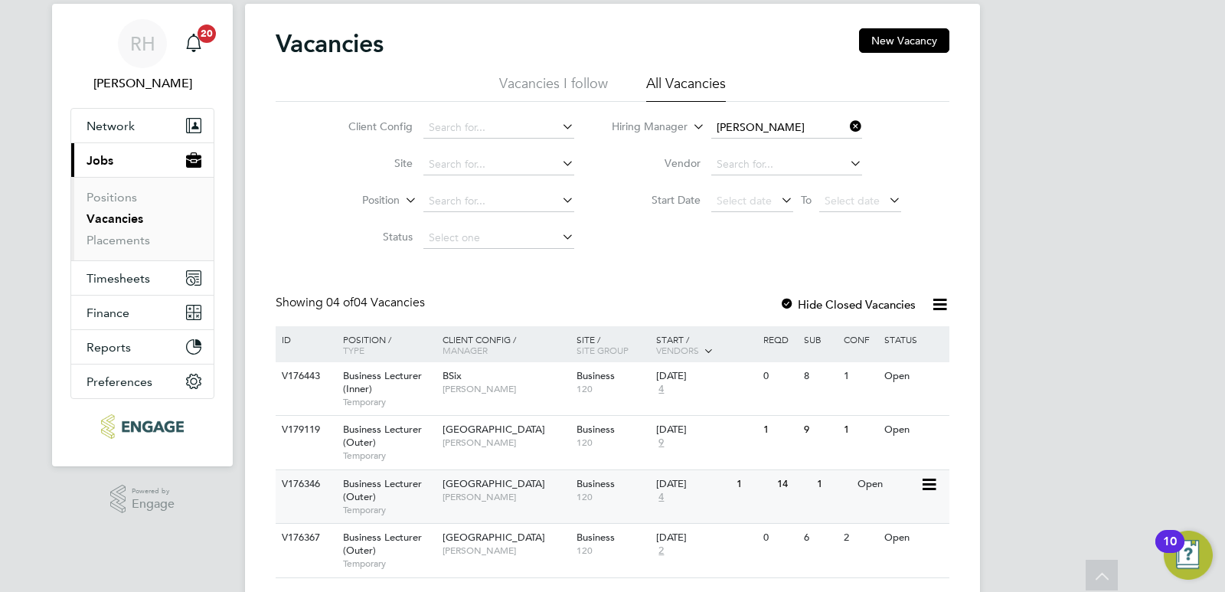
scroll to position [0, 0]
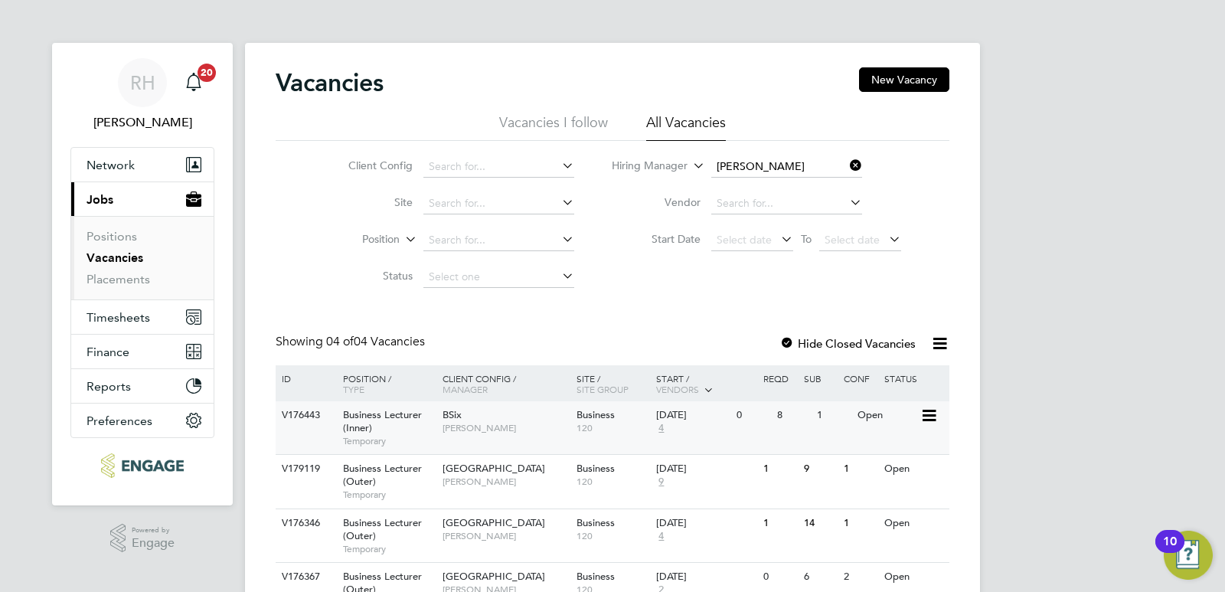
click at [439, 421] on div "BSix [PERSON_NAME]" at bounding box center [506, 421] width 134 height 40
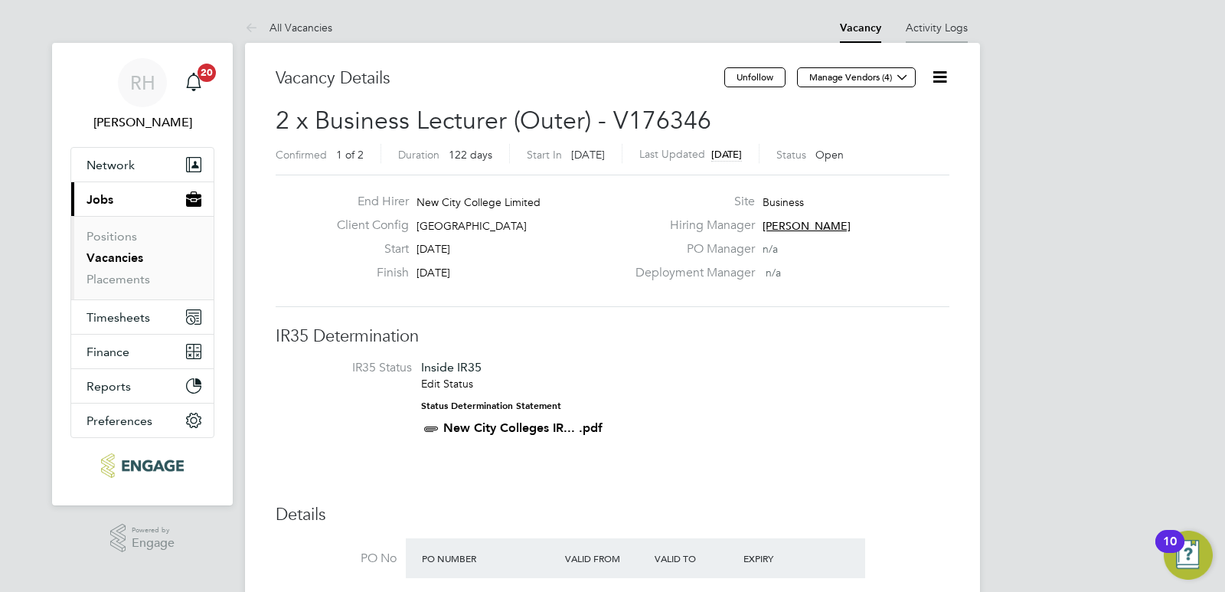
click at [923, 26] on link "Activity Logs" at bounding box center [936, 28] width 62 height 14
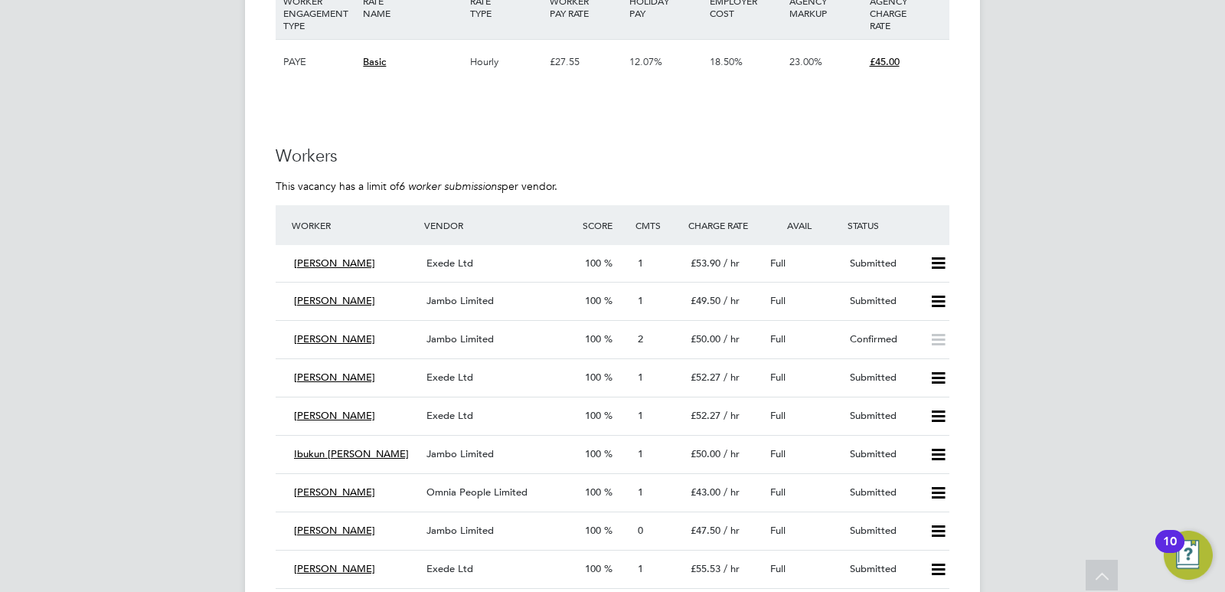
scroll to position [2449, 0]
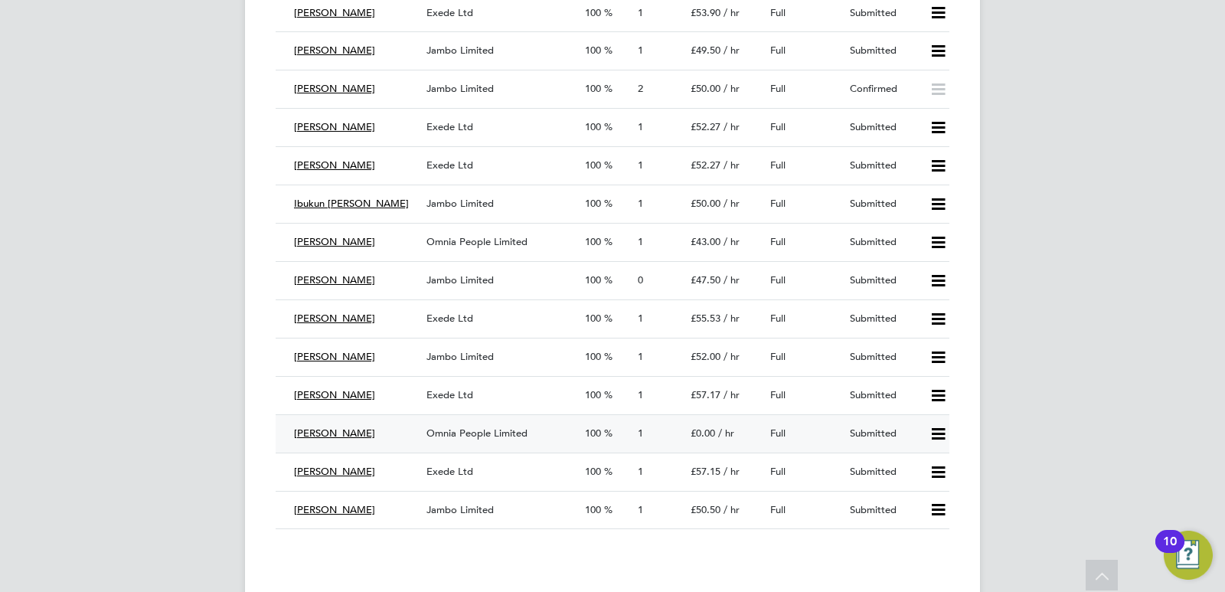
click at [507, 436] on span "Omnia People Limited" at bounding box center [476, 432] width 101 height 13
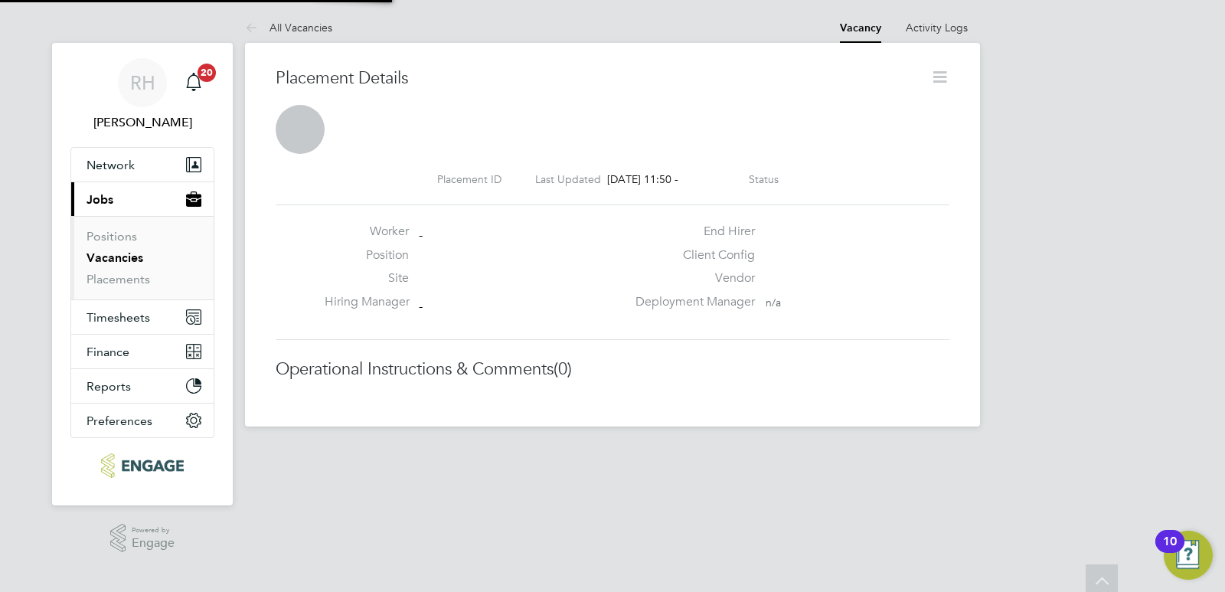
scroll to position [8, 8]
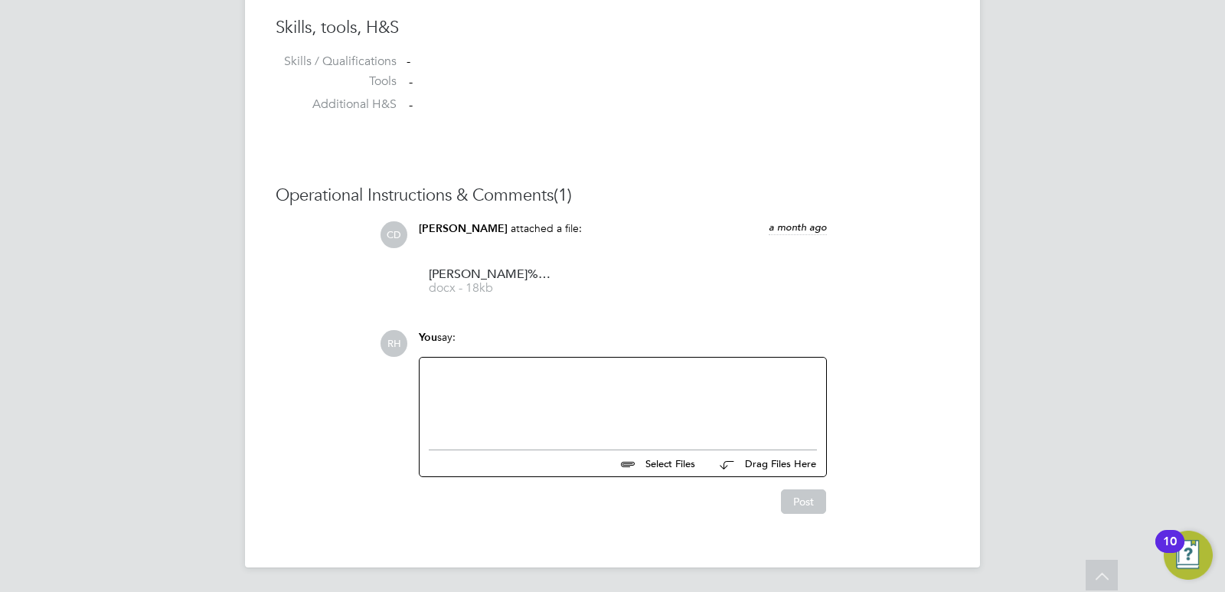
click at [497, 403] on div at bounding box center [623, 400] width 388 height 66
click at [470, 377] on div "Hi @C" at bounding box center [623, 400] width 388 height 66
drag, startPoint x: 470, startPoint y: 376, endPoint x: 445, endPoint y: 374, distance: 25.4
click at [445, 374] on div "Hi @C" at bounding box center [623, 400] width 388 height 66
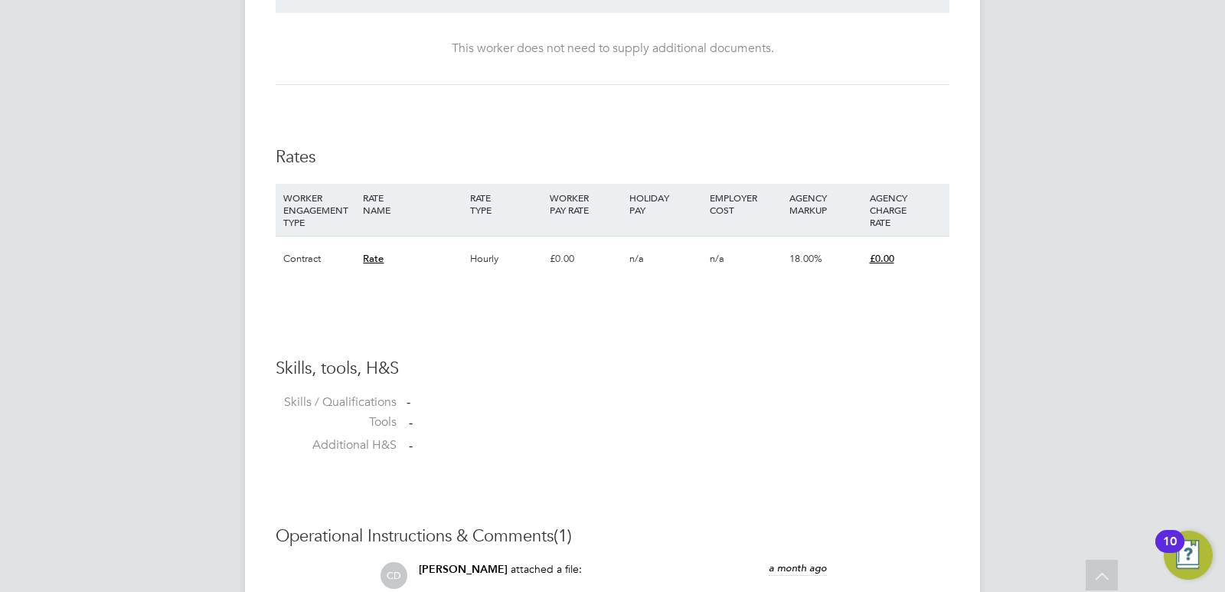
scroll to position [1260, 0]
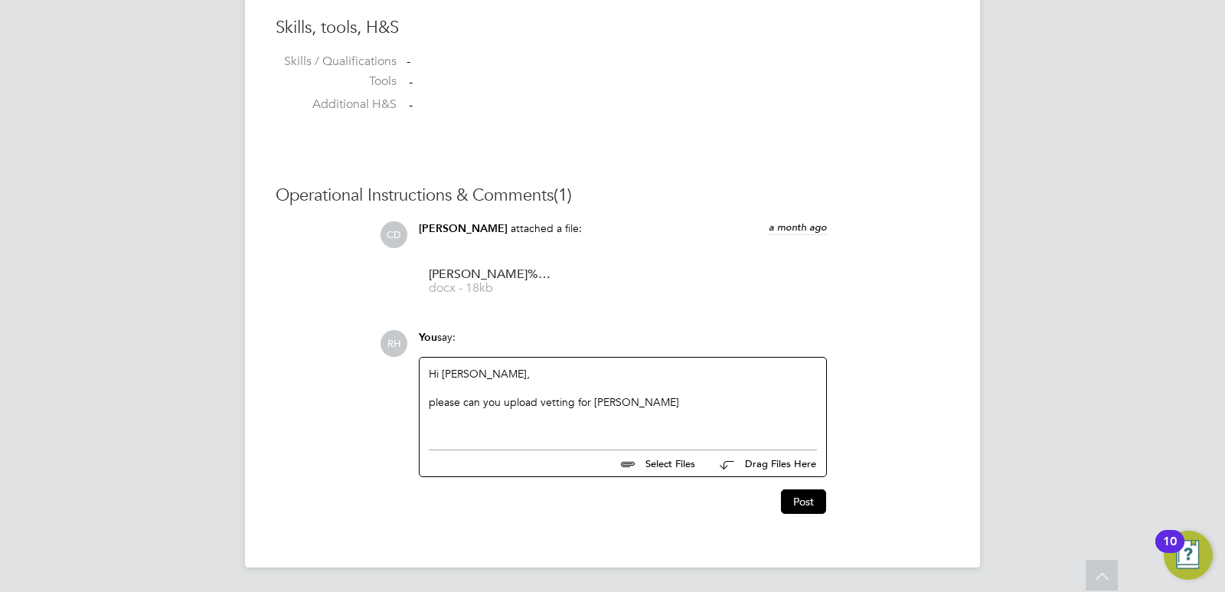
click at [651, 401] on div "please can you upload vetting for Ralphina" at bounding box center [623, 402] width 388 height 14
click at [797, 506] on button "Post" at bounding box center [803, 504] width 45 height 24
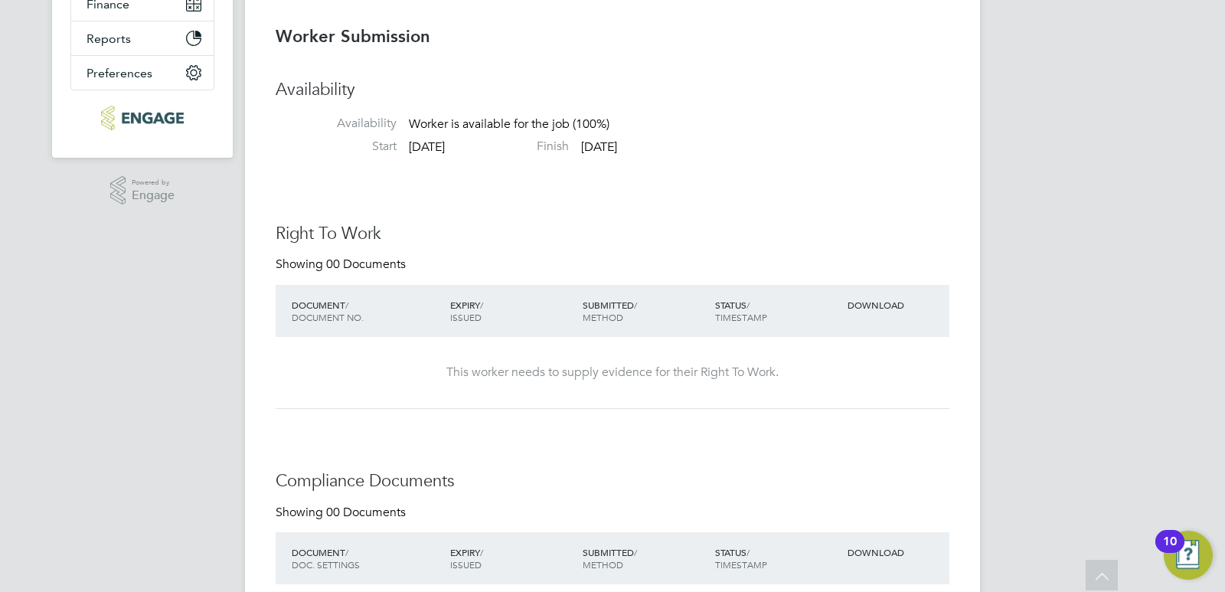
scroll to position [0, 0]
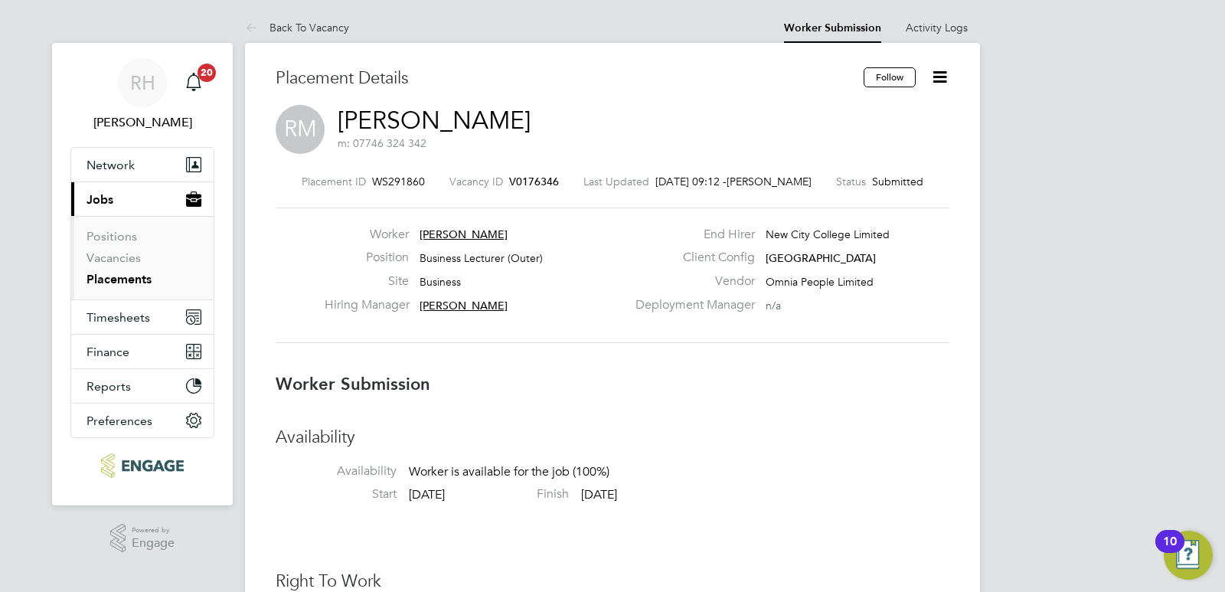
click at [534, 182] on span "V0176346" at bounding box center [534, 182] width 50 height 14
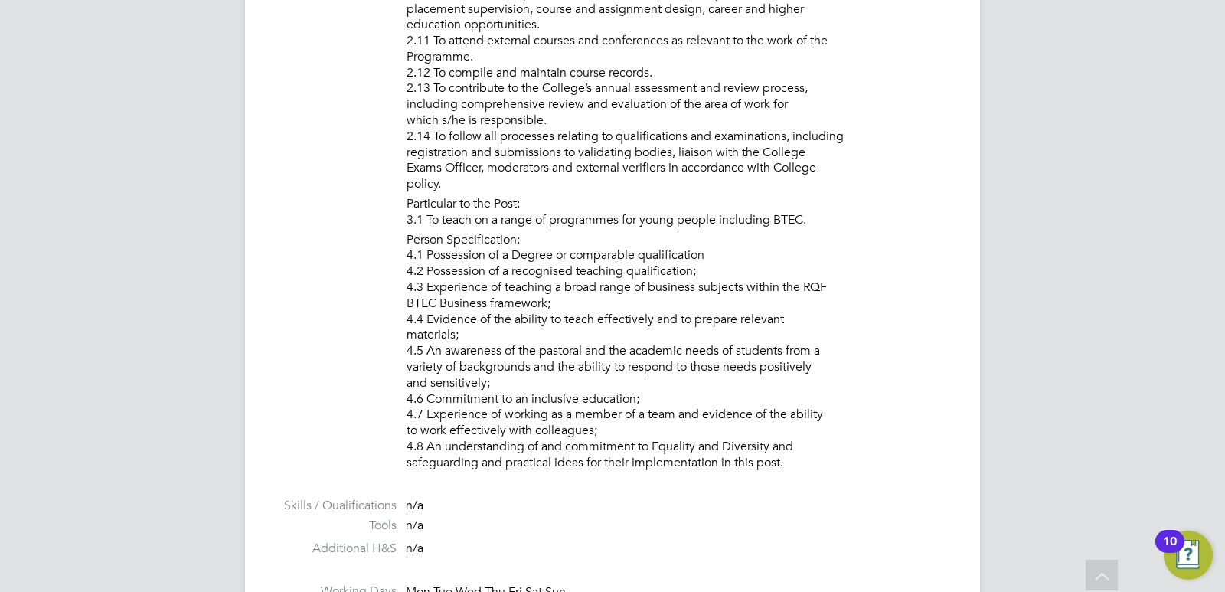
scroll to position [24, 330]
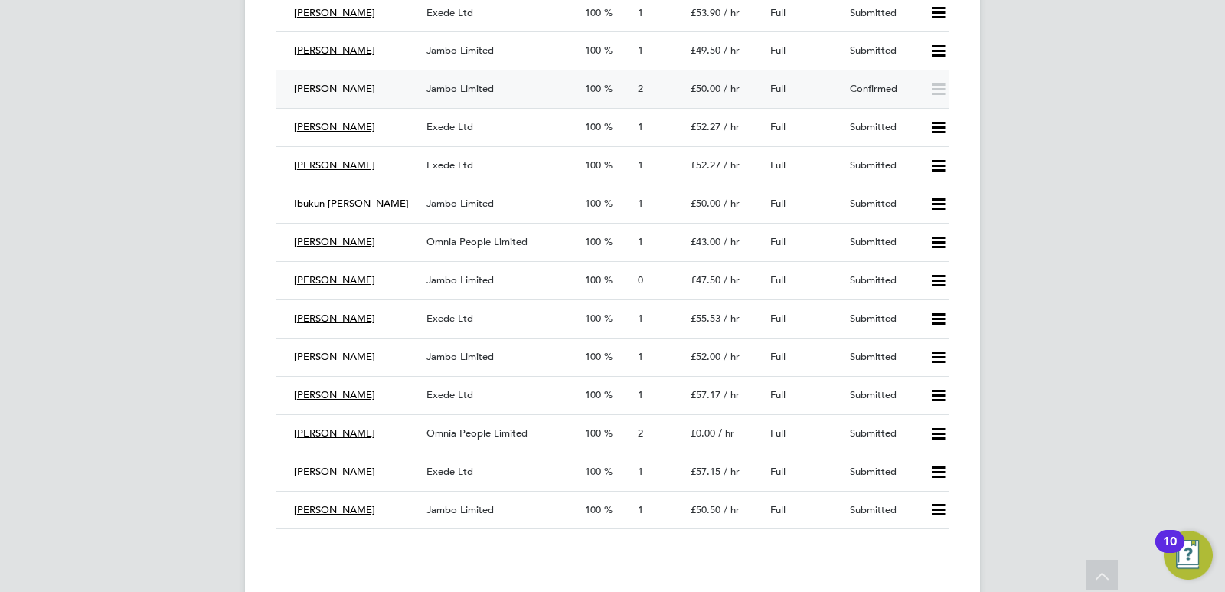
click at [481, 90] on span "Jambo Limited" at bounding box center [459, 88] width 67 height 13
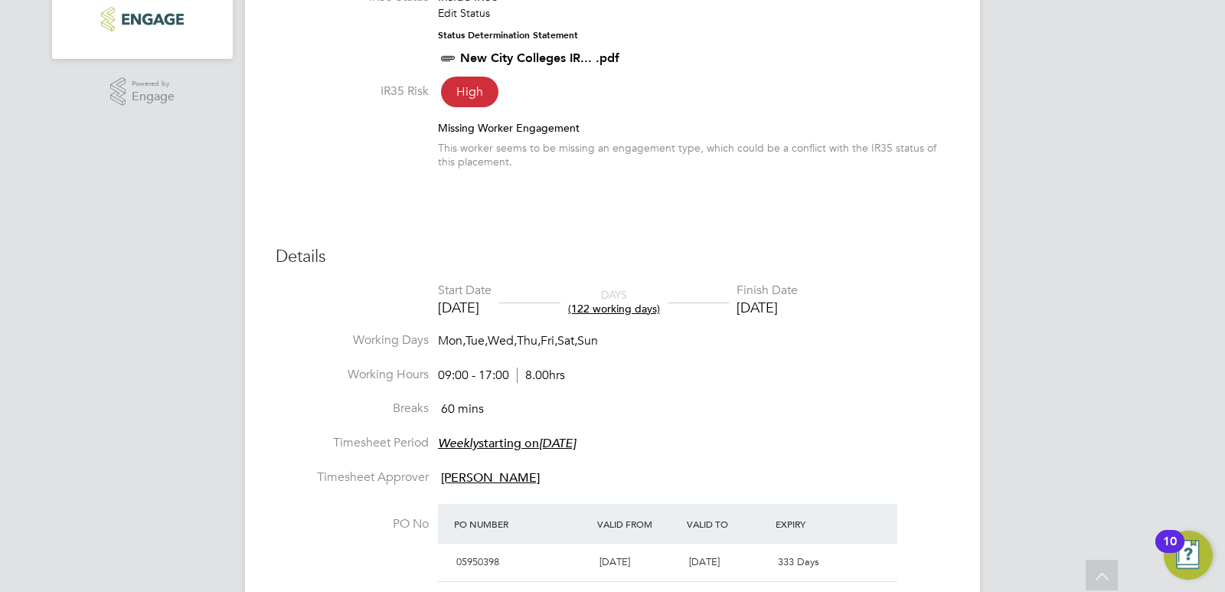
scroll to position [64, 0]
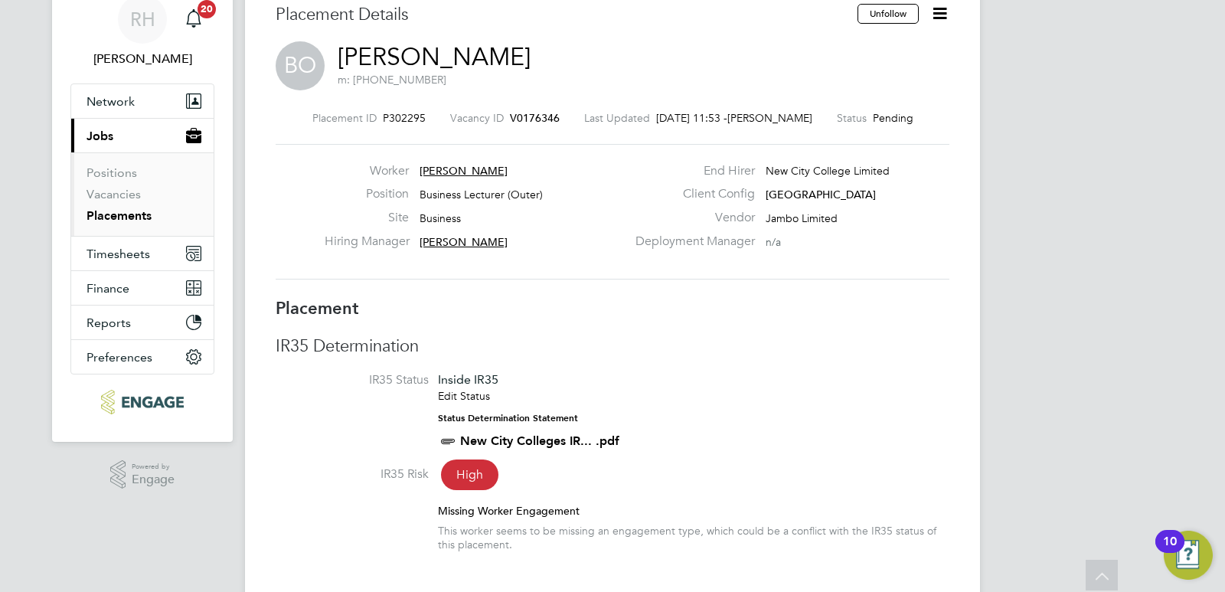
click at [551, 119] on span "V0176346" at bounding box center [535, 118] width 50 height 14
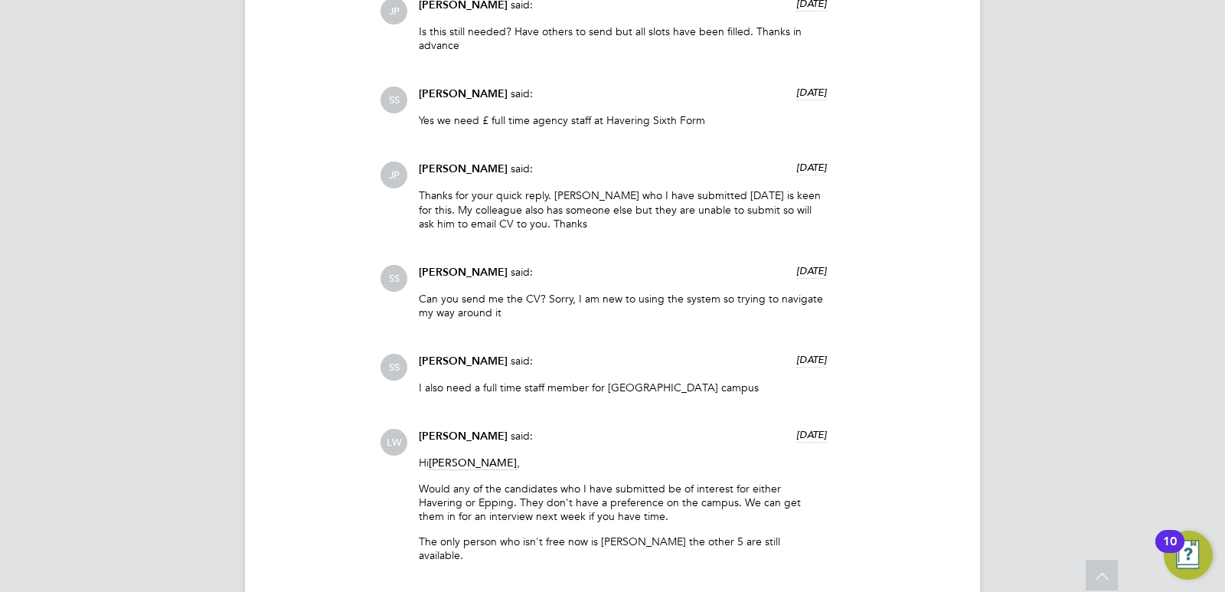
scroll to position [4277, 0]
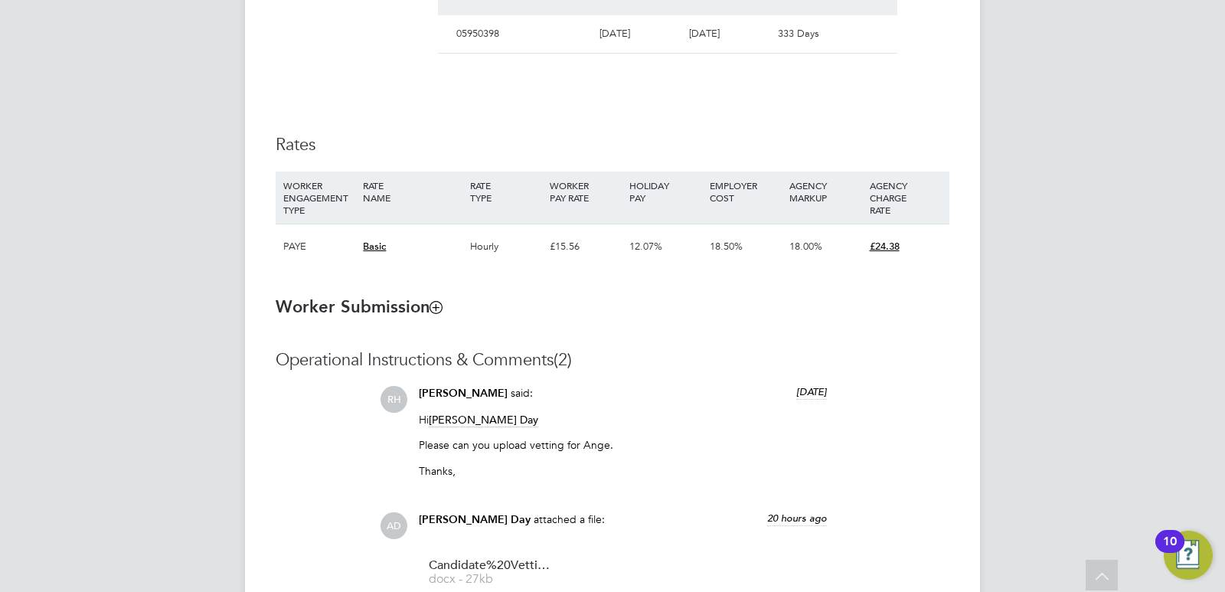
scroll to position [1148, 0]
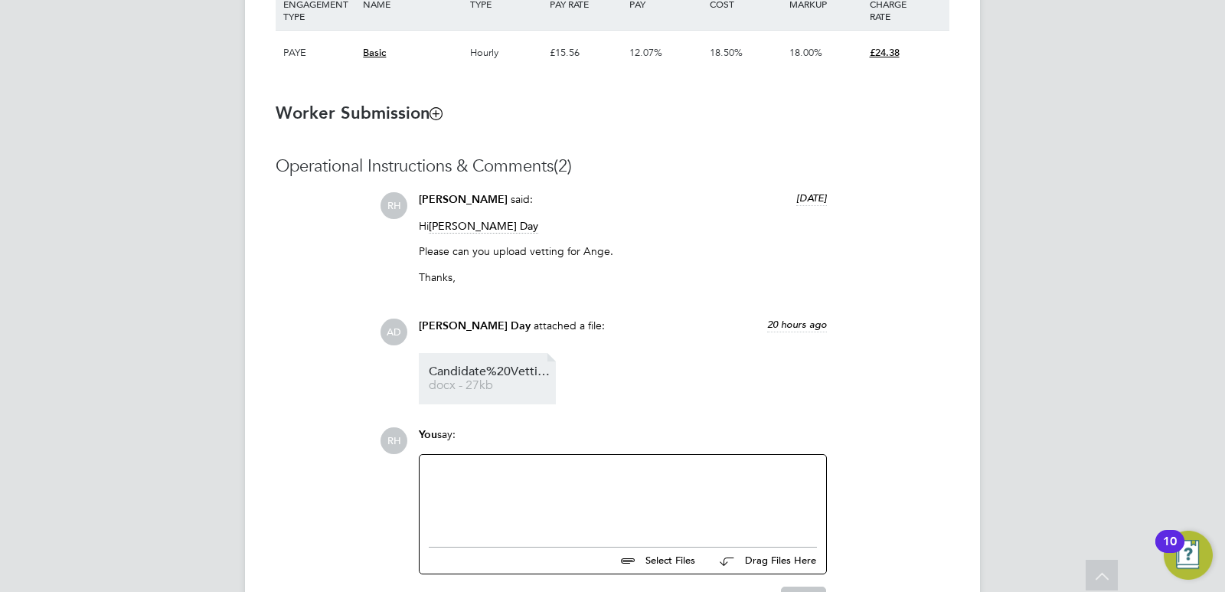
click at [468, 382] on span "docx - 27kb" at bounding box center [490, 385] width 122 height 11
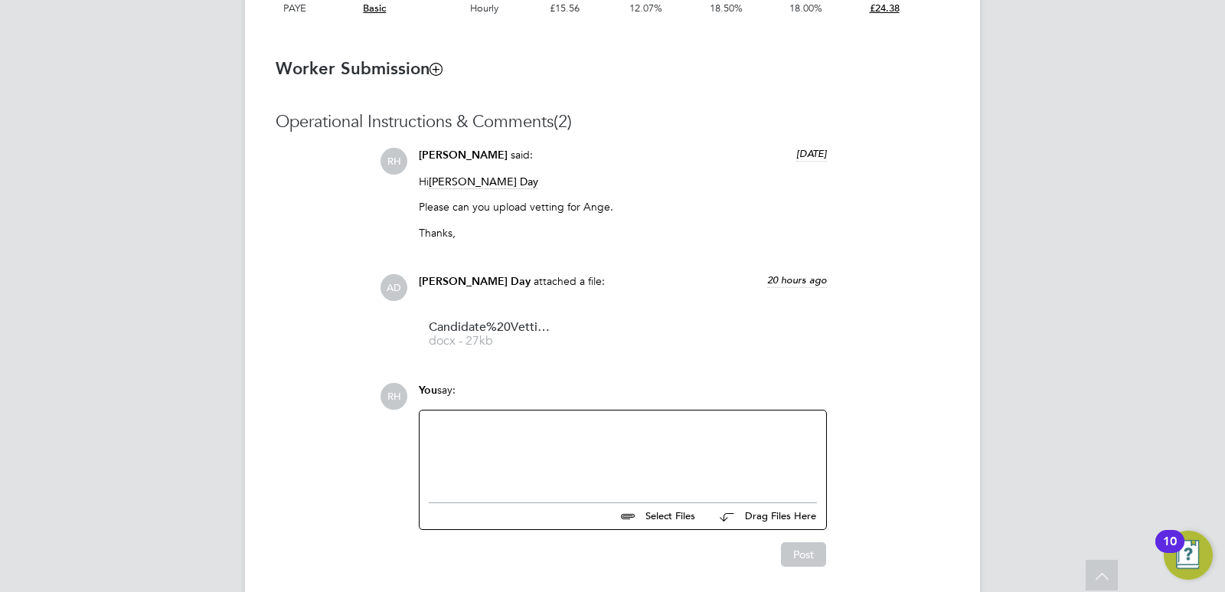
scroll to position [1168, 0]
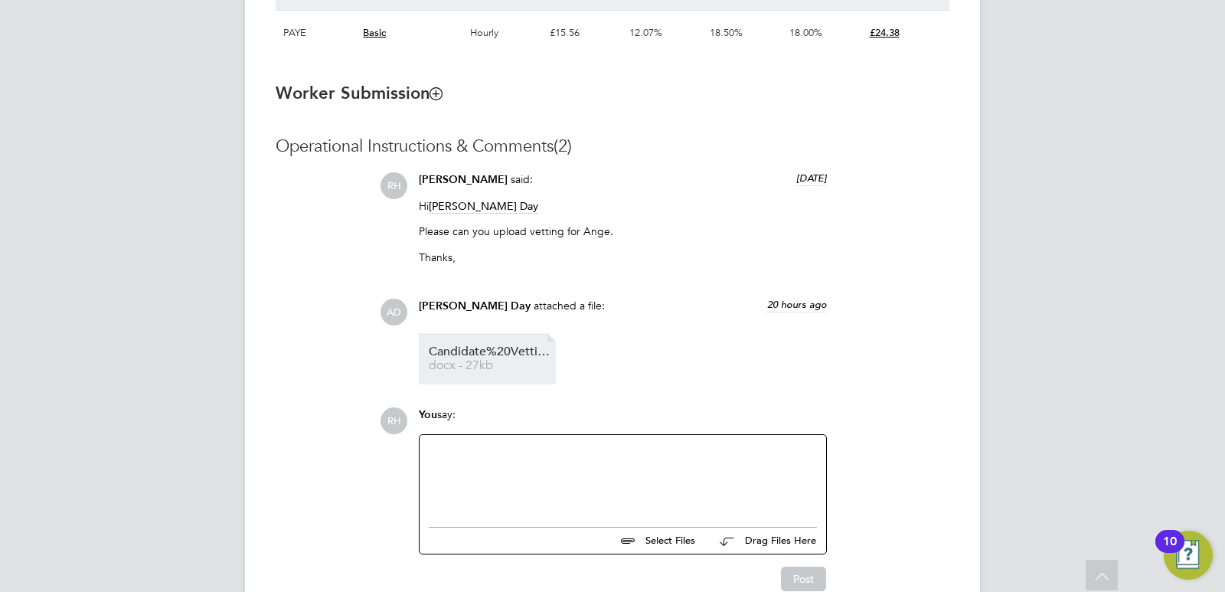
click at [481, 355] on span "Candidate%20Vetting%20Form%20-%20ange%20noe%20mootoo" at bounding box center [490, 351] width 122 height 11
click at [530, 465] on div at bounding box center [623, 477] width 388 height 66
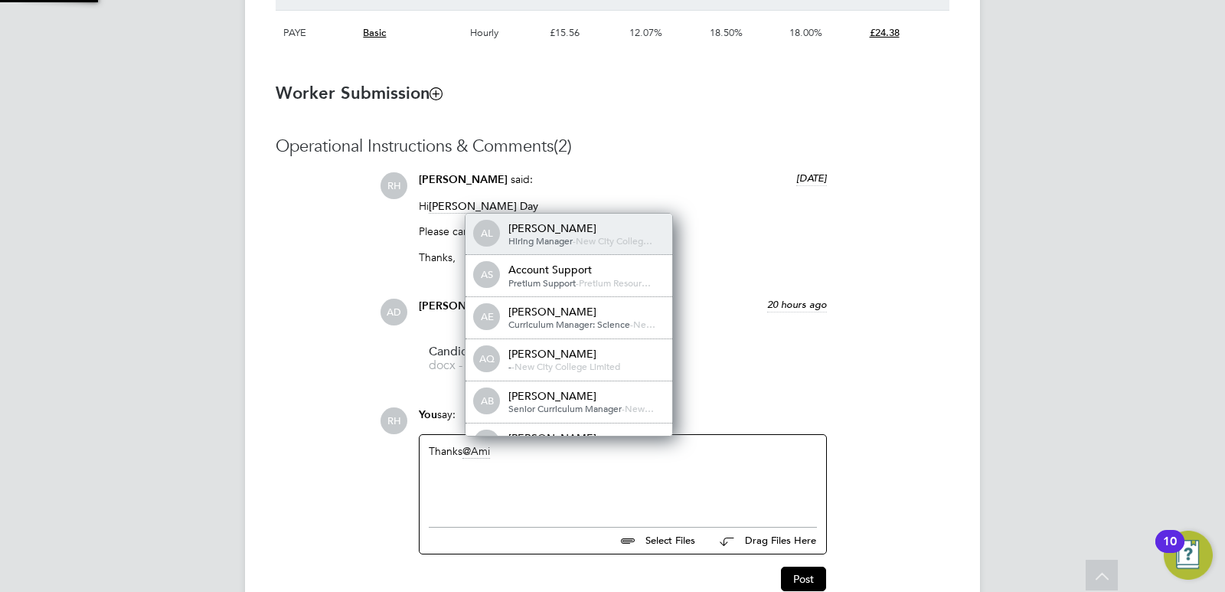
scroll to position [0, 0]
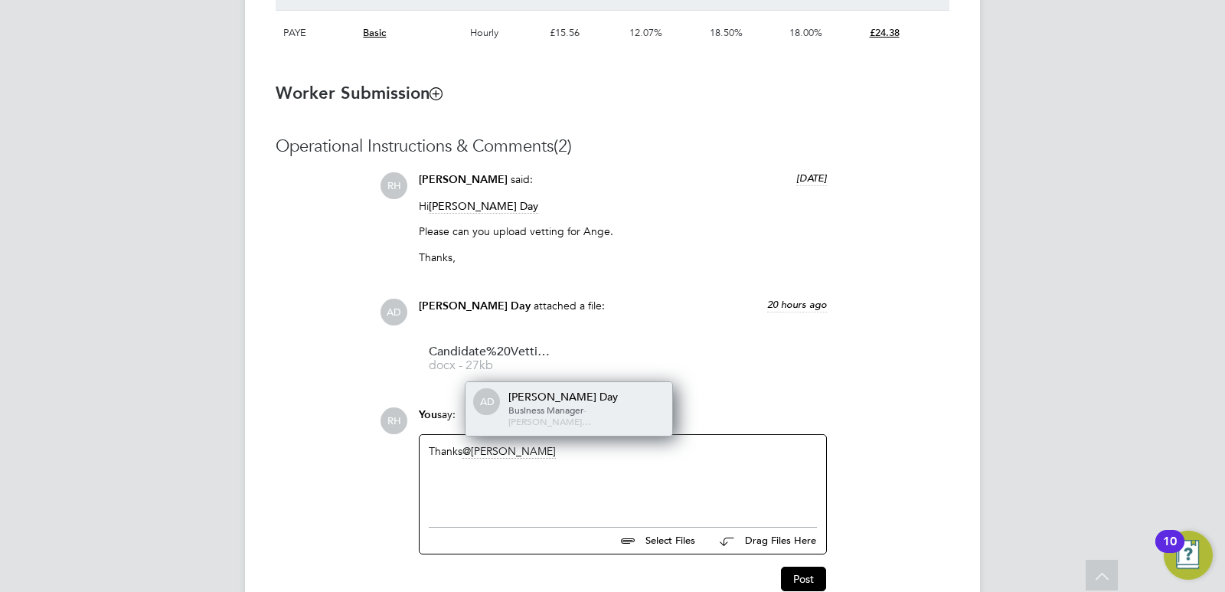
click at [532, 416] on span "Business Manager" at bounding box center [545, 409] width 75 height 12
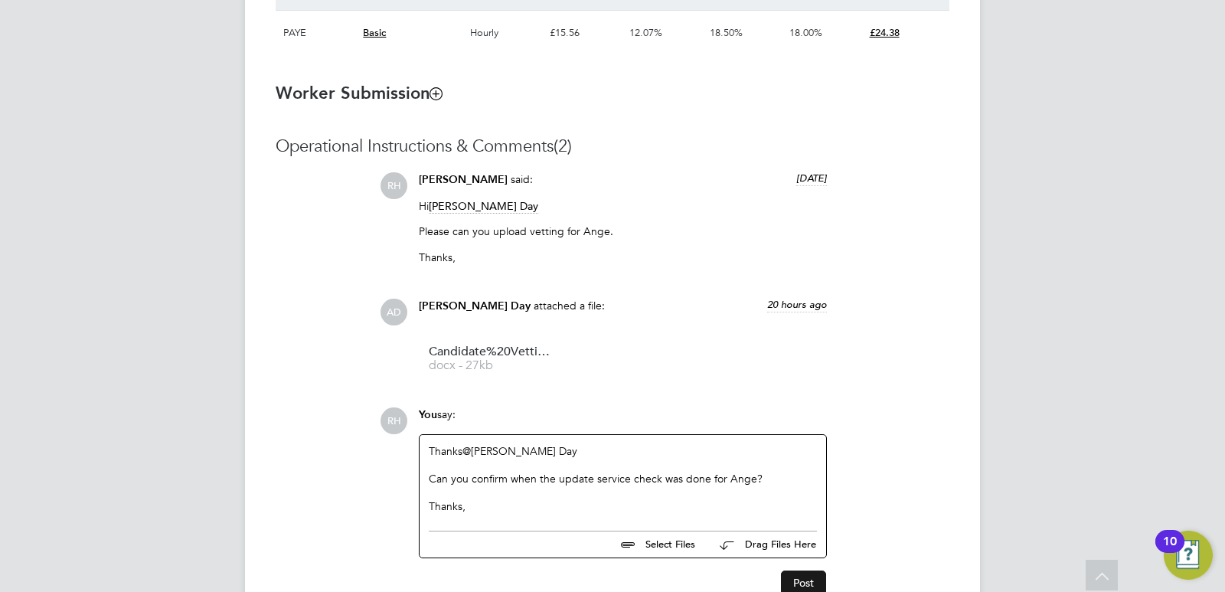
click at [801, 582] on button "Post" at bounding box center [803, 582] width 45 height 24
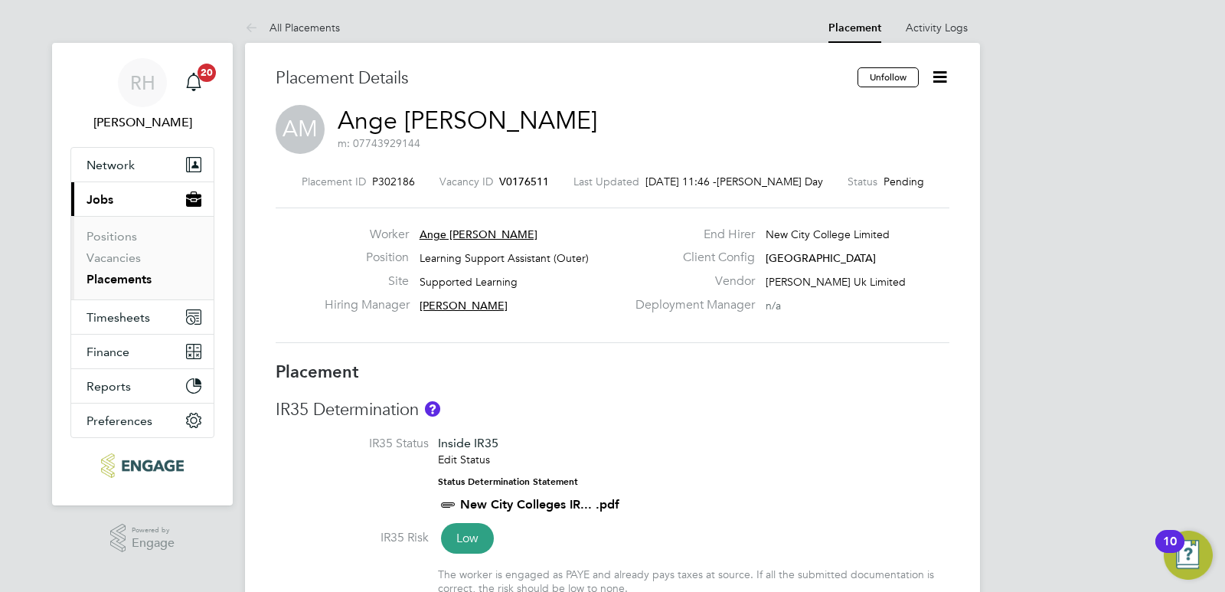
click at [549, 179] on span "V0176511" at bounding box center [524, 182] width 50 height 14
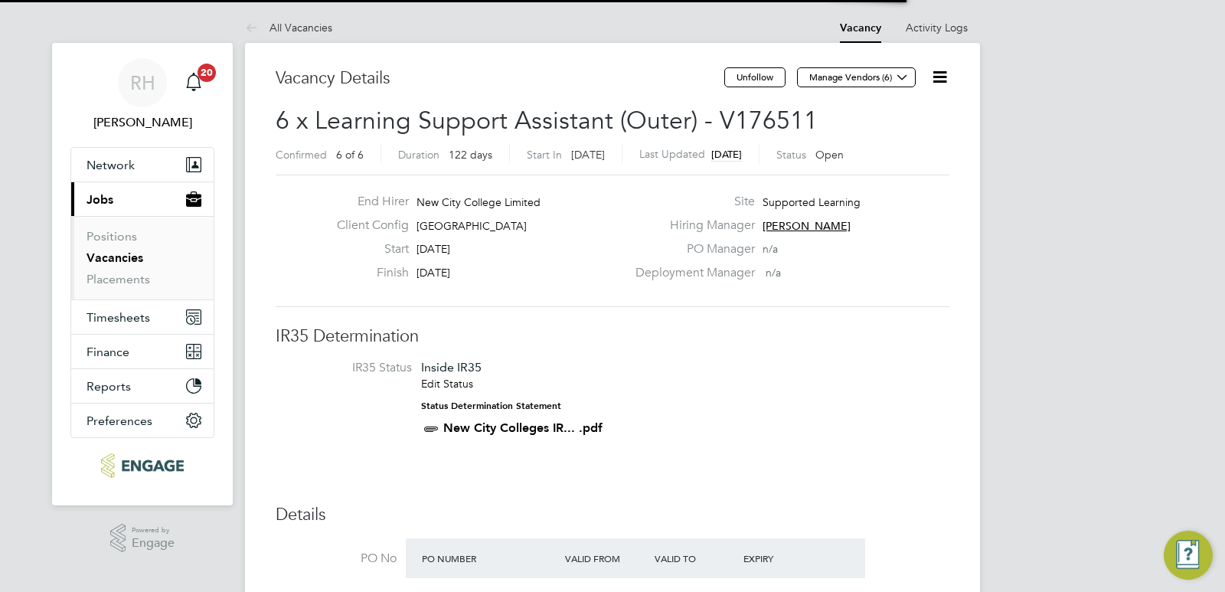
scroll to position [45, 107]
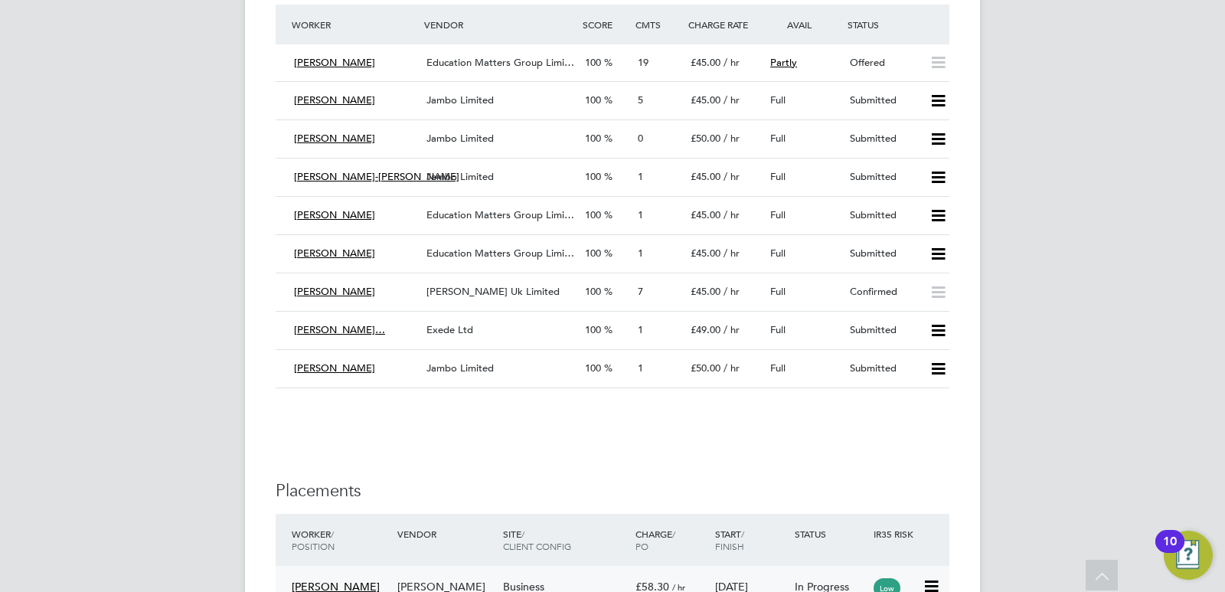
scroll to position [2373, 0]
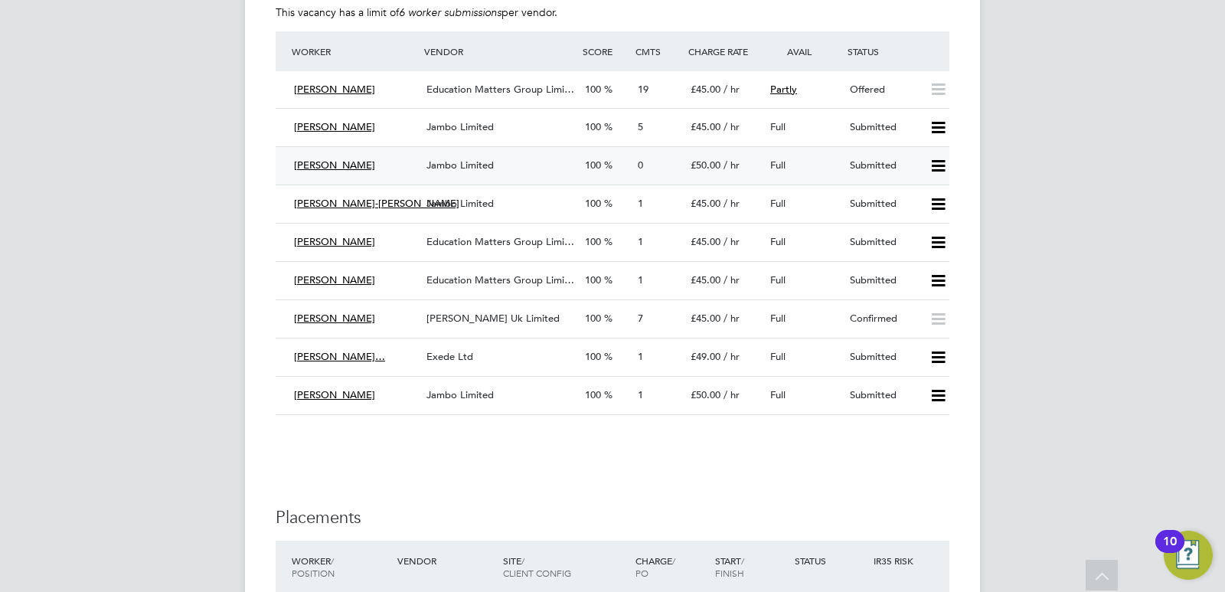
click at [479, 167] on span "Jambo Limited" at bounding box center [459, 164] width 67 height 13
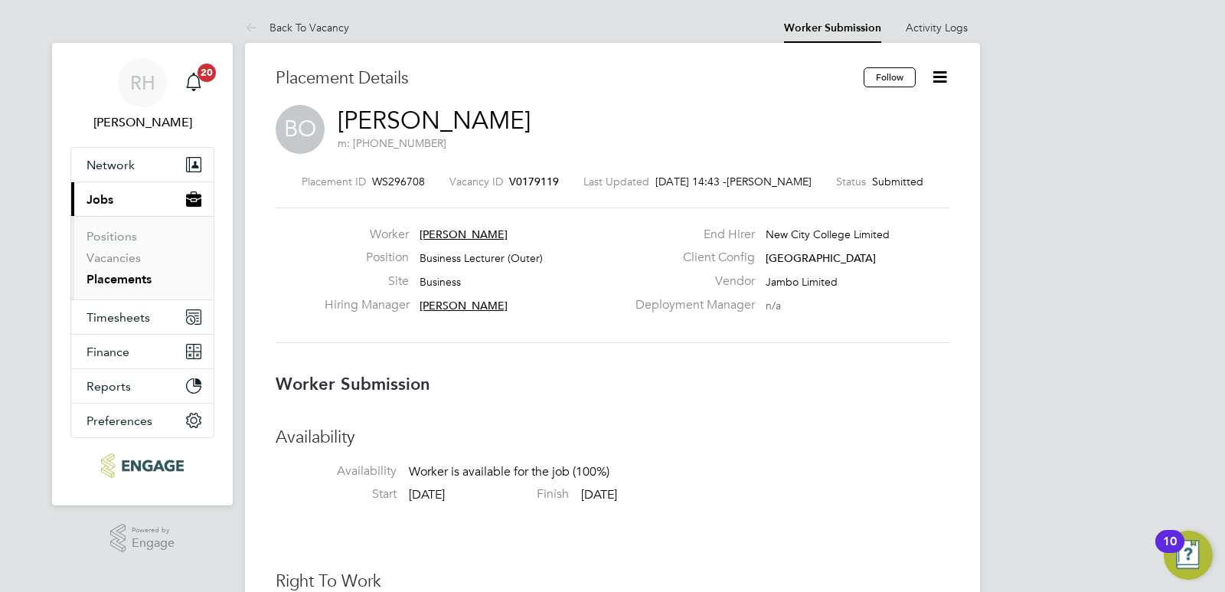
click at [536, 176] on span "V0179119" at bounding box center [534, 182] width 50 height 14
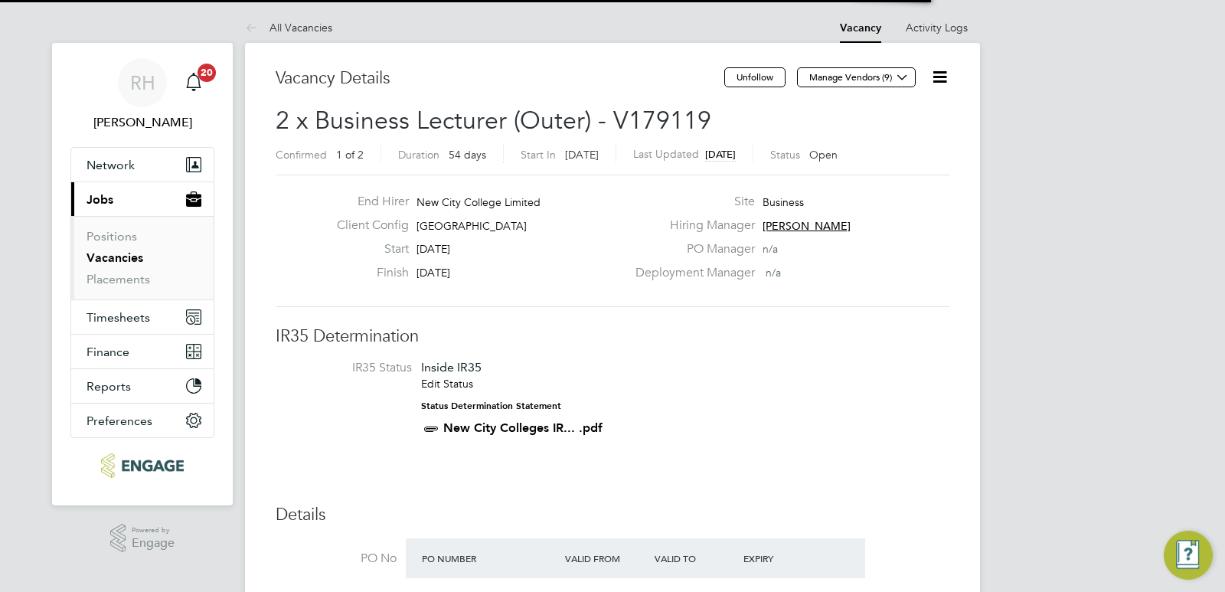
scroll to position [45, 107]
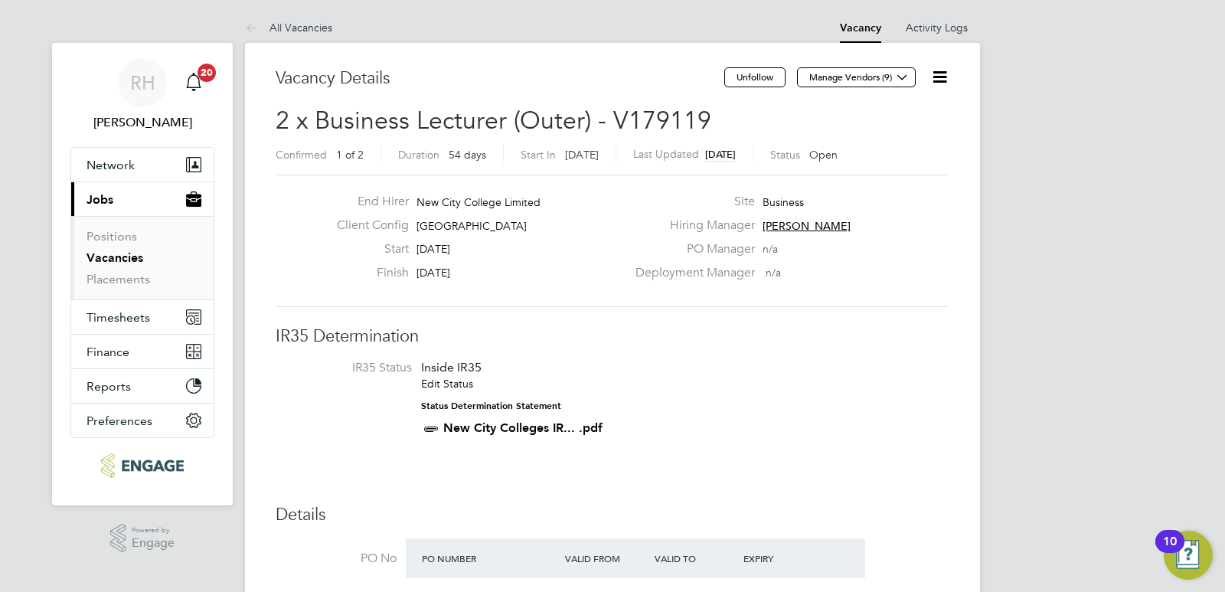
click at [940, 78] on icon at bounding box center [939, 76] width 19 height 19
click at [906, 113] on li "Edit Vacancy e" at bounding box center [902, 113] width 89 height 21
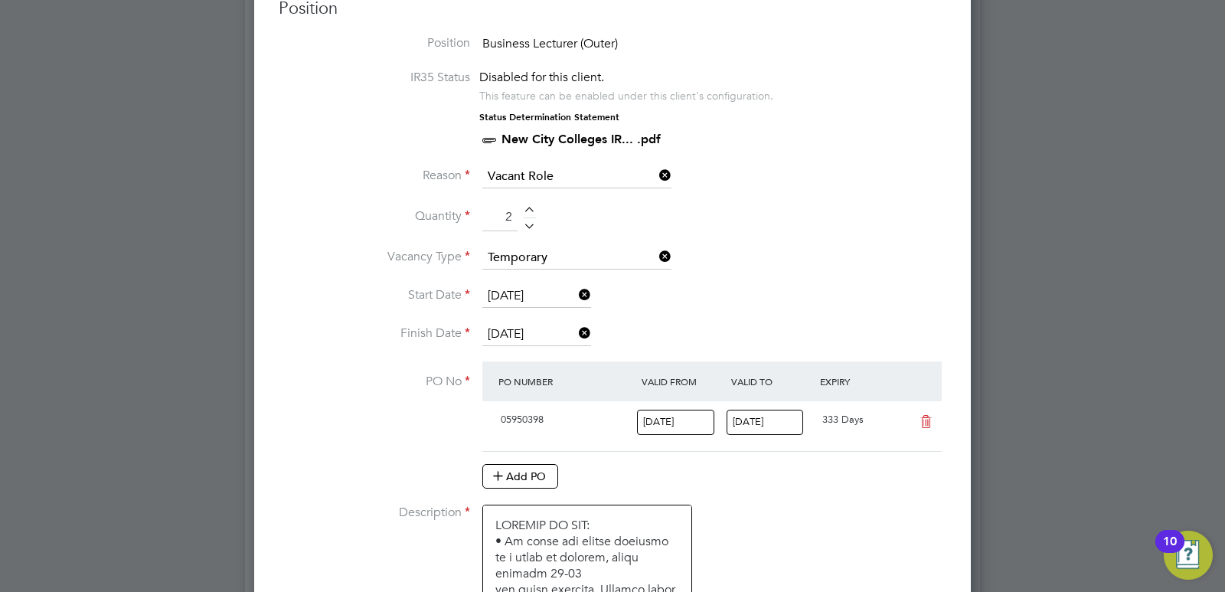
click at [532, 208] on div at bounding box center [529, 212] width 13 height 11
click at [529, 226] on div at bounding box center [529, 223] width 13 height 11
type input "1"
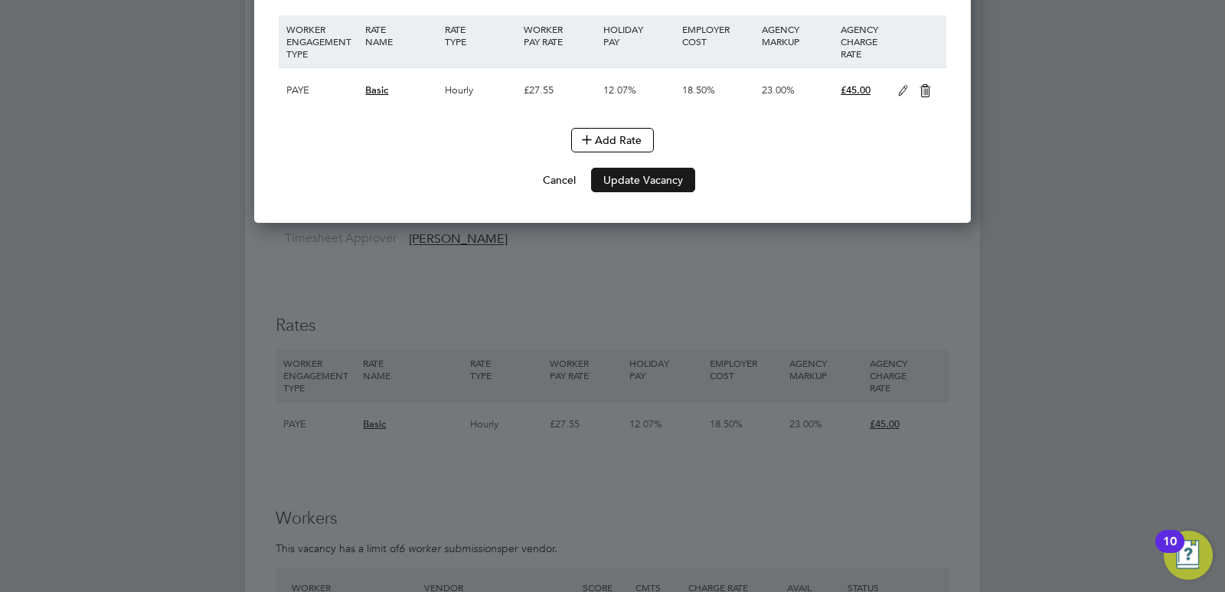
click at [643, 180] on button "Update Vacancy" at bounding box center [643, 180] width 104 height 24
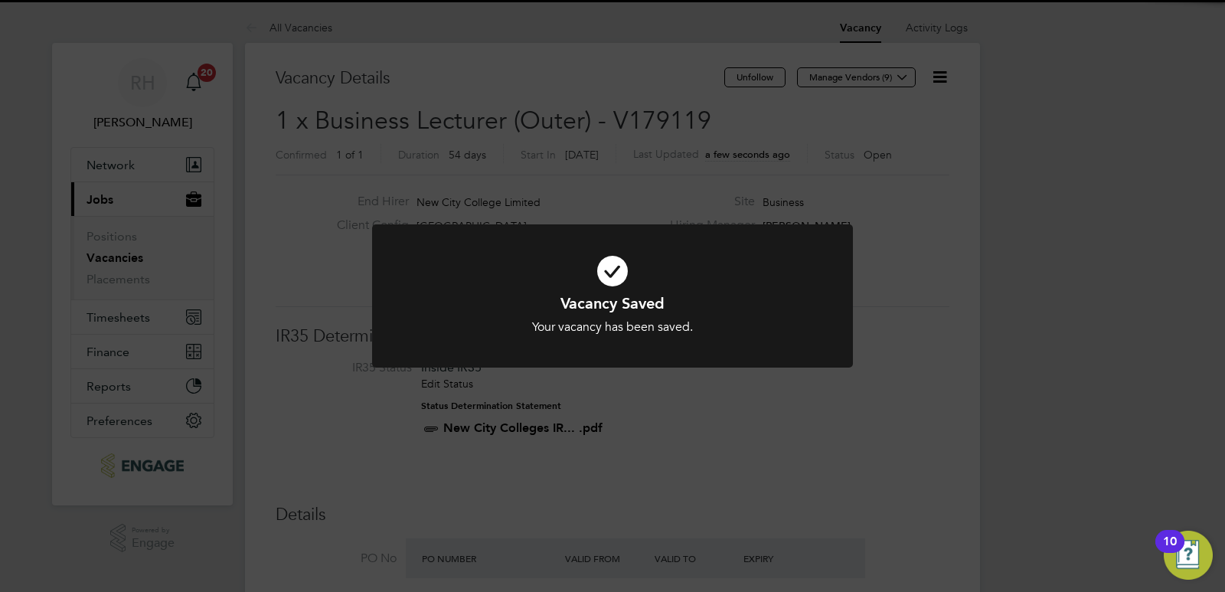
click at [892, 382] on div "Vacancy Saved Your vacancy has been saved. Cancel Okay" at bounding box center [612, 296] width 1225 height 592
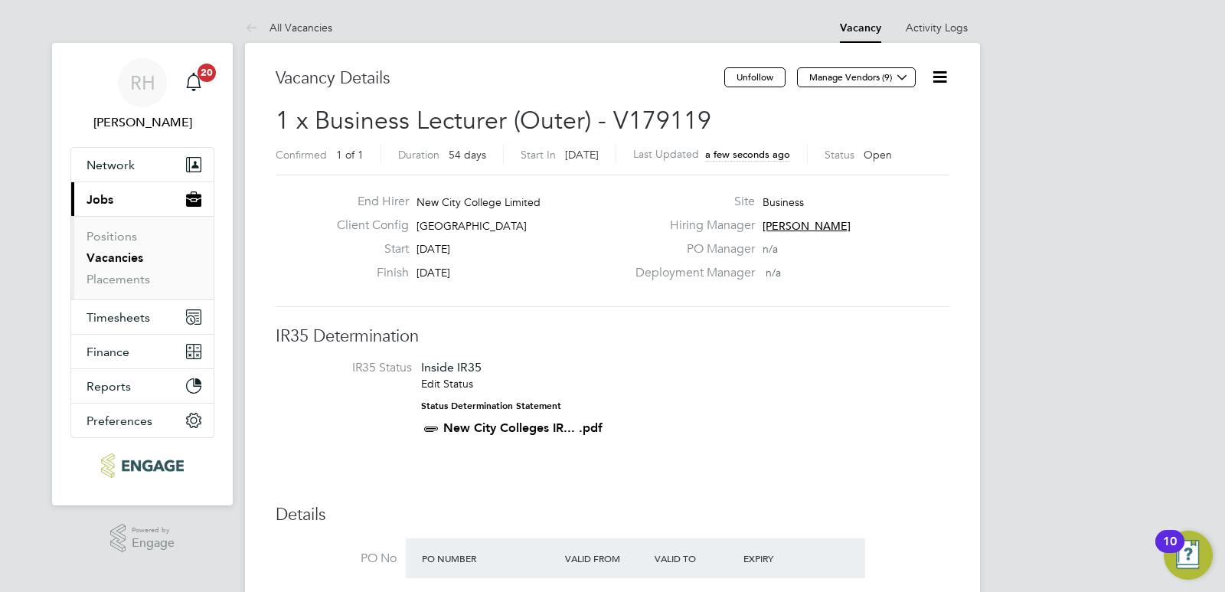
click at [944, 78] on icon at bounding box center [939, 76] width 19 height 19
click at [897, 136] on li "Update Status" at bounding box center [902, 134] width 89 height 21
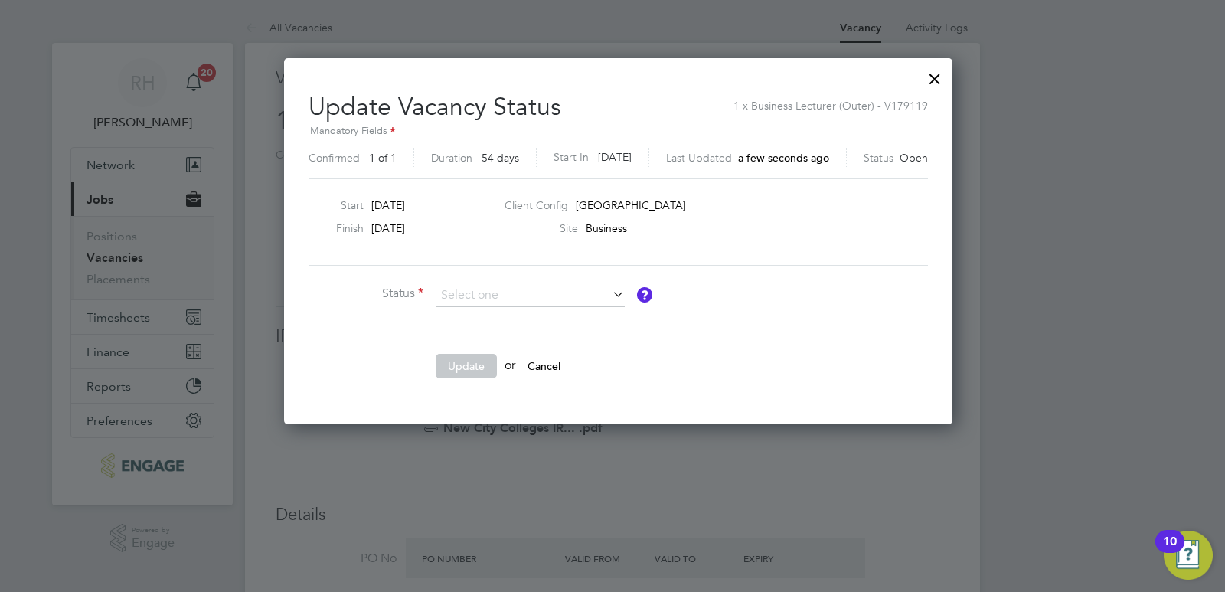
click at [478, 342] on li "Closed" at bounding box center [530, 336] width 191 height 20
type input "Closed"
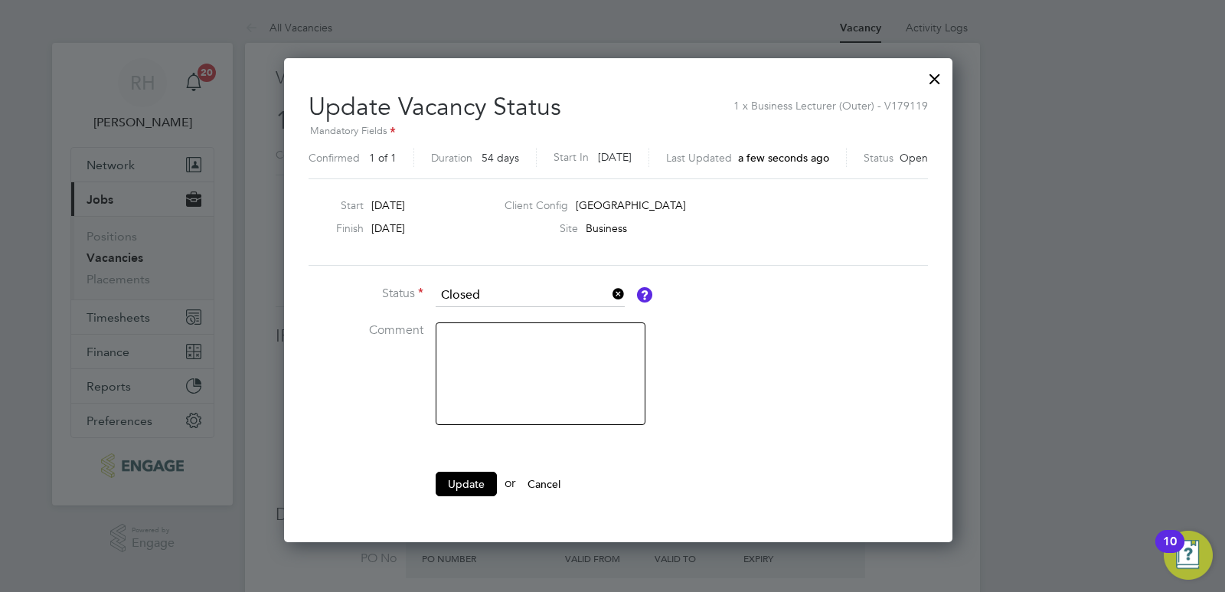
click at [515, 350] on textarea at bounding box center [541, 373] width 210 height 103
type textarea "Filled"
click at [464, 489] on button "Update" at bounding box center [466, 483] width 61 height 24
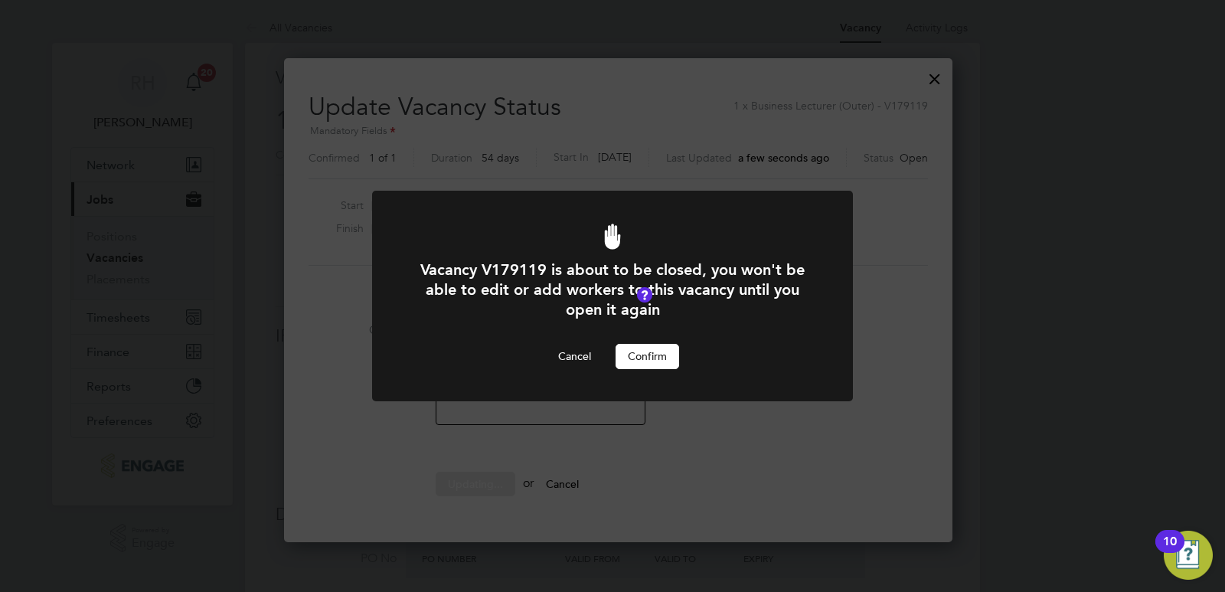
click at [636, 362] on button "Confirm" at bounding box center [647, 356] width 64 height 24
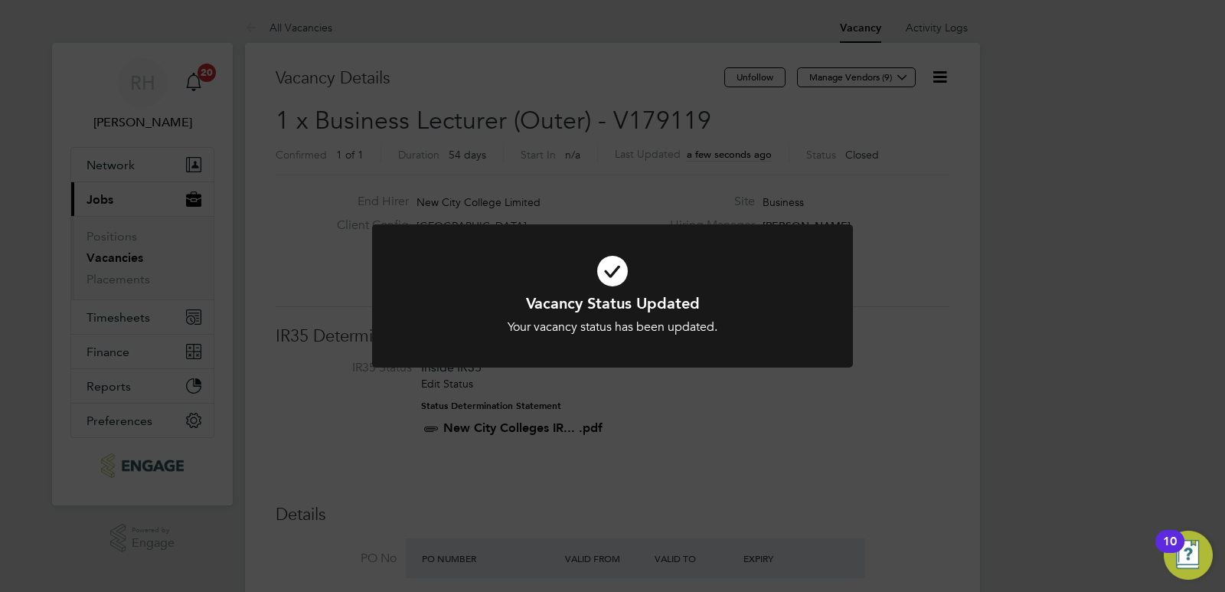
click at [684, 431] on div "Vacancy Status Updated Your vacancy status has been updated. Cancel Okay" at bounding box center [612, 296] width 1225 height 592
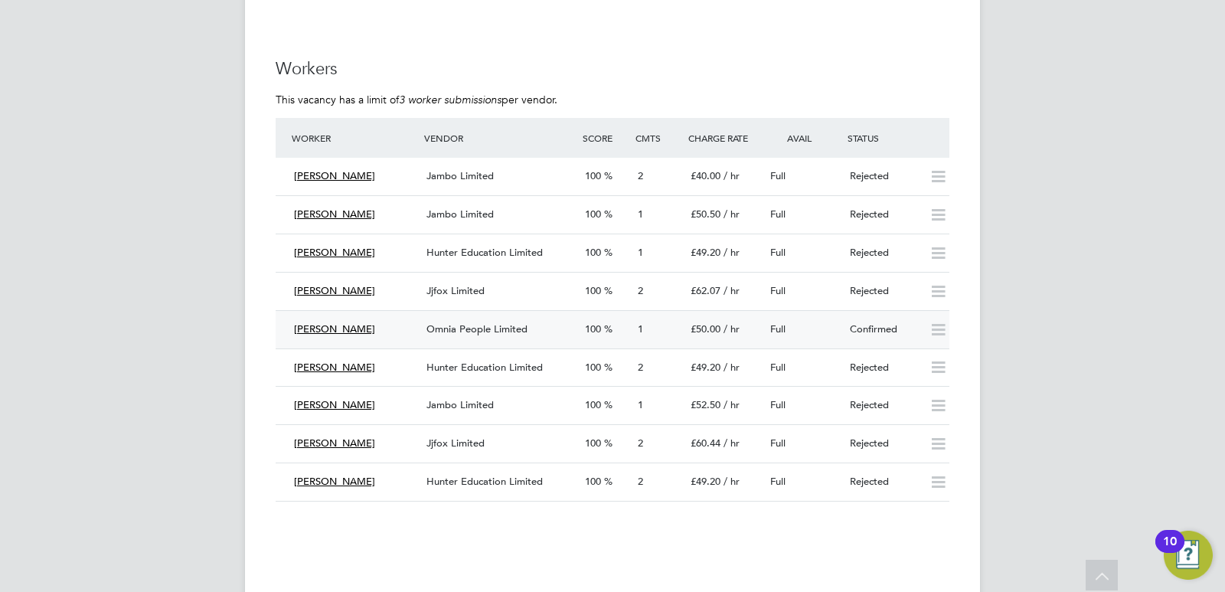
click at [490, 328] on span "Omnia People Limited" at bounding box center [476, 328] width 101 height 13
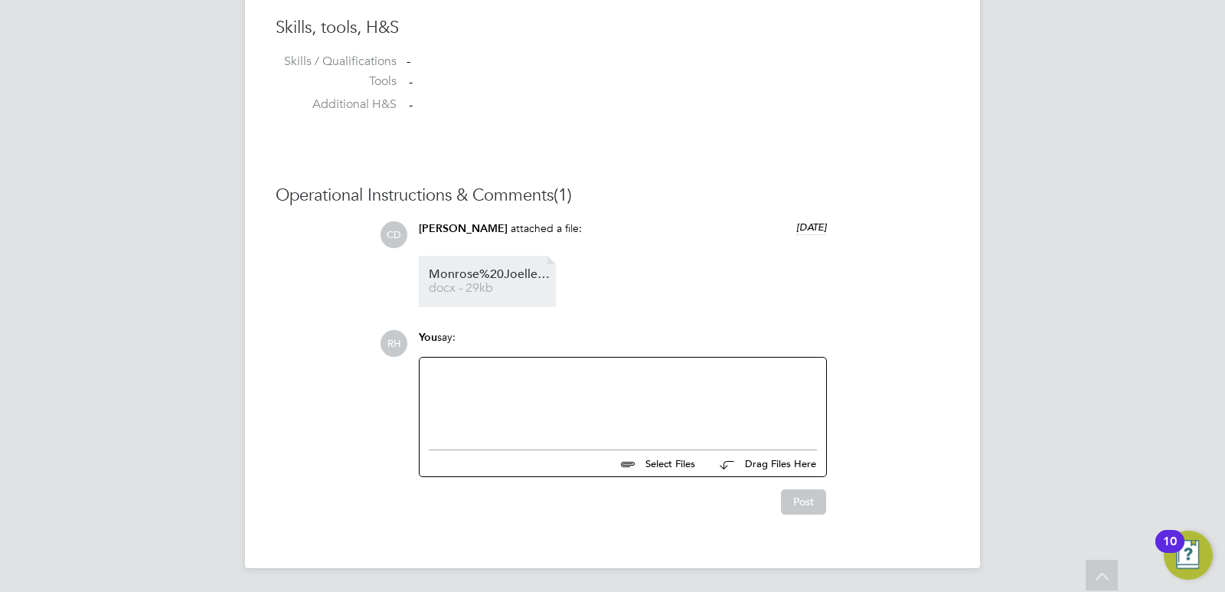
click at [510, 287] on span "docx - 29kb" at bounding box center [490, 287] width 122 height 11
click at [710, 416] on div at bounding box center [623, 400] width 388 height 66
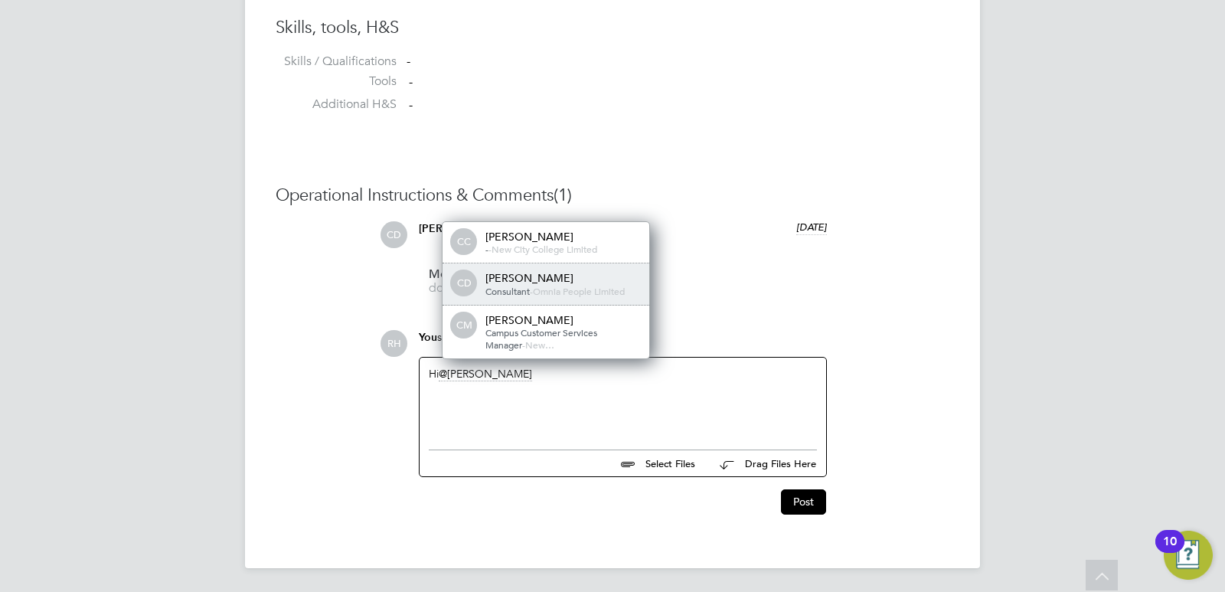
click at [533, 294] on span "-" at bounding box center [531, 291] width 3 height 12
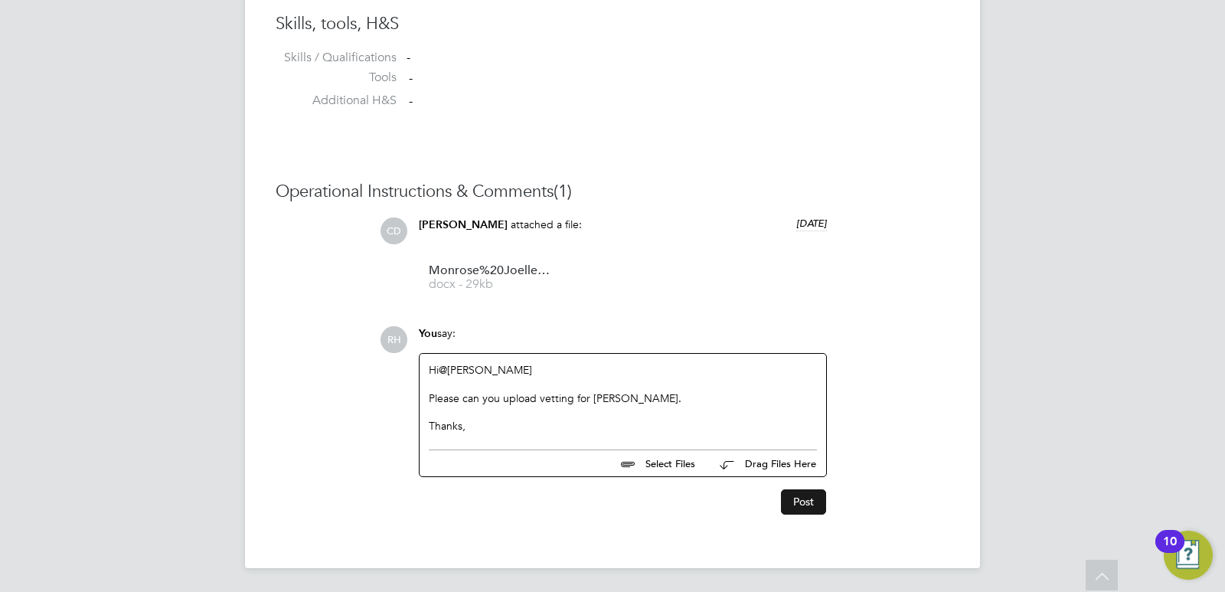
click at [804, 501] on button "Post" at bounding box center [803, 501] width 45 height 24
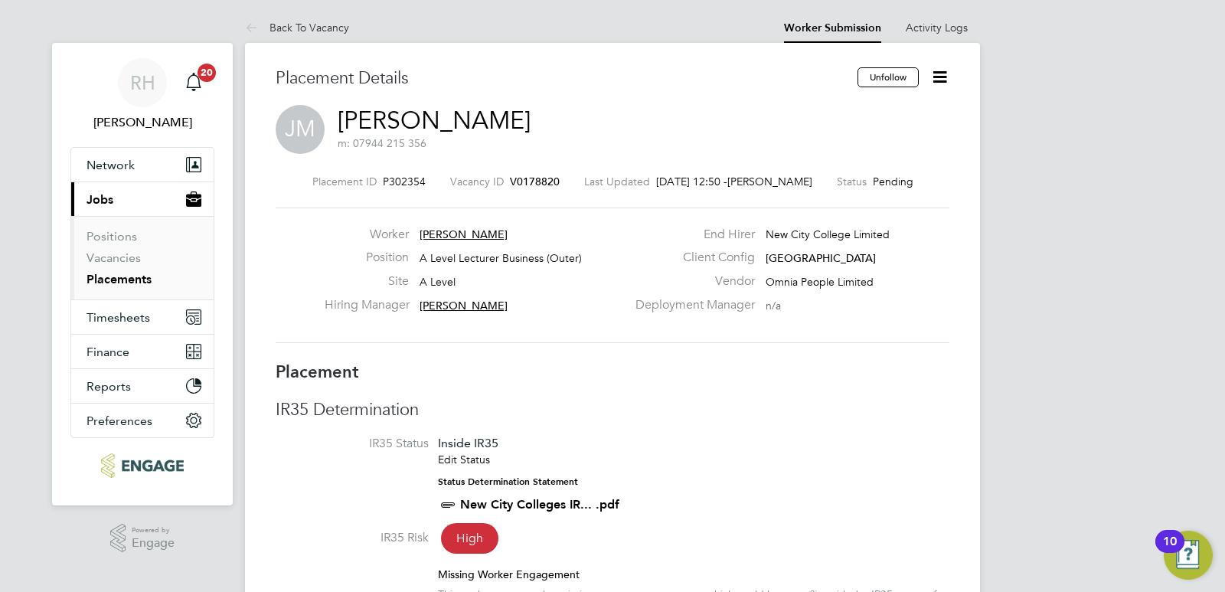
click at [535, 181] on span "V0178820" at bounding box center [535, 182] width 50 height 14
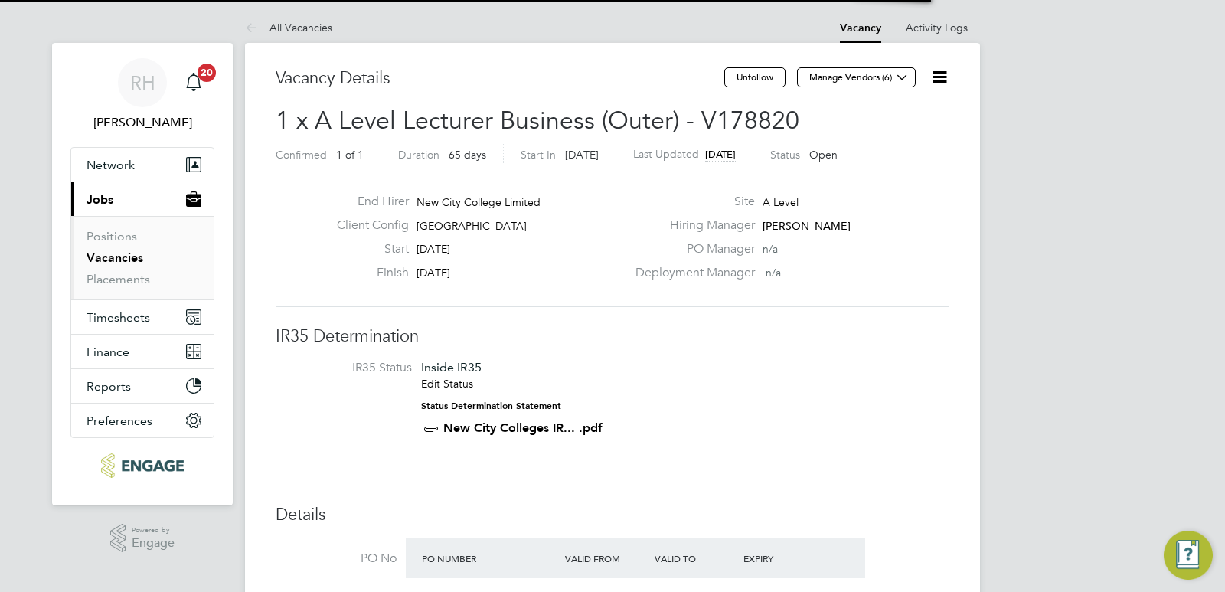
scroll to position [26, 144]
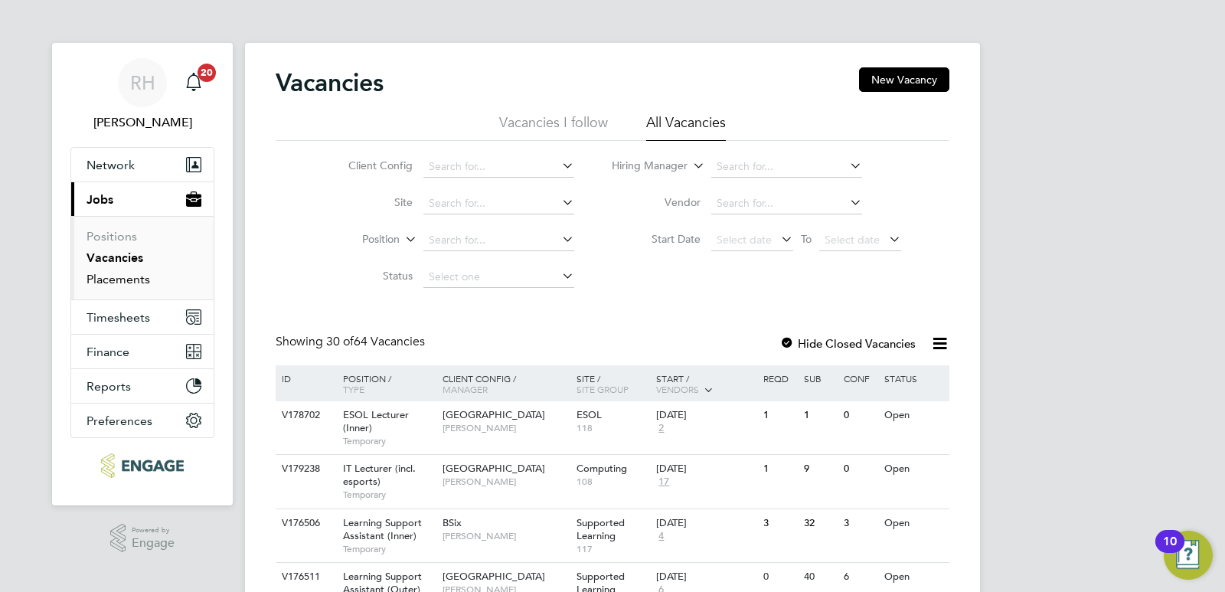
click at [122, 280] on link "Placements" at bounding box center [118, 279] width 64 height 15
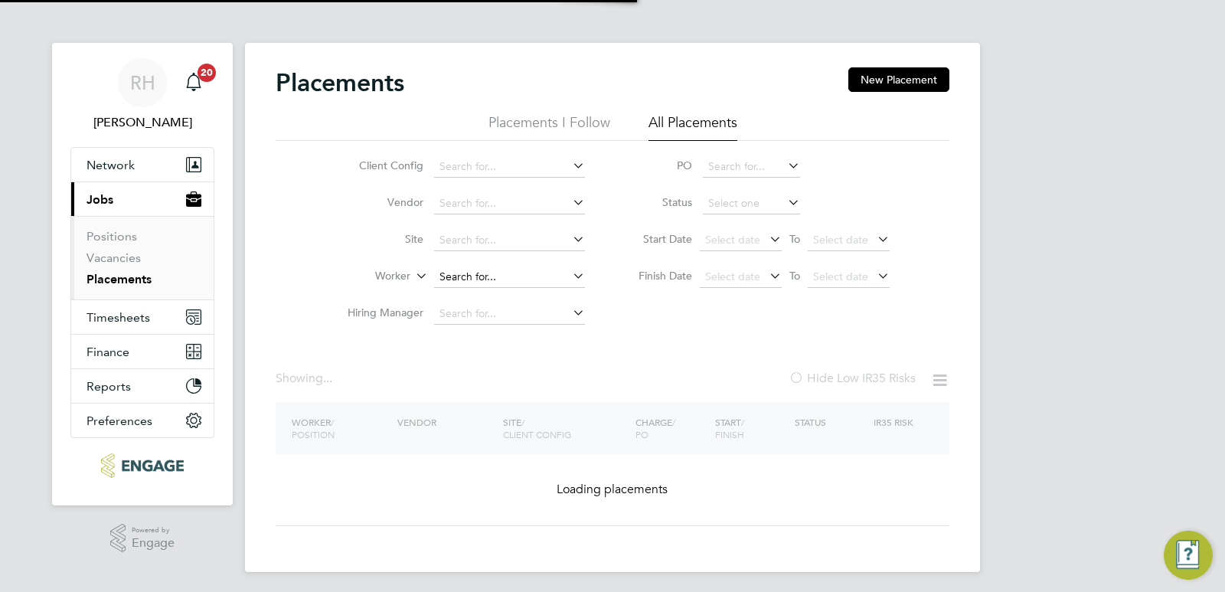
click at [458, 270] on input at bounding box center [509, 276] width 151 height 21
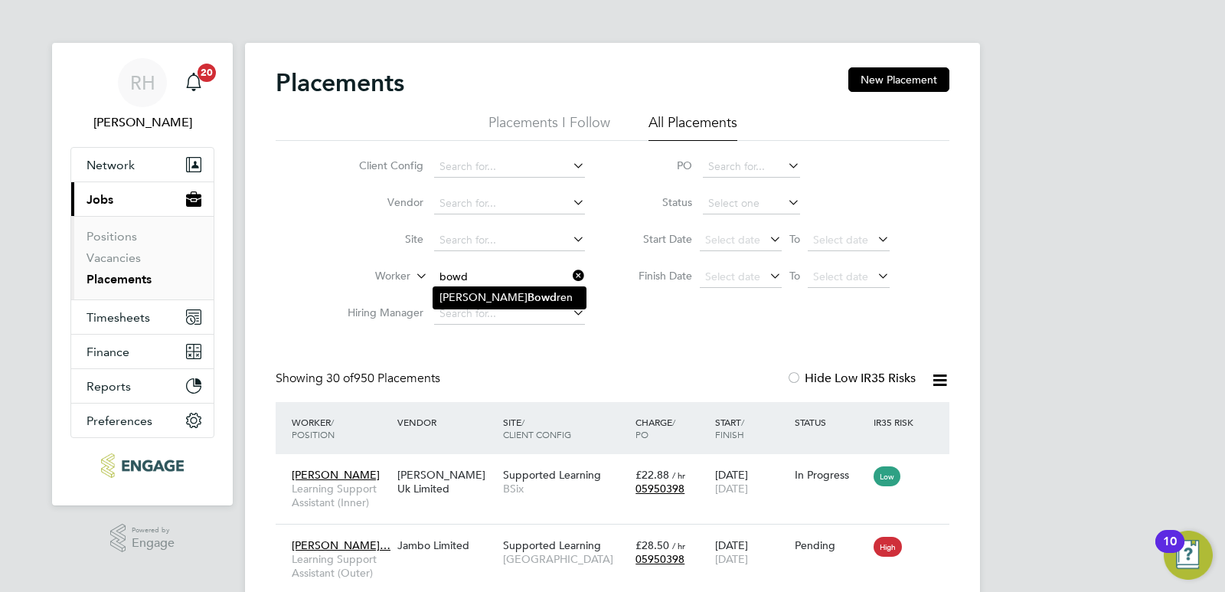
click at [466, 287] on li "Cathy Bowd ren" at bounding box center [509, 297] width 152 height 21
type input "Cathy Bowdren"
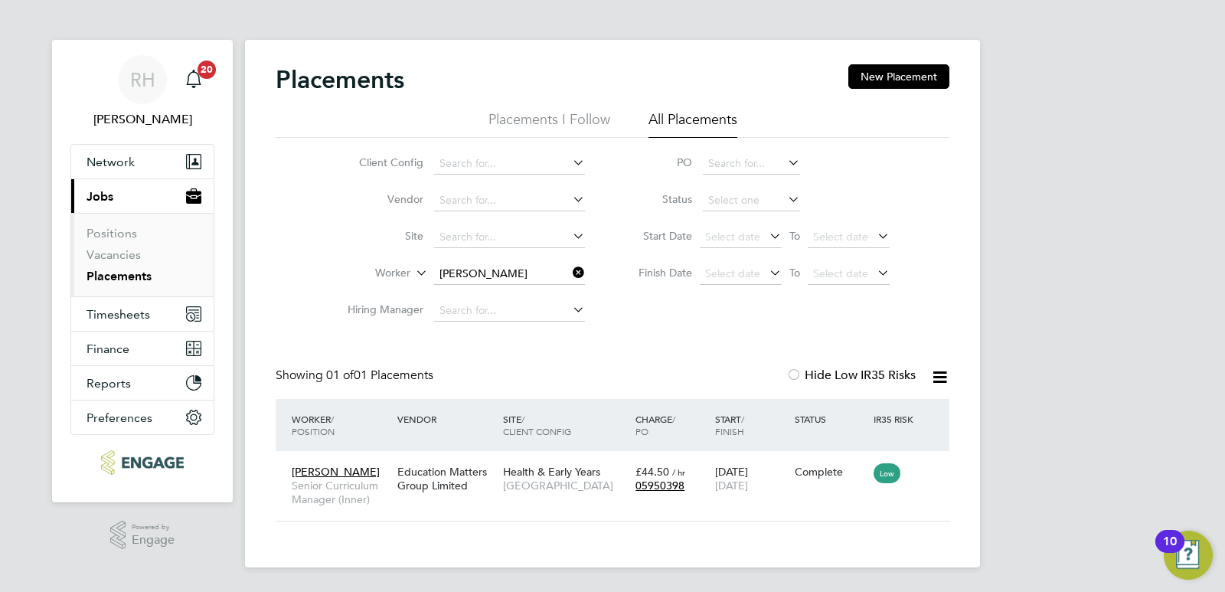
click at [569, 273] on icon at bounding box center [569, 272] width 0 height 21
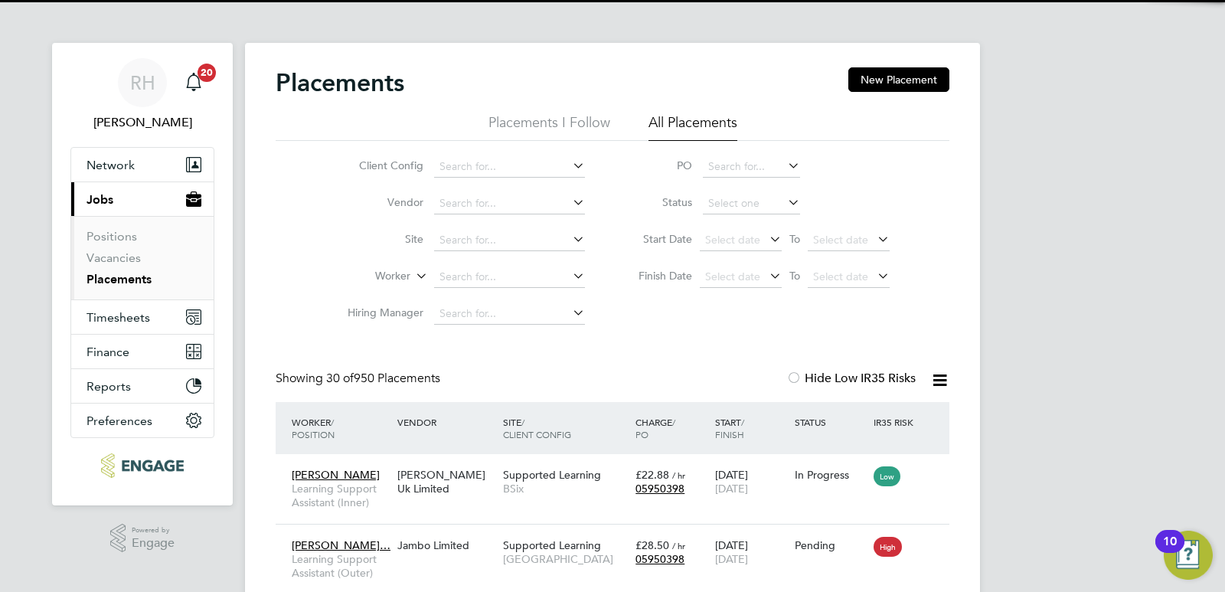
scroll to position [8, 8]
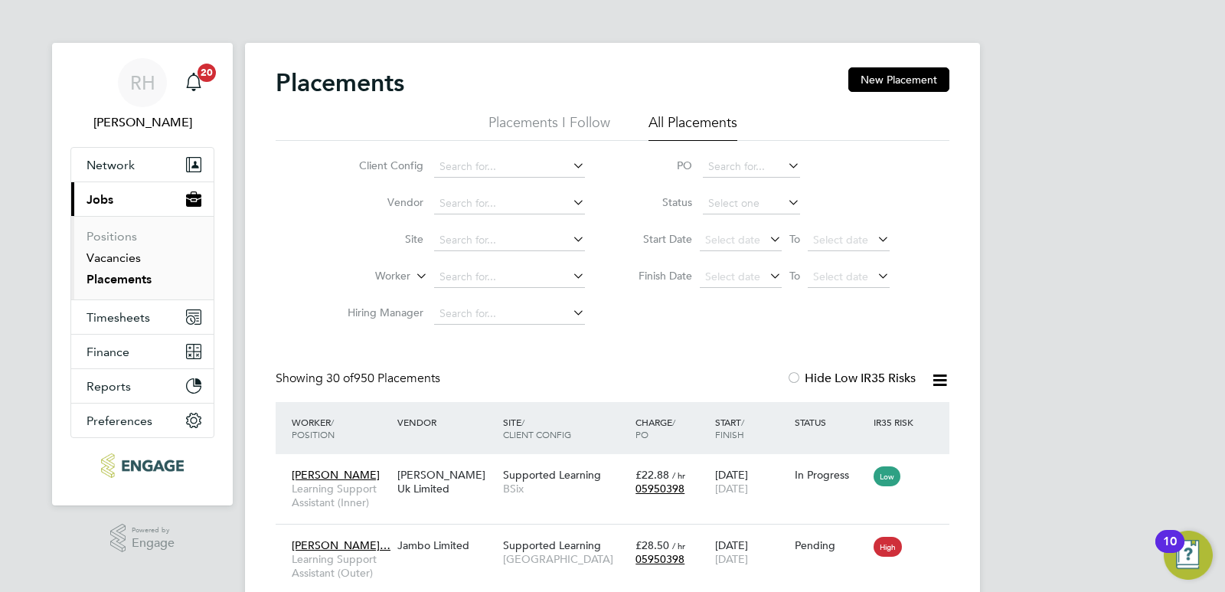
click at [122, 258] on link "Vacancies" at bounding box center [113, 257] width 54 height 15
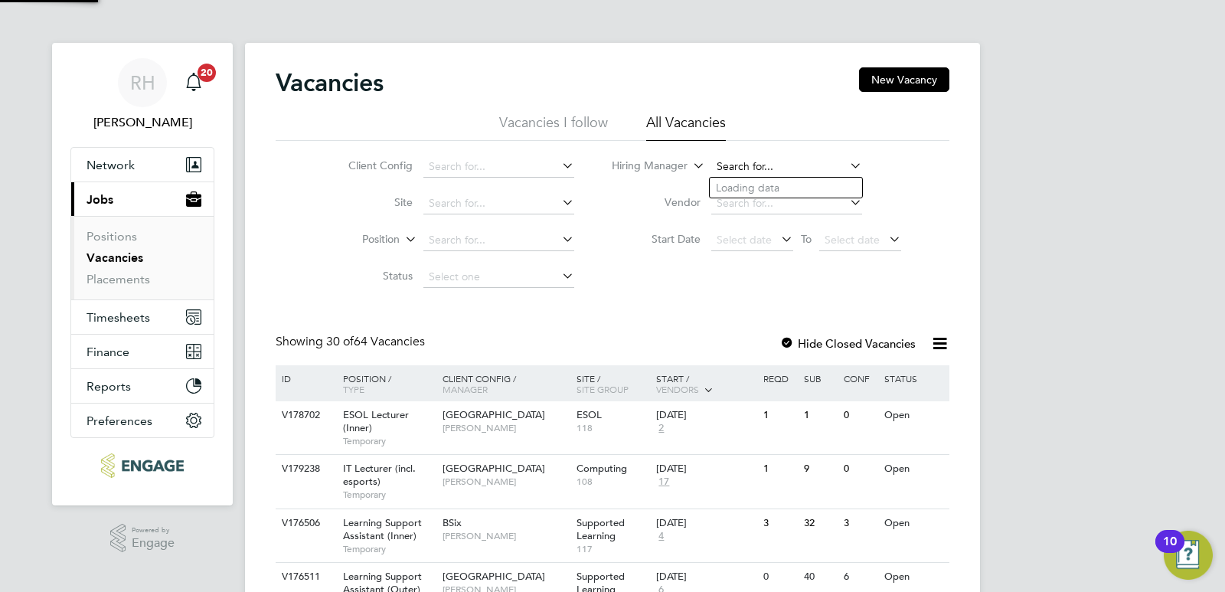
click at [772, 164] on input at bounding box center [786, 166] width 151 height 21
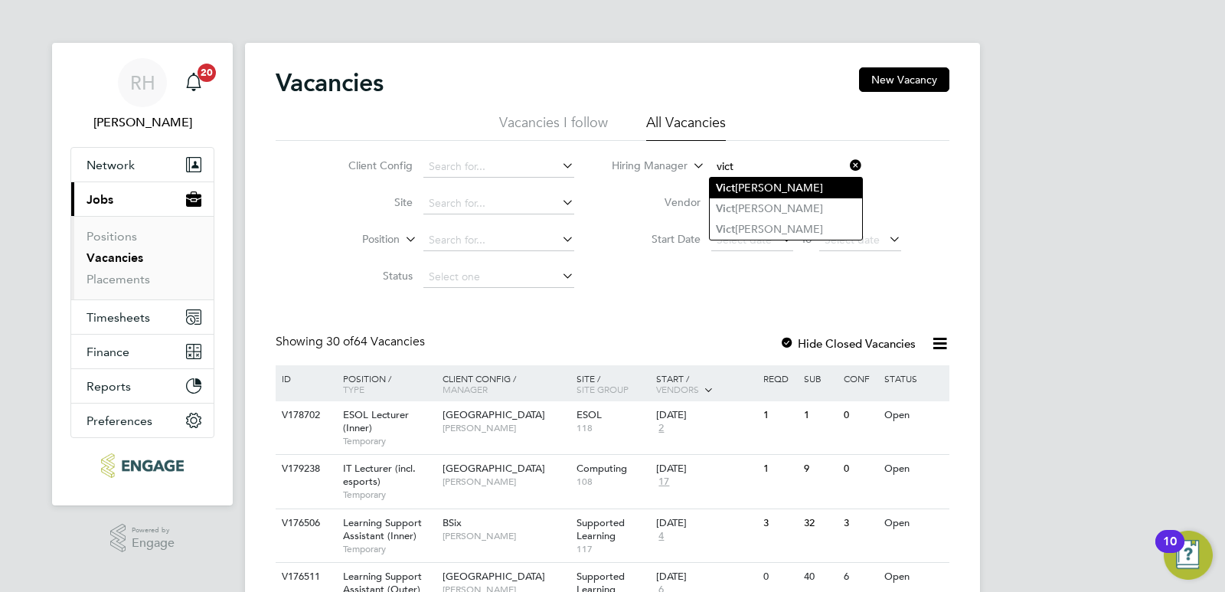
click at [818, 194] on li "Vict oria Ticehurst" at bounding box center [786, 188] width 152 height 21
type input "Victoria Ticehurst"
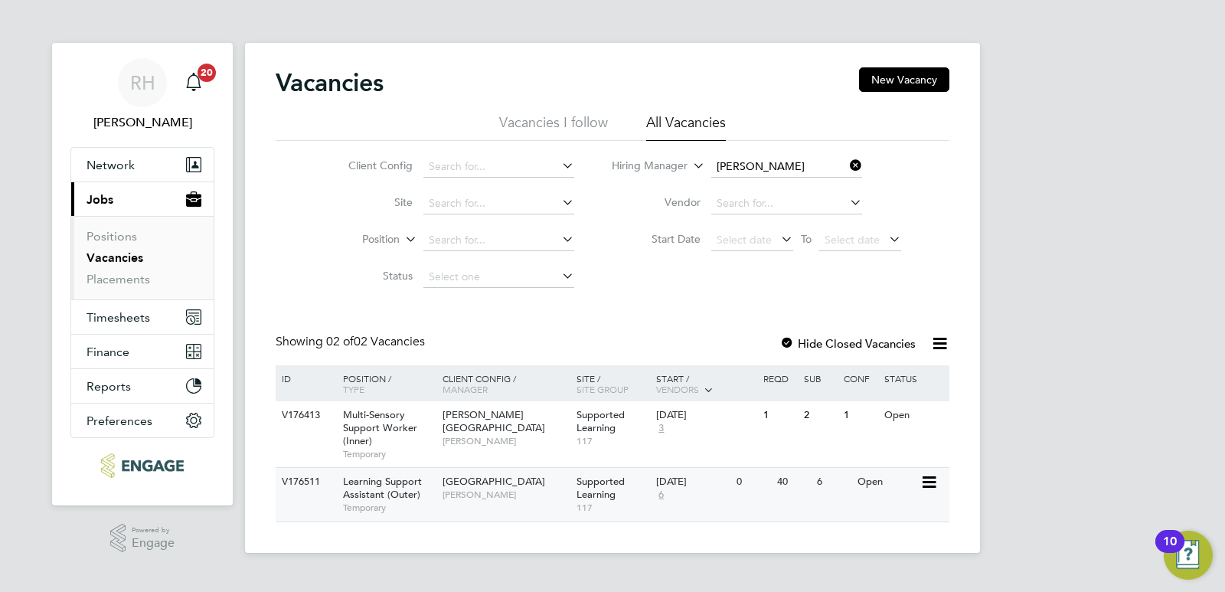
click at [393, 488] on span "Learning Support Assistant (Outer)" at bounding box center [382, 488] width 79 height 26
click at [527, 240] on input at bounding box center [498, 240] width 151 height 21
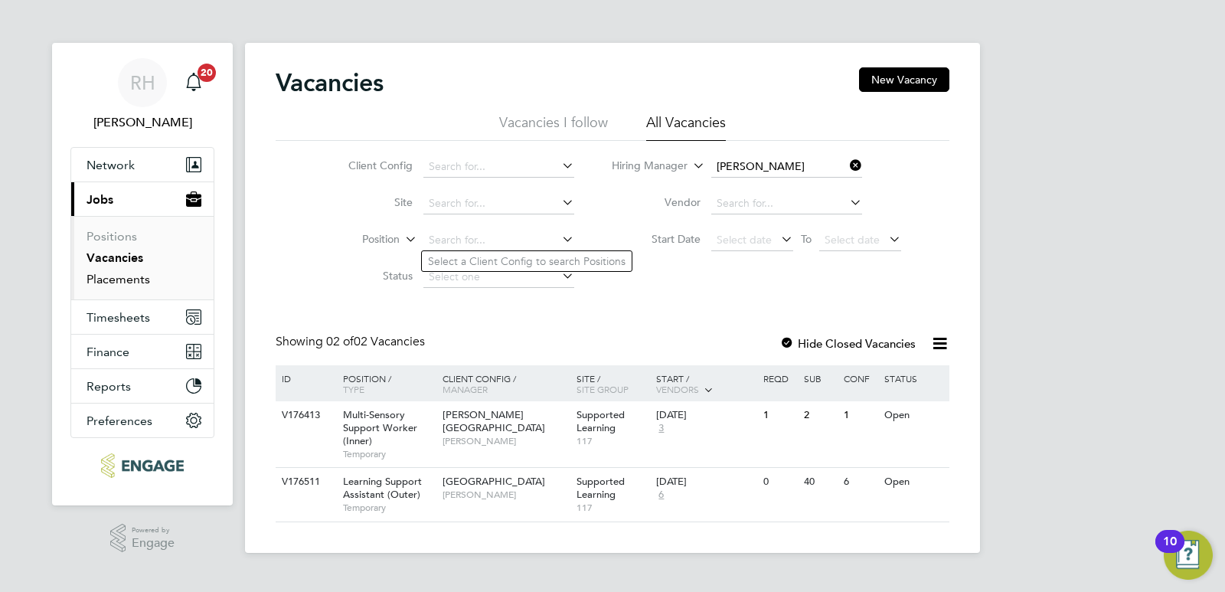
click at [126, 272] on link "Placements" at bounding box center [118, 279] width 64 height 15
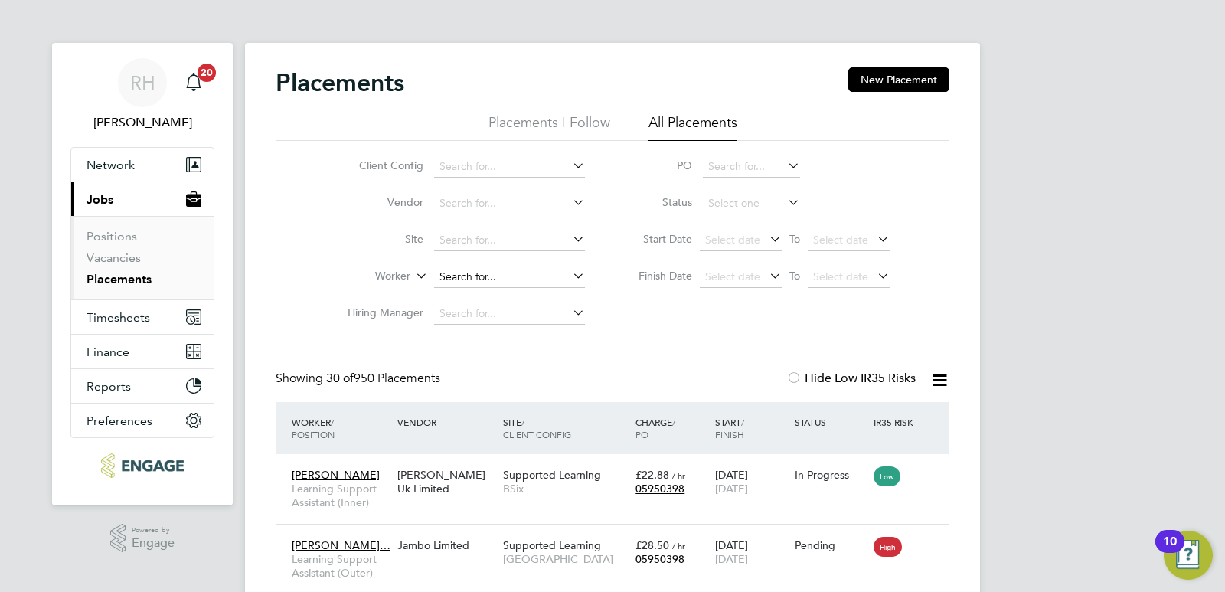
scroll to position [44, 133]
click at [463, 275] on input at bounding box center [509, 276] width 151 height 21
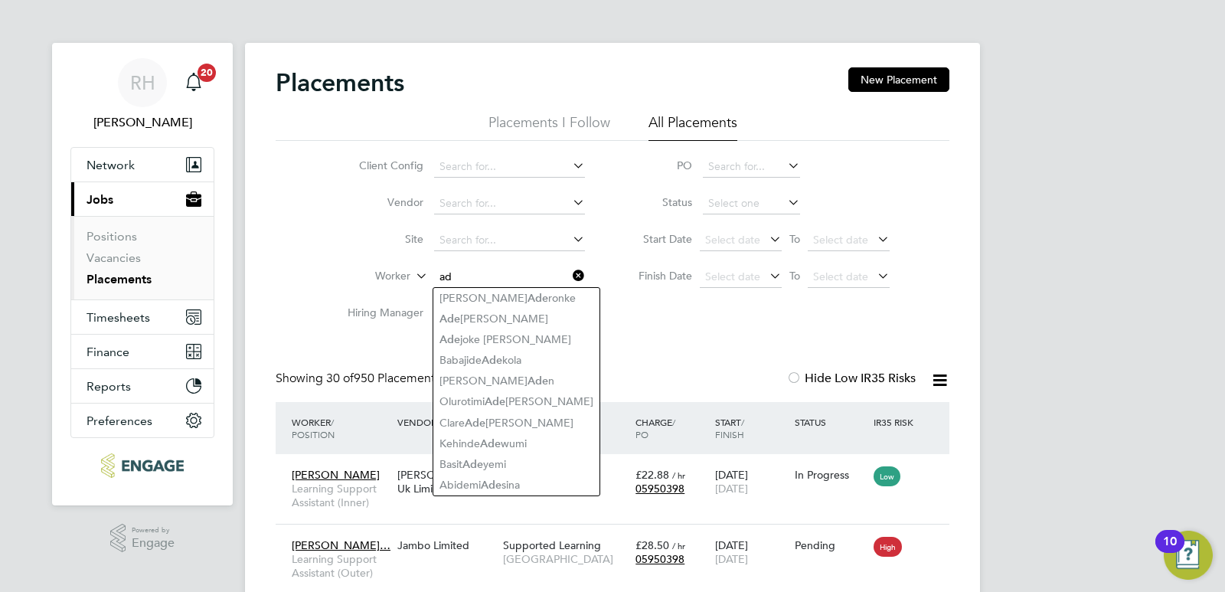
type input "a"
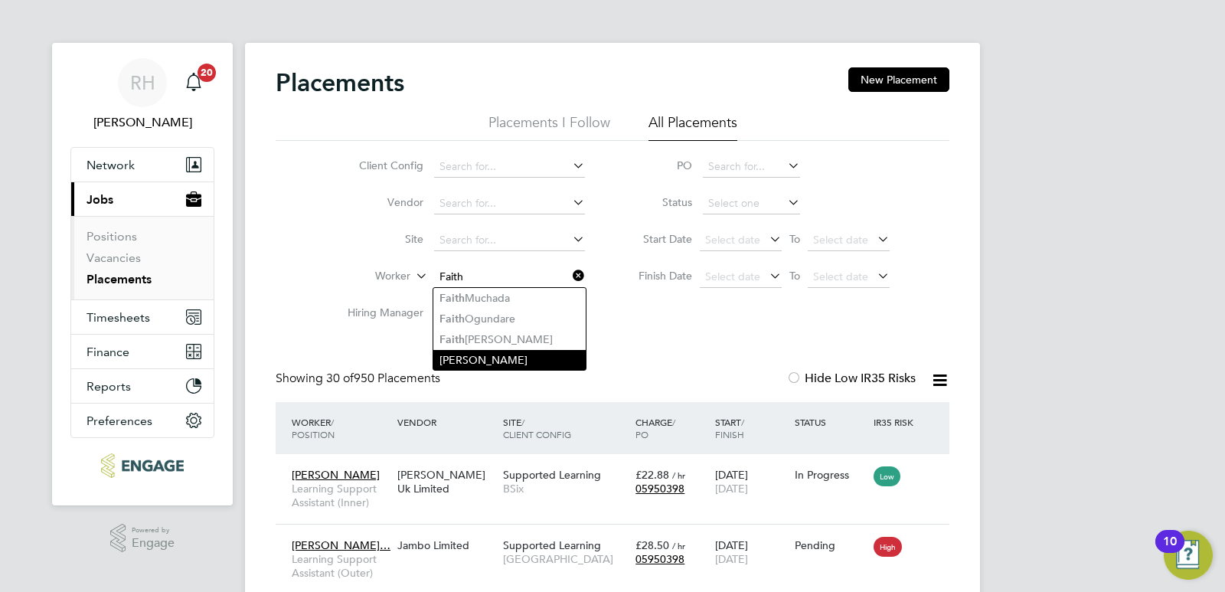
click at [475, 357] on li "[PERSON_NAME]" at bounding box center [509, 360] width 152 height 20
type input "[PERSON_NAME]"
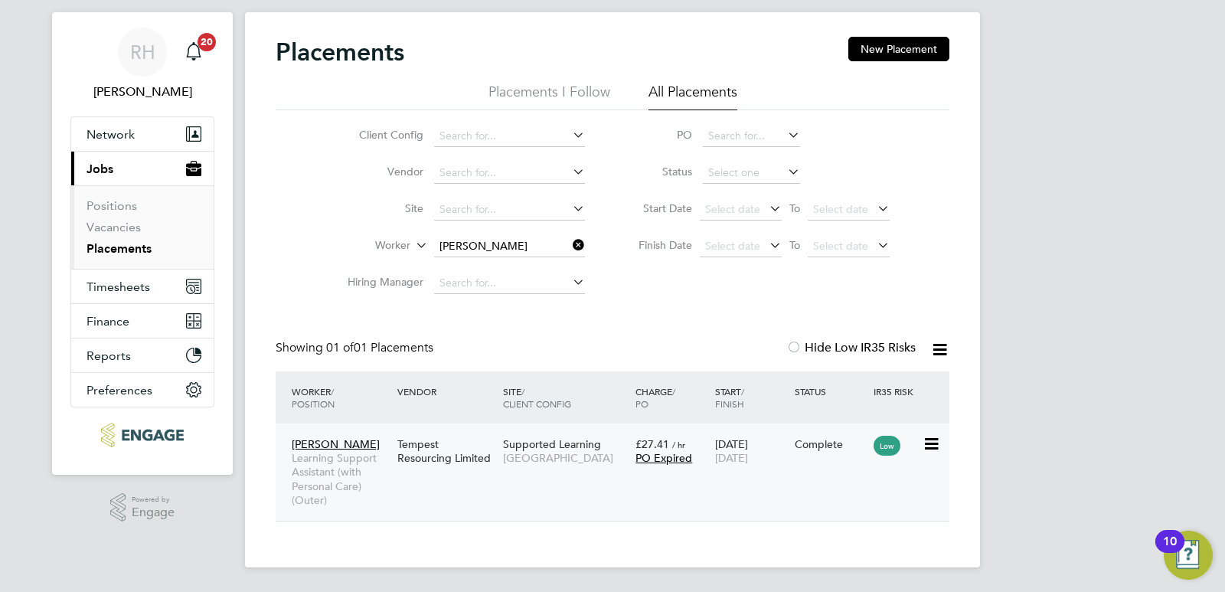
click at [325, 471] on span "Learning Support Assistant (with Personal Care) (Outer)" at bounding box center [341, 479] width 98 height 56
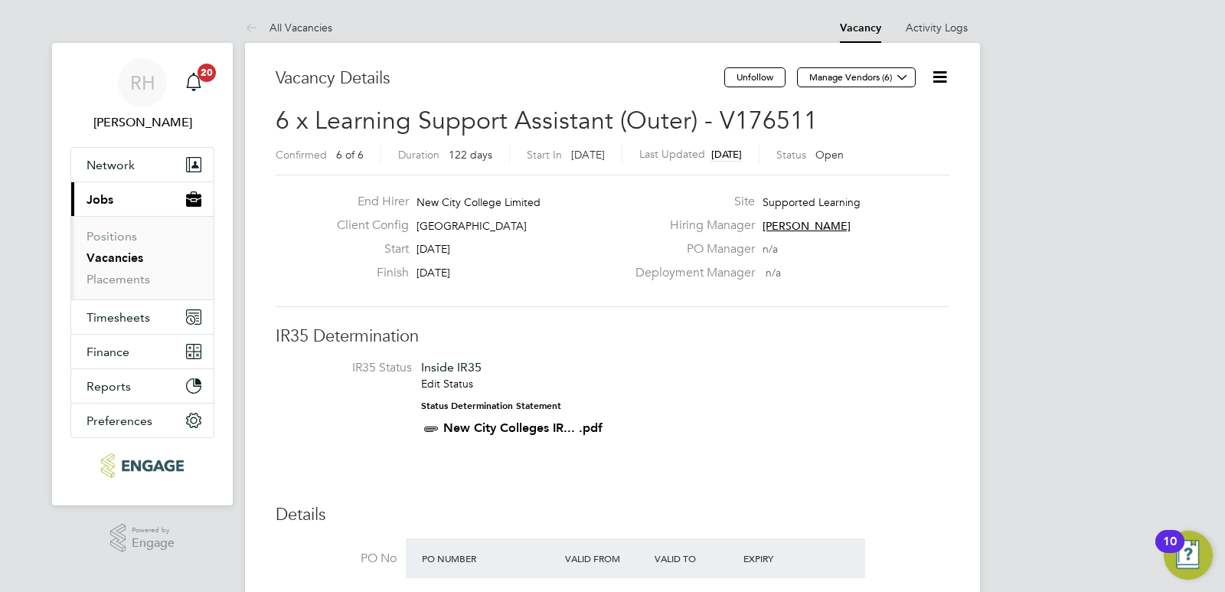
click at [942, 78] on icon at bounding box center [939, 76] width 19 height 19
click at [883, 304] on div "End Hirer New City College Limited Client Config [GEOGRAPHIC_DATA] Start [DATE]…" at bounding box center [613, 241] width 674 height 132
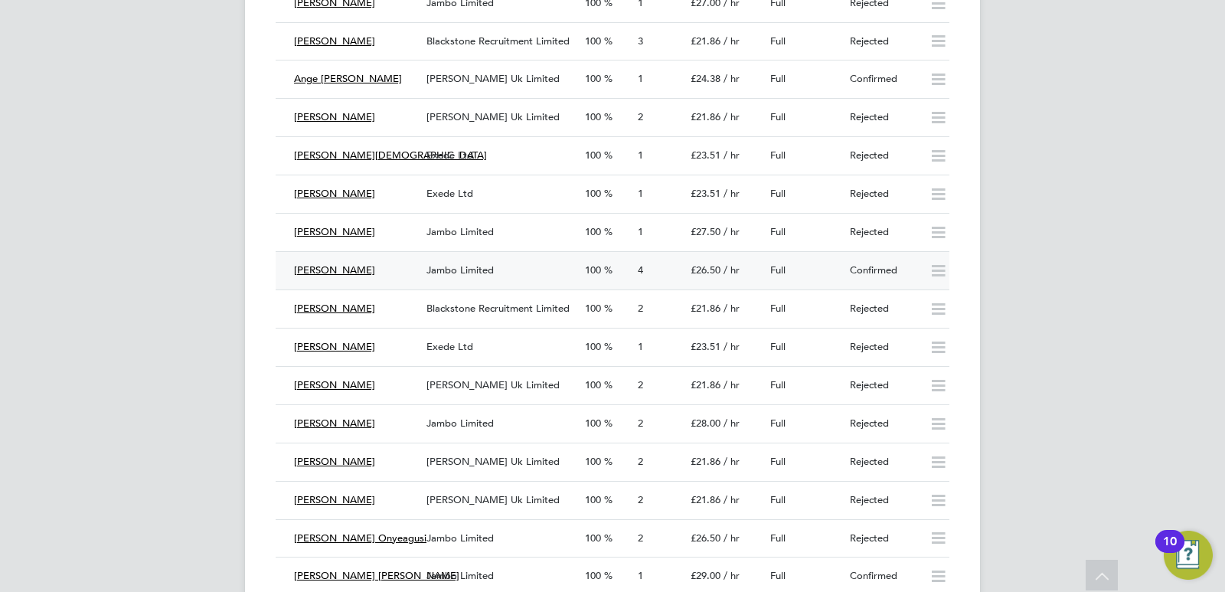
click at [530, 269] on div "Jambo Limited" at bounding box center [499, 270] width 158 height 25
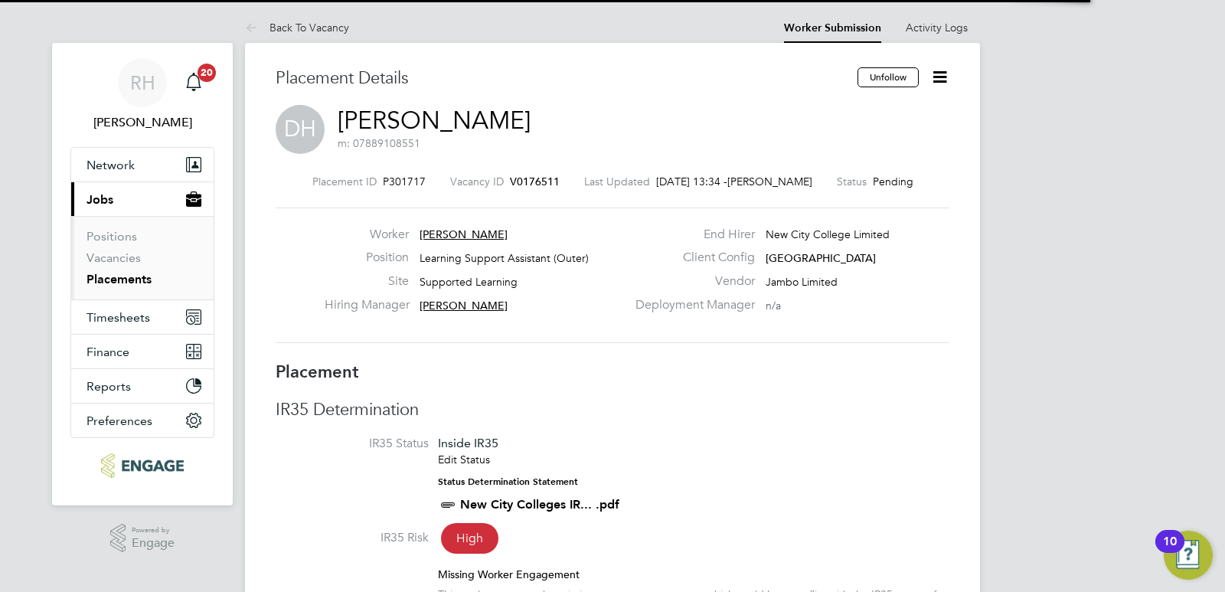
click at [938, 78] on icon at bounding box center [939, 76] width 19 height 19
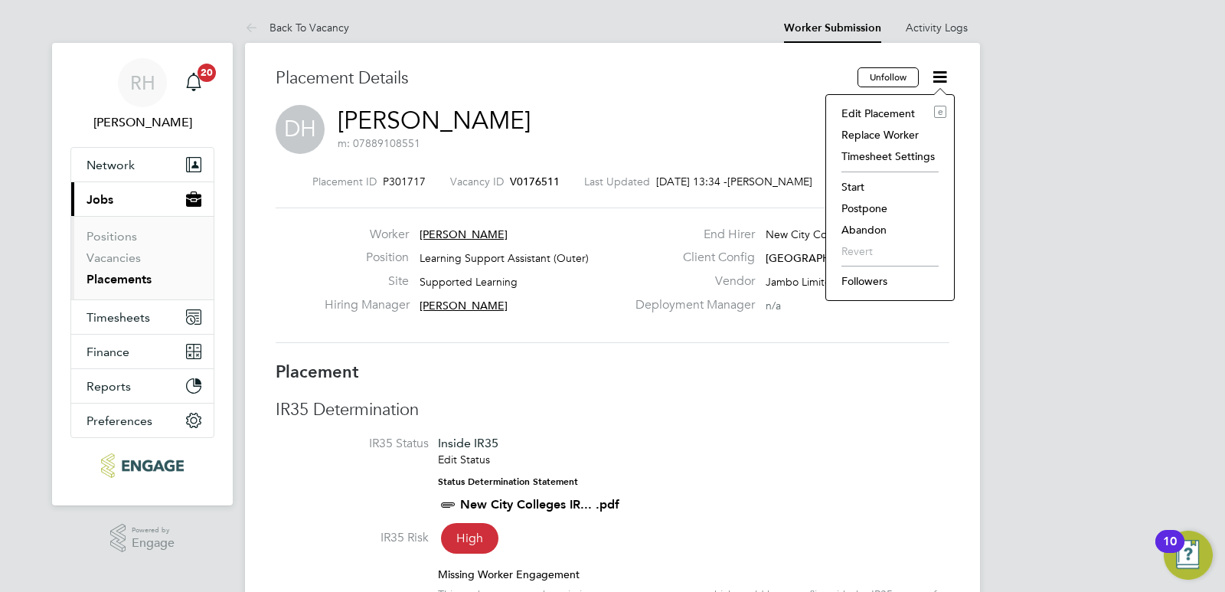
click at [859, 225] on li "Abandon" at bounding box center [890, 229] width 113 height 21
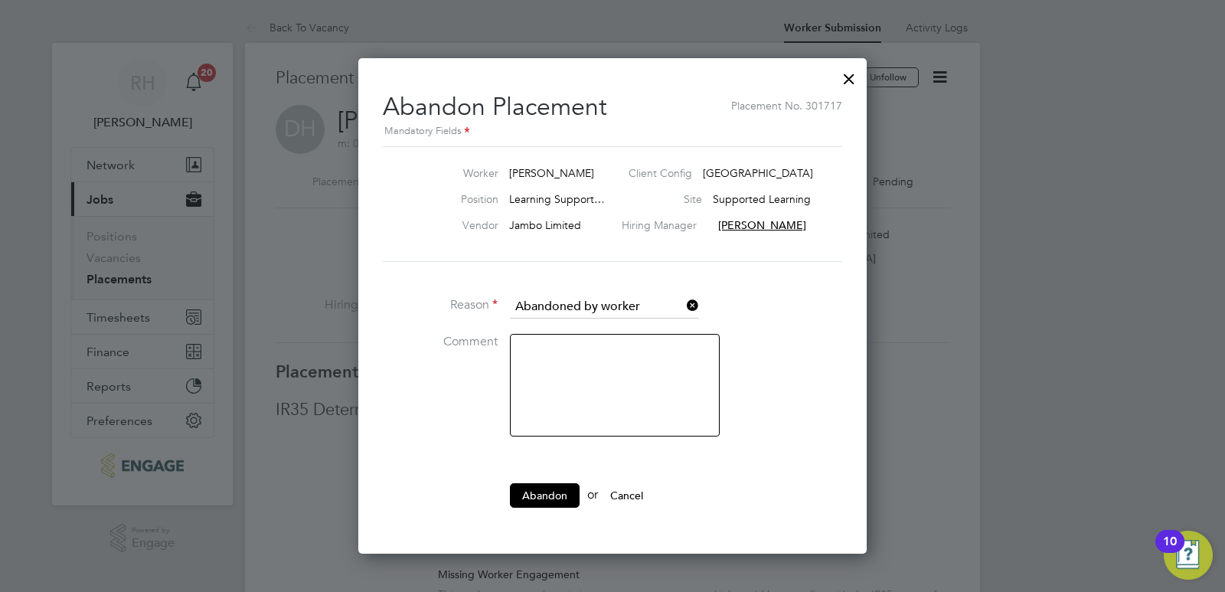
click at [575, 368] on textarea at bounding box center [615, 385] width 210 height 103
click at [540, 352] on textarea "No starting" at bounding box center [615, 385] width 210 height 103
type textarea "Not starting"
click at [553, 487] on button "Abandon" at bounding box center [545, 495] width 70 height 24
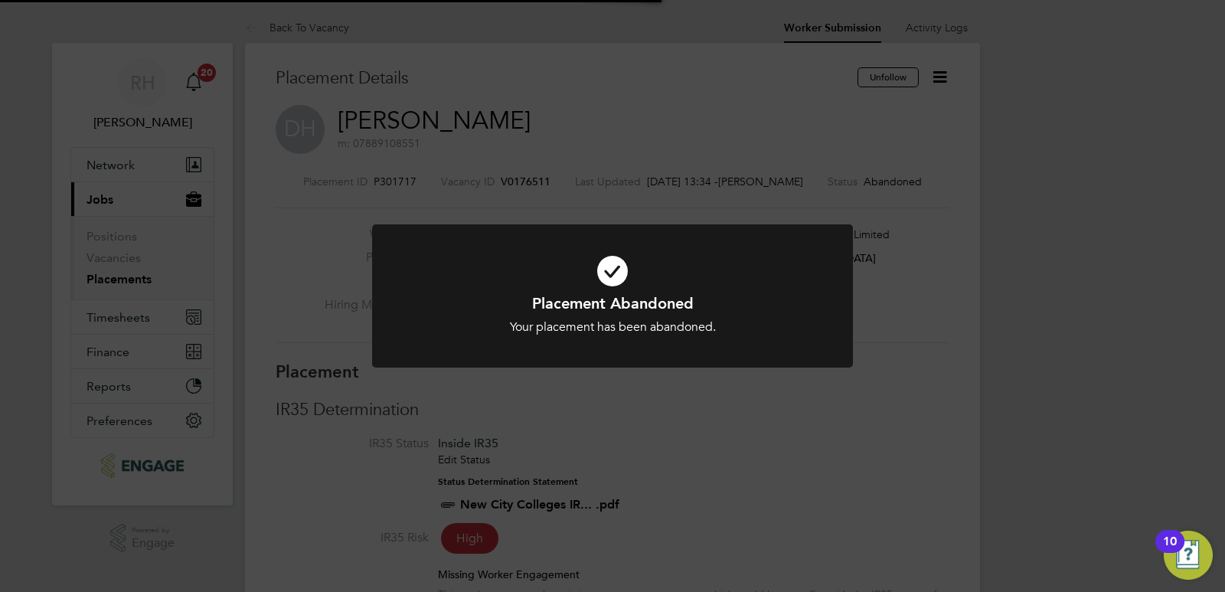
click at [611, 429] on div "Placement Abandoned Your placement has been abandoned. Cancel Okay" at bounding box center [612, 296] width 1225 height 592
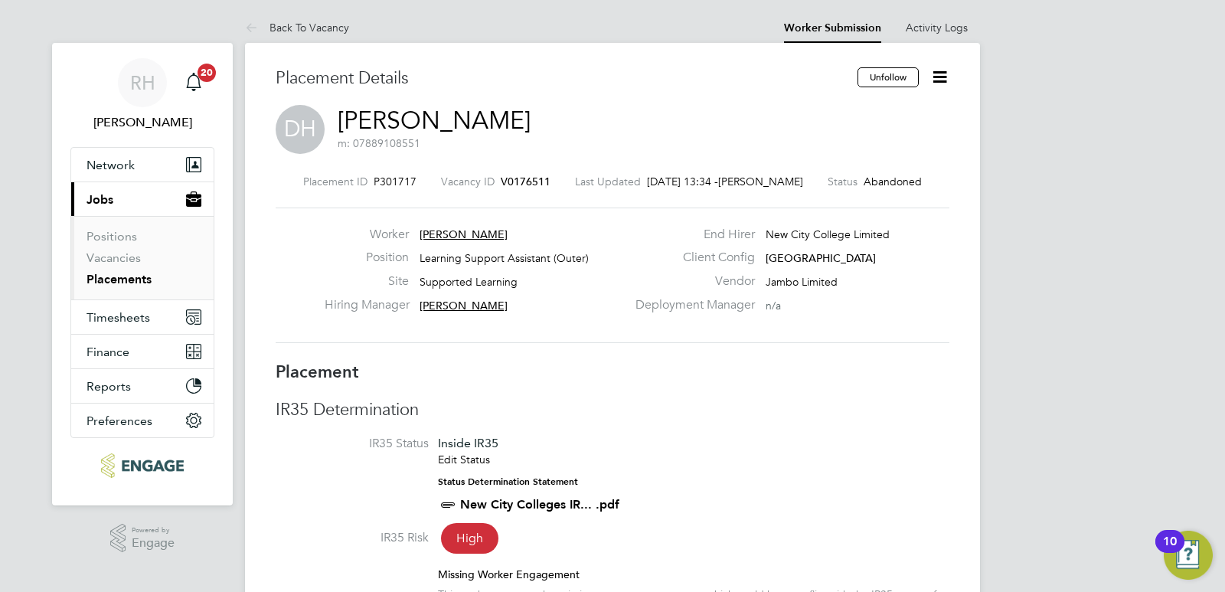
click at [520, 179] on span "V0176511" at bounding box center [526, 182] width 50 height 14
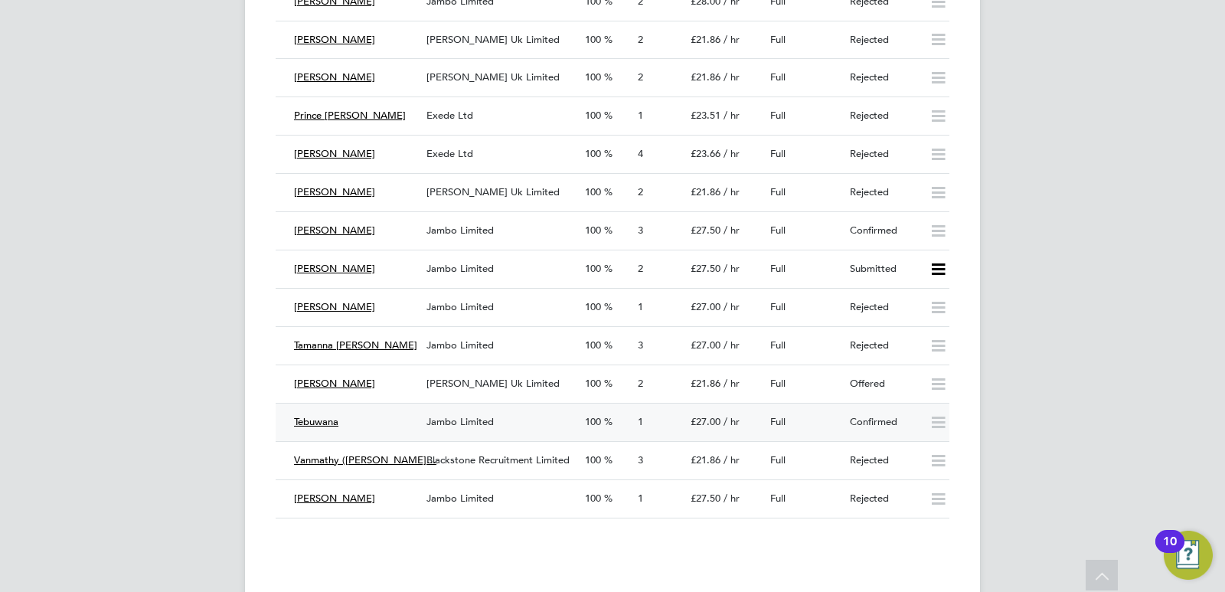
click at [753, 426] on div "£27.00 / hr" at bounding box center [724, 421] width 80 height 25
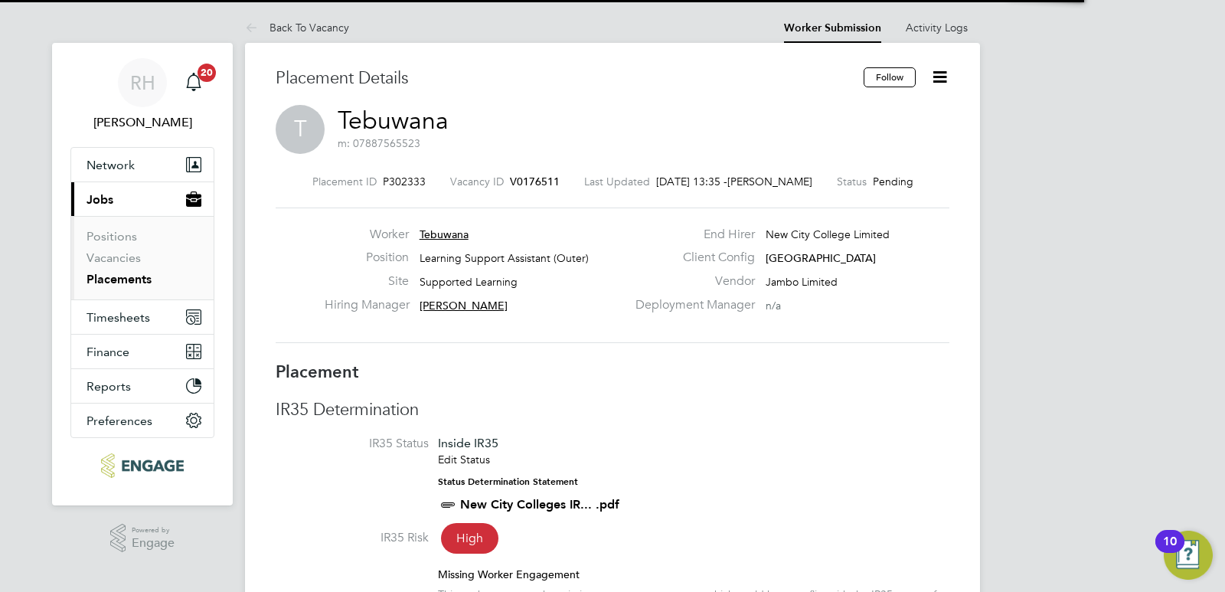
click at [939, 77] on icon at bounding box center [939, 76] width 19 height 19
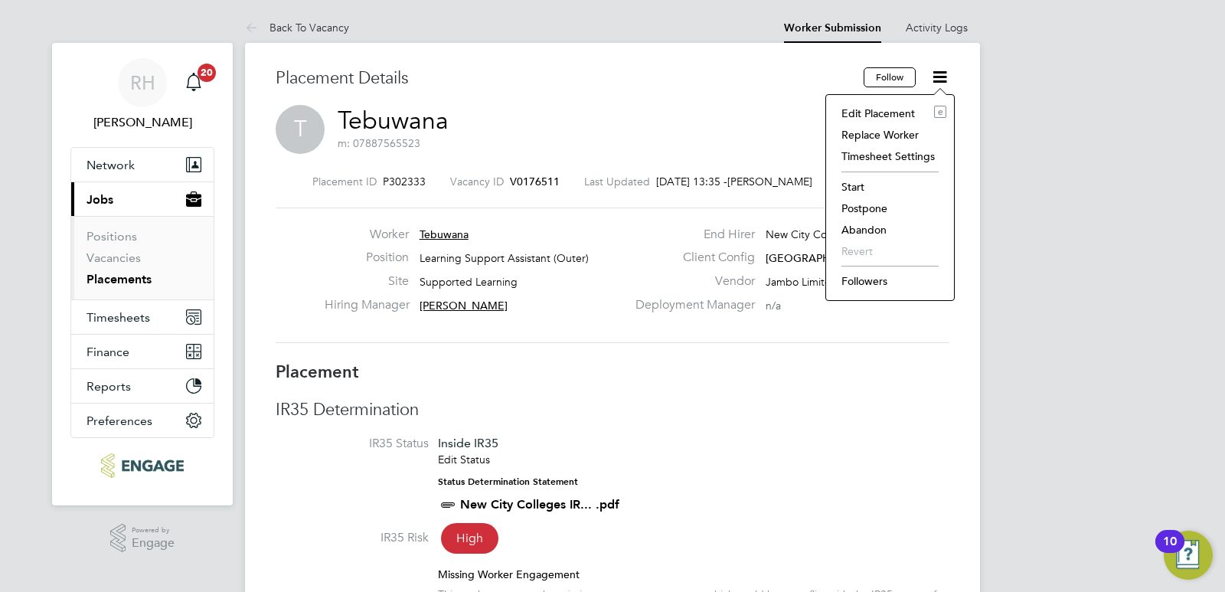
click at [859, 224] on li "Abandon" at bounding box center [890, 229] width 113 height 21
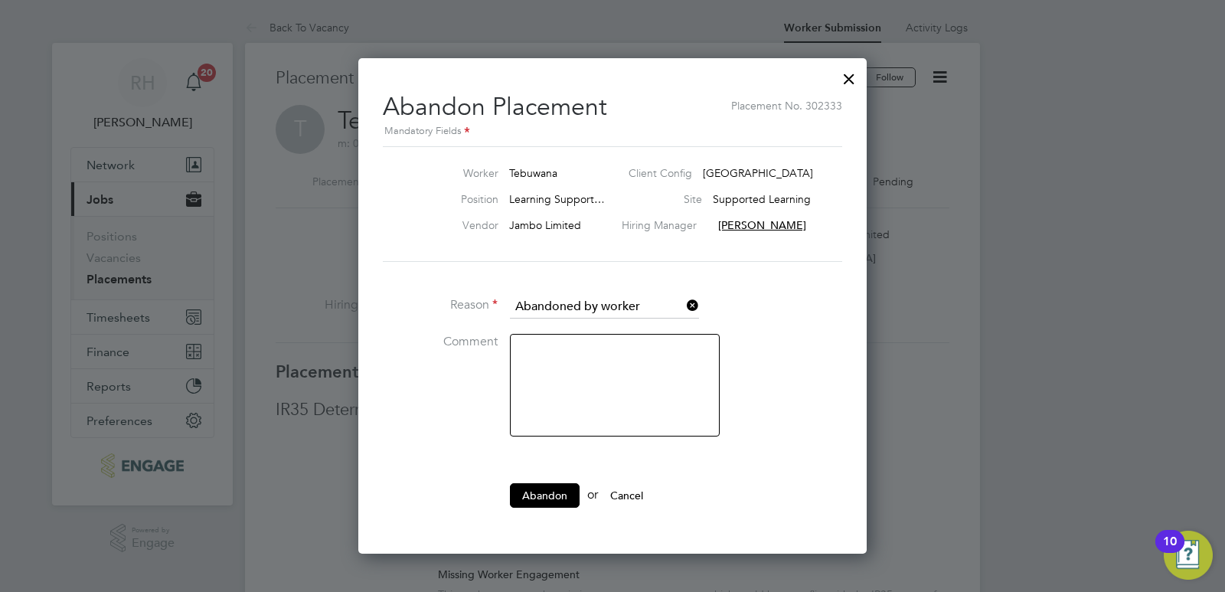
click at [546, 375] on textarea at bounding box center [615, 385] width 210 height 103
type textarea "Not started"
click at [543, 491] on button "Abandon" at bounding box center [545, 495] width 70 height 24
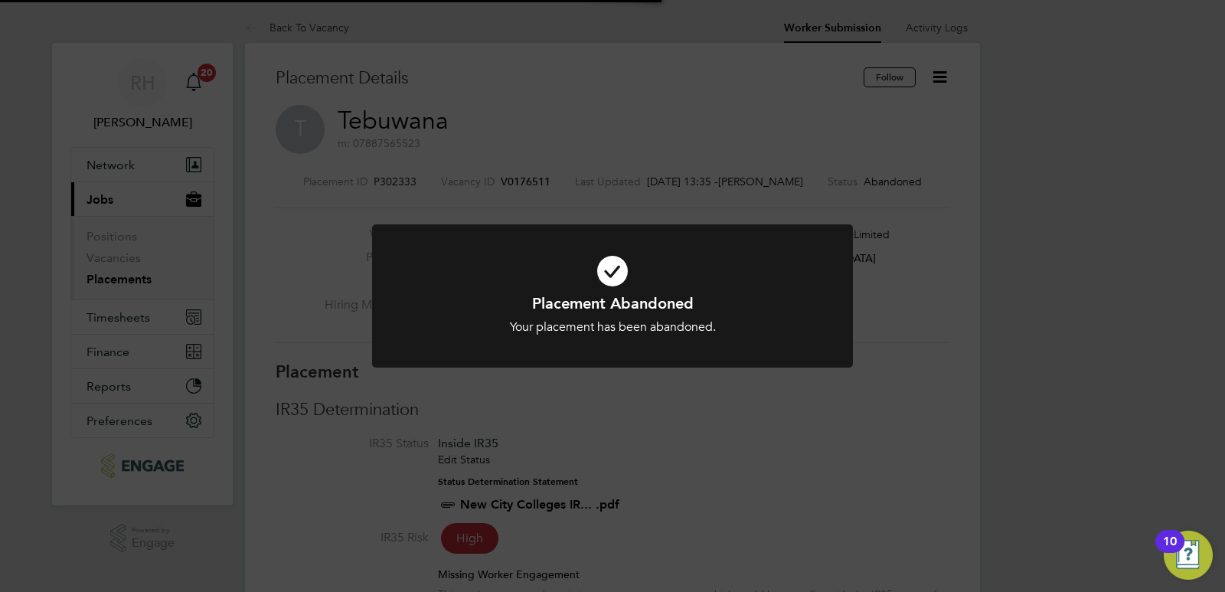
click at [699, 468] on div "Placement Abandoned Your placement has been abandoned. Cancel Okay" at bounding box center [612, 296] width 1225 height 592
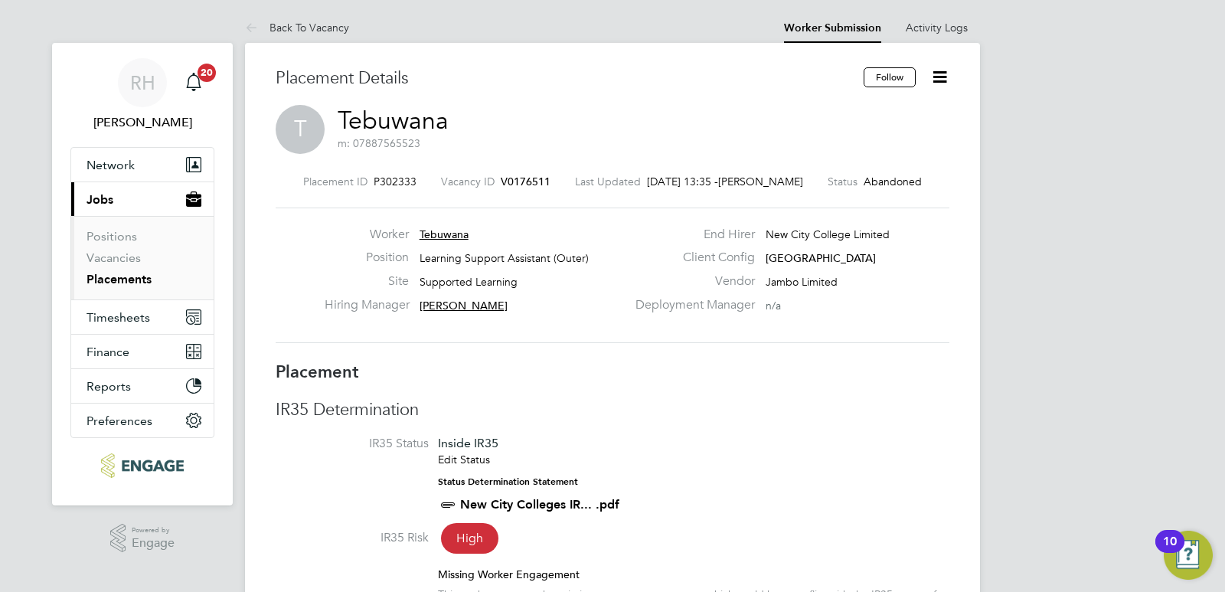
click at [512, 181] on span "V0176511" at bounding box center [526, 182] width 50 height 14
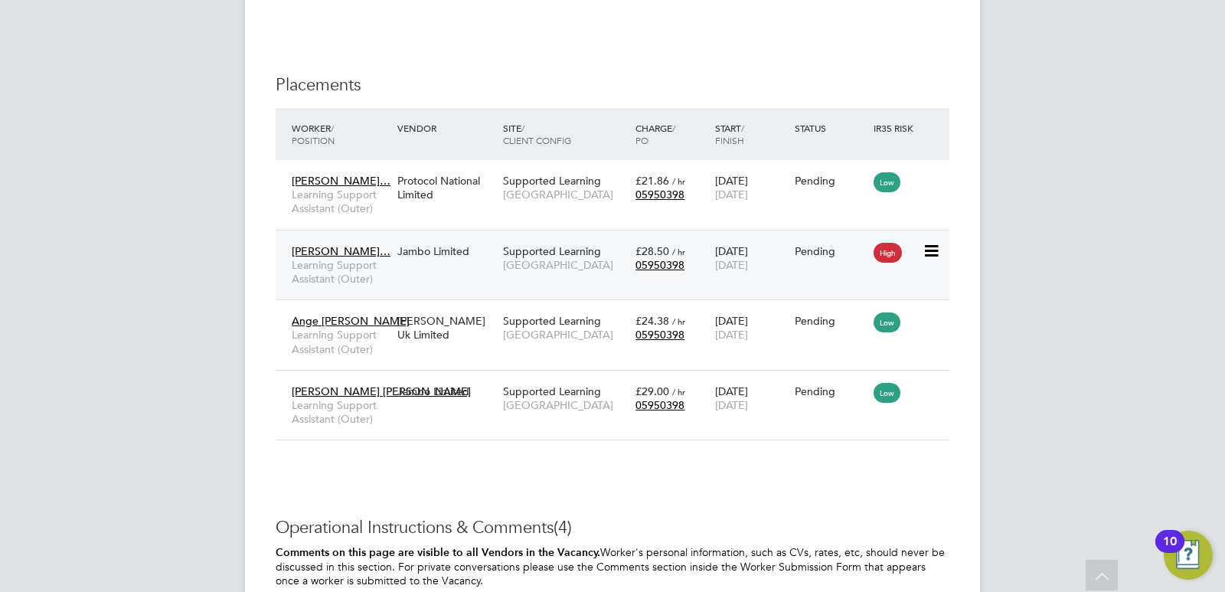
click at [418, 282] on div "Samantha Stephe… Learning Support Assistant (Outer) Jambo Limited Supported Lea…" at bounding box center [613, 265] width 674 height 70
click at [451, 282] on div "Samantha Stephe… Learning Support Assistant (Outer) Jambo Limited Supported Lea…" at bounding box center [613, 265] width 674 height 70
click at [332, 273] on span "Learning Support Assistant (Outer)" at bounding box center [341, 272] width 98 height 28
click at [406, 409] on div "Ivy Muzerlina Ofori Learning Support Assistant (Outer) Jambo Limited Supported …" at bounding box center [613, 405] width 674 height 70
click at [496, 406] on div "Ivy Muzerlina Ofori Learning Support Assistant (Outer) Jambo Limited Supported …" at bounding box center [613, 405] width 674 height 70
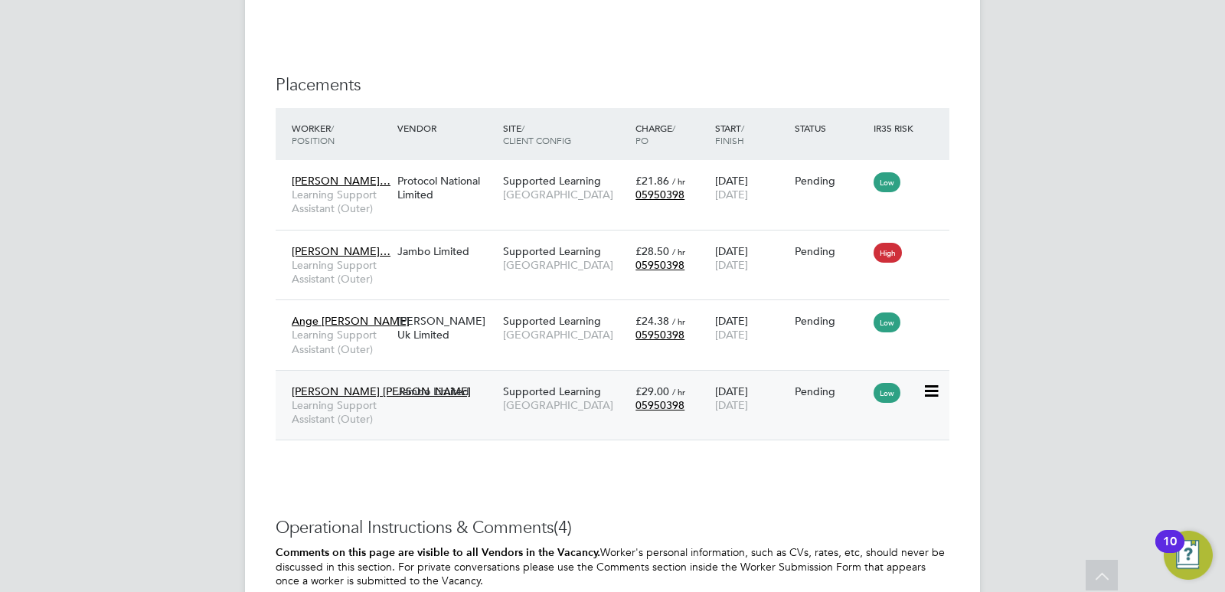
click at [321, 404] on span "Learning Support Assistant (Outer)" at bounding box center [341, 412] width 98 height 28
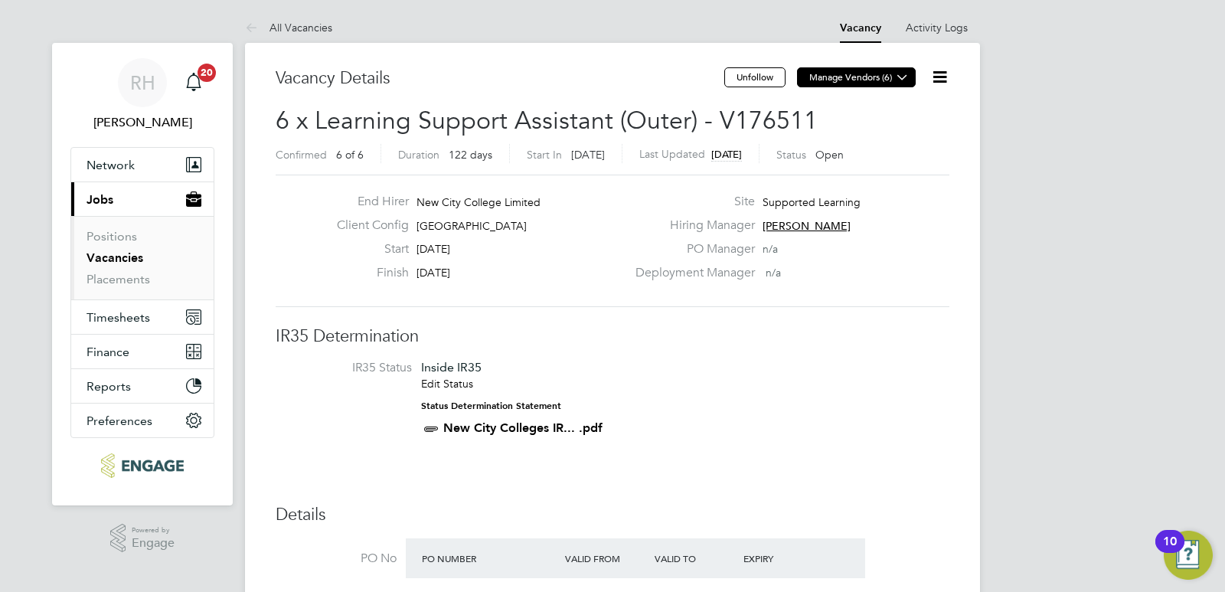
click at [866, 73] on button "Manage Vendors (6)" at bounding box center [856, 77] width 119 height 20
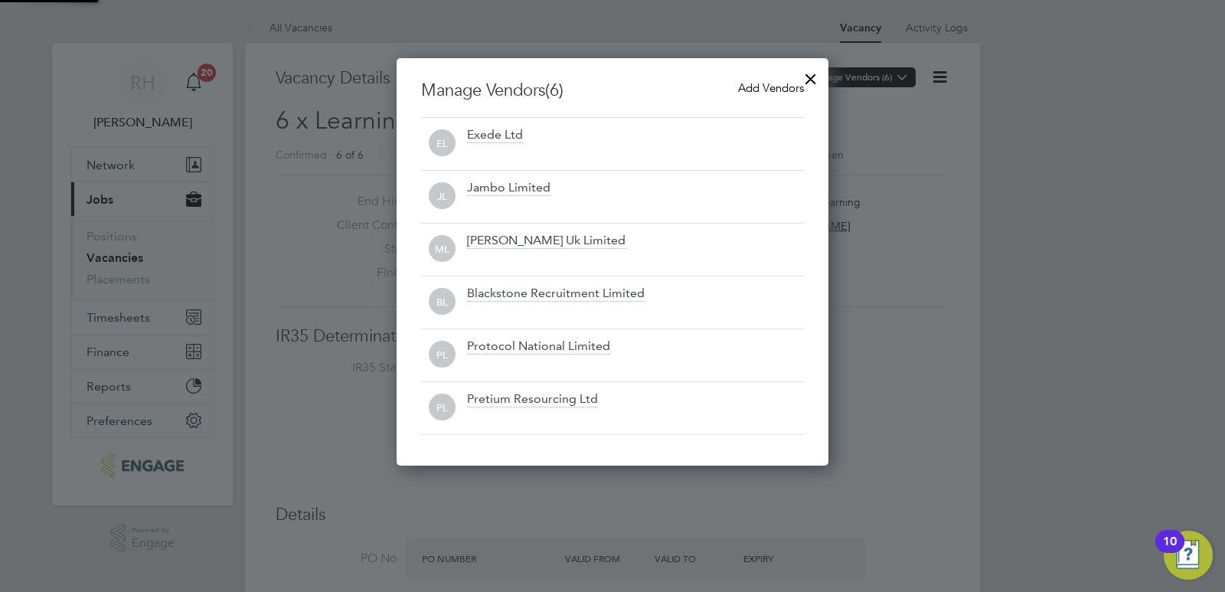
scroll to position [407, 432]
click at [785, 88] on span "Add Vendors" at bounding box center [771, 87] width 66 height 15
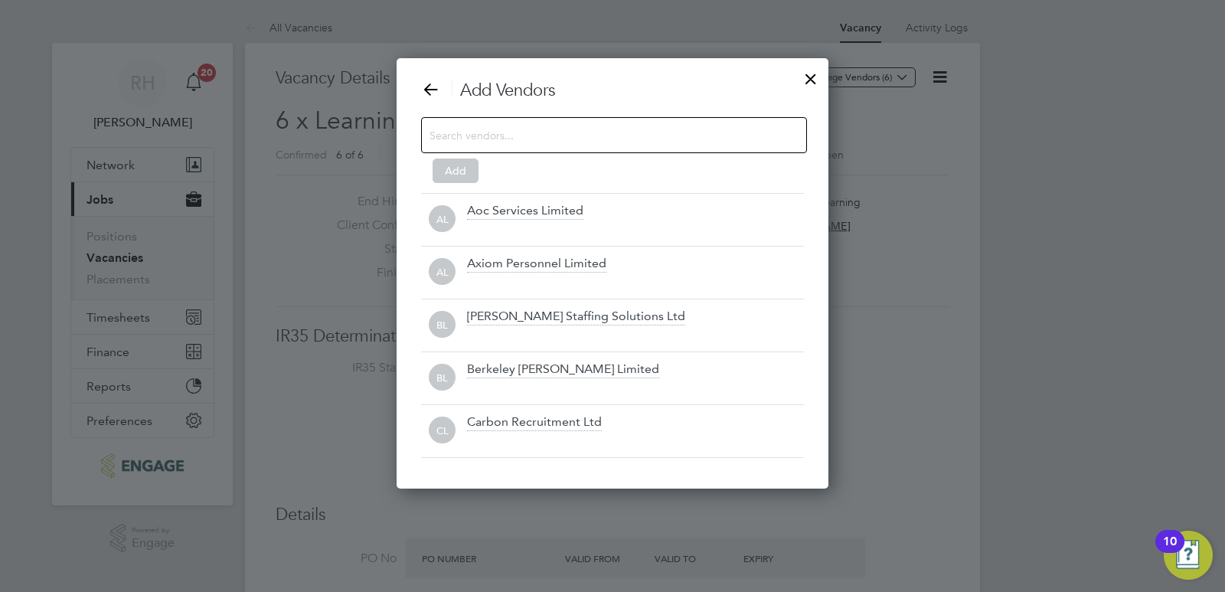
click at [537, 135] on input at bounding box center [601, 135] width 344 height 20
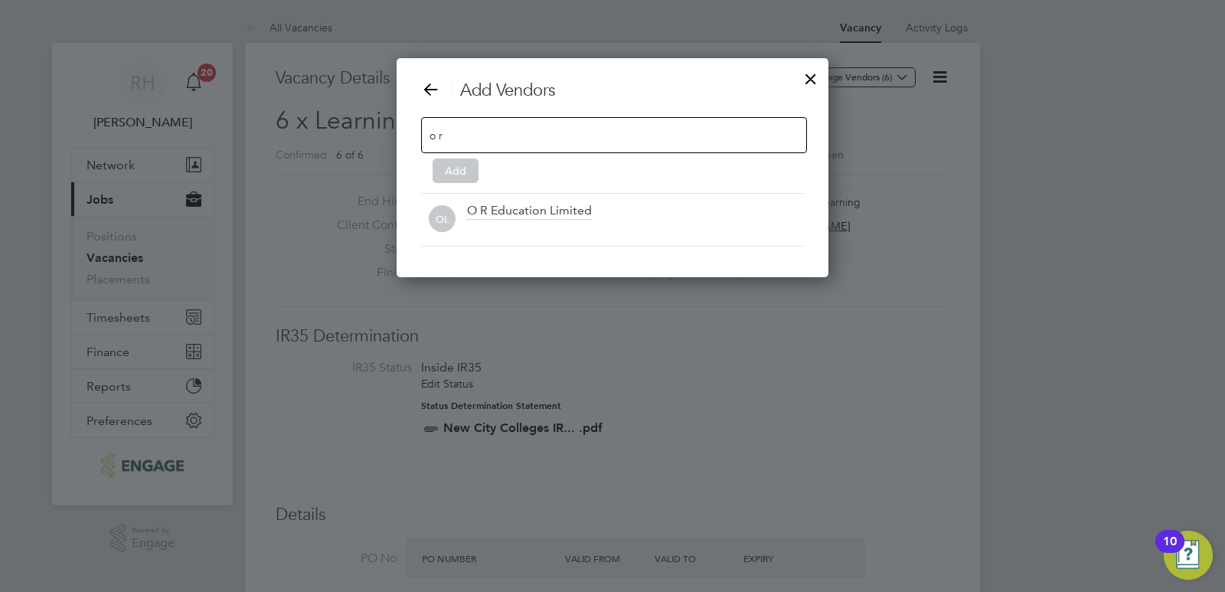
scroll to position [220, 432]
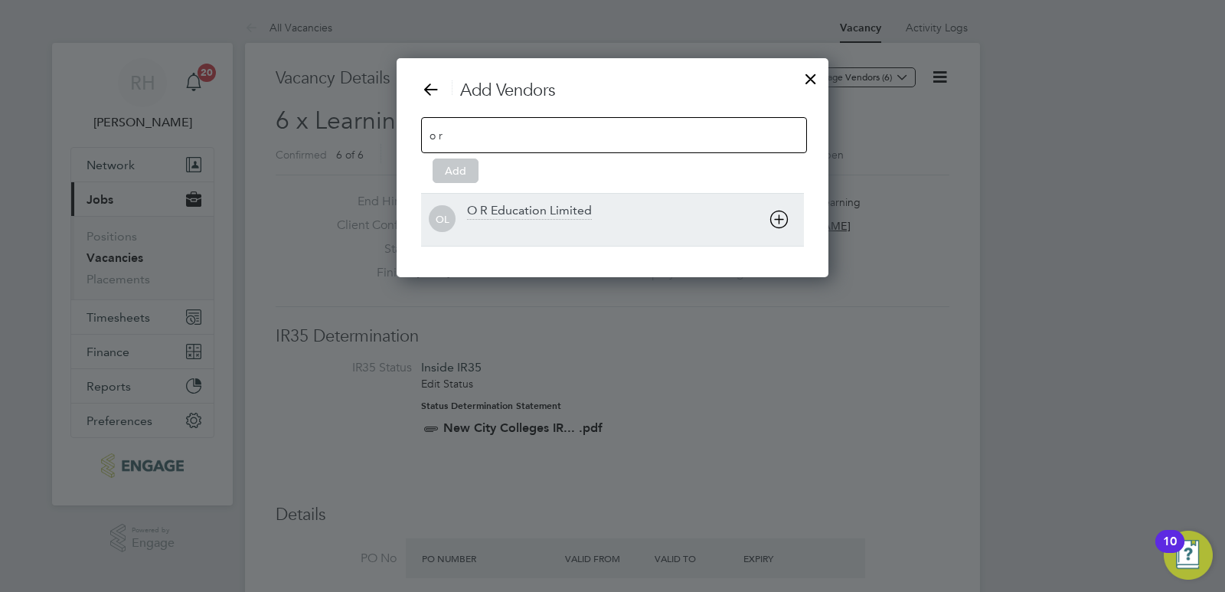
type input "o r"
click at [529, 220] on div "O R Education Limited" at bounding box center [635, 220] width 337 height 34
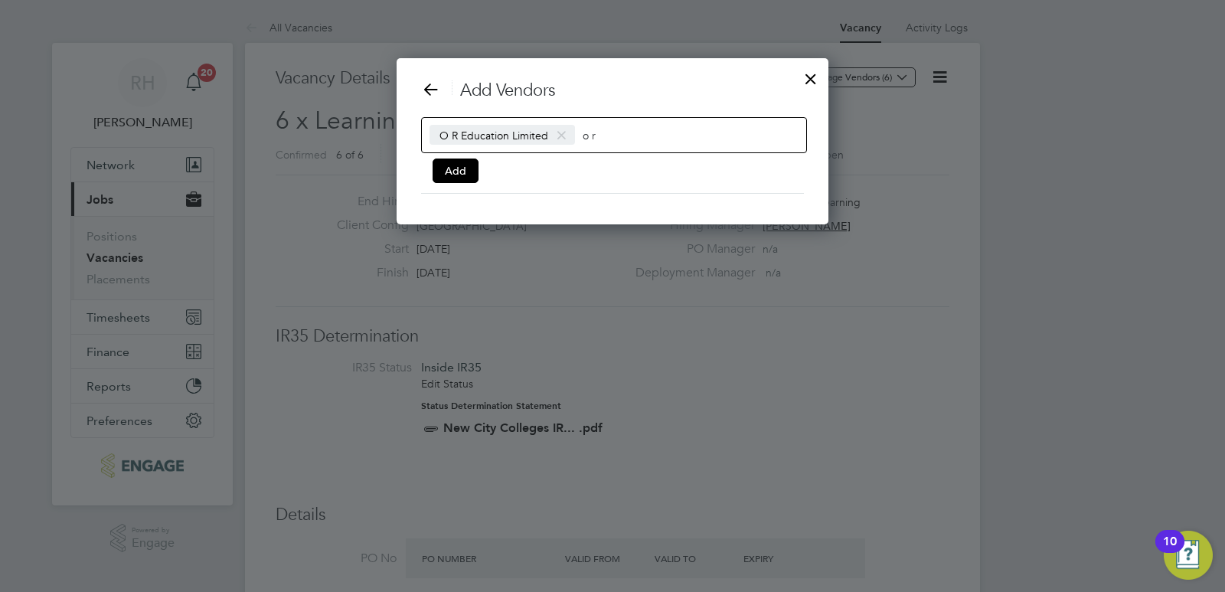
scroll to position [167, 432]
click at [467, 167] on button "Add" at bounding box center [455, 170] width 46 height 24
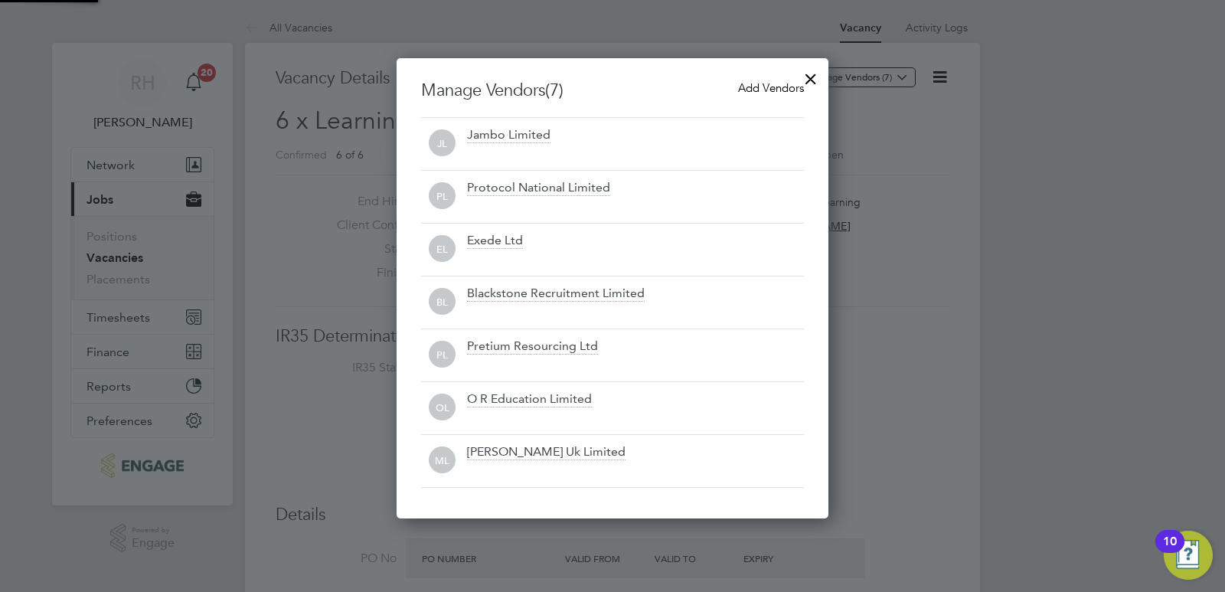
scroll to position [460, 432]
click at [803, 78] on div at bounding box center [811, 75] width 28 height 28
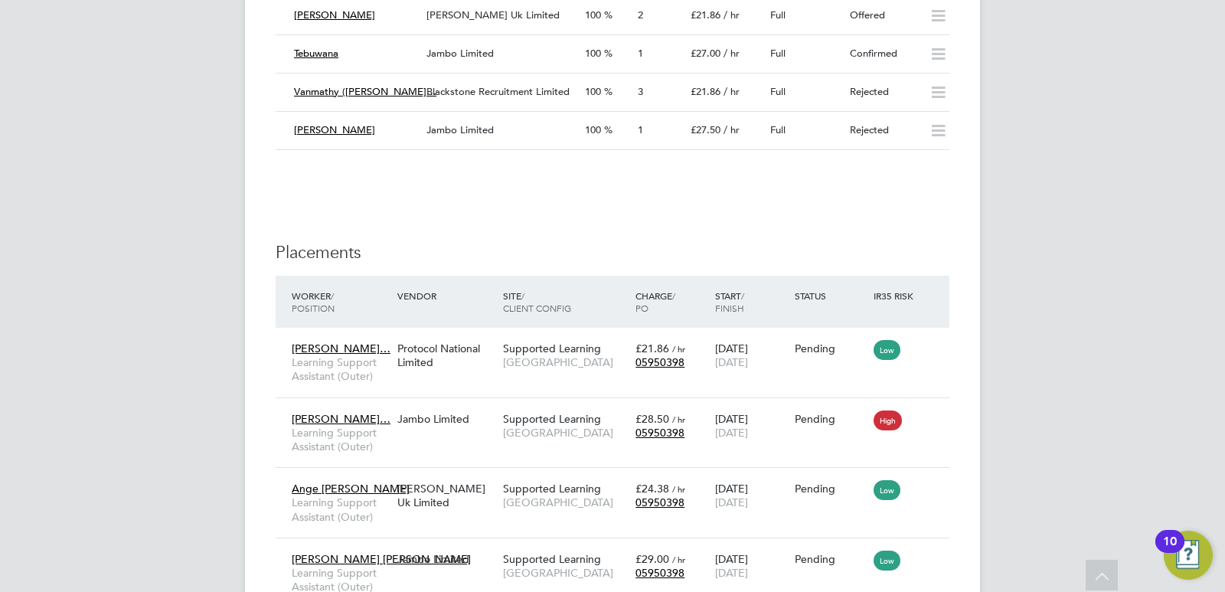
scroll to position [4363, 0]
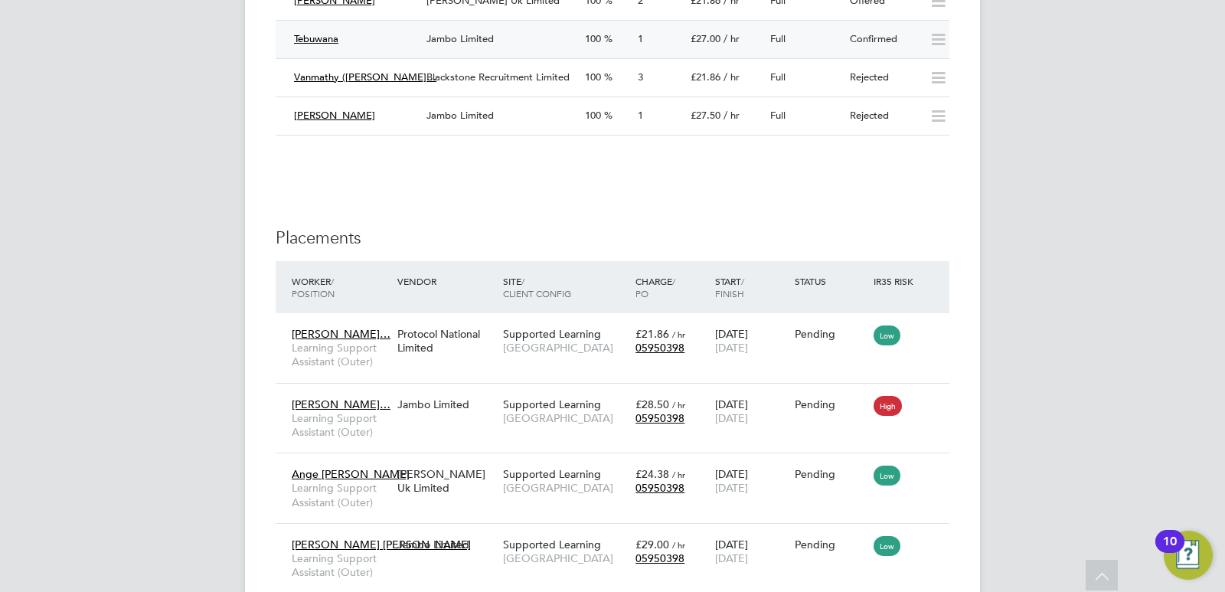
click at [381, 44] on div "Tebuwana" at bounding box center [354, 39] width 132 height 25
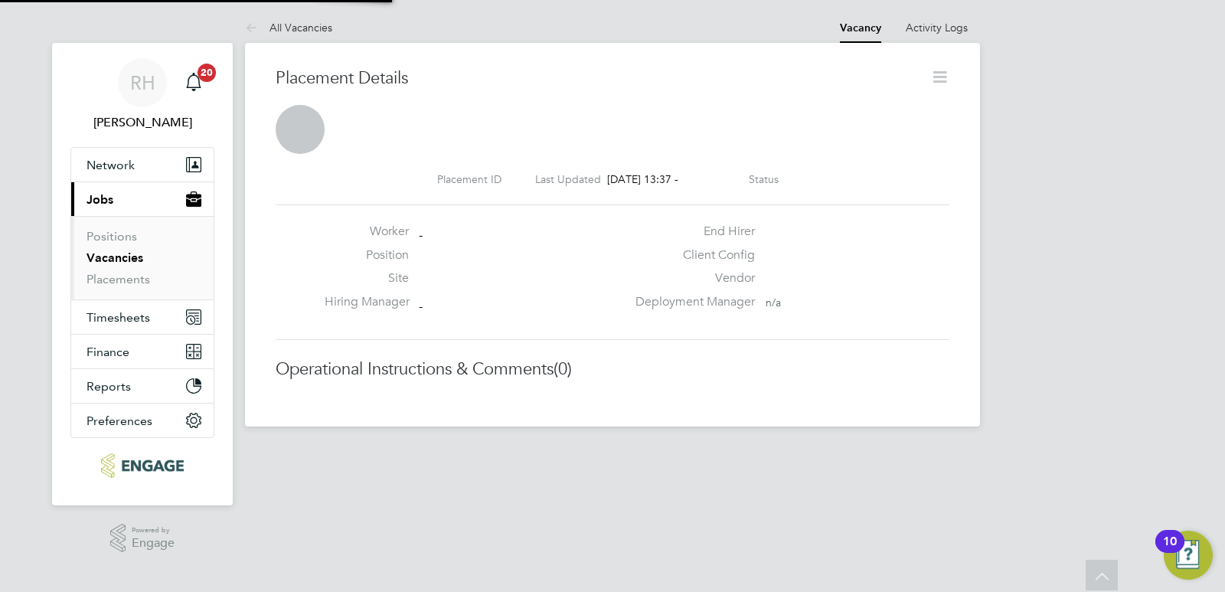
scroll to position [8, 8]
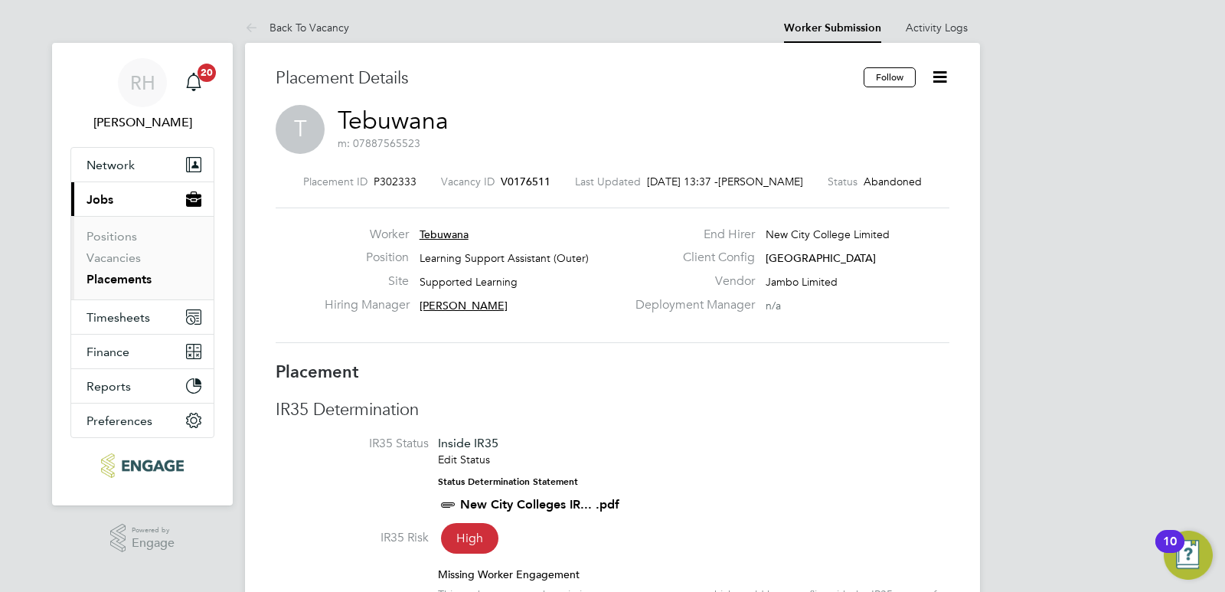
click at [520, 181] on span "V0176511" at bounding box center [526, 182] width 50 height 14
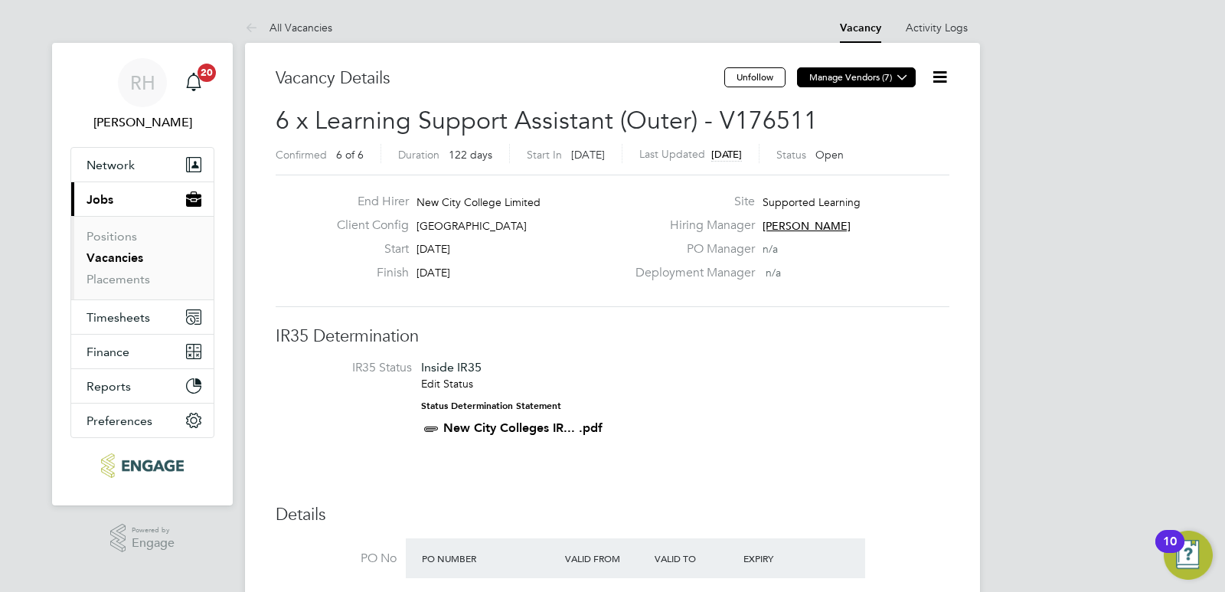
click at [908, 78] on icon at bounding box center [901, 76] width 11 height 11
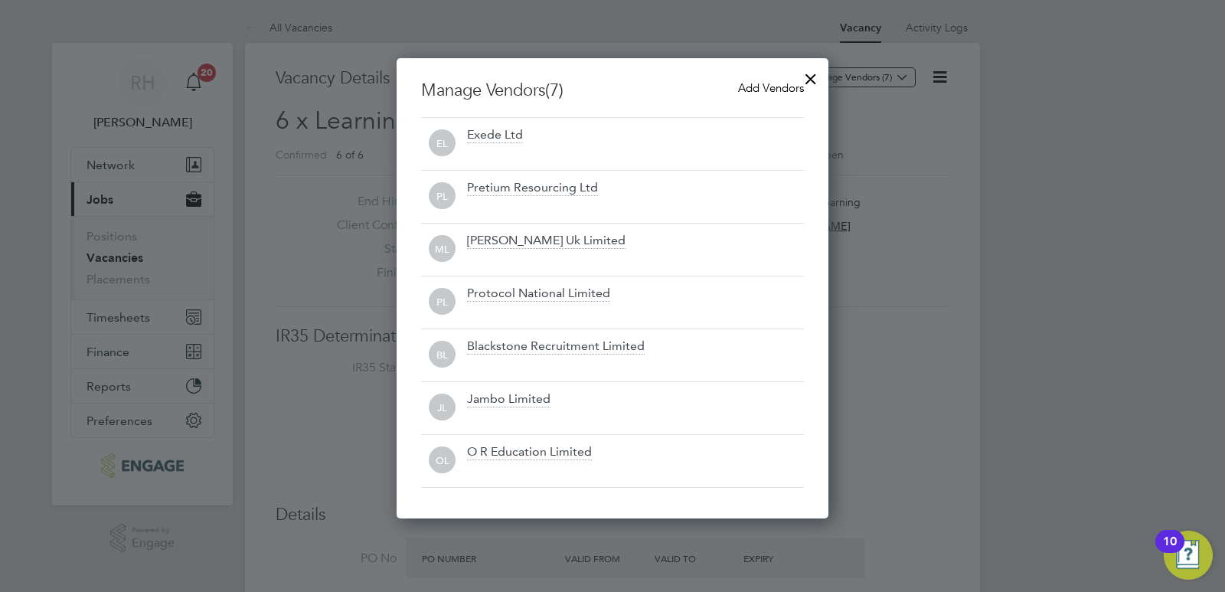
click at [806, 75] on div at bounding box center [811, 75] width 28 height 28
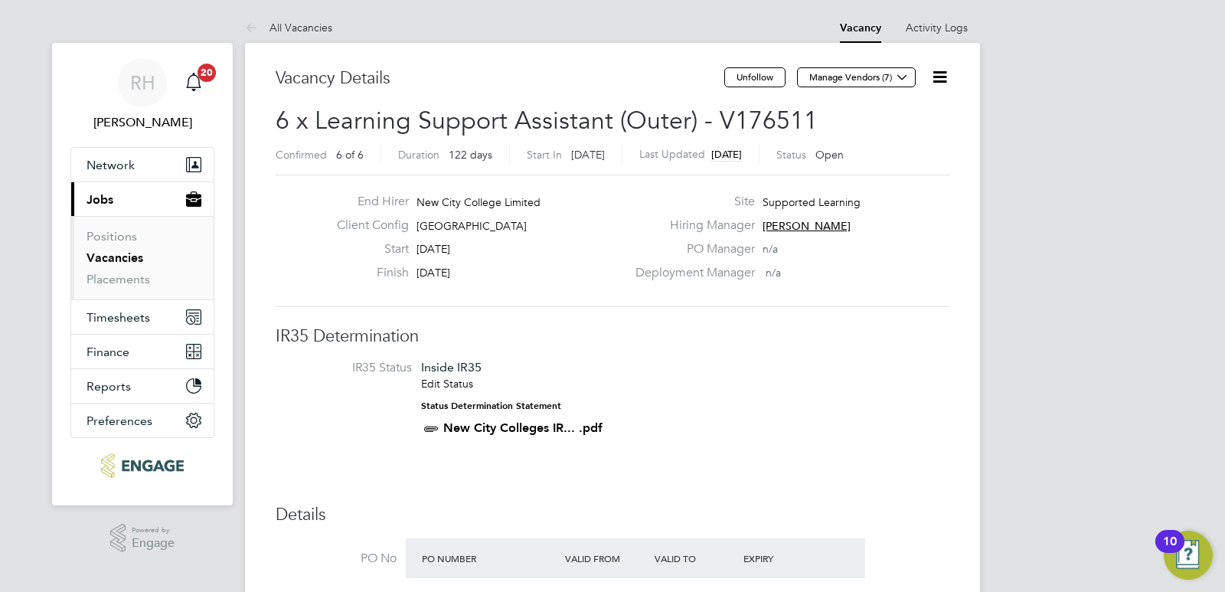
click at [942, 75] on icon at bounding box center [939, 76] width 19 height 19
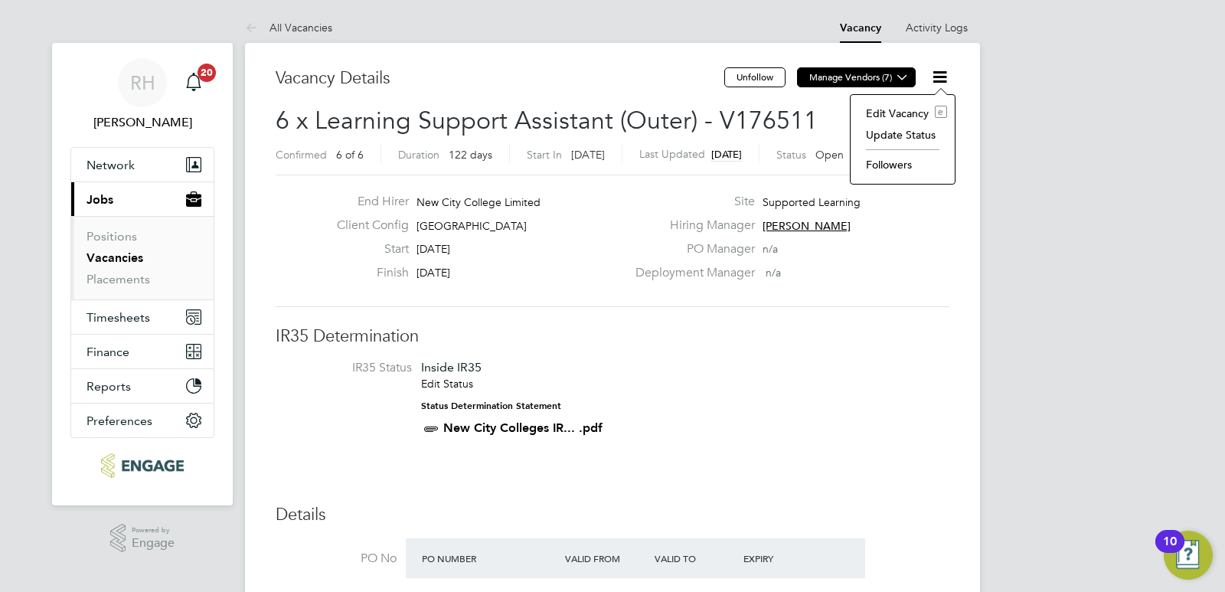
click at [892, 83] on button "Manage Vendors (7)" at bounding box center [856, 77] width 119 height 20
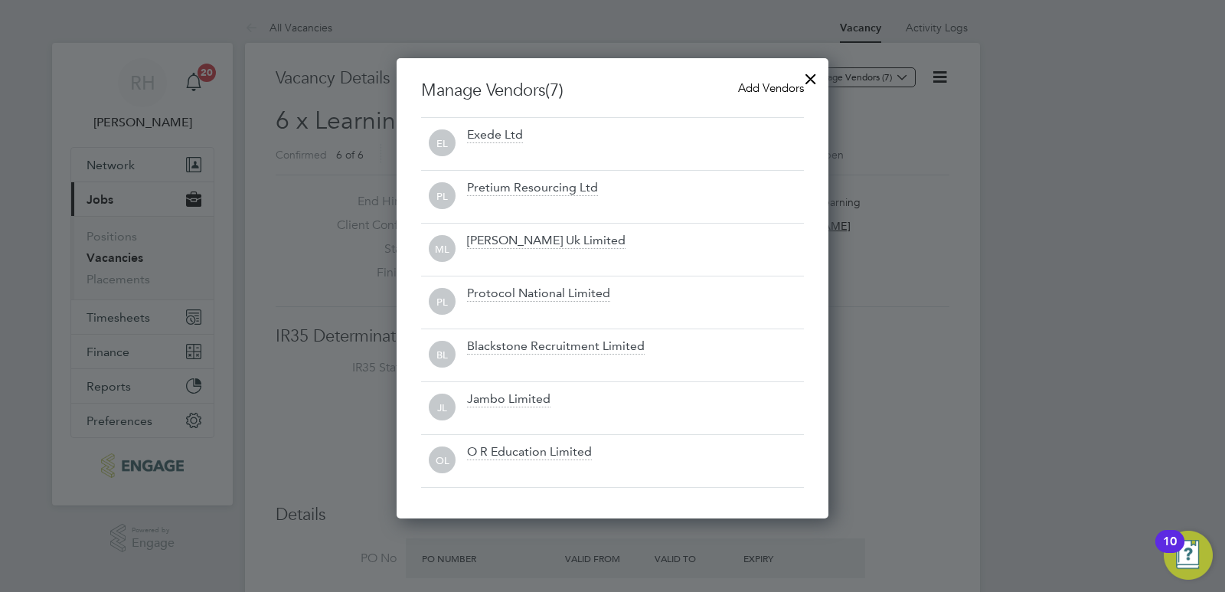
click at [758, 87] on span "Add Vendors" at bounding box center [771, 87] width 66 height 15
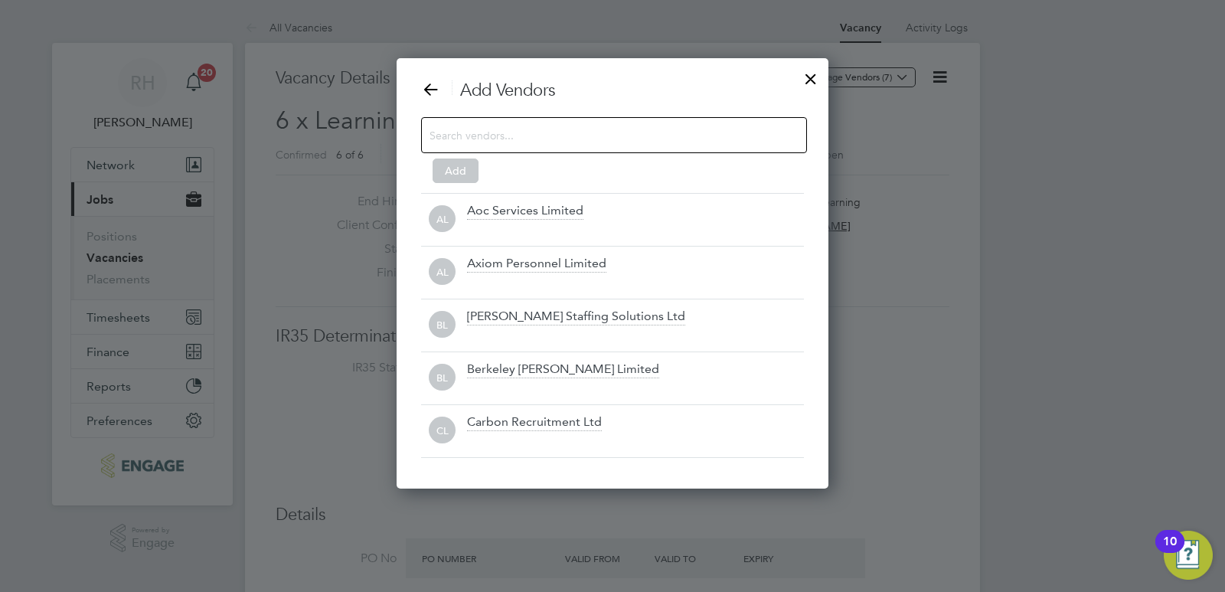
click at [590, 134] on input at bounding box center [601, 135] width 344 height 20
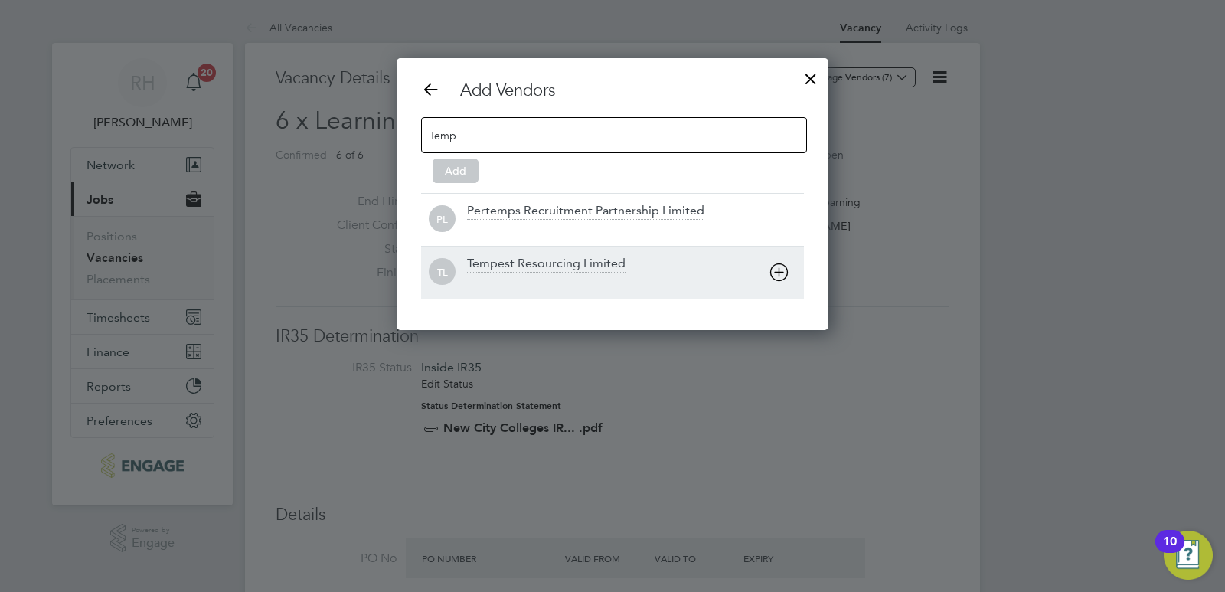
type input "Temp"
click at [542, 267] on div "Tempest Resourcing Limited" at bounding box center [546, 264] width 158 height 17
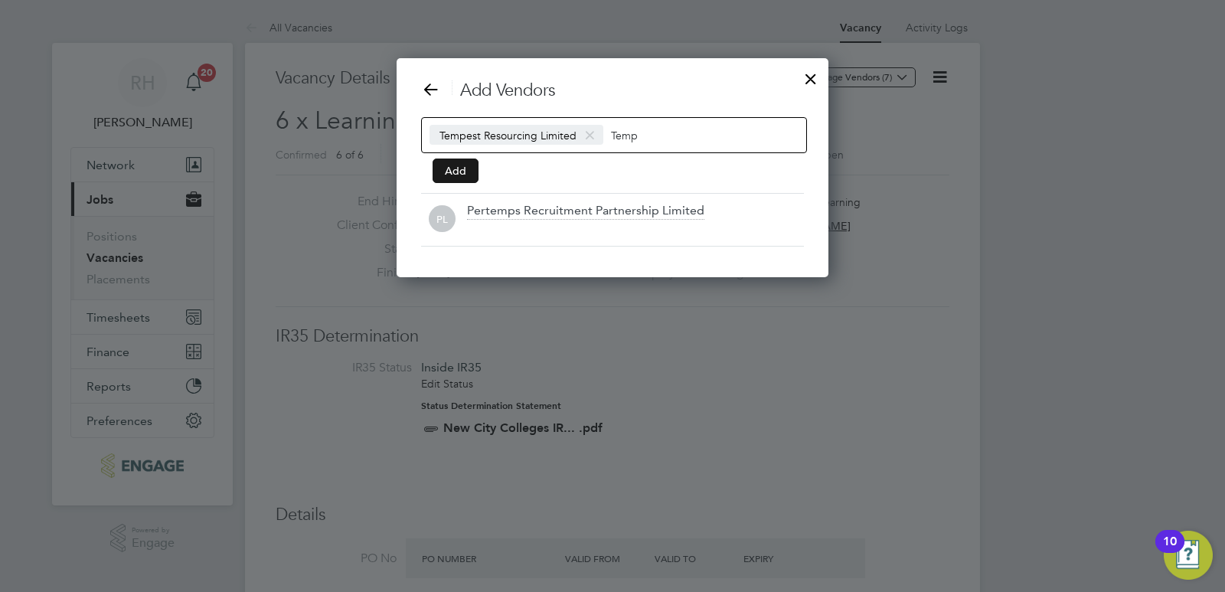
click at [471, 174] on button "Add" at bounding box center [455, 170] width 46 height 24
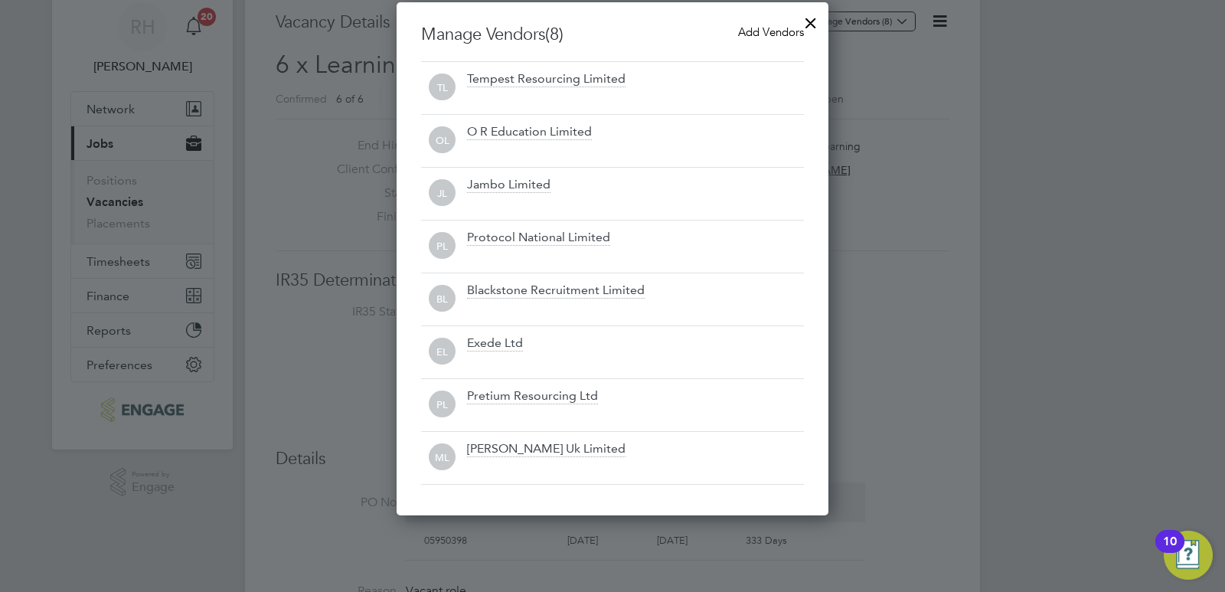
scroll to position [0, 0]
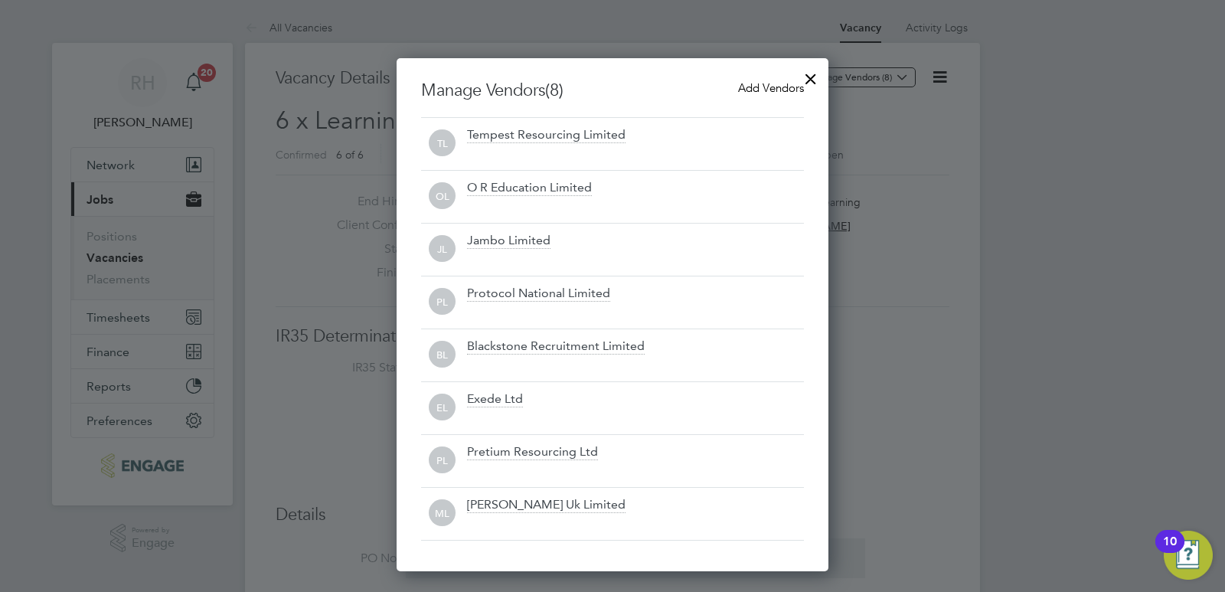
click at [809, 72] on div at bounding box center [811, 75] width 28 height 28
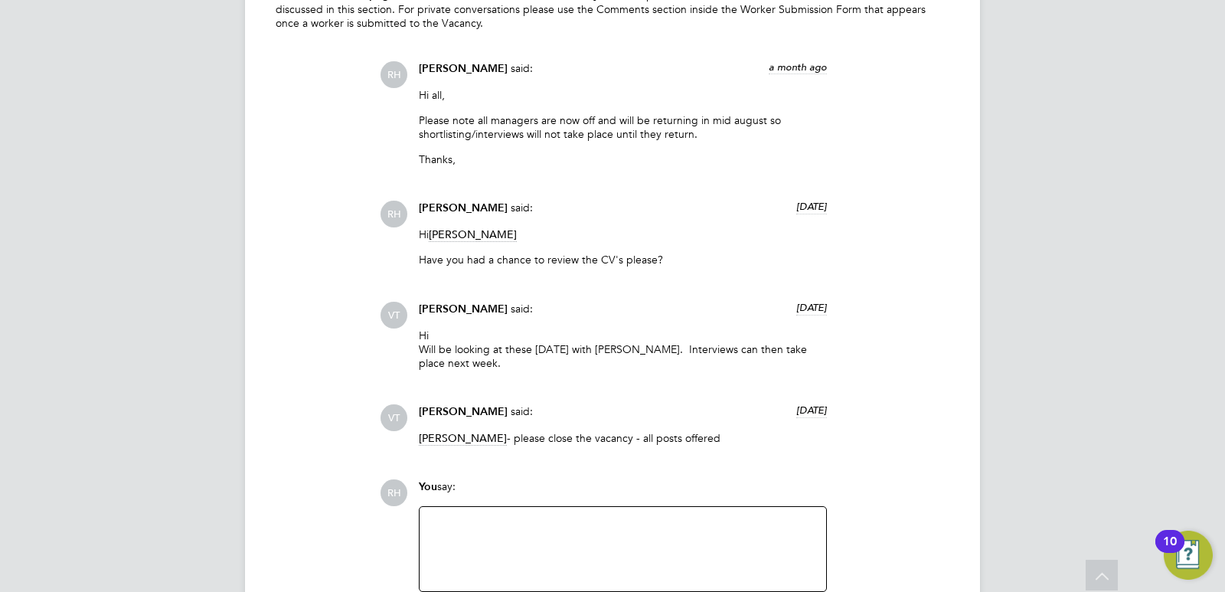
scroll to position [5187, 0]
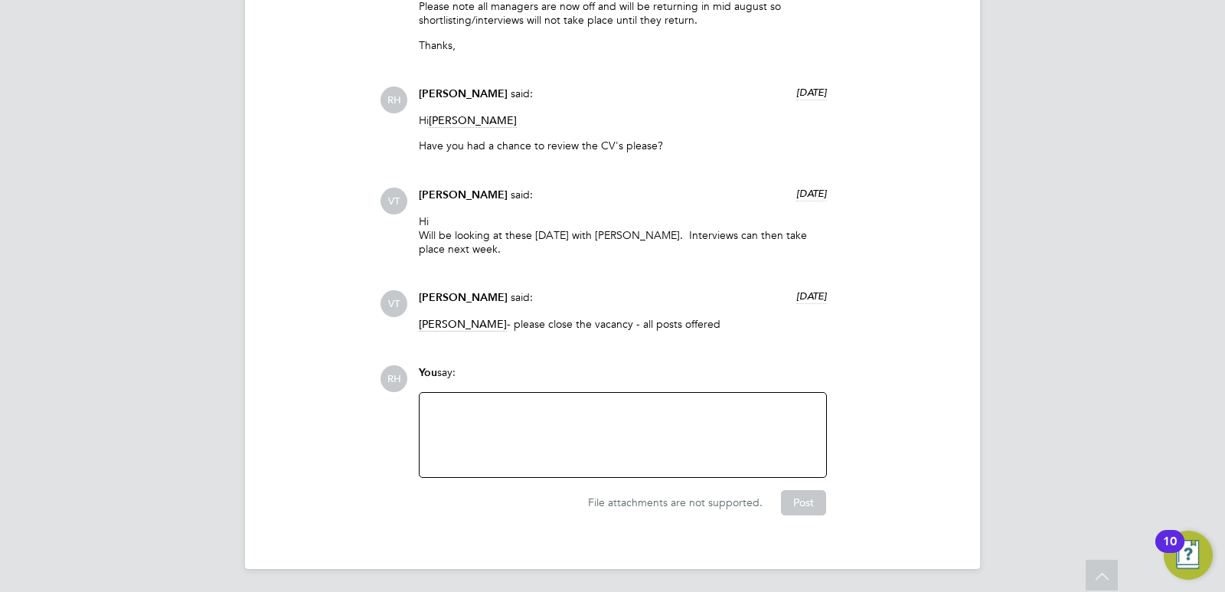
click at [566, 407] on div at bounding box center [623, 435] width 388 height 66
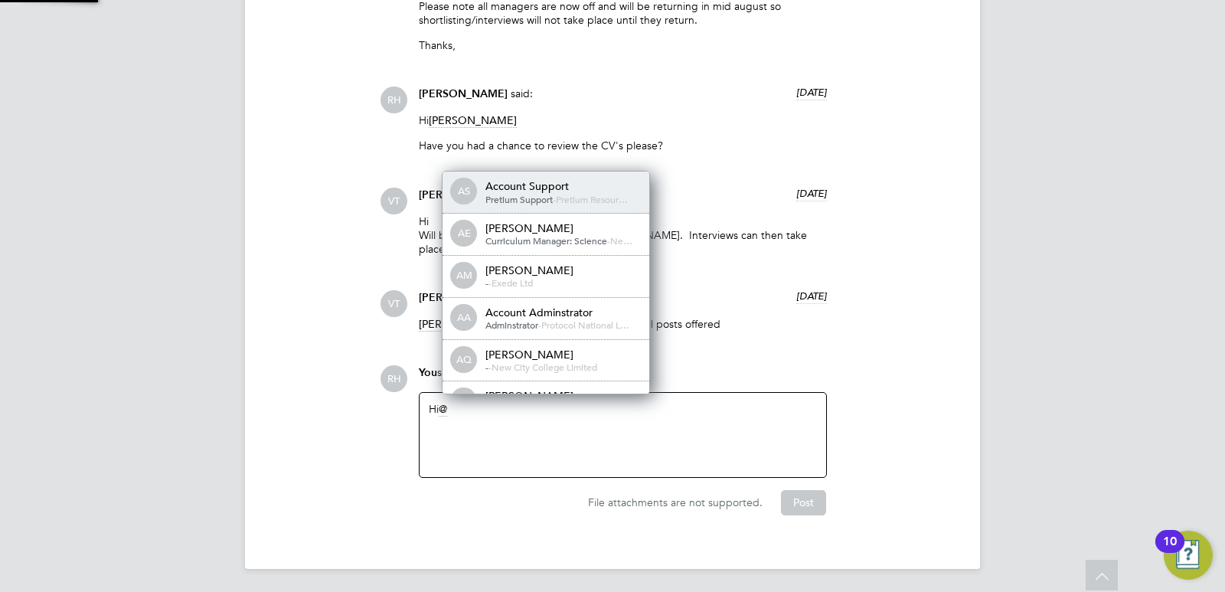
scroll to position [12, 154]
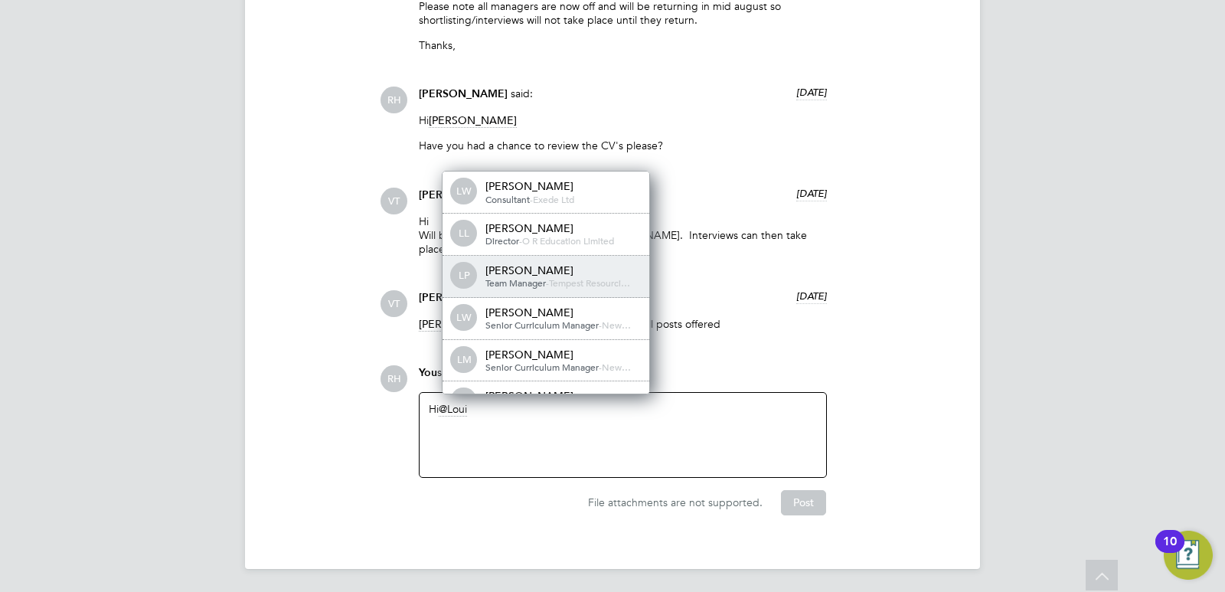
click at [556, 283] on span "Tempest Resourci…" at bounding box center [589, 282] width 81 height 12
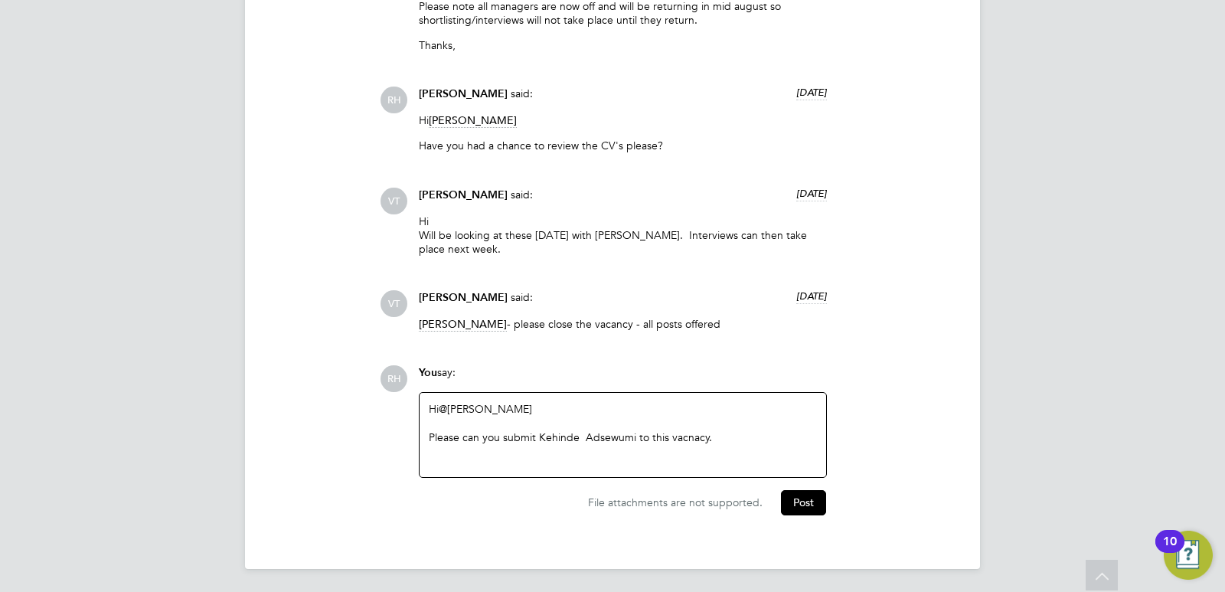
click at [584, 437] on div "Please can you submit Kehinde Adsewumi to this vacnacy." at bounding box center [623, 437] width 388 height 14
click at [602, 435] on div "Please can you submit Kehinde Adsewumi to this vacnacy." at bounding box center [623, 437] width 388 height 14
click at [699, 458] on div "Hi @Louise Pacquette ​ Please can you submit Kehinde Adewumi to this vacancy." at bounding box center [623, 435] width 388 height 66
click at [711, 437] on div "Please can you submit Kehinde Adewumi to this vacancy." at bounding box center [623, 437] width 388 height 14
click at [806, 504] on button "Post" at bounding box center [803, 506] width 45 height 24
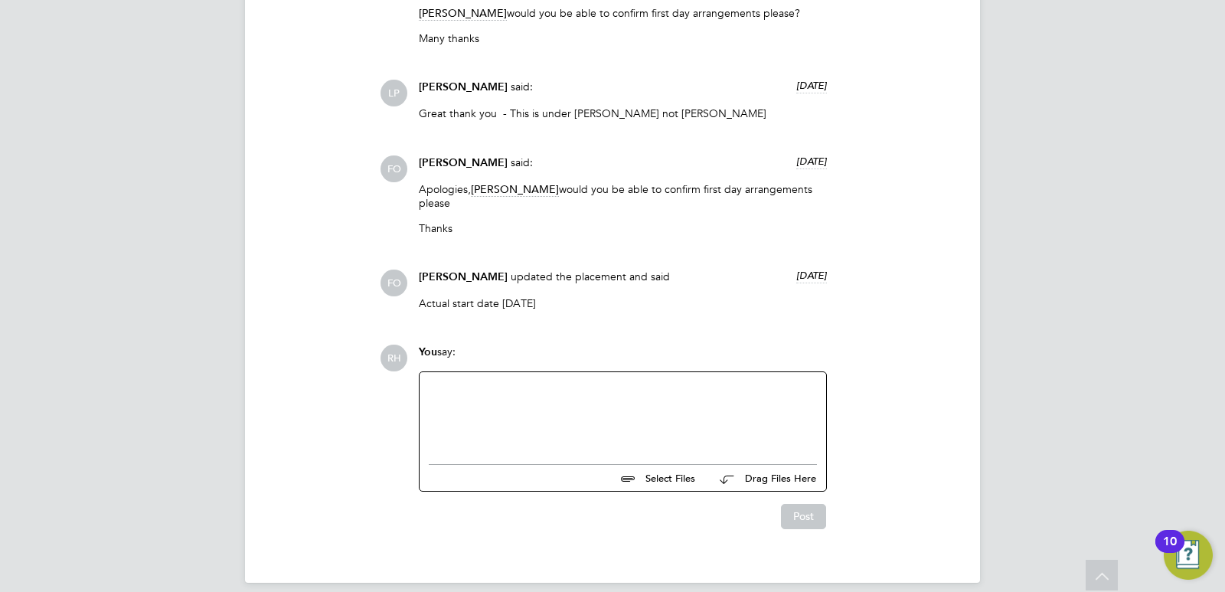
scroll to position [1647, 0]
click at [550, 513] on div "Post" at bounding box center [622, 515] width 408 height 24
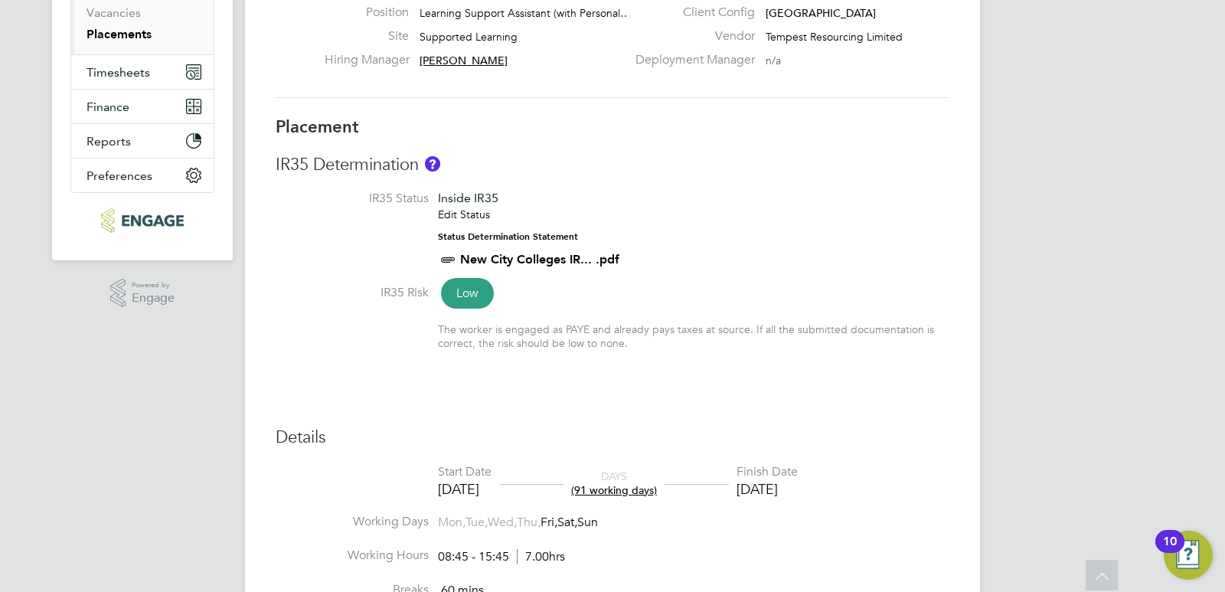
scroll to position [40, 0]
